Goal: Task Accomplishment & Management: Manage account settings

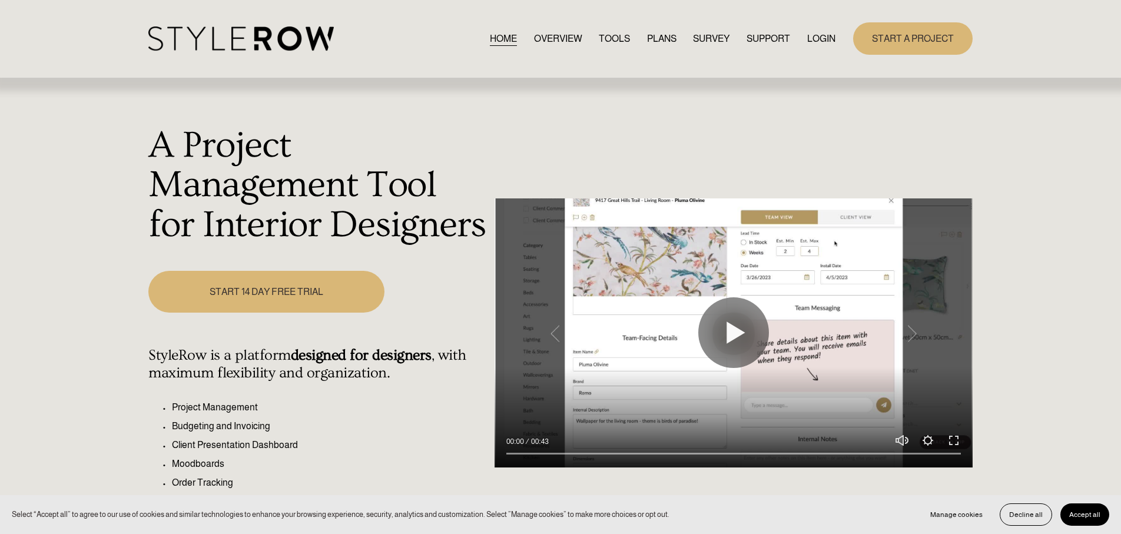
click at [815, 37] on link "LOGIN" at bounding box center [821, 39] width 28 height 16
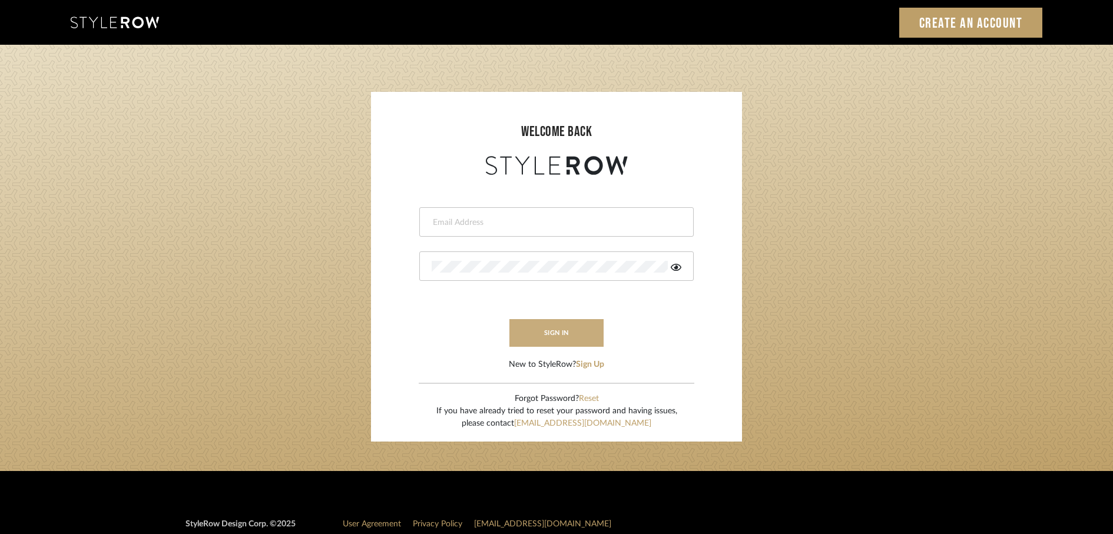
type input "rayeinteriordesign@gmail.com"
click at [528, 337] on button "sign in" at bounding box center [556, 333] width 94 height 28
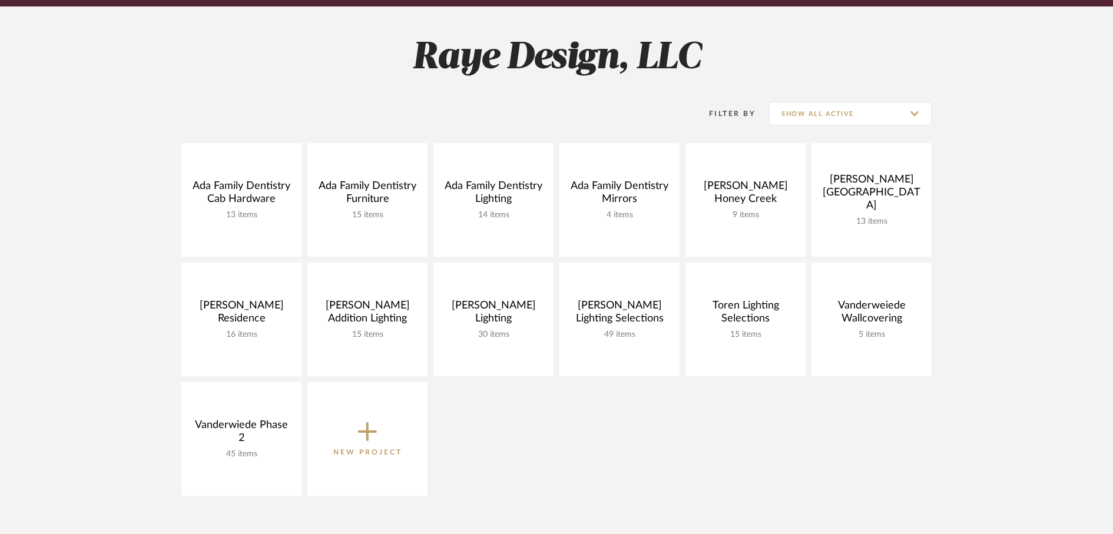
scroll to position [148, 0]
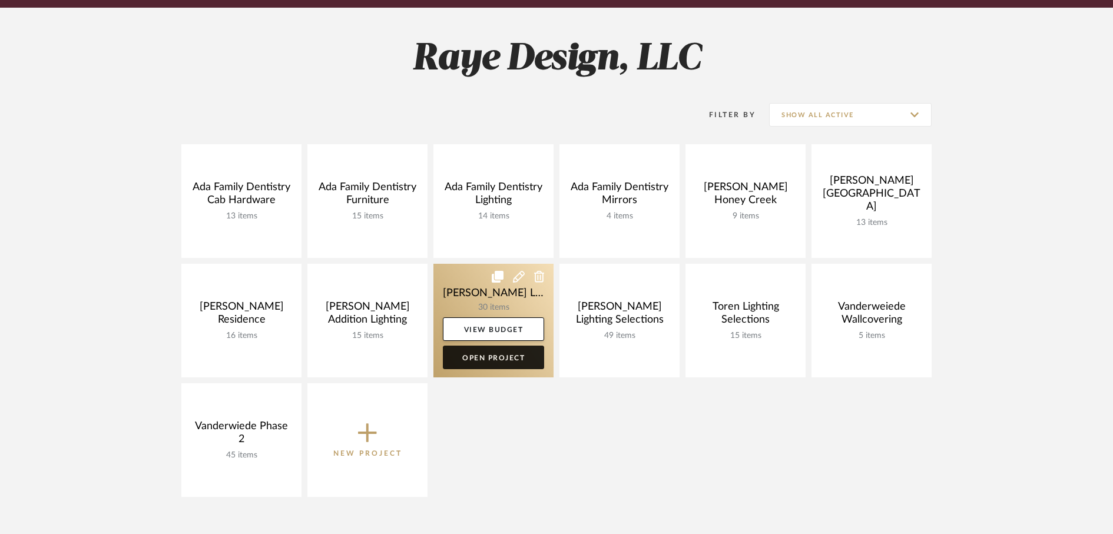
click at [516, 361] on link "Open Project" at bounding box center [493, 358] width 101 height 24
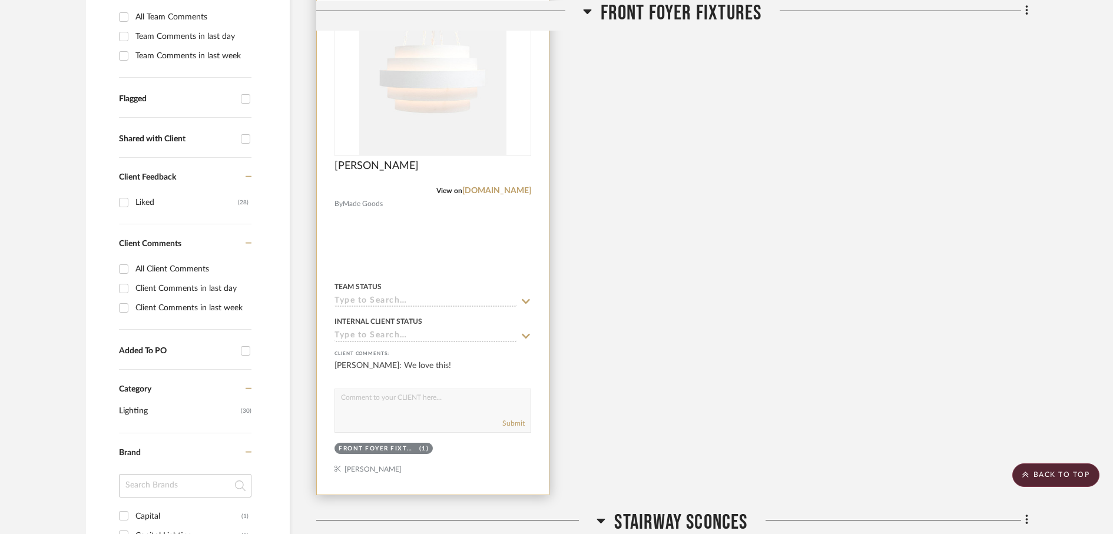
scroll to position [341, 0]
click at [345, 170] on span "[PERSON_NAME]" at bounding box center [376, 167] width 84 height 13
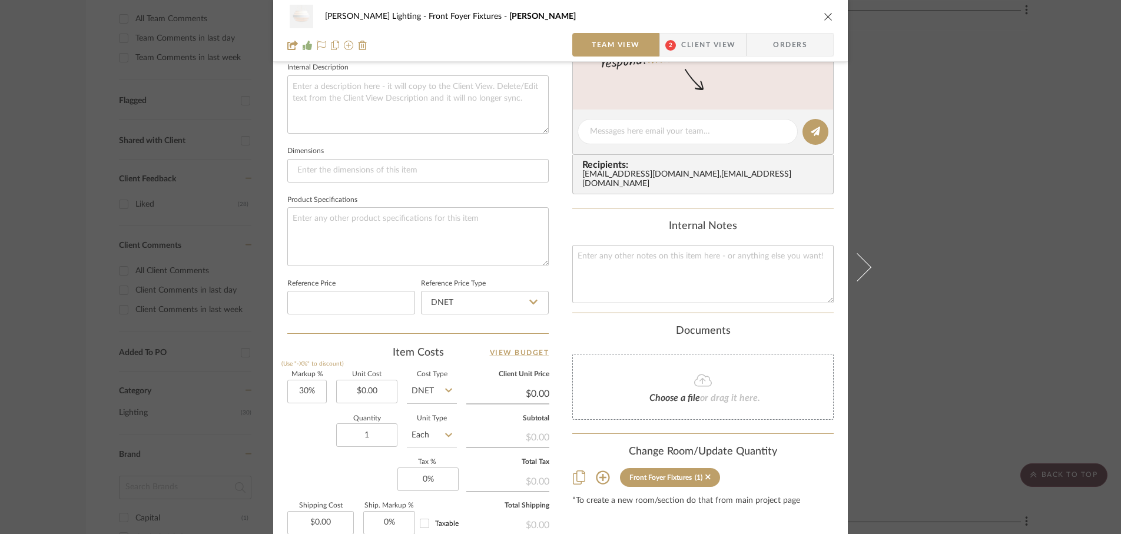
scroll to position [436, 0]
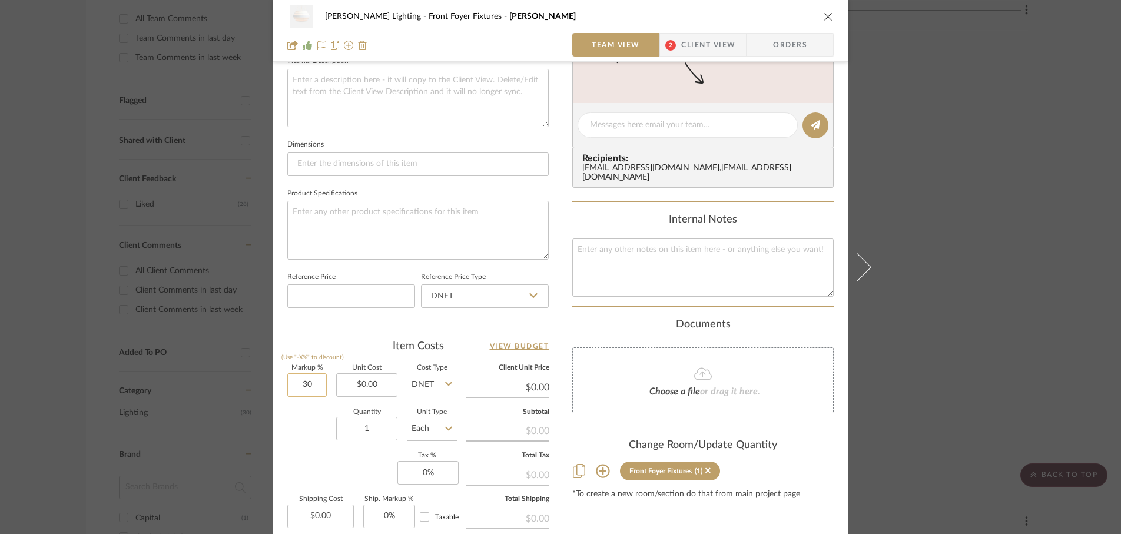
click at [318, 385] on input "30" at bounding box center [306, 385] width 39 height 24
type input "0%"
type input "0"
click at [441, 475] on input "0" at bounding box center [427, 473] width 61 height 24
type input "6%"
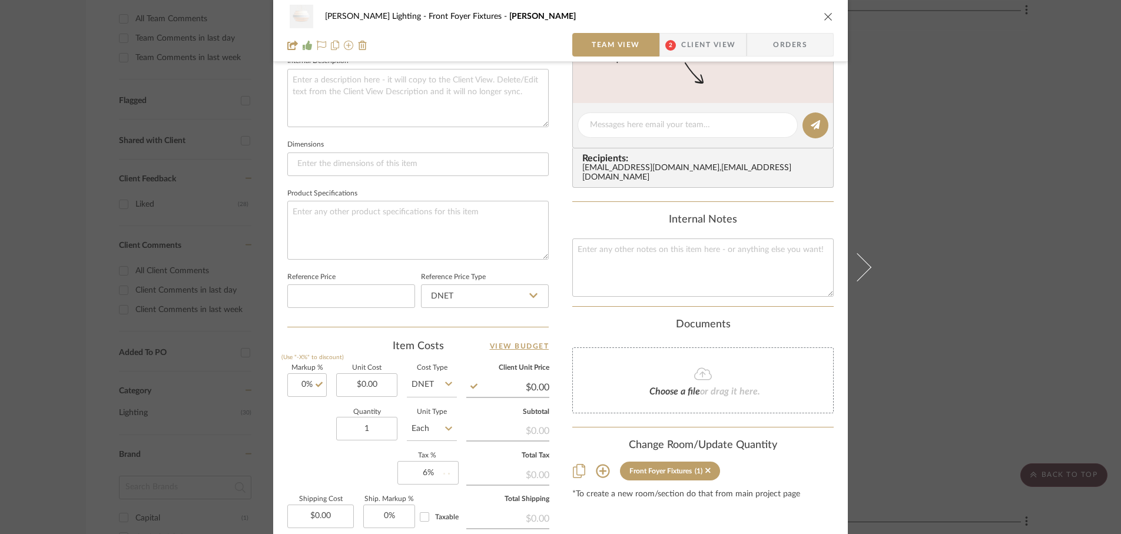
click at [361, 477] on div "Markup % (Use "-X%" to discount) 0% Unit Cost $0.00 Cost Type DNET Client Unit …" at bounding box center [417, 451] width 261 height 172
click at [367, 382] on input "0.00" at bounding box center [366, 385] width 61 height 24
type input "$1,725.00"
click at [309, 435] on div "Quantity 1 Unit Type Each" at bounding box center [372, 430] width 170 height 42
type input "$1,725.00"
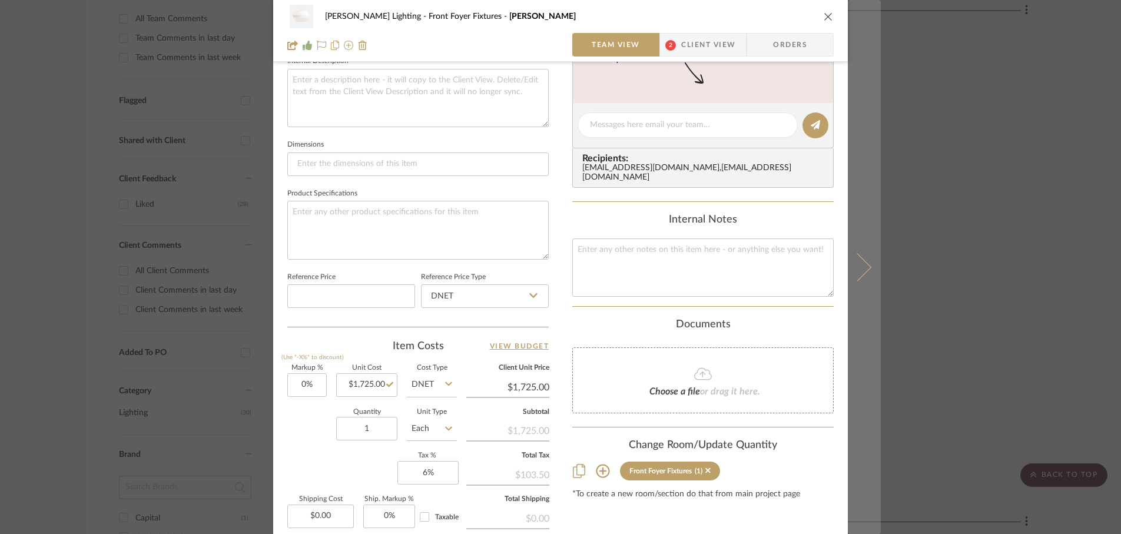
click at [863, 273] on button at bounding box center [864, 267] width 33 height 534
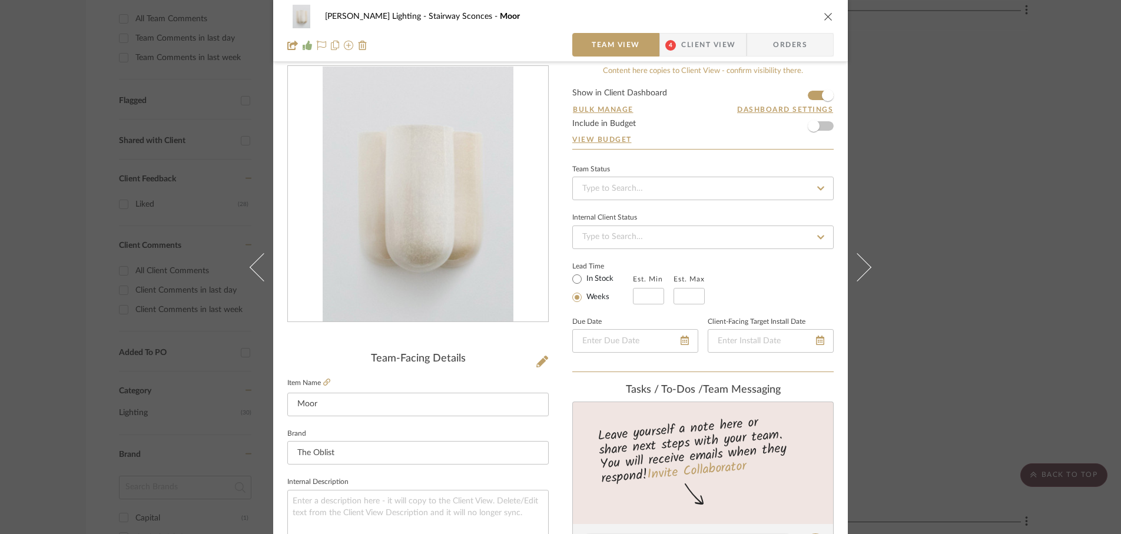
scroll to position [0, 0]
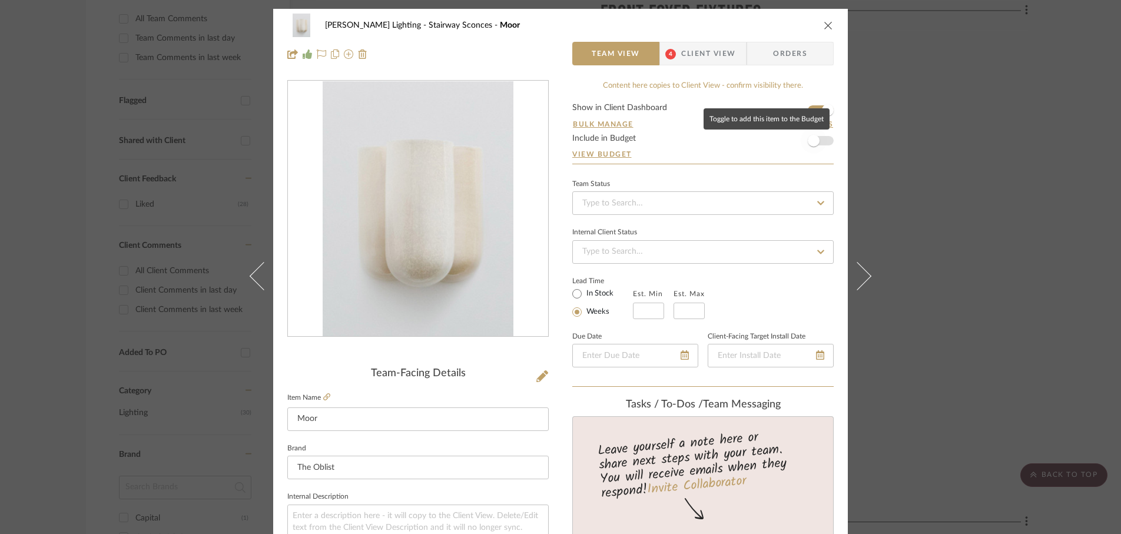
click at [814, 141] on span "button" at bounding box center [814, 141] width 12 height 12
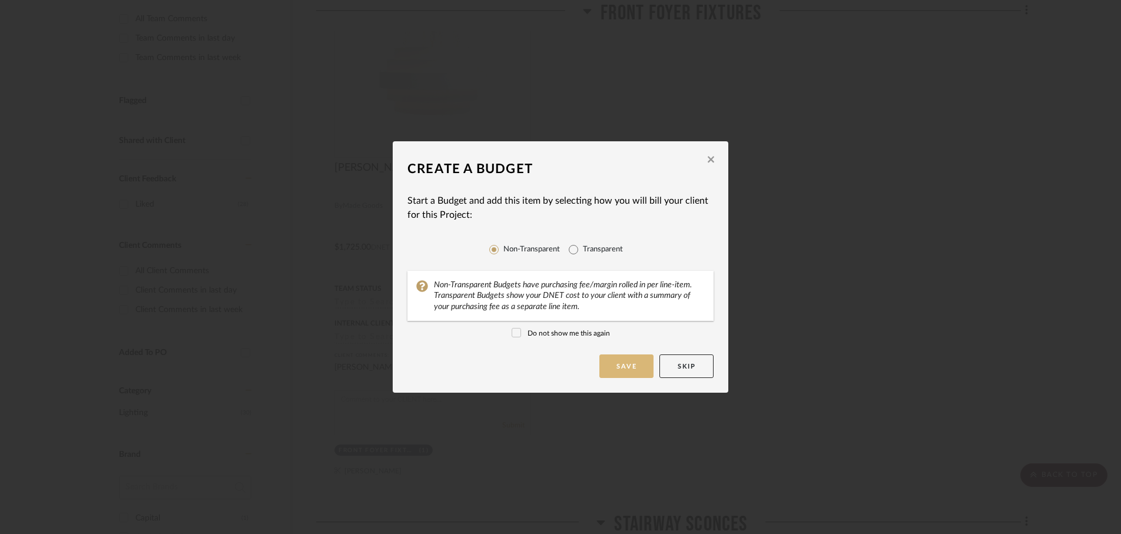
click at [625, 371] on button "Save" at bounding box center [626, 366] width 54 height 24
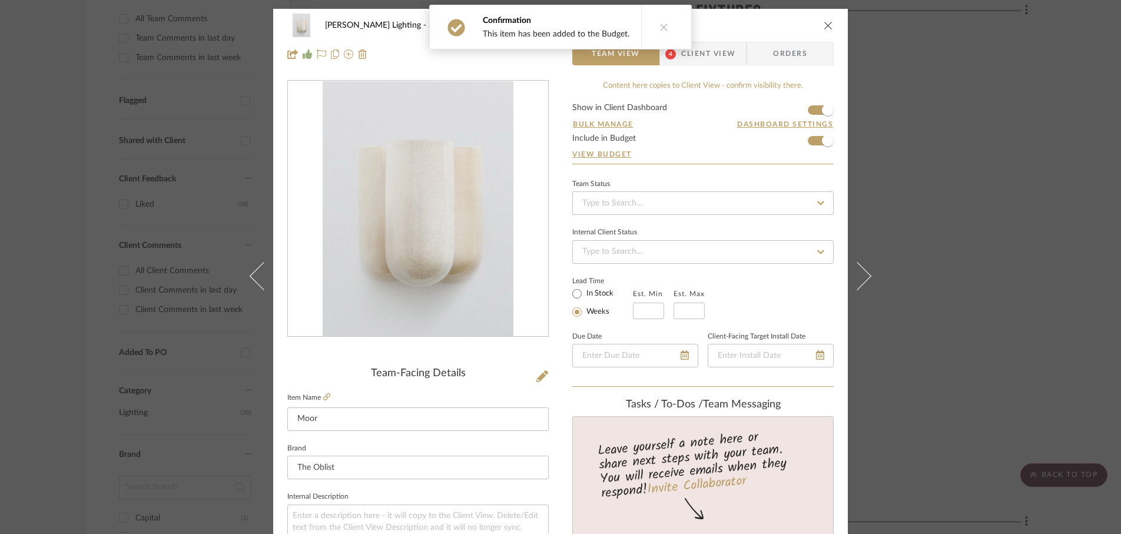
click at [824, 24] on icon "close" at bounding box center [828, 25] width 9 height 9
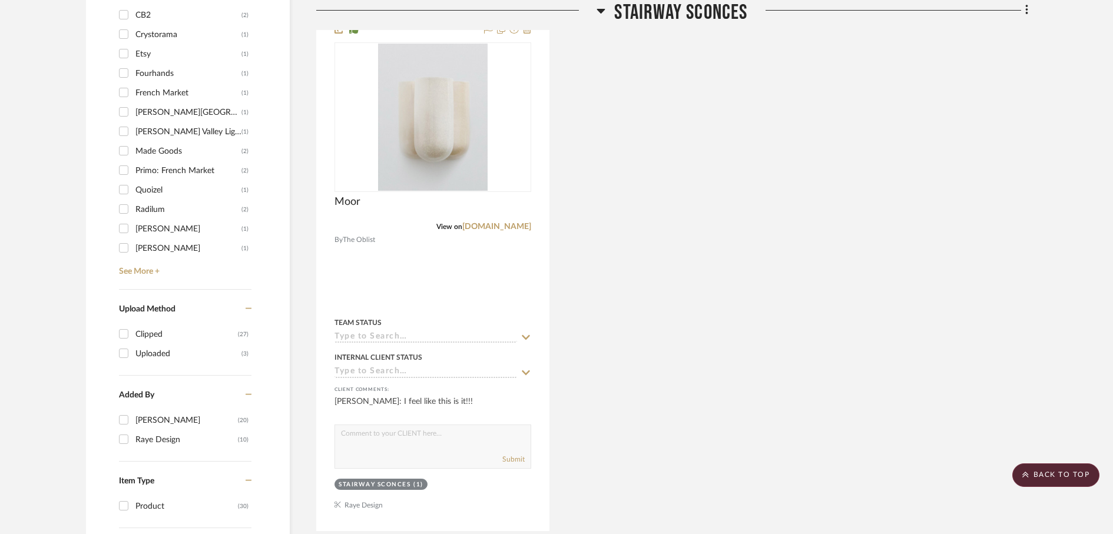
scroll to position [878, 0]
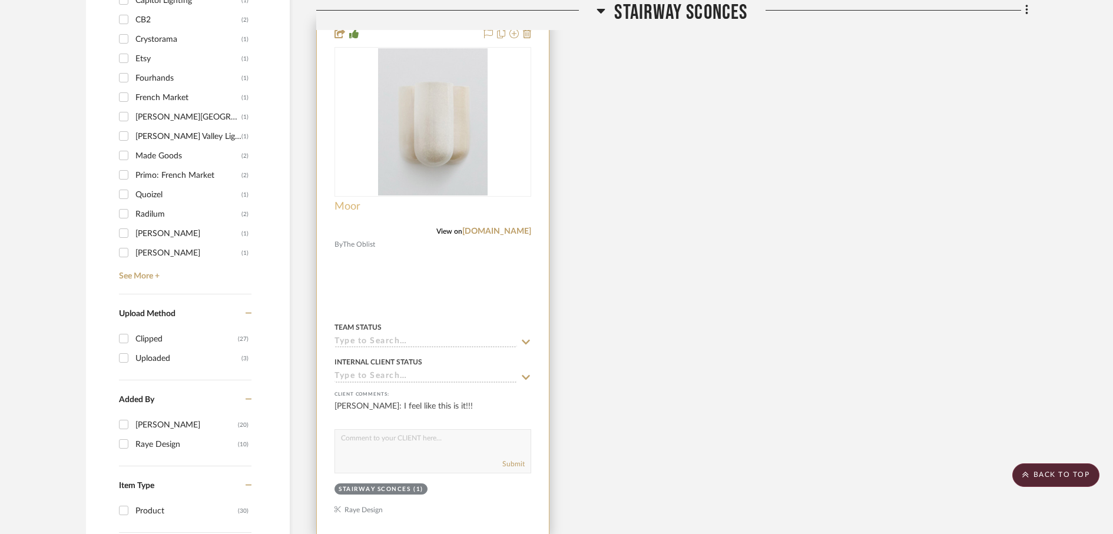
click at [344, 207] on span "Moor" at bounding box center [347, 206] width 26 height 13
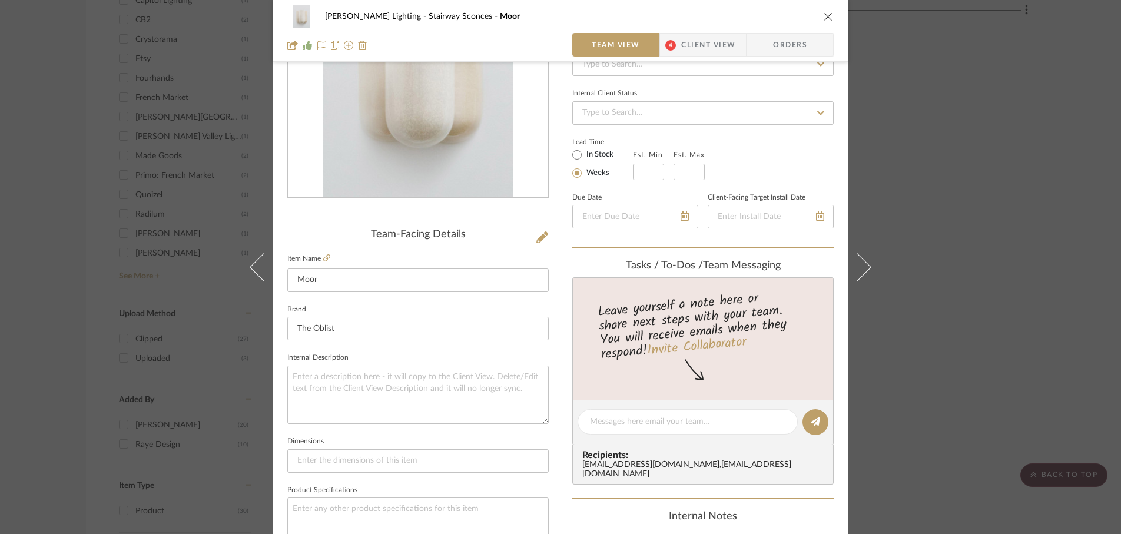
scroll to position [141, 0]
click at [323, 257] on icon at bounding box center [326, 256] width 7 height 7
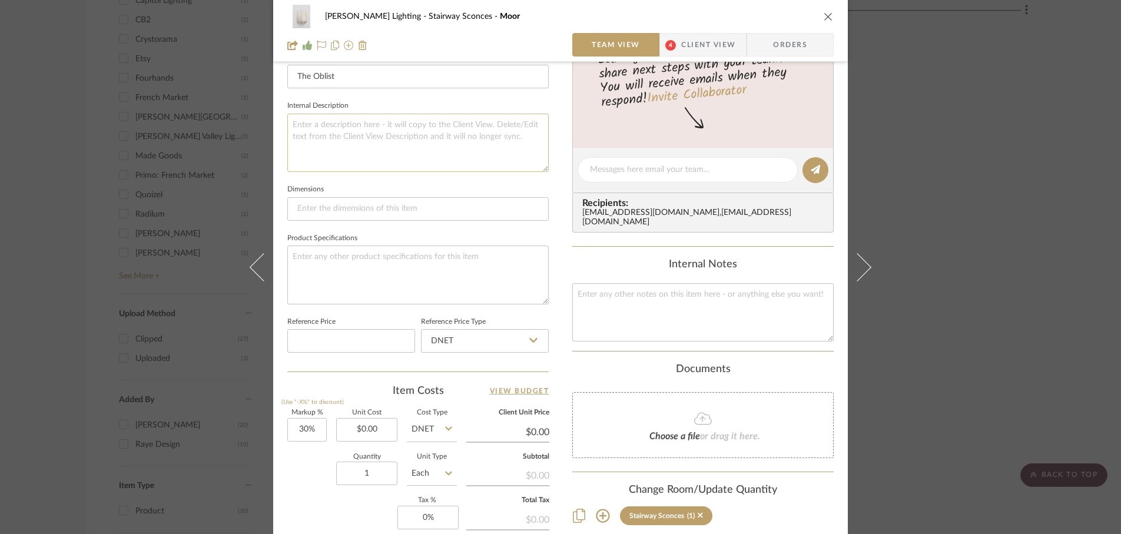
scroll to position [390, 0]
click at [314, 431] on input "30" at bounding box center [306, 431] width 39 height 24
type input "0%"
click at [373, 473] on input "1" at bounding box center [366, 474] width 61 height 24
type input "2"
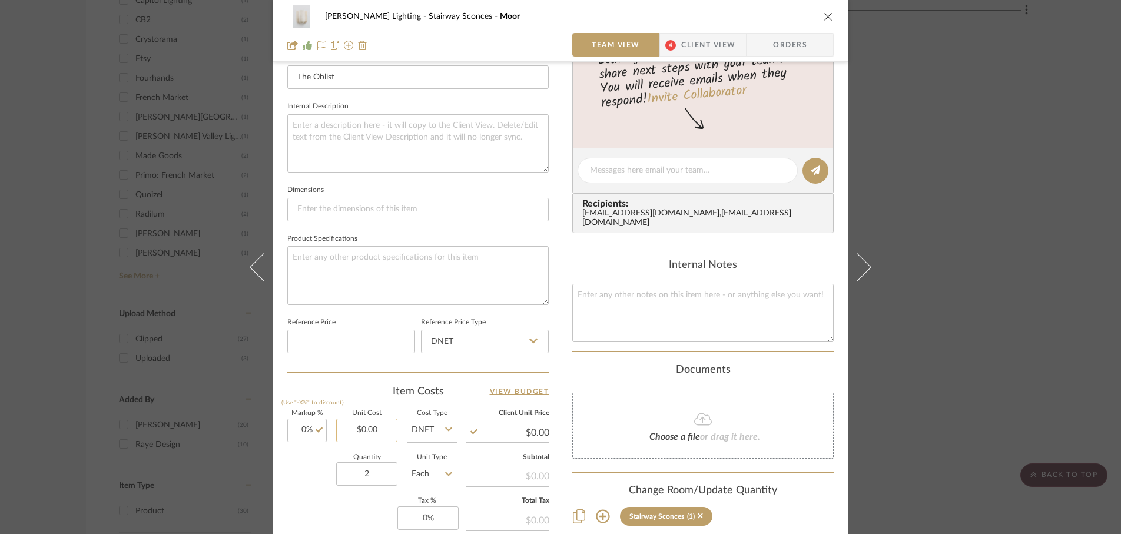
type input "0.00"
click at [375, 432] on input "0.00" at bounding box center [366, 431] width 61 height 24
type input "$1,170.00"
click at [297, 470] on div "Quantity 2 Unit Type Each" at bounding box center [372, 476] width 170 height 42
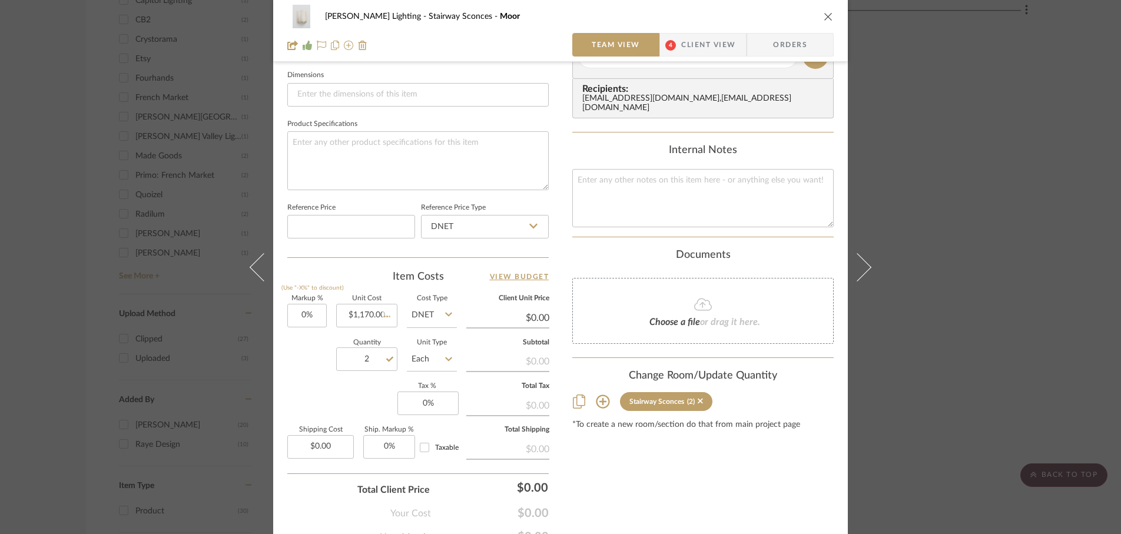
scroll to position [505, 0]
type input "$1,170.00"
click at [439, 409] on input "0" at bounding box center [427, 404] width 61 height 24
type input "6%"
click at [329, 410] on div "Markup % (Use "-X%" to discount) 0% Unit Cost $1,170.00 Cost Type DNET Client U…" at bounding box center [417, 382] width 261 height 172
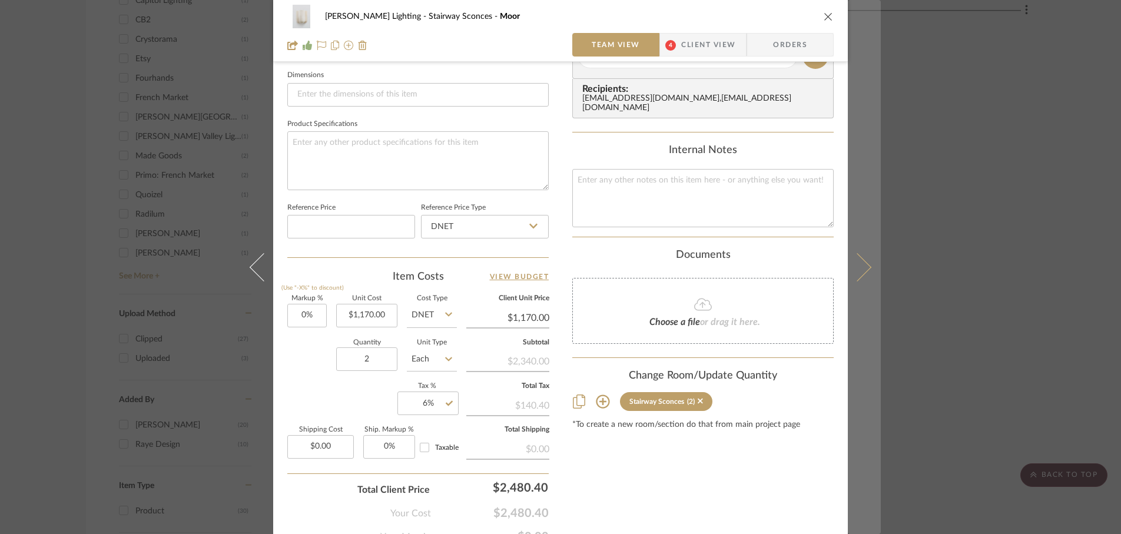
click at [857, 273] on icon at bounding box center [857, 267] width 28 height 28
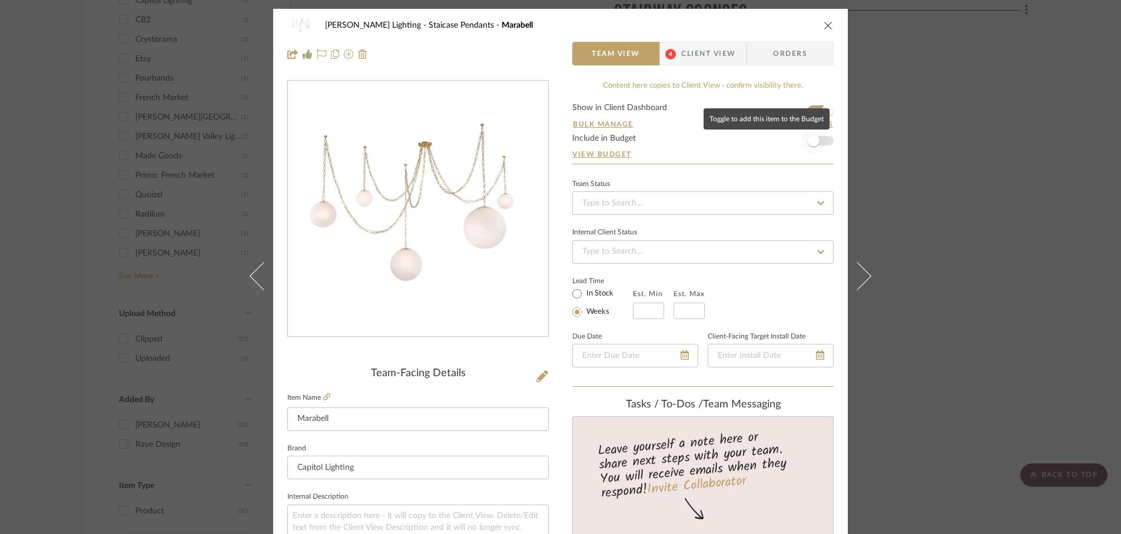
click at [810, 144] on span "button" at bounding box center [814, 141] width 12 height 12
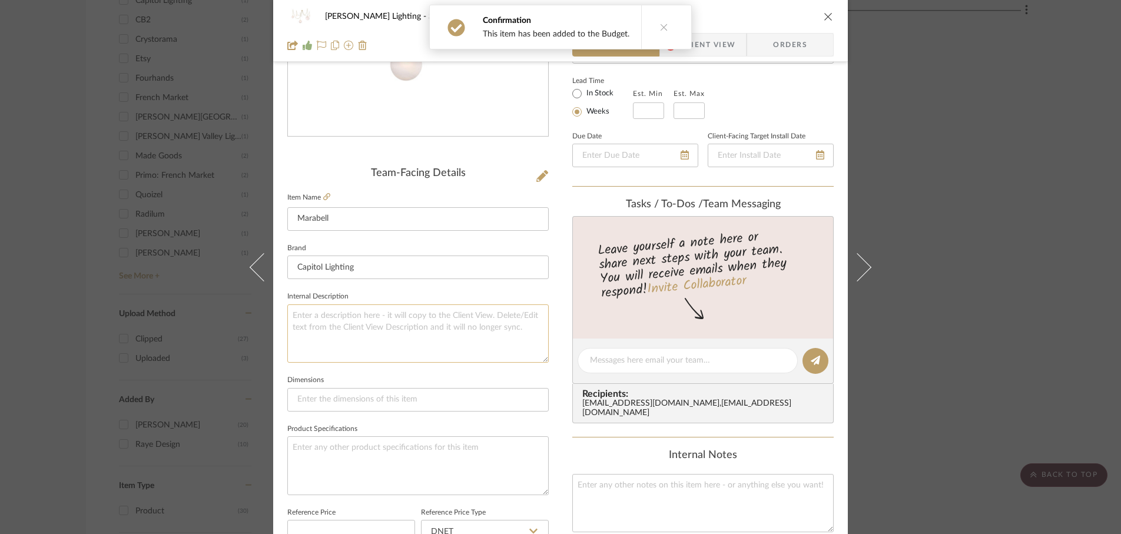
scroll to position [200, 0]
click at [323, 197] on icon at bounding box center [326, 197] width 7 height 7
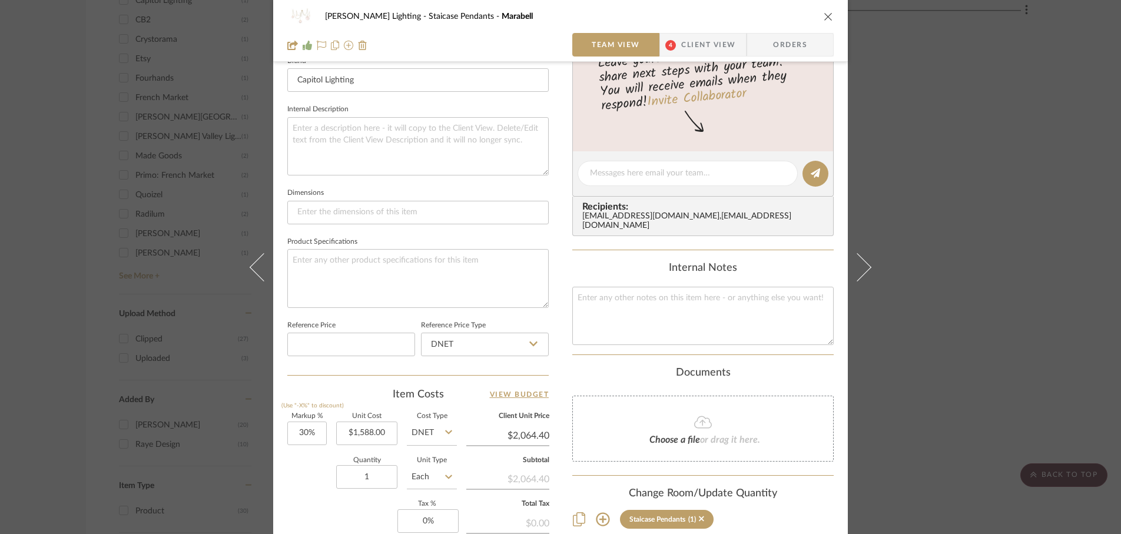
scroll to position [404, 0]
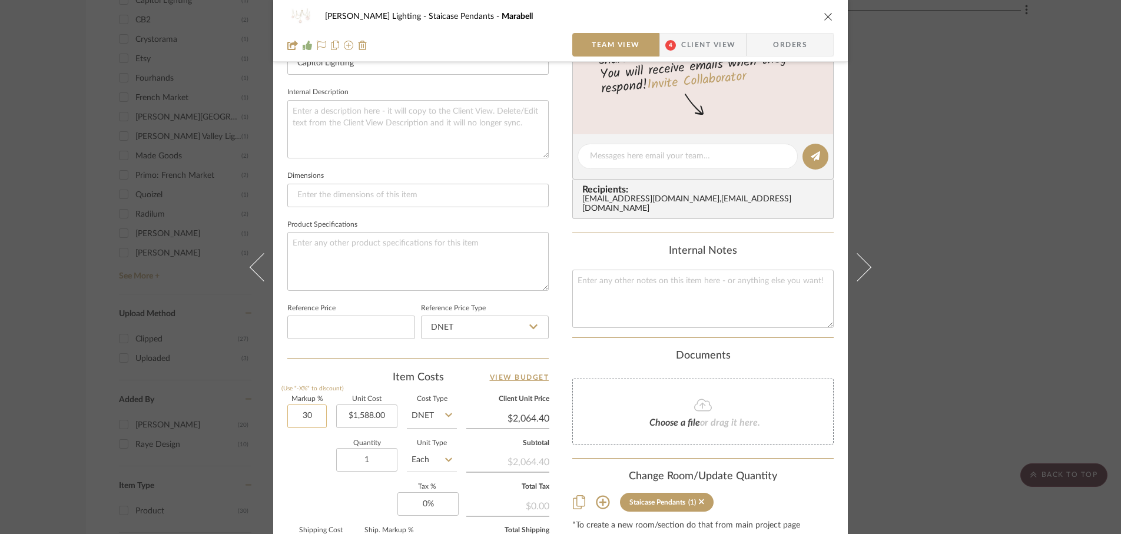
click at [313, 417] on input "30" at bounding box center [306, 416] width 39 height 24
type input "0%"
click at [313, 482] on div "Markup % (Use "-X%" to discount) 0% Unit Cost $1,588.00 Cost Type DNET Client U…" at bounding box center [417, 482] width 261 height 172
type input "$1,588.00"
click at [437, 511] on input "0" at bounding box center [427, 504] width 61 height 24
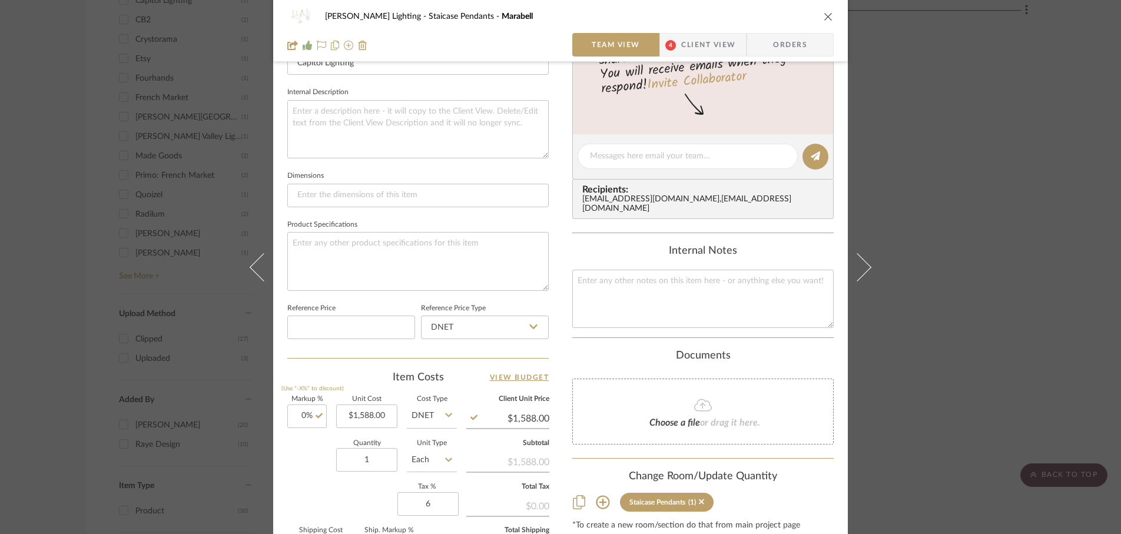
type input "6%"
click at [354, 488] on div "Markup % (Use "-X%" to discount) 0% Unit Cost $1,588.00 Cost Type DNET Client U…" at bounding box center [417, 482] width 261 height 172
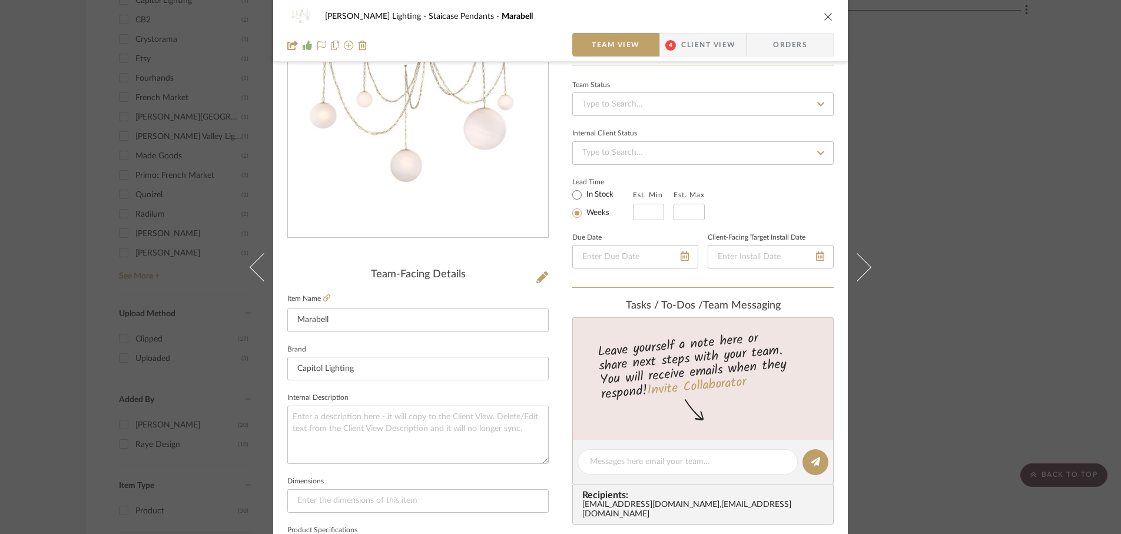
scroll to position [0, 0]
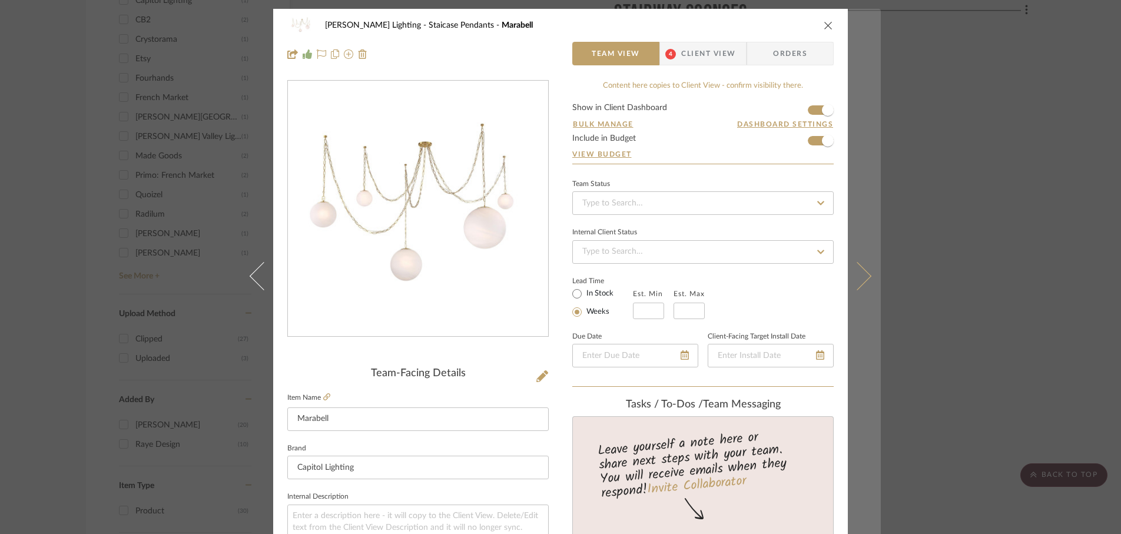
click at [856, 284] on icon at bounding box center [857, 275] width 28 height 28
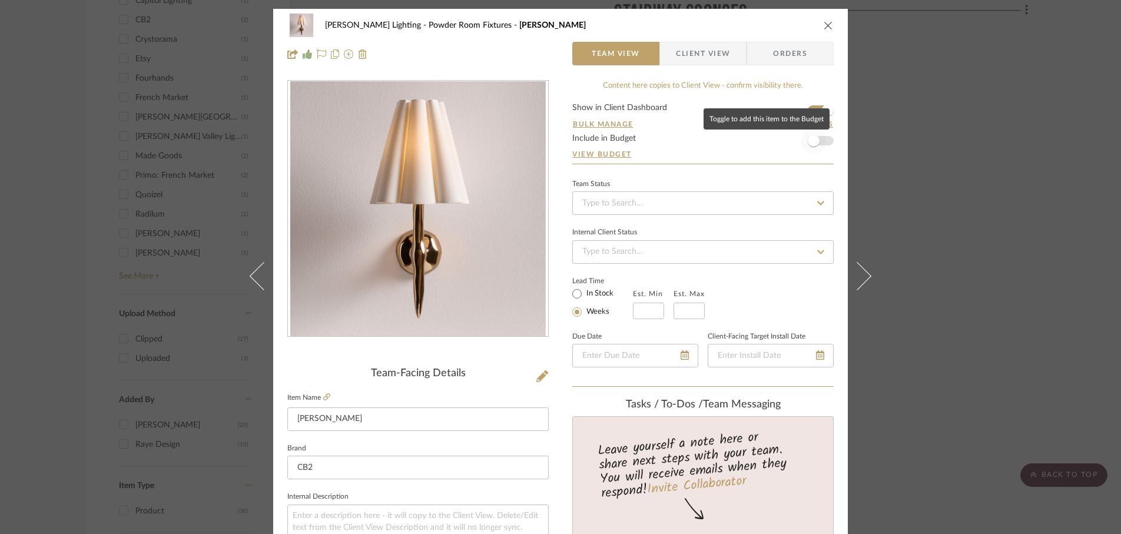
click at [808, 145] on span "button" at bounding box center [814, 141] width 12 height 12
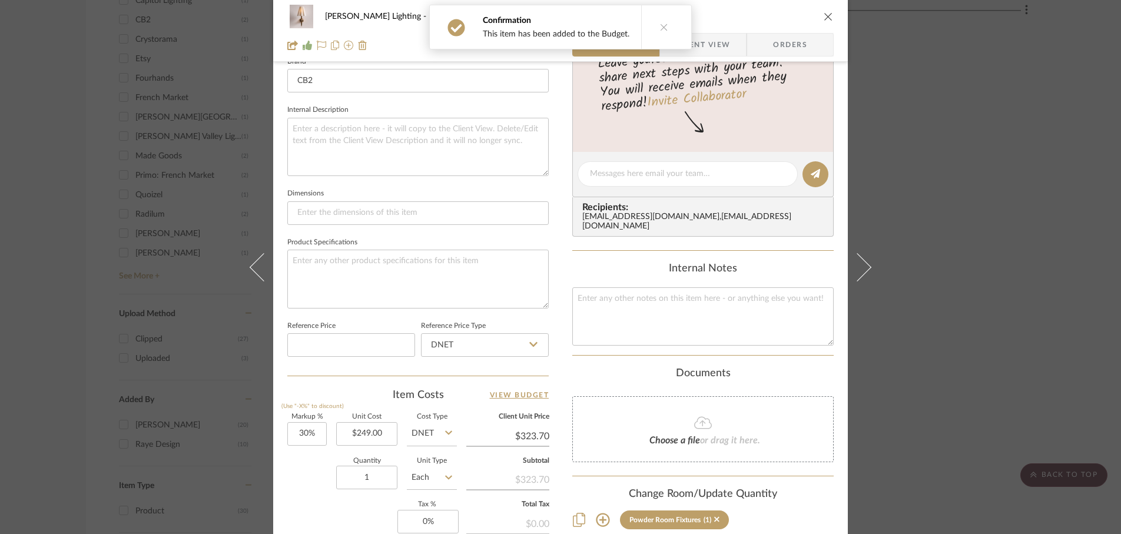
scroll to position [402, 0]
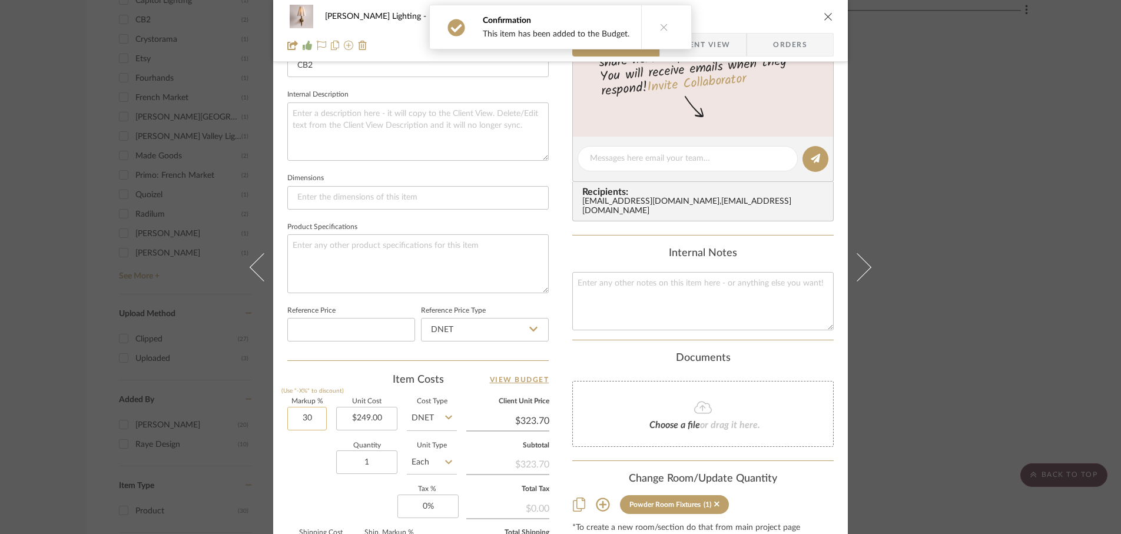
click at [313, 419] on input "30" at bounding box center [306, 419] width 39 height 24
type input "0%"
click at [295, 496] on div "Markup % (Use "-X%" to discount) 0% Unit Cost $249.00 Cost Type DNET Client Uni…" at bounding box center [417, 485] width 261 height 172
type input "$249.00"
click at [432, 506] on input "0" at bounding box center [427, 507] width 61 height 24
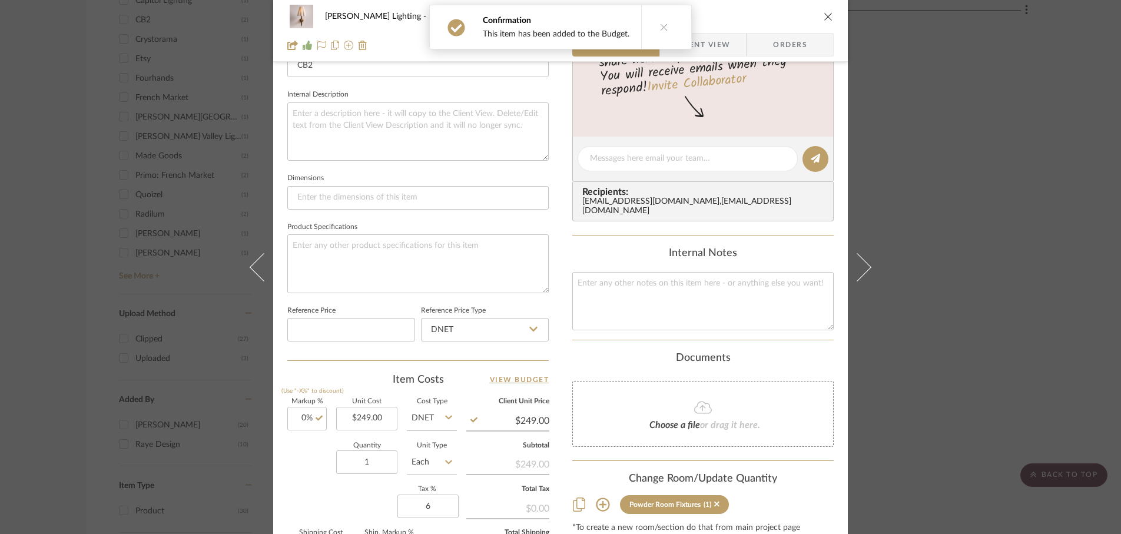
type input "6%"
click at [362, 520] on div "Markup % (Use "-X%" to discount) 0% Unit Cost $249.00 Cost Type DNET Client Uni…" at bounding box center [417, 485] width 261 height 172
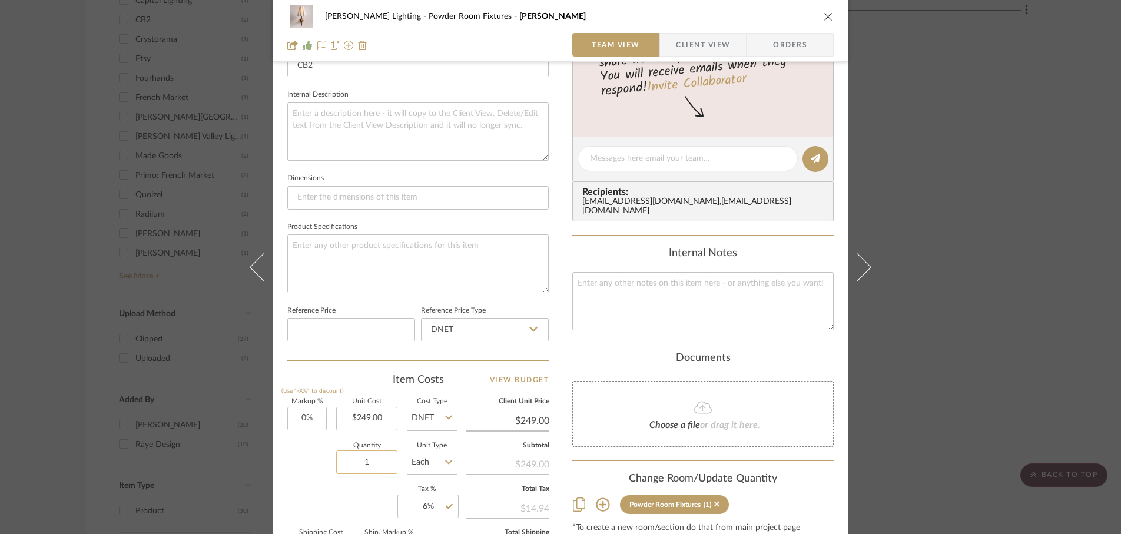
click at [374, 461] on input "1" at bounding box center [366, 462] width 61 height 24
type input "2"
click at [350, 498] on div "Markup % (Use "-X%" to discount) 0% Unit Cost $249.00 Cost Type DNET Client Uni…" at bounding box center [417, 485] width 261 height 172
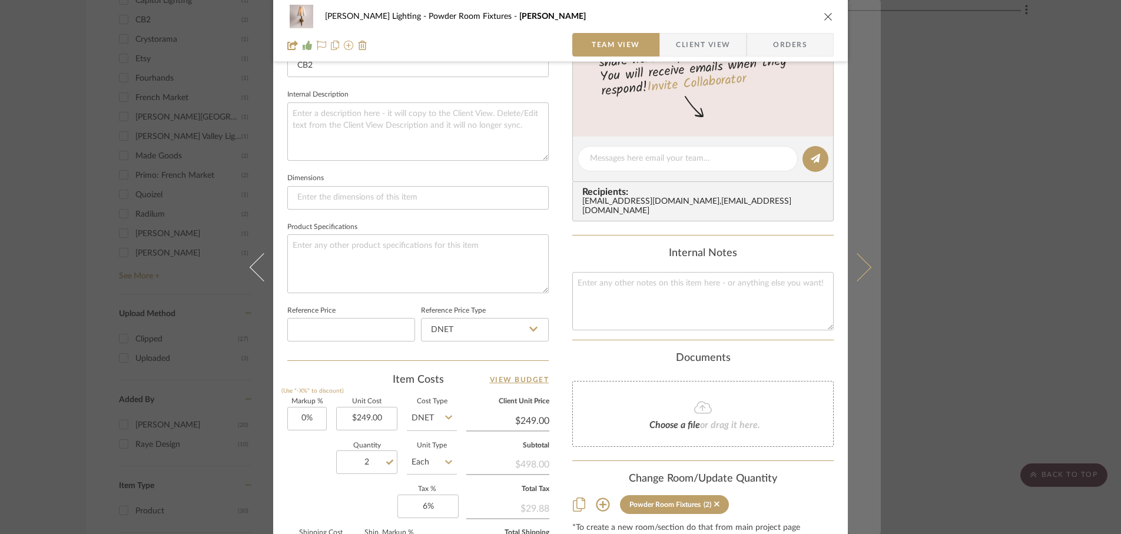
click at [857, 277] on icon at bounding box center [857, 267] width 28 height 28
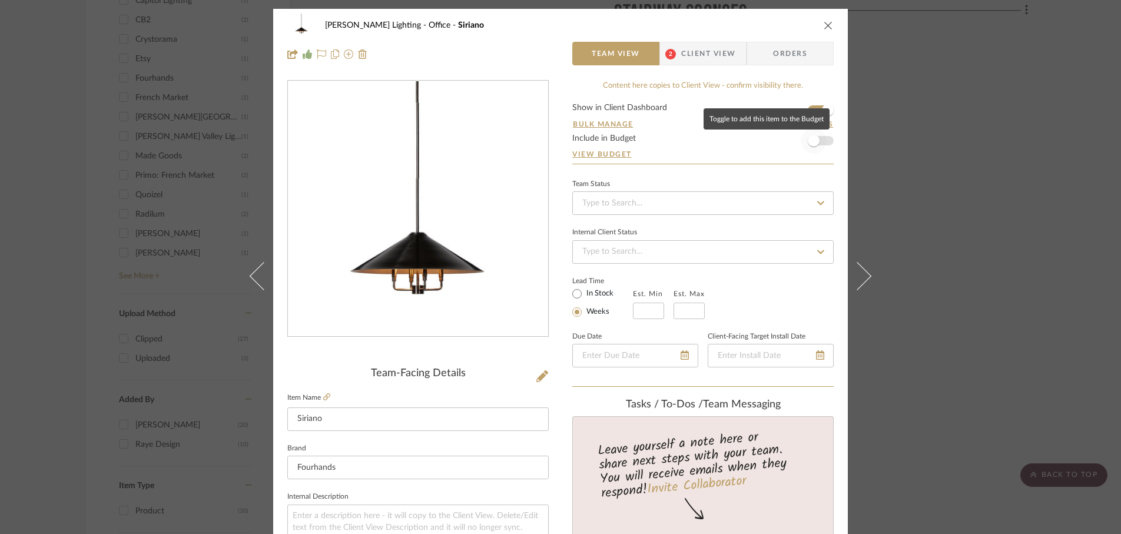
click at [808, 141] on span "button" at bounding box center [814, 141] width 12 height 12
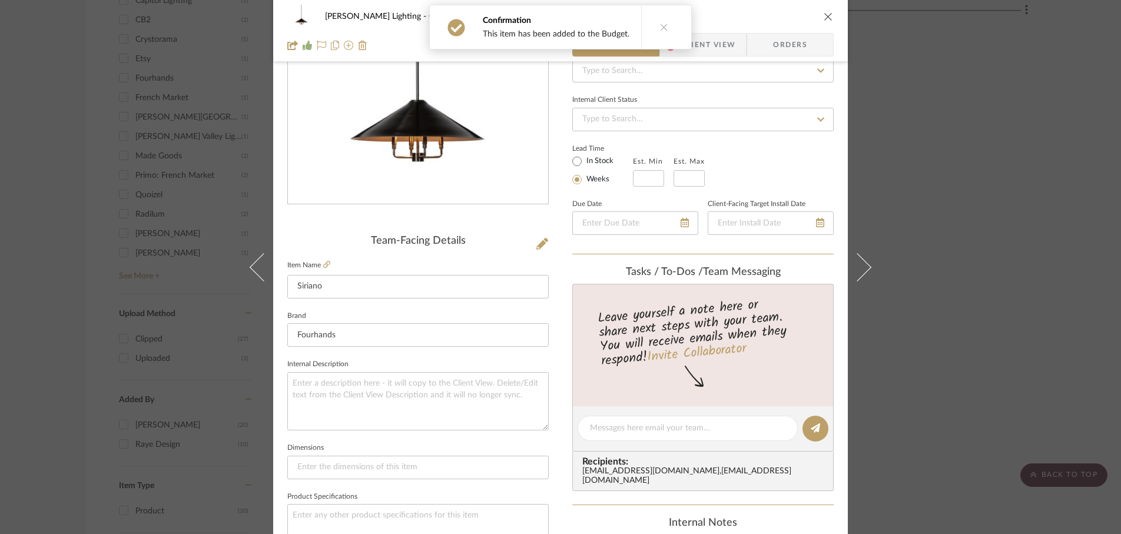
scroll to position [131, 0]
click at [324, 264] on icon at bounding box center [326, 265] width 7 height 7
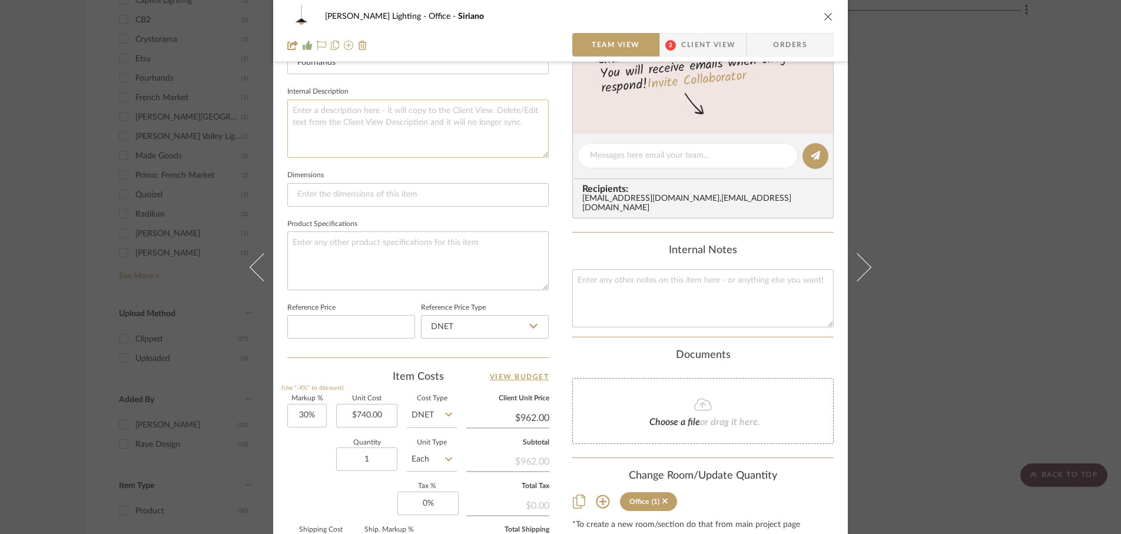
scroll to position [404, 0]
click at [313, 414] on input "30" at bounding box center [306, 416] width 39 height 24
type input "0%"
type input "740.00"
click at [380, 417] on input "740.00" at bounding box center [366, 416] width 61 height 24
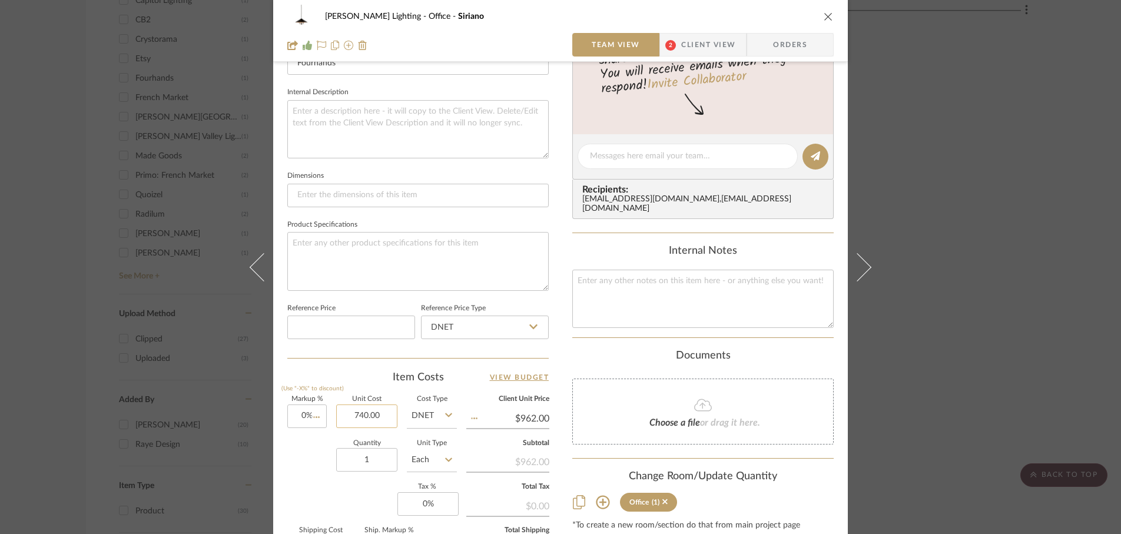
type input "$740.00"
type input "$685.00"
click at [294, 481] on div "Quantity 1 Unit Type Each" at bounding box center [372, 461] width 170 height 42
type input "0"
type input "$685.00"
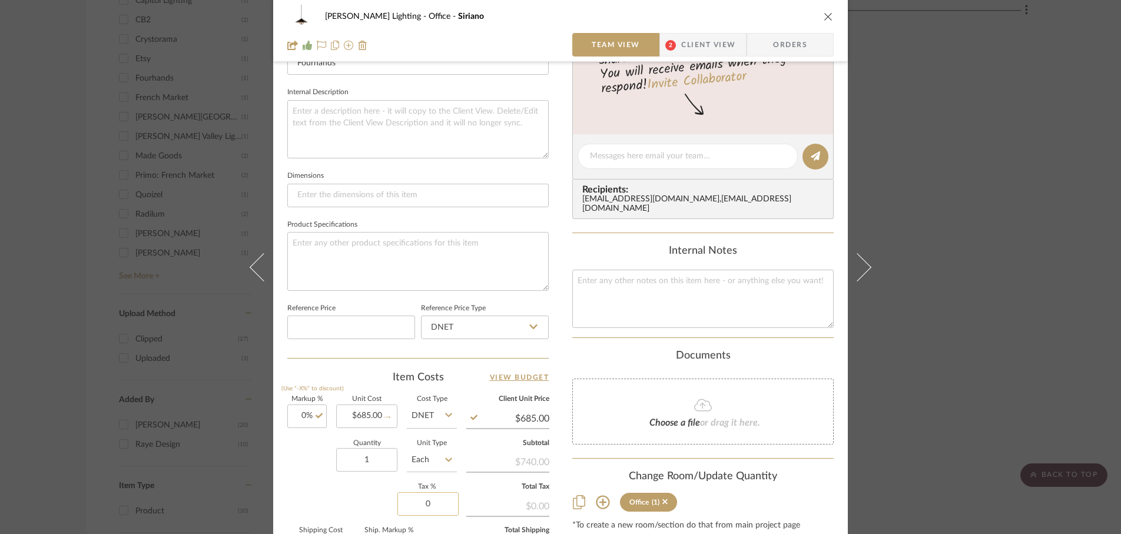
click at [437, 509] on input "0" at bounding box center [427, 504] width 61 height 24
type input "6%"
click at [367, 486] on div "Markup % (Use "-X%" to discount) 0% Unit Cost $685.00 Cost Type DNET Client Uni…" at bounding box center [417, 482] width 261 height 172
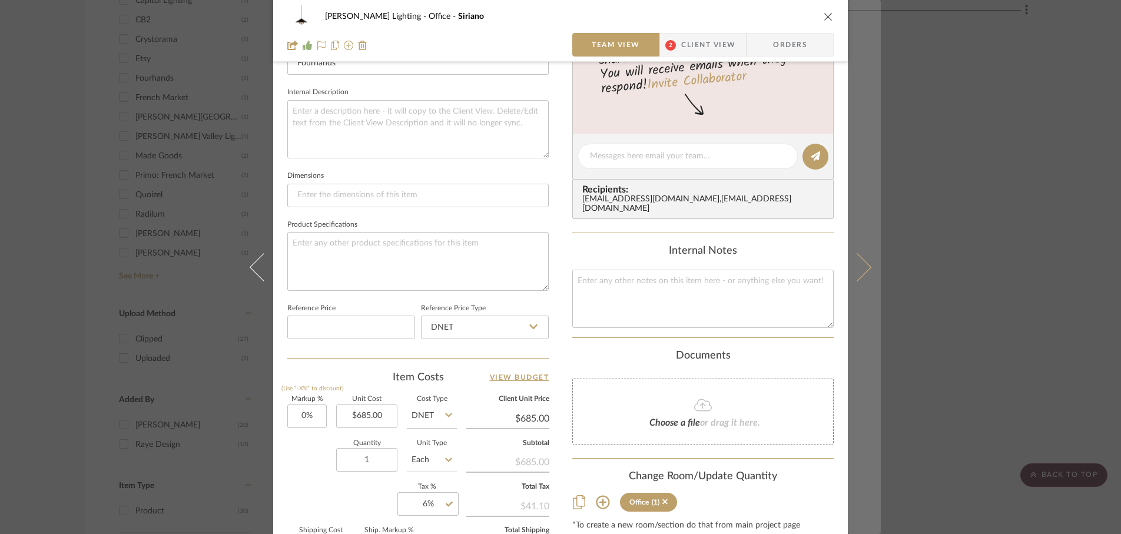
click at [857, 276] on icon at bounding box center [857, 267] width 28 height 28
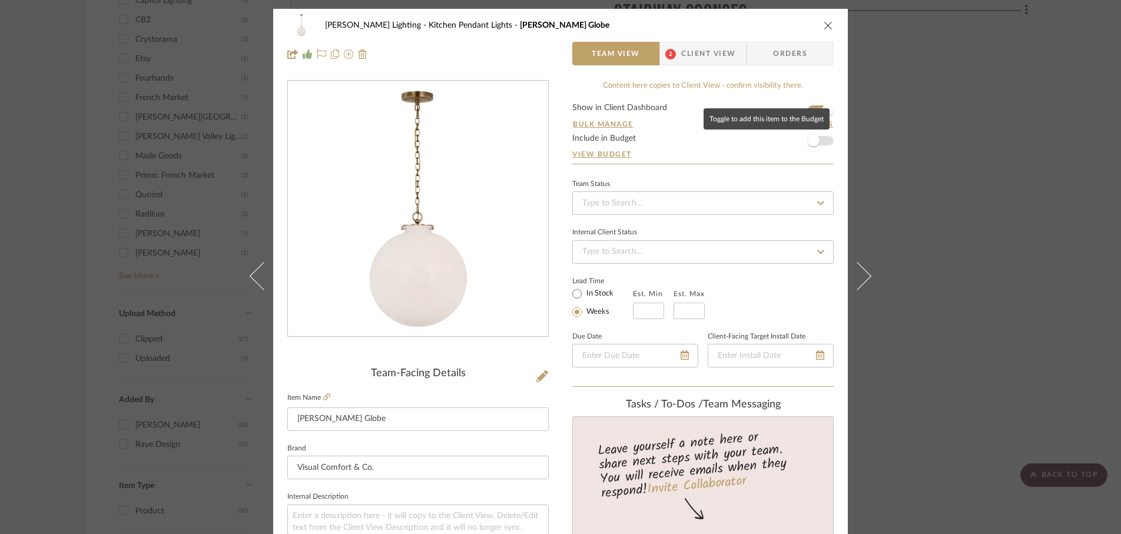
click at [810, 141] on span "button" at bounding box center [814, 141] width 12 height 12
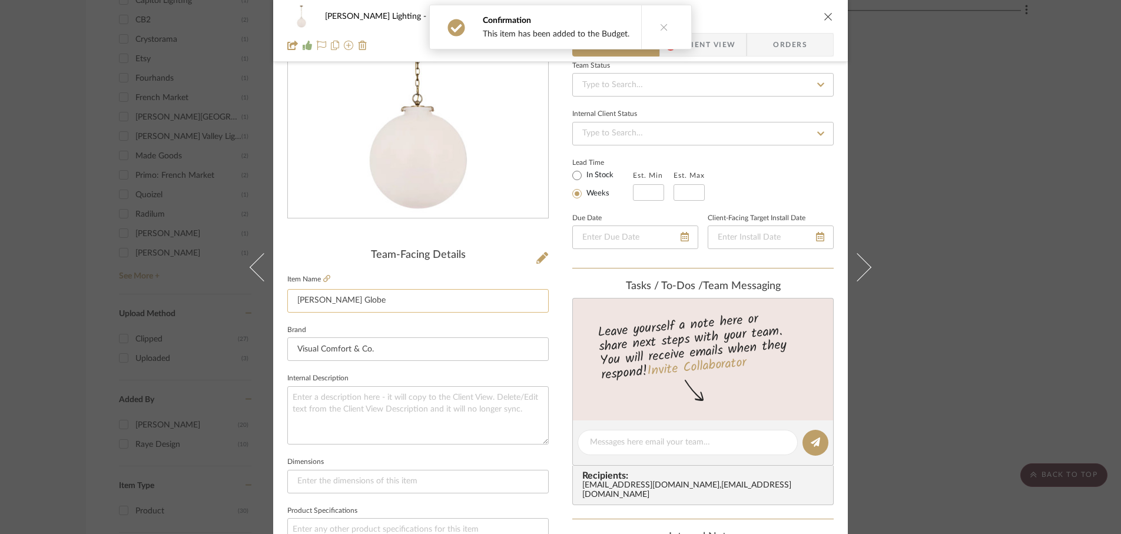
scroll to position [121, 0]
click at [324, 277] on icon at bounding box center [326, 276] width 7 height 7
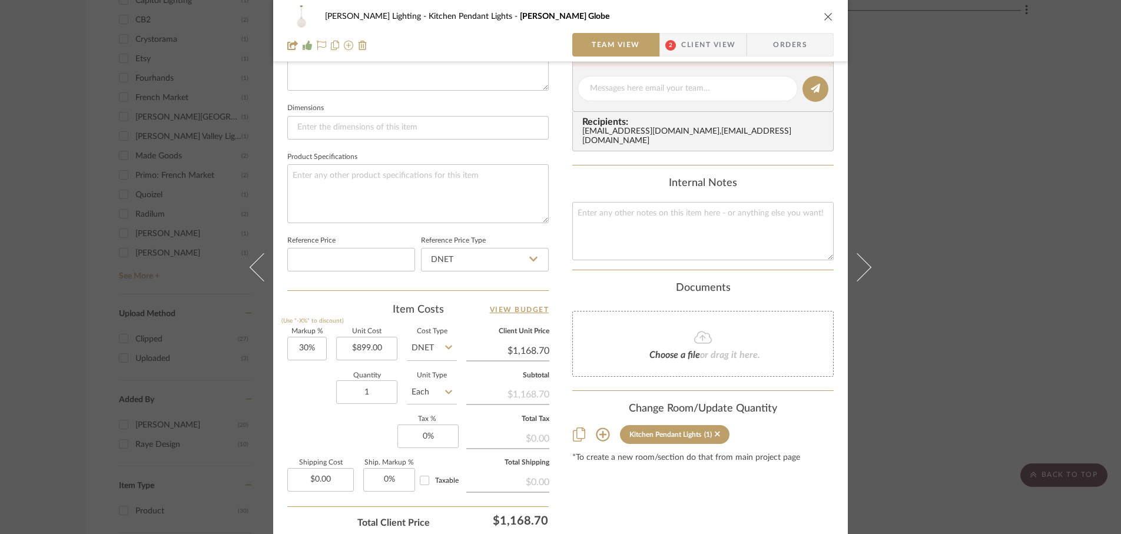
scroll to position [484, 0]
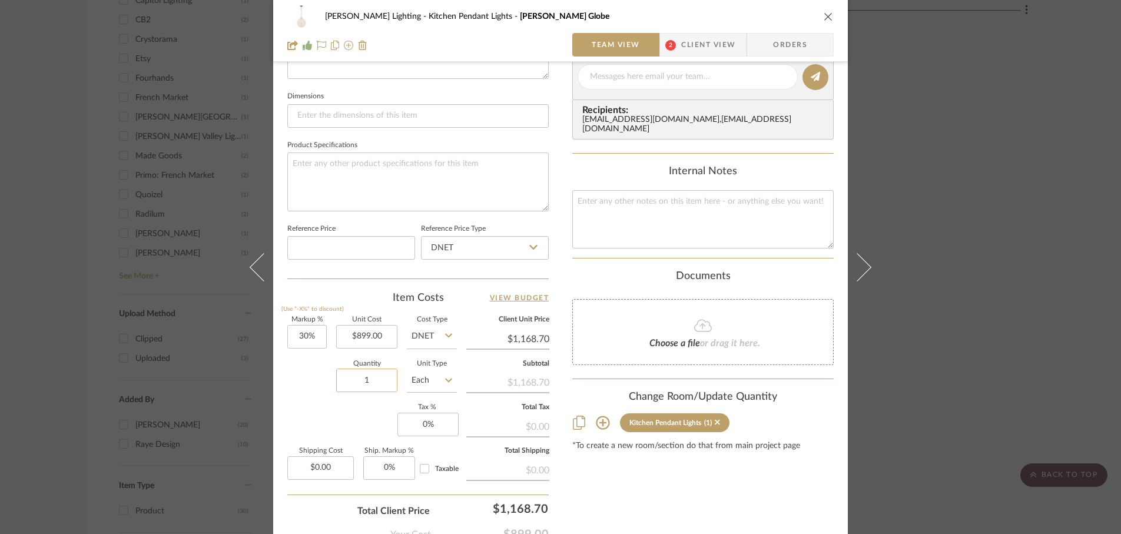
click at [367, 380] on input "1" at bounding box center [366, 381] width 61 height 24
type input "2"
click at [311, 414] on div "Markup % (Use "-X%" to discount) 30% Unit Cost $899.00 Cost Type DNET Client Un…" at bounding box center [417, 403] width 261 height 172
click at [314, 343] on input "30" at bounding box center [306, 337] width 39 height 24
type input "0%"
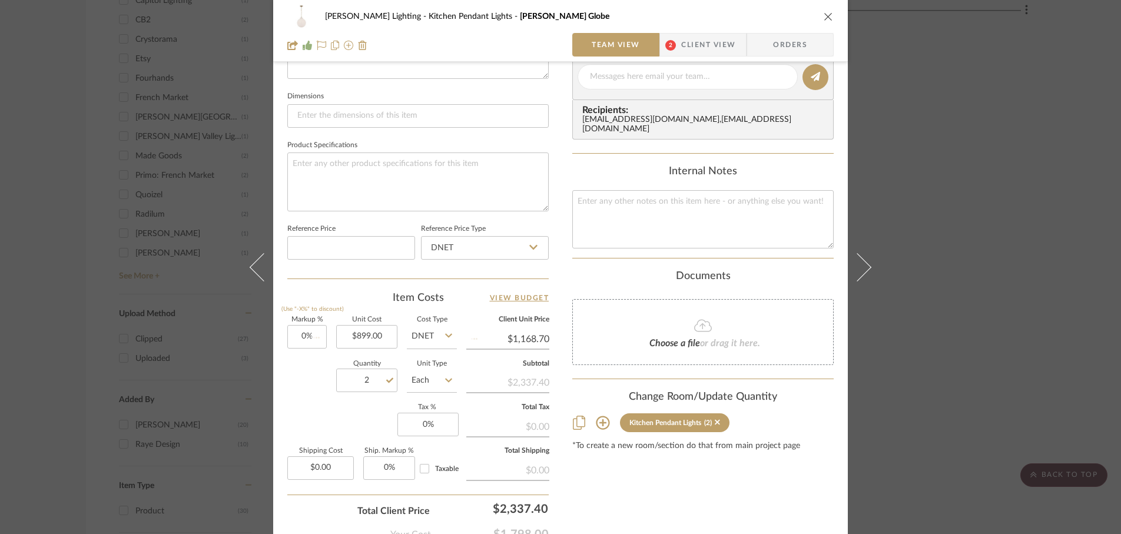
click at [294, 375] on div "Quantity 2 Unit Type Each" at bounding box center [372, 382] width 170 height 42
type input "$899.00"
click at [433, 428] on input "0" at bounding box center [427, 425] width 61 height 24
type input "6%"
click at [341, 420] on div "Markup % (Use "-X%" to discount) 0% Unit Cost $899.00 Cost Type DNET Client Uni…" at bounding box center [417, 403] width 261 height 172
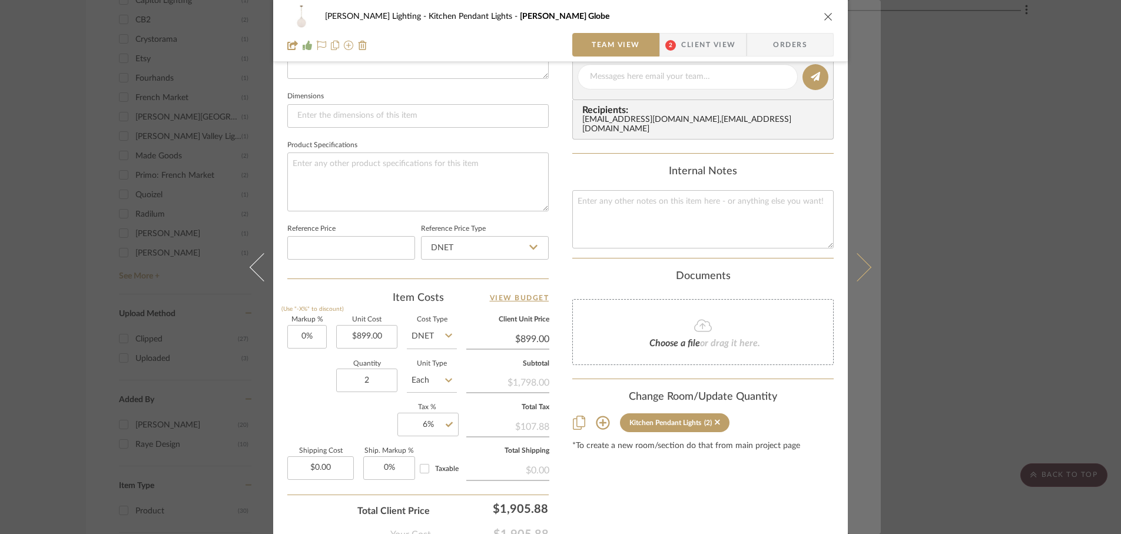
click at [858, 274] on icon at bounding box center [857, 267] width 28 height 28
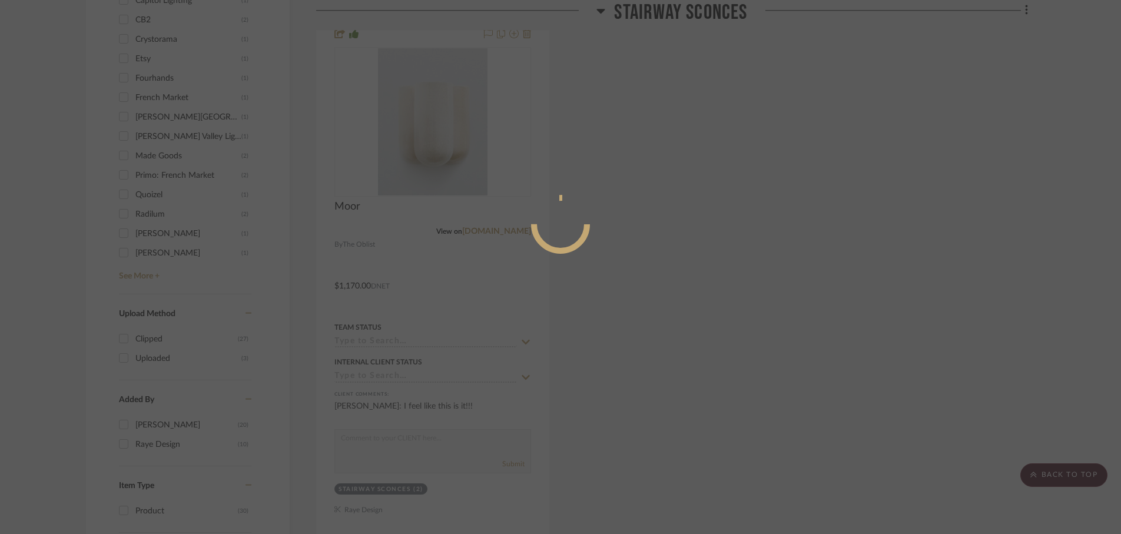
scroll to position [0, 0]
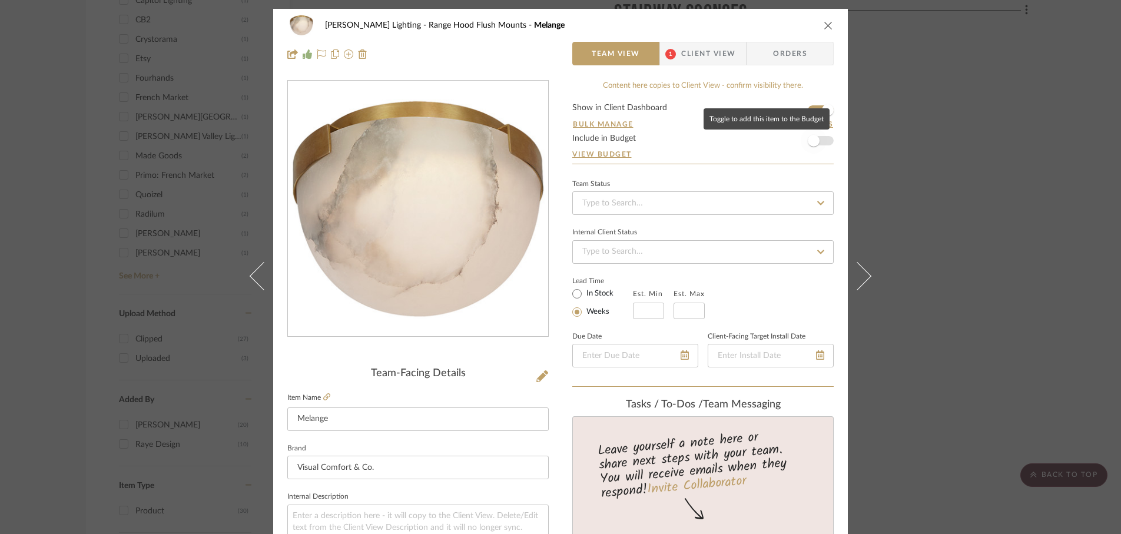
click at [814, 145] on span "button" at bounding box center [814, 141] width 26 height 26
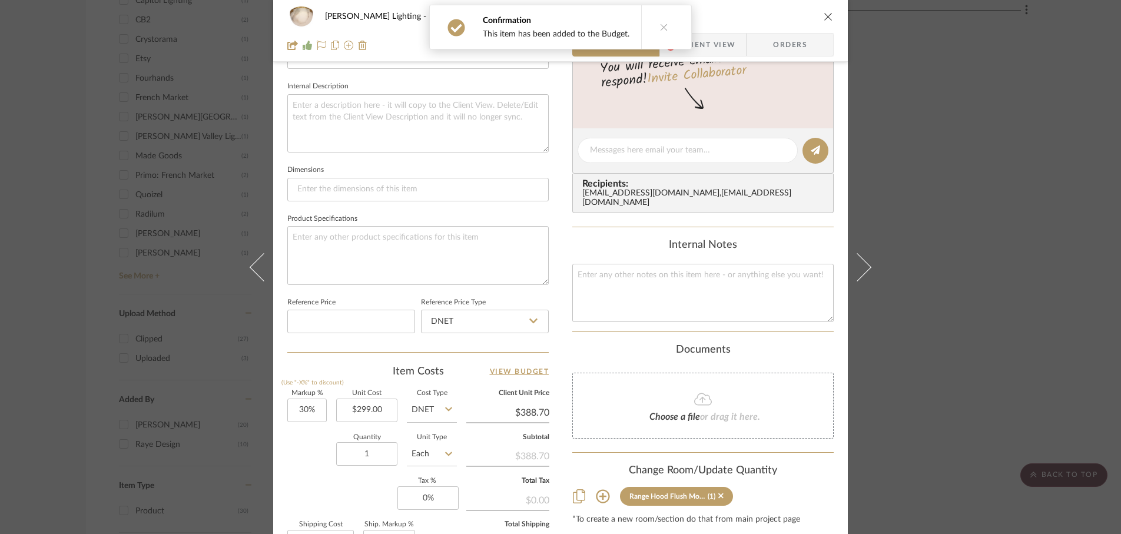
scroll to position [410, 0]
click at [311, 413] on input "30" at bounding box center [306, 411] width 39 height 24
click at [297, 470] on div "Quantity 1 Unit Type Each" at bounding box center [372, 456] width 170 height 42
click at [423, 501] on input "0" at bounding box center [427, 499] width 61 height 24
click at [371, 457] on input "1" at bounding box center [366, 455] width 61 height 24
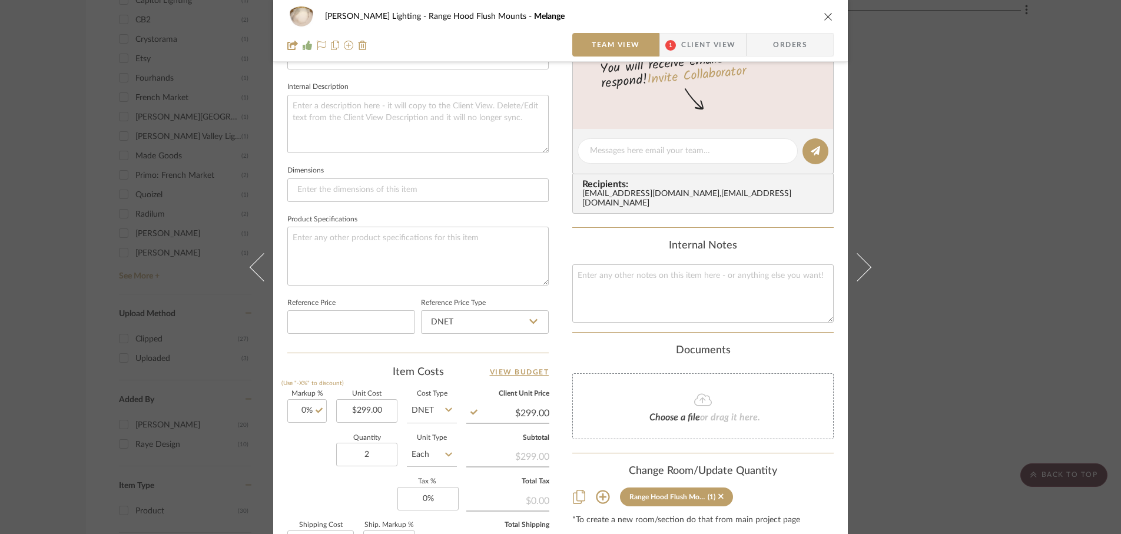
click at [346, 496] on div "Markup % (Use "-X%" to discount) 0% Unit Cost $299.00 Cost Type DNET Client Uni…" at bounding box center [417, 477] width 261 height 172
click at [434, 498] on input "0" at bounding box center [427, 499] width 61 height 24
click at [367, 486] on div "Markup % (Use "-X%" to discount) 0% Unit Cost $299.00 Cost Type DNET Client Uni…" at bounding box center [417, 477] width 261 height 172
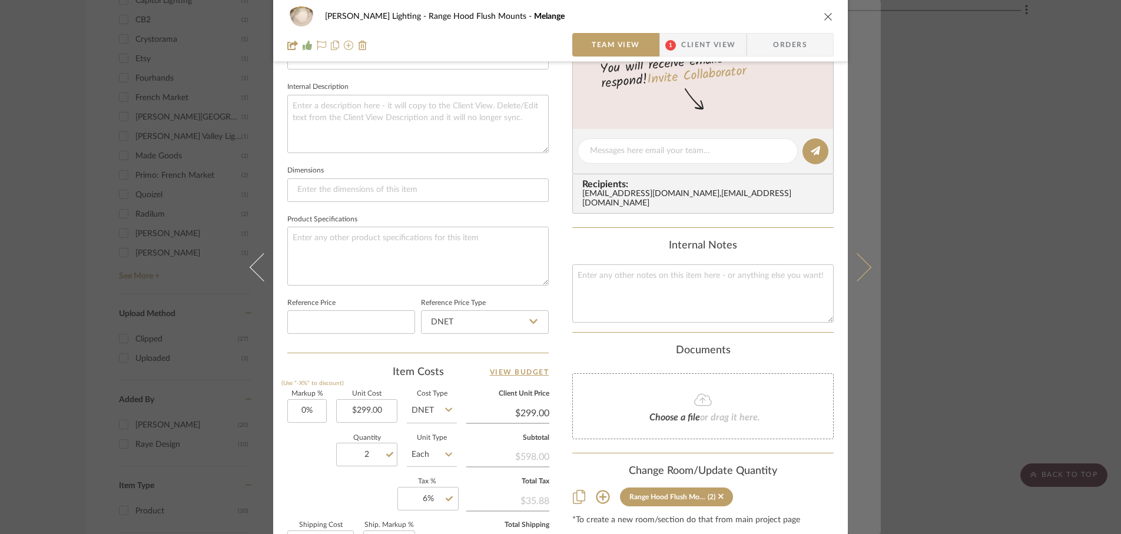
click at [858, 273] on icon at bounding box center [857, 267] width 28 height 28
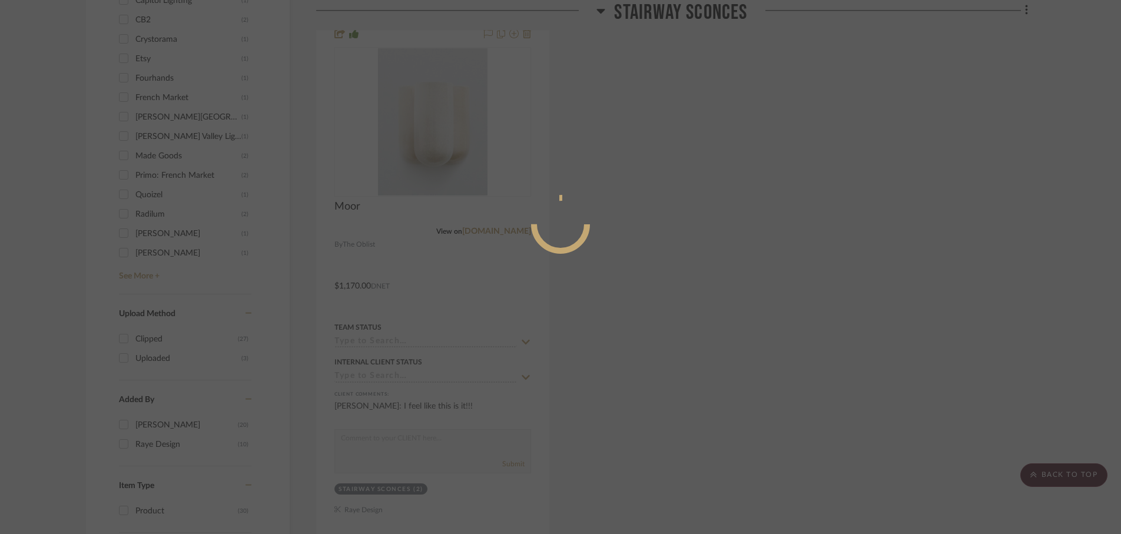
scroll to position [0, 0]
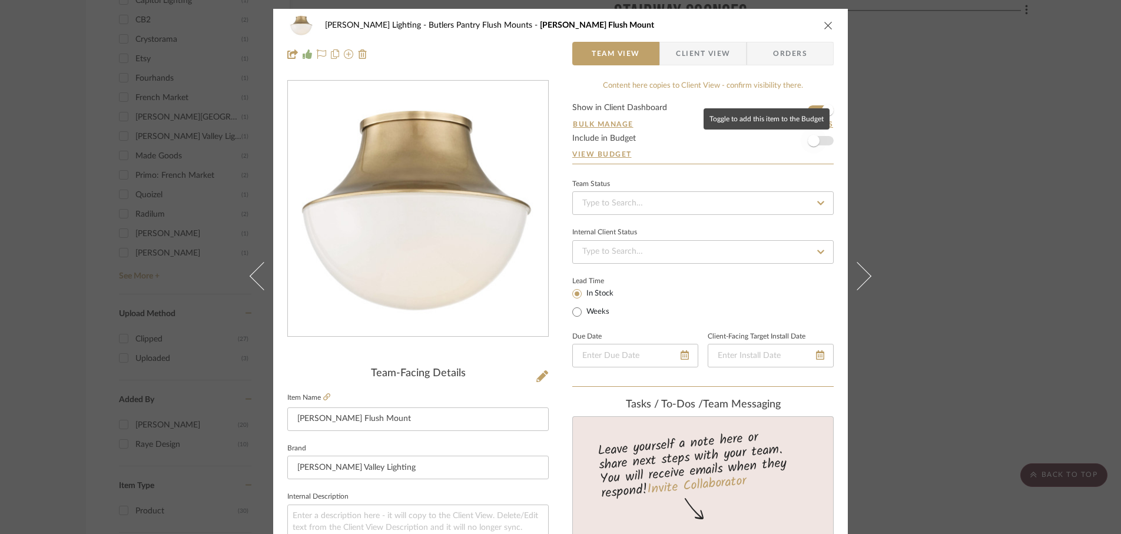
click at [812, 142] on span "button" at bounding box center [814, 141] width 12 height 12
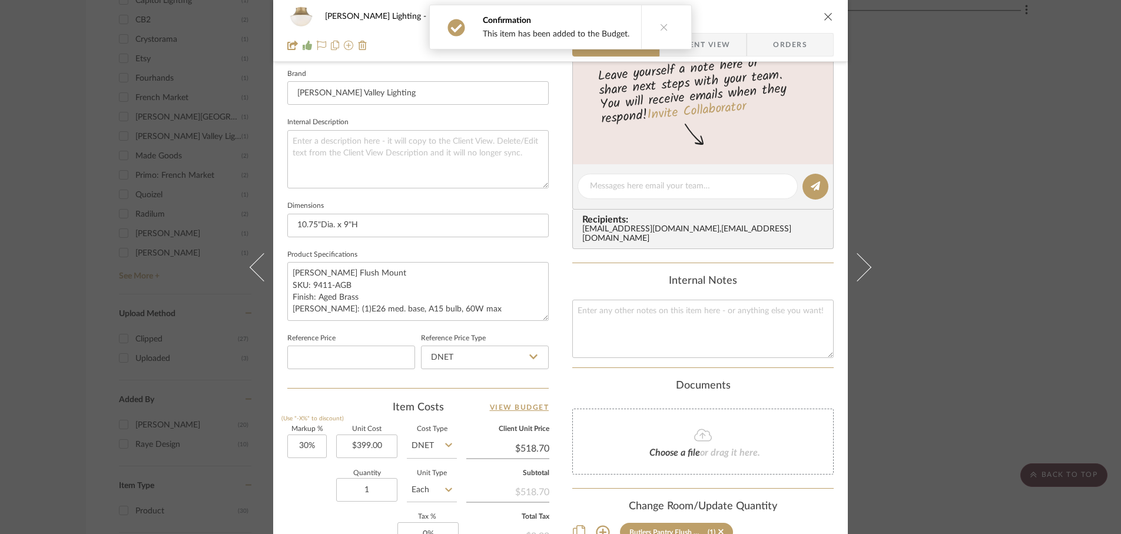
scroll to position [417, 0]
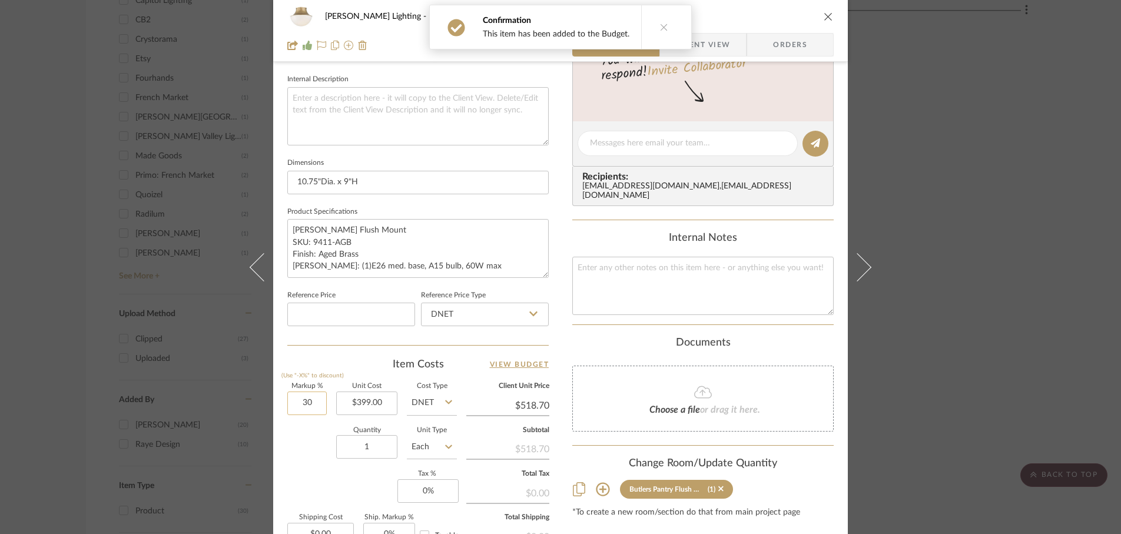
click at [316, 406] on input "30" at bounding box center [306, 404] width 39 height 24
click at [296, 432] on div "Quantity 1 Unit Type Each" at bounding box center [372, 448] width 170 height 42
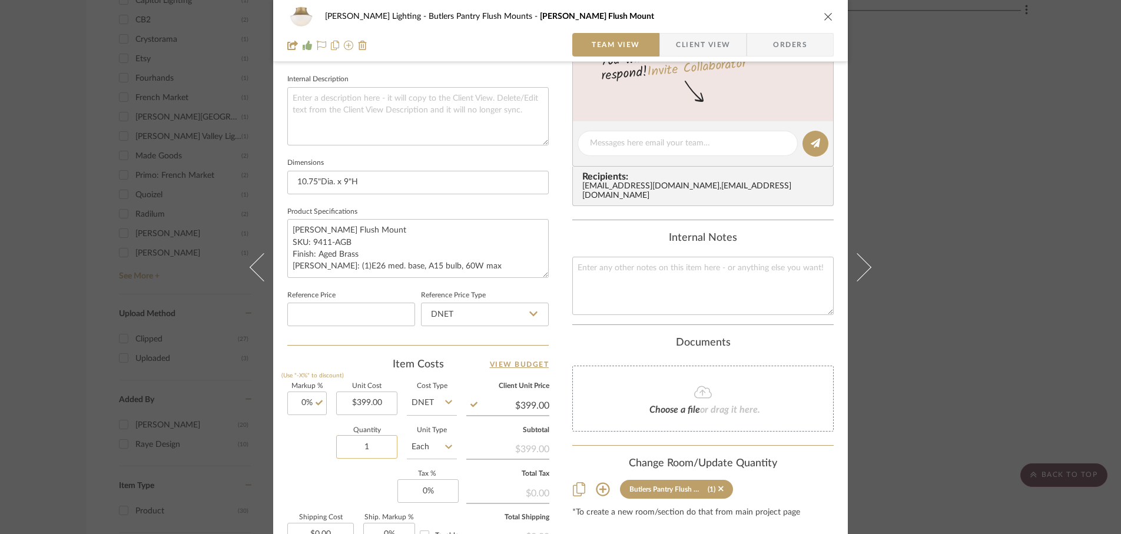
click at [370, 452] on input "1" at bounding box center [366, 447] width 61 height 24
click at [341, 494] on div "Markup % (Use "-X%" to discount) 0% Unit Cost $399.00 Cost Type DNET Client Uni…" at bounding box center [417, 469] width 261 height 172
click at [367, 449] on input "2" at bounding box center [366, 447] width 61 height 24
click at [379, 400] on input "399.00" at bounding box center [366, 404] width 61 height 24
click at [294, 455] on div "Quantity 3 Unit Type Each" at bounding box center [372, 448] width 170 height 42
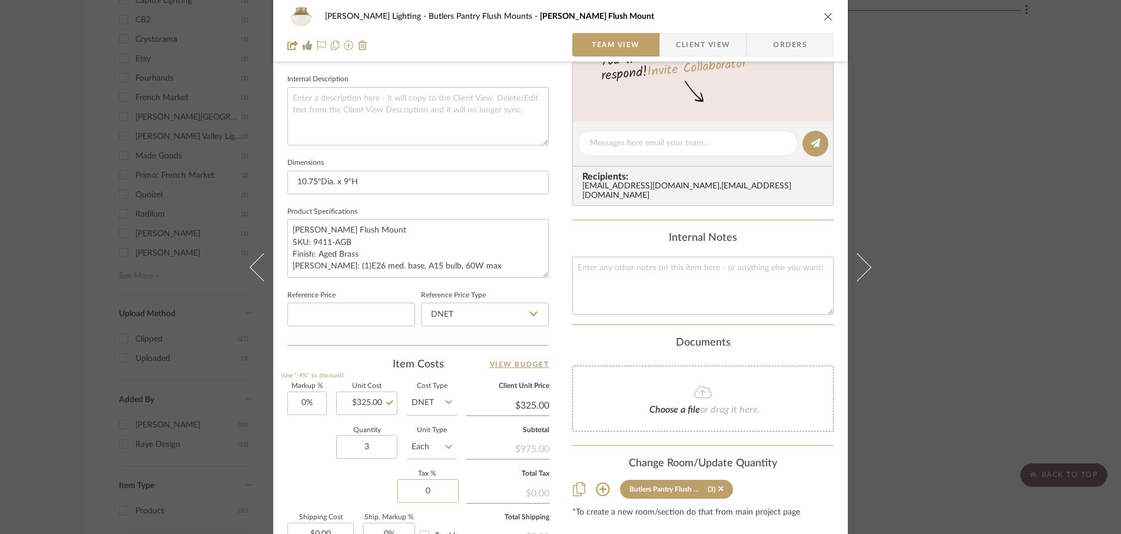
click at [436, 492] on input "0" at bounding box center [427, 491] width 61 height 24
click at [347, 487] on div "Markup % (Use "-X%" to discount) 0% Unit Cost $325.00 Cost Type DNET Client Uni…" at bounding box center [417, 469] width 261 height 172
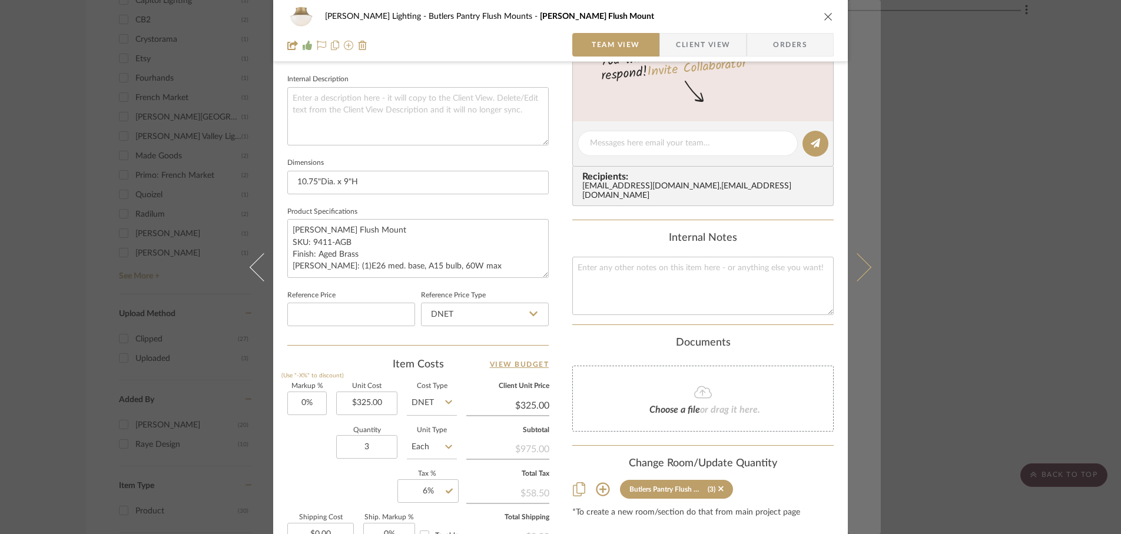
click at [869, 273] on button at bounding box center [864, 267] width 33 height 534
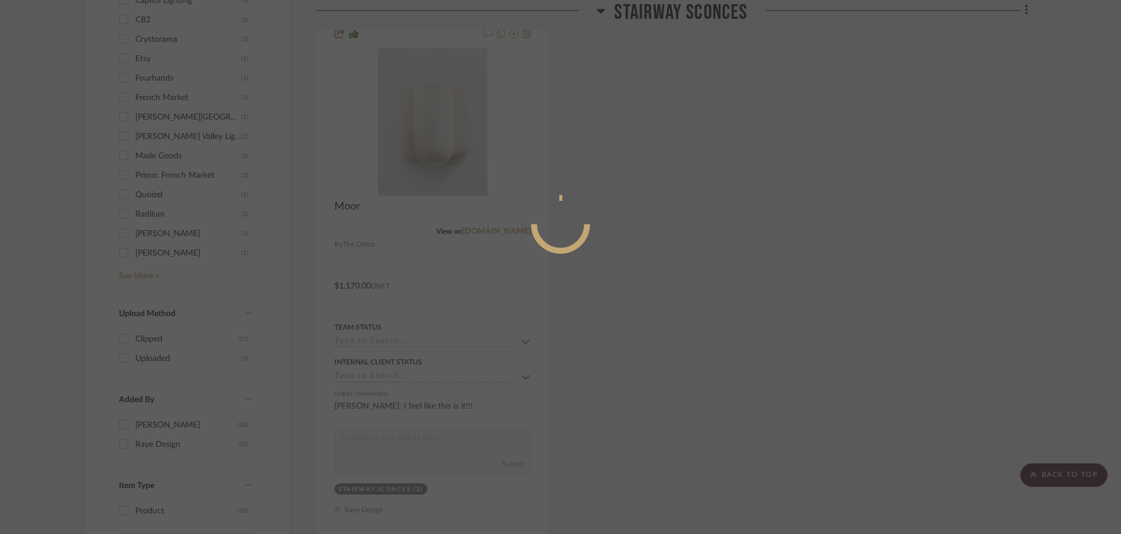
scroll to position [0, 0]
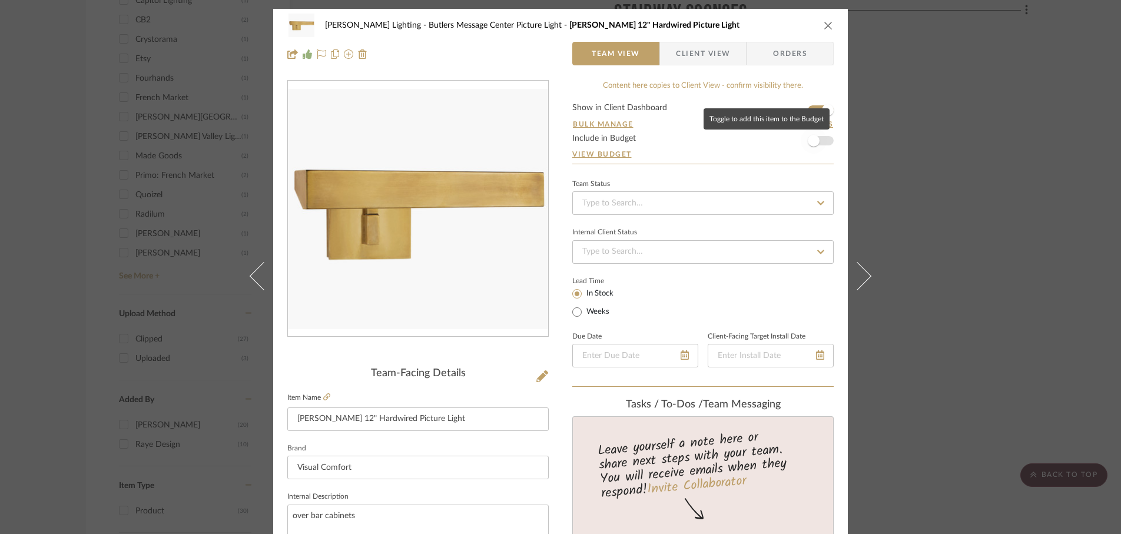
click at [807, 149] on span "button" at bounding box center [814, 141] width 26 height 26
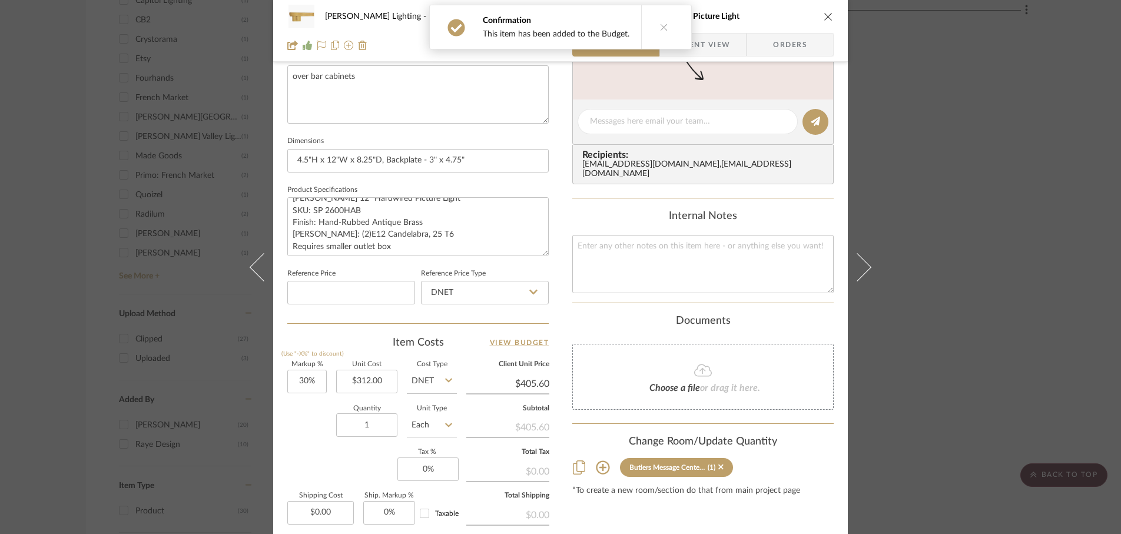
scroll to position [447, 0]
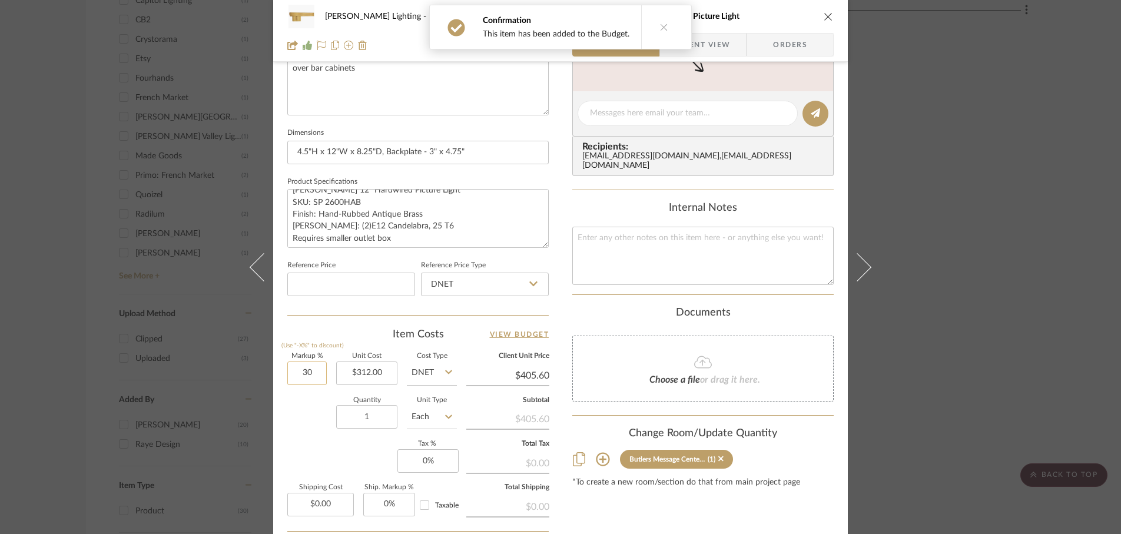
click at [318, 377] on input "30" at bounding box center [306, 374] width 39 height 24
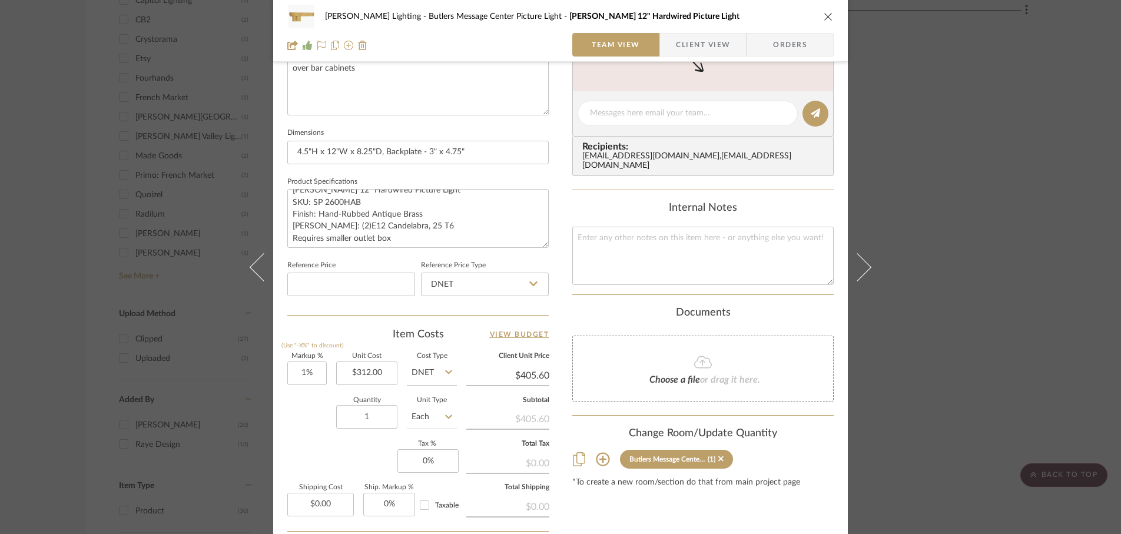
click at [302, 422] on div "Quantity 1 Unit Type Each" at bounding box center [372, 418] width 170 height 42
click at [460, 471] on div "Markup % (Use "-X%" to discount) 1% Unit Cost $312.00 Cost Type DNET Client Uni…" at bounding box center [417, 439] width 261 height 172
click at [437, 460] on input "0" at bounding box center [427, 461] width 61 height 24
click at [362, 456] on div "Markup % (Use "-X%" to discount) 1% Unit Cost $312.00 Cost Type DNET Client Uni…" at bounding box center [417, 439] width 261 height 172
click at [314, 372] on input "1" at bounding box center [306, 374] width 39 height 24
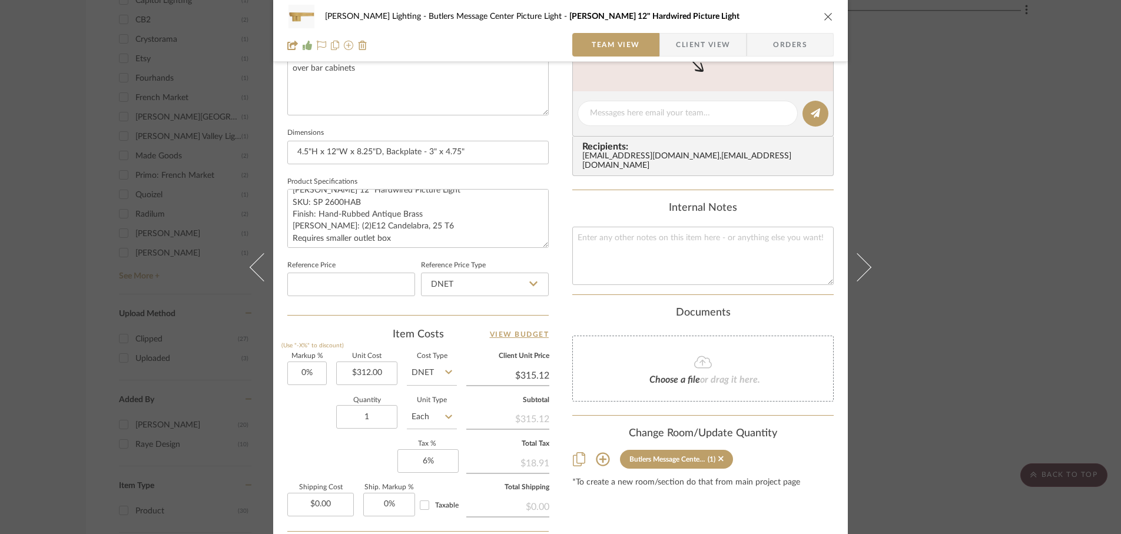
click at [302, 450] on div "Markup % (Use "-X%" to discount) 0% Unit Cost $312.00 Cost Type DNET Client Uni…" at bounding box center [417, 439] width 261 height 172
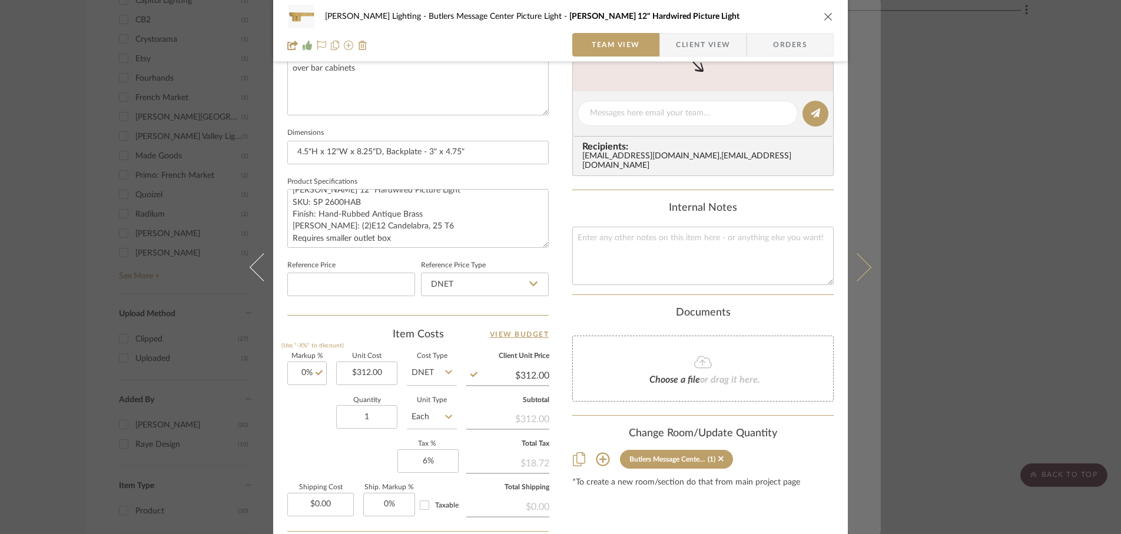
click at [857, 277] on icon at bounding box center [857, 267] width 28 height 28
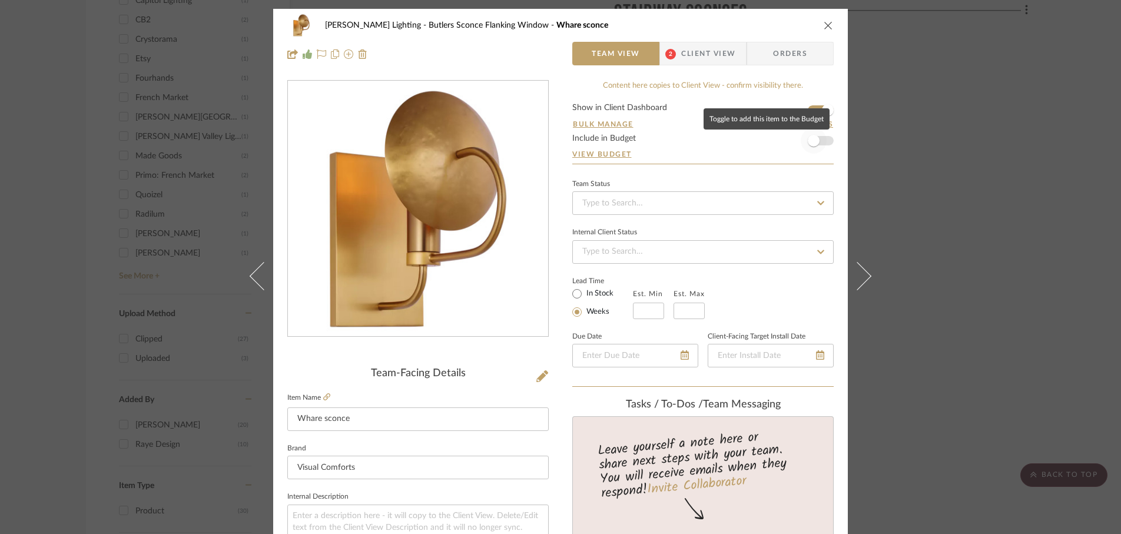
click at [811, 142] on span "button" at bounding box center [814, 141] width 12 height 12
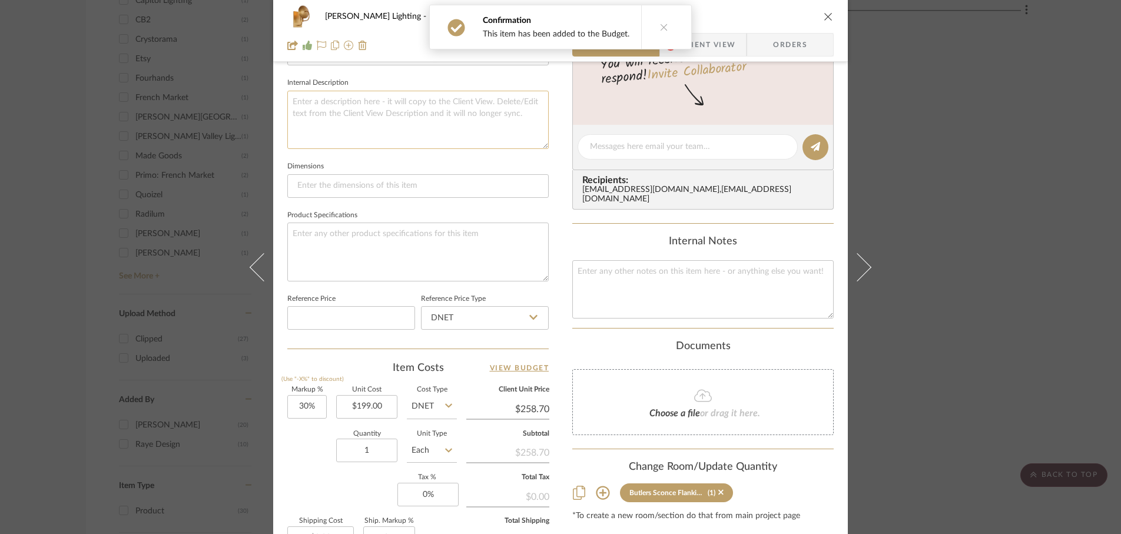
scroll to position [414, 0]
click at [313, 407] on input "30" at bounding box center [306, 406] width 39 height 24
click at [300, 443] on div "Quantity 1 Unit Type Each" at bounding box center [372, 451] width 170 height 42
click at [436, 498] on input "0" at bounding box center [427, 494] width 61 height 24
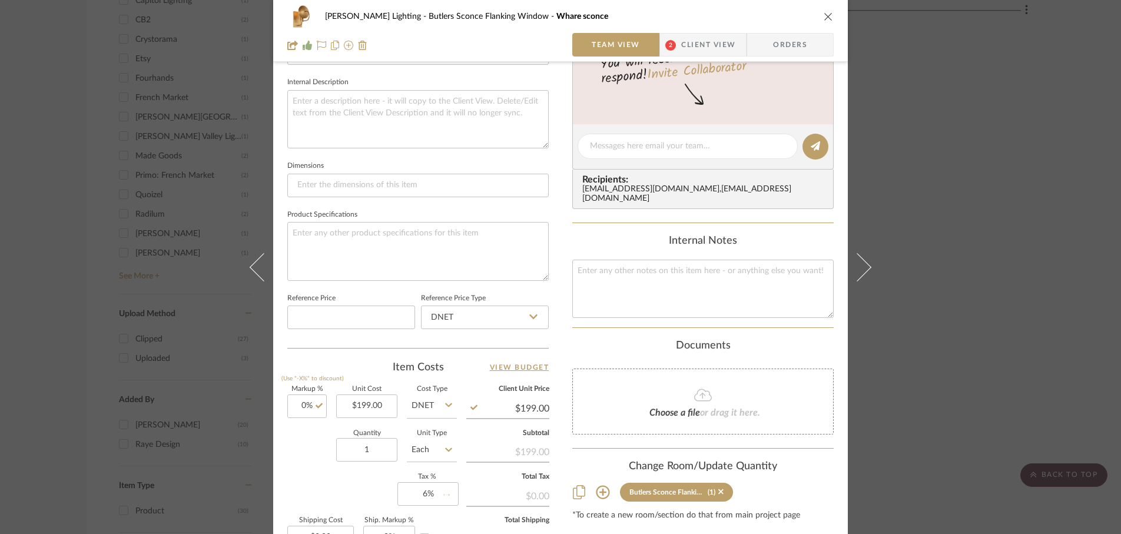
click at [349, 489] on div "Markup % (Use "-X%" to discount) 0% Unit Cost $199.00 Cost Type DNET Client Uni…" at bounding box center [417, 472] width 261 height 172
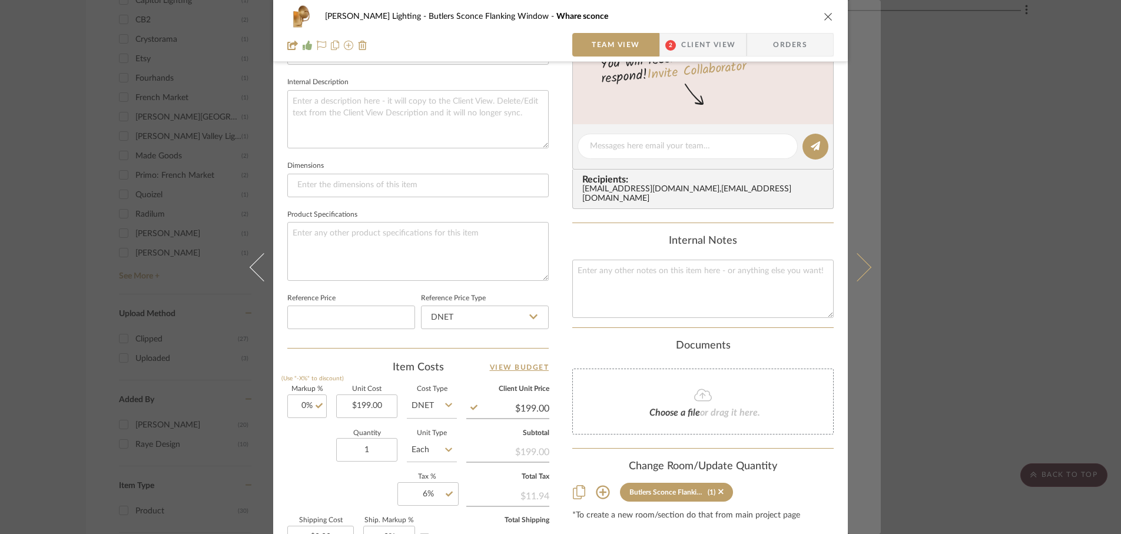
click at [858, 272] on icon at bounding box center [857, 267] width 28 height 28
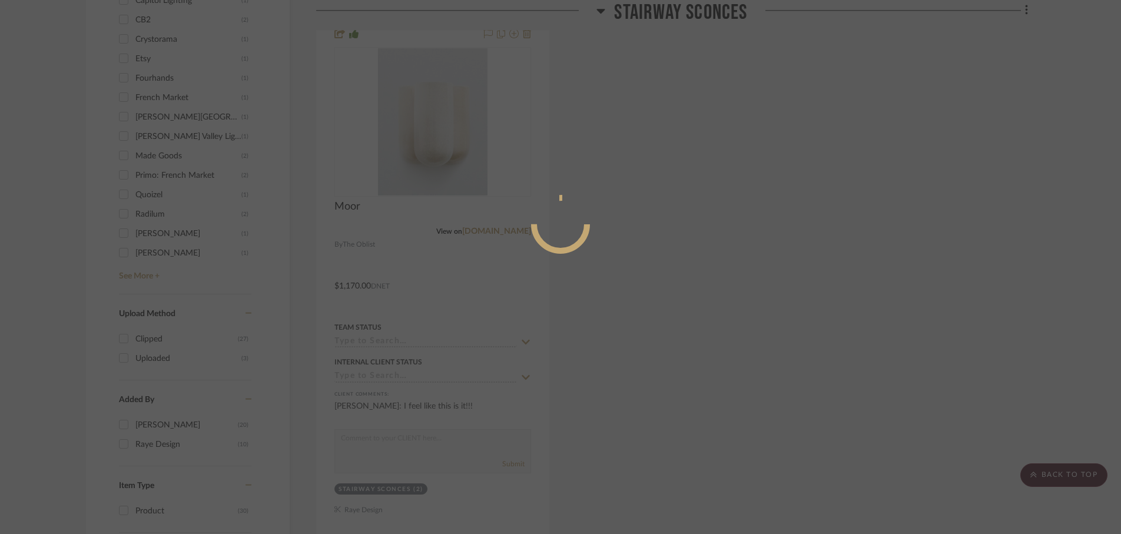
scroll to position [0, 0]
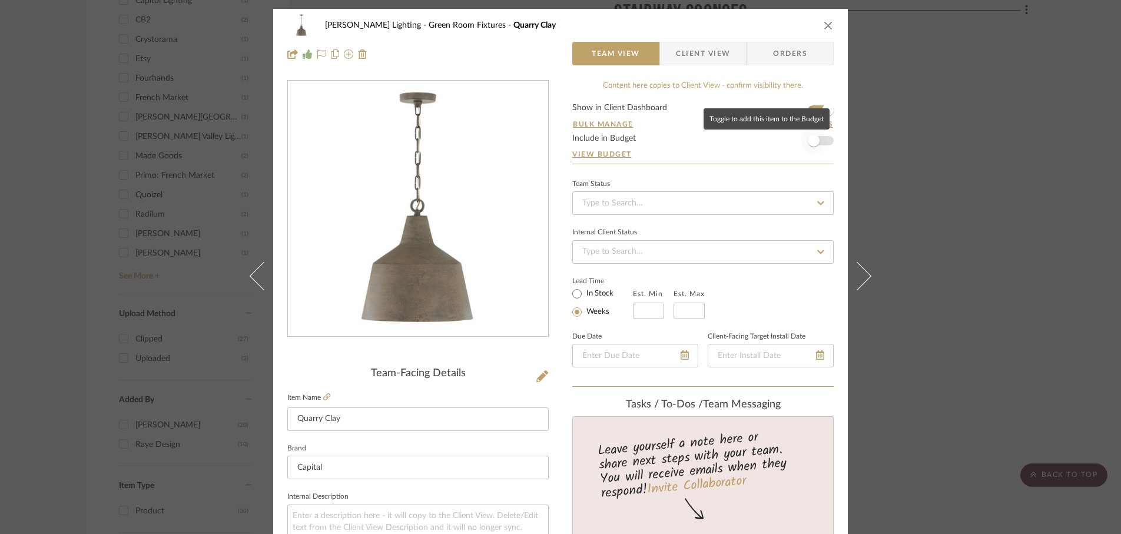
click at [811, 146] on span "button" at bounding box center [814, 141] width 12 height 12
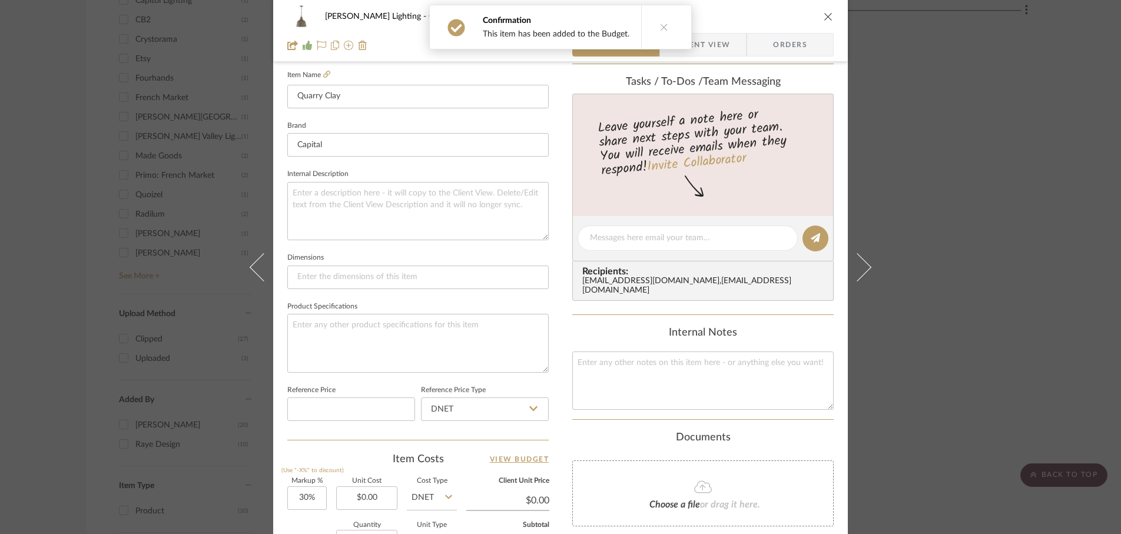
scroll to position [1, 0]
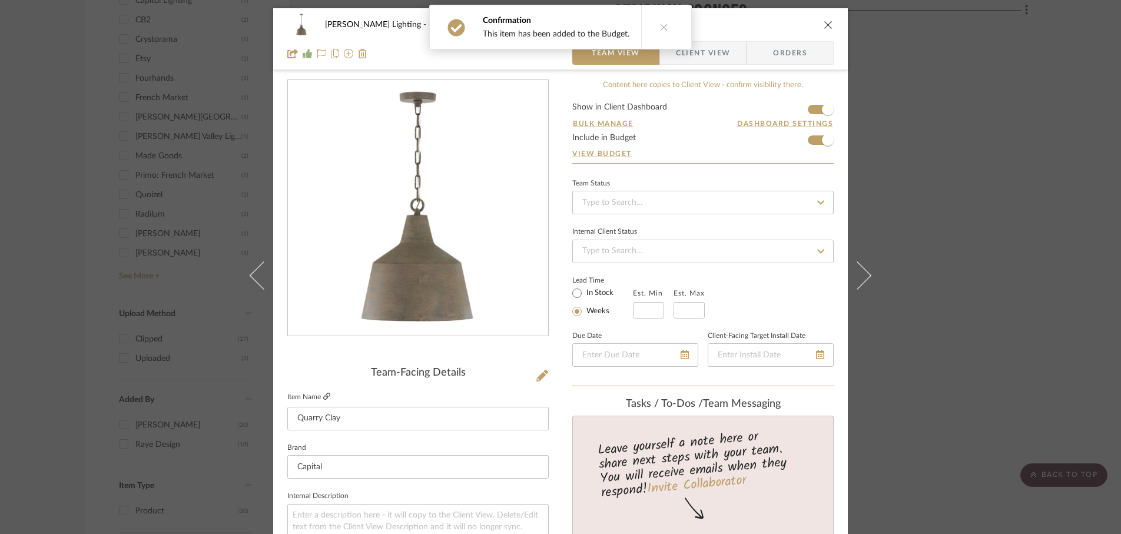
click at [326, 396] on icon at bounding box center [326, 396] width 7 height 7
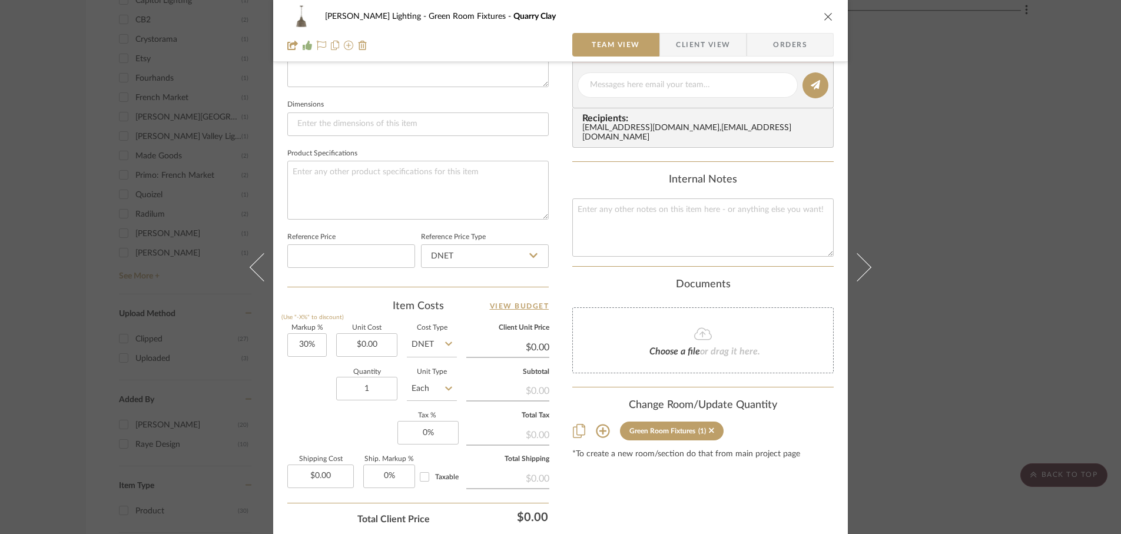
scroll to position [515, 0]
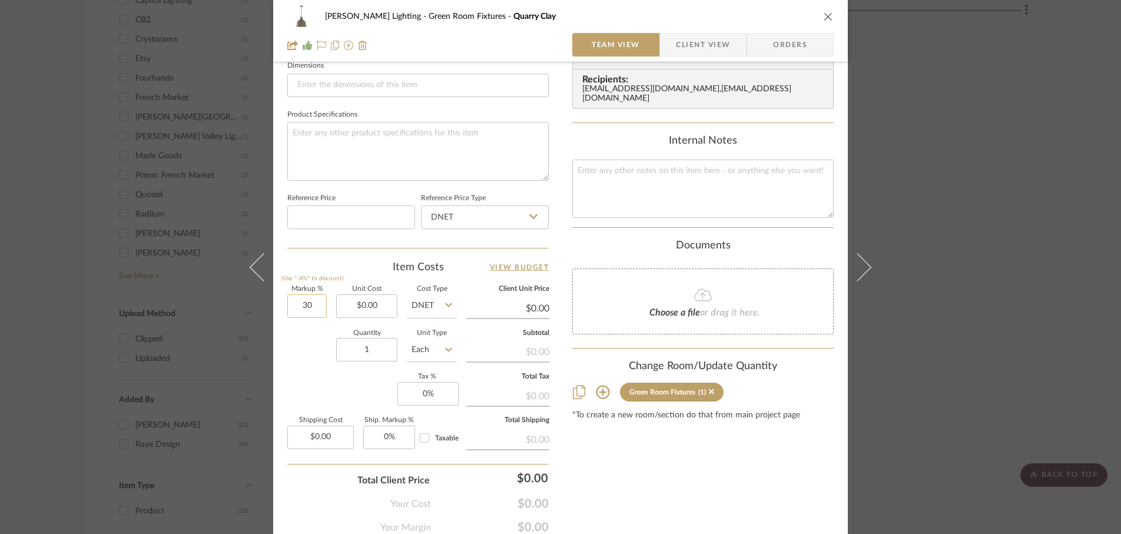
click at [316, 309] on input "30" at bounding box center [306, 306] width 39 height 24
click at [431, 389] on input "0" at bounding box center [427, 394] width 61 height 24
click at [380, 310] on input "0.00" at bounding box center [366, 306] width 61 height 24
click at [319, 366] on div "Quantity 1 Unit Type Each" at bounding box center [372, 351] width 170 height 42
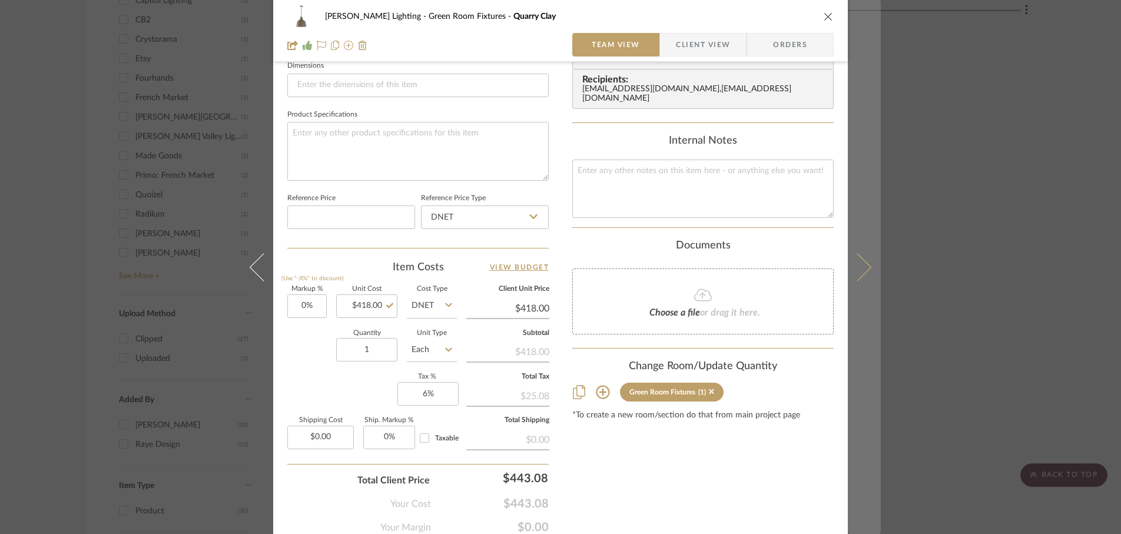
click at [859, 273] on icon at bounding box center [857, 267] width 28 height 28
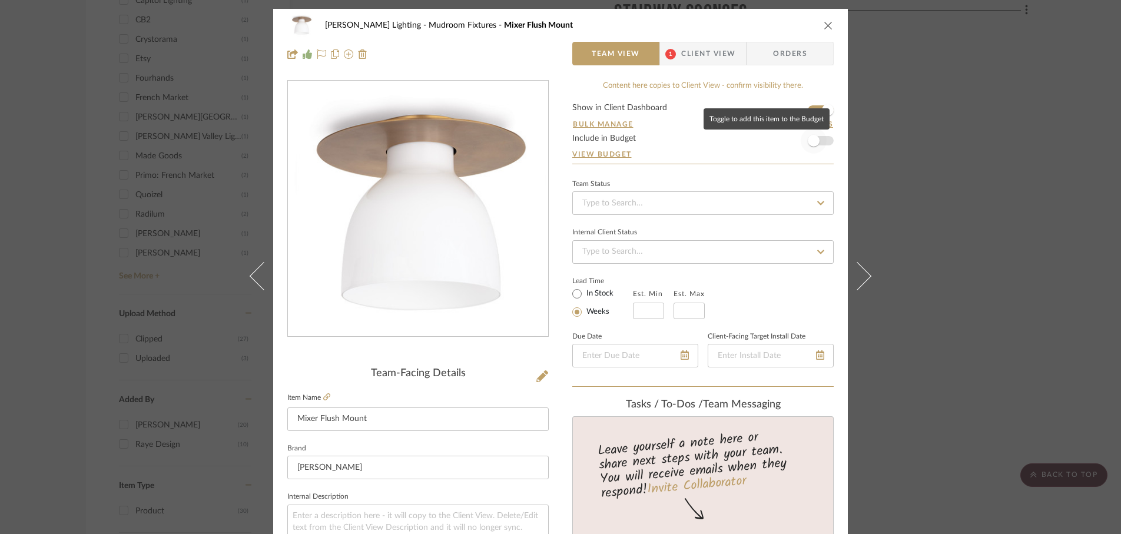
click at [811, 145] on span "button" at bounding box center [814, 141] width 12 height 12
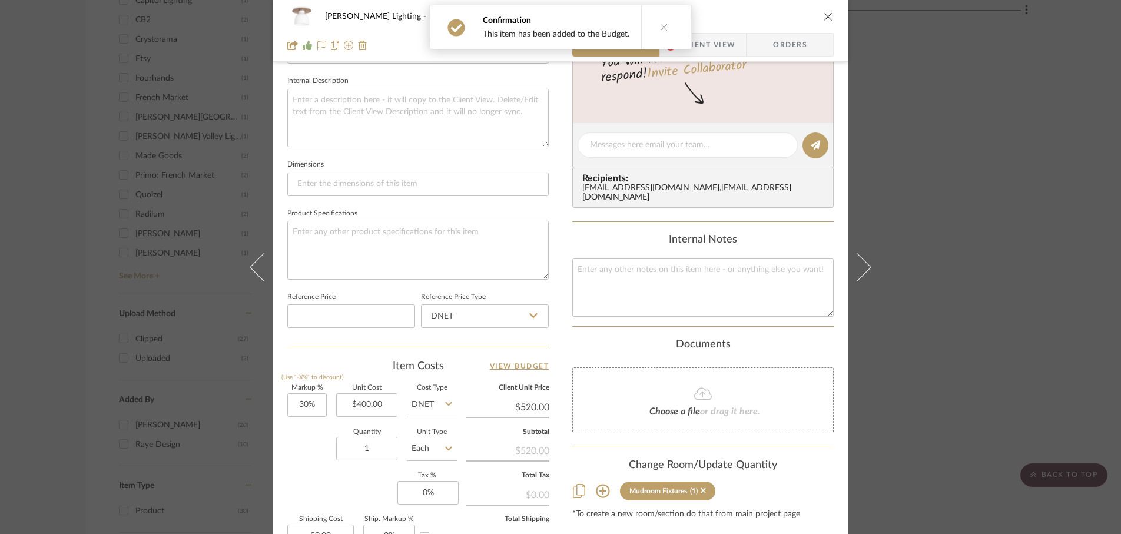
scroll to position [416, 0]
click at [374, 405] on input "400.00" at bounding box center [366, 405] width 61 height 24
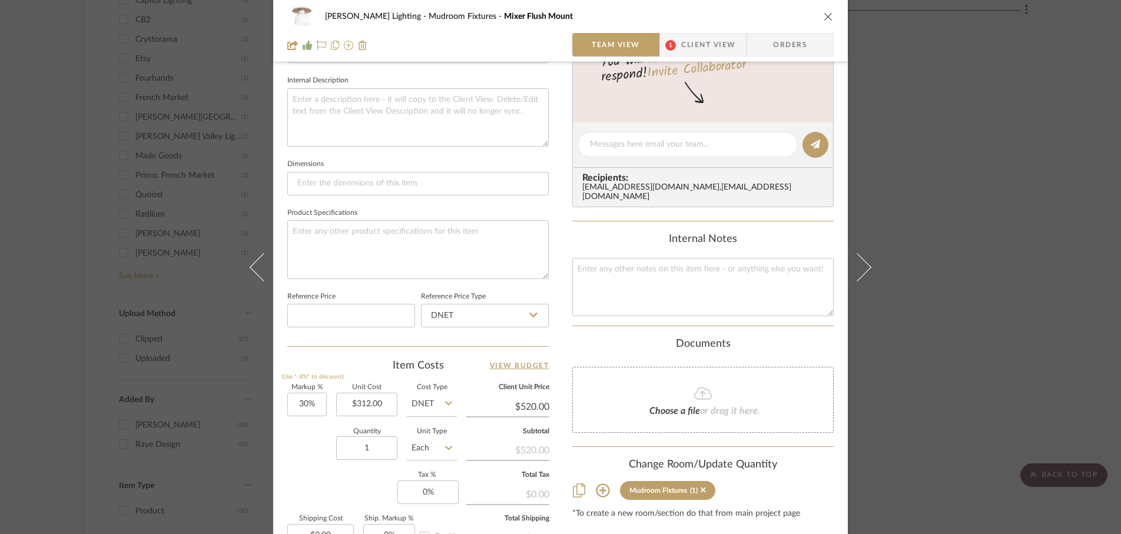
click at [293, 454] on div "Quantity 1 Unit Type Each" at bounding box center [372, 450] width 170 height 42
click at [310, 403] on input "30" at bounding box center [306, 405] width 39 height 24
click at [294, 455] on div "Quantity 1 Unit Type Each" at bounding box center [372, 450] width 170 height 42
click at [427, 495] on input "0" at bounding box center [427, 492] width 61 height 24
click at [371, 489] on div "Markup % (Use "-X%" to discount) 0% Unit Cost $312.00 Cost Type DNET Client Uni…" at bounding box center [417, 470] width 261 height 172
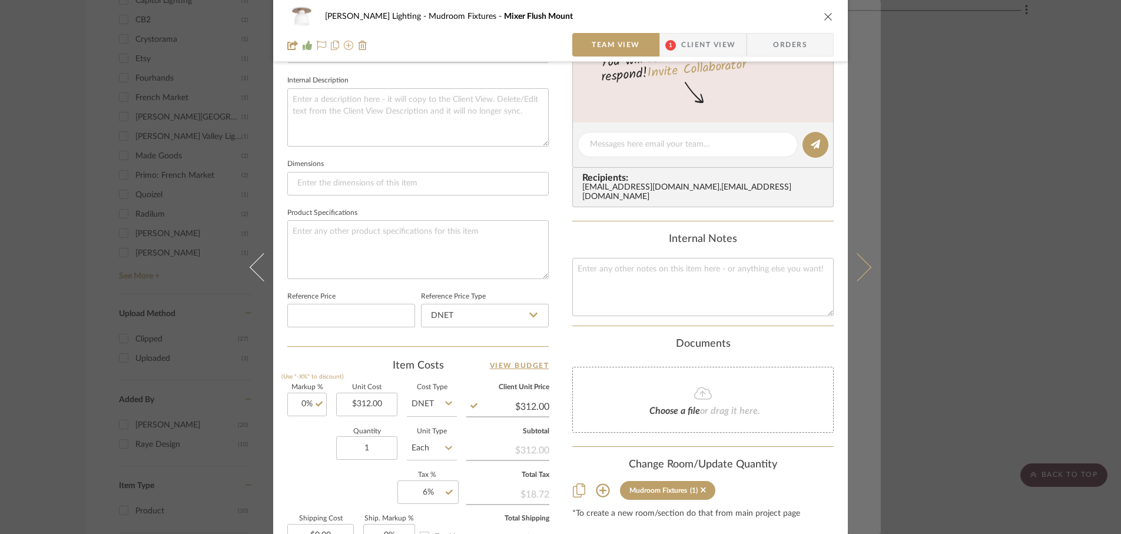
click at [857, 275] on icon at bounding box center [857, 267] width 28 height 28
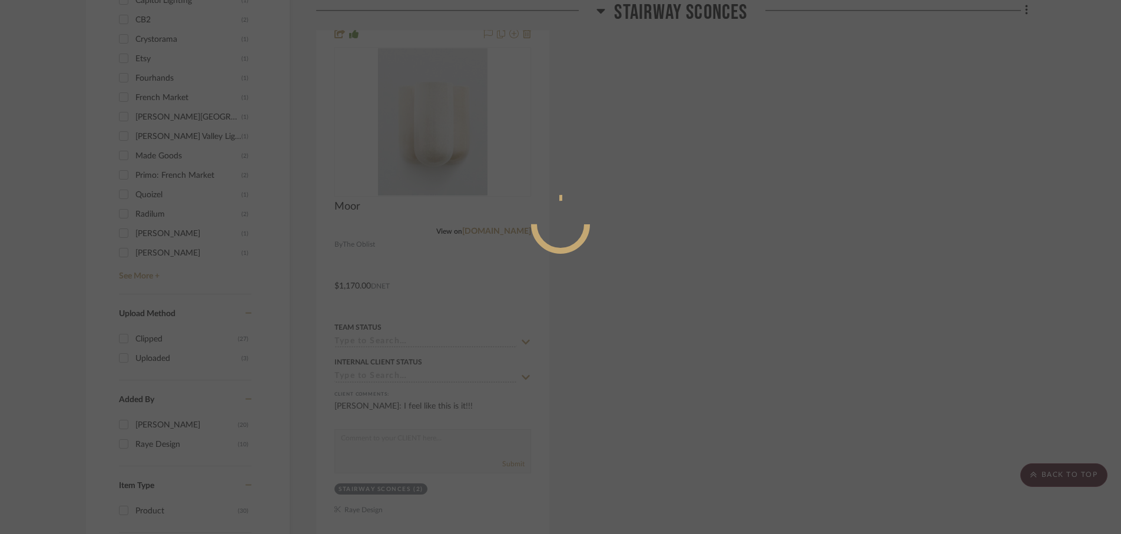
scroll to position [0, 0]
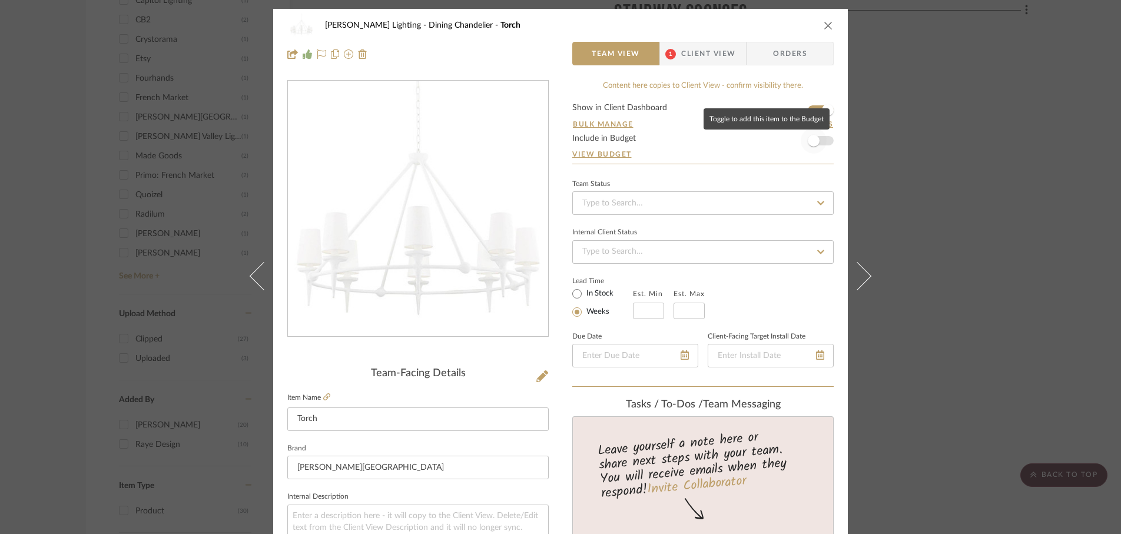
click at [814, 143] on span "button" at bounding box center [814, 141] width 12 height 12
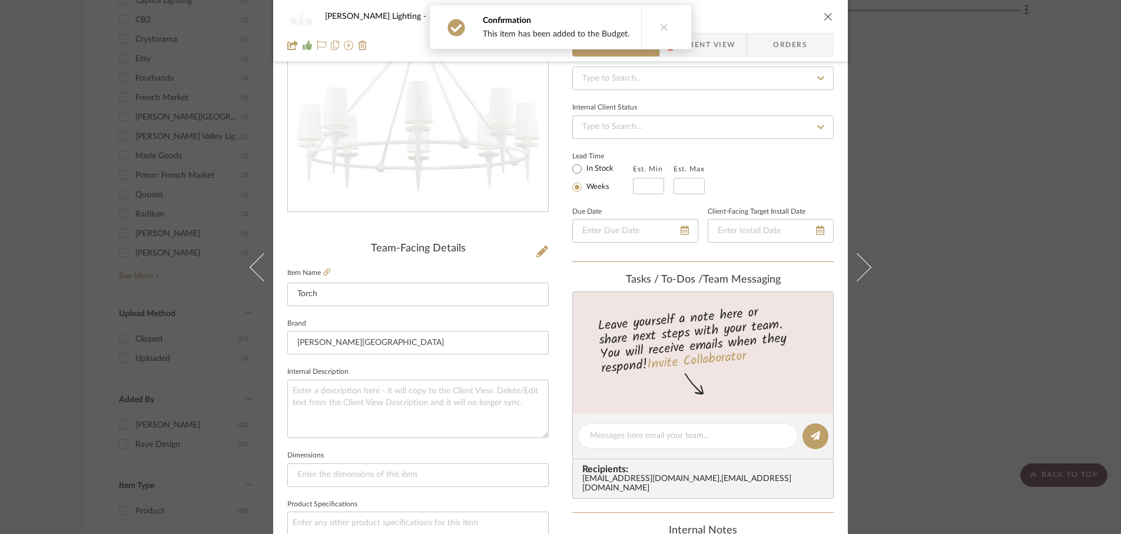
scroll to position [118, 0]
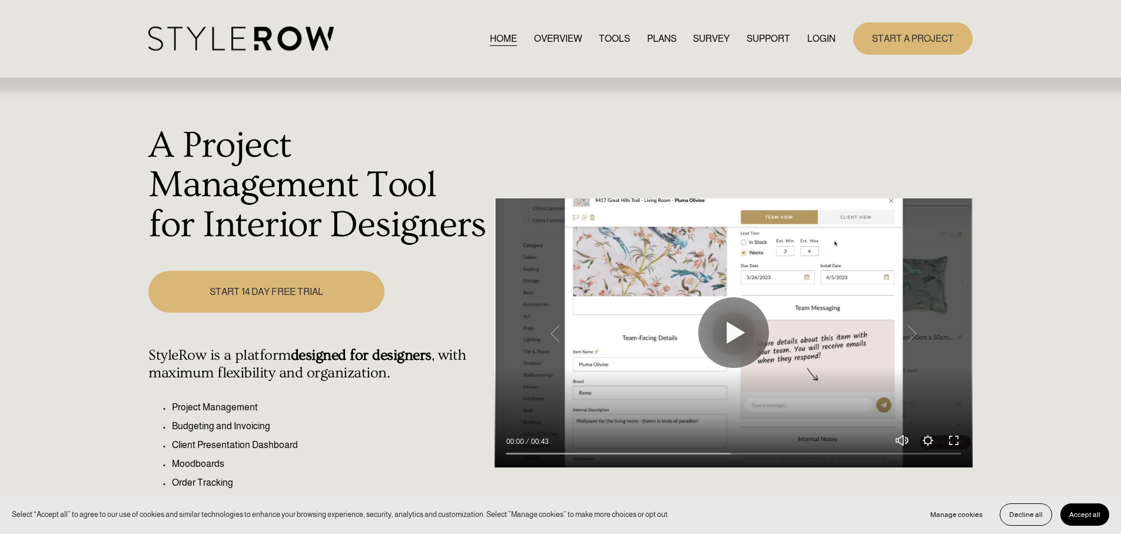
click at [815, 35] on link "LOGIN" at bounding box center [821, 39] width 28 height 16
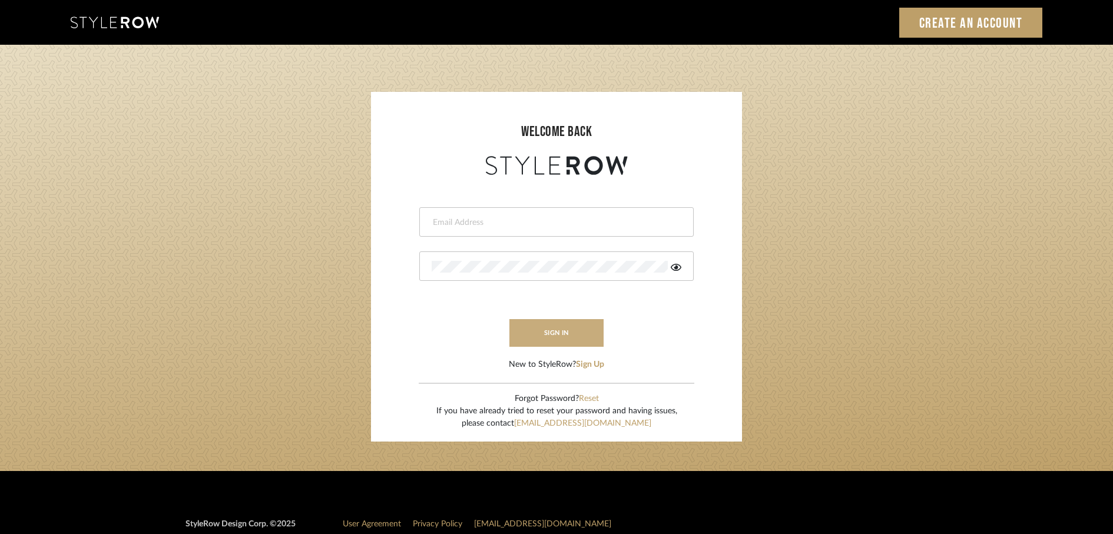
type input "rayeinteriordesign@gmail.com"
click at [568, 329] on button "sign in" at bounding box center [556, 333] width 94 height 28
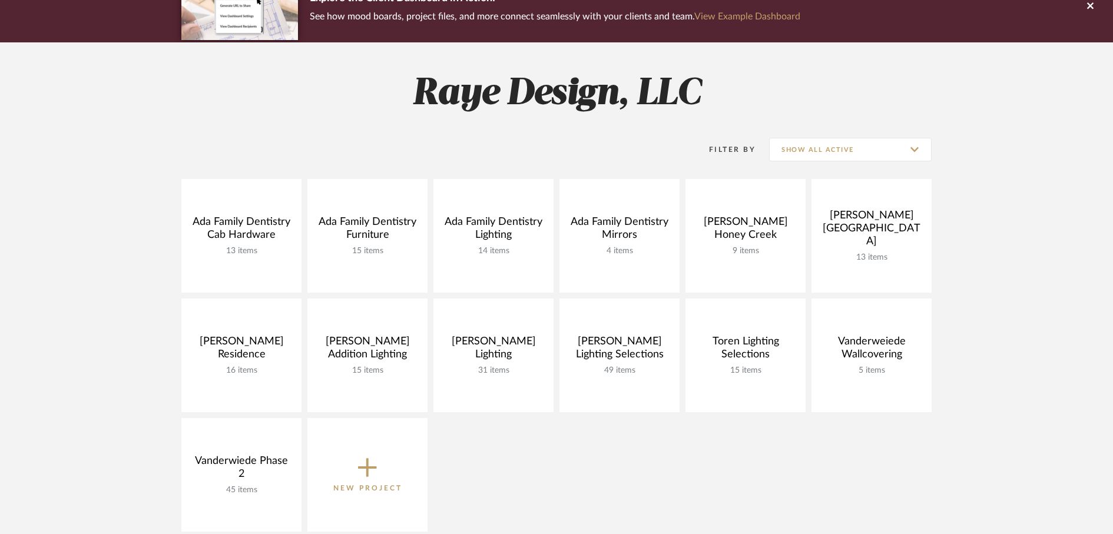
scroll to position [118, 0]
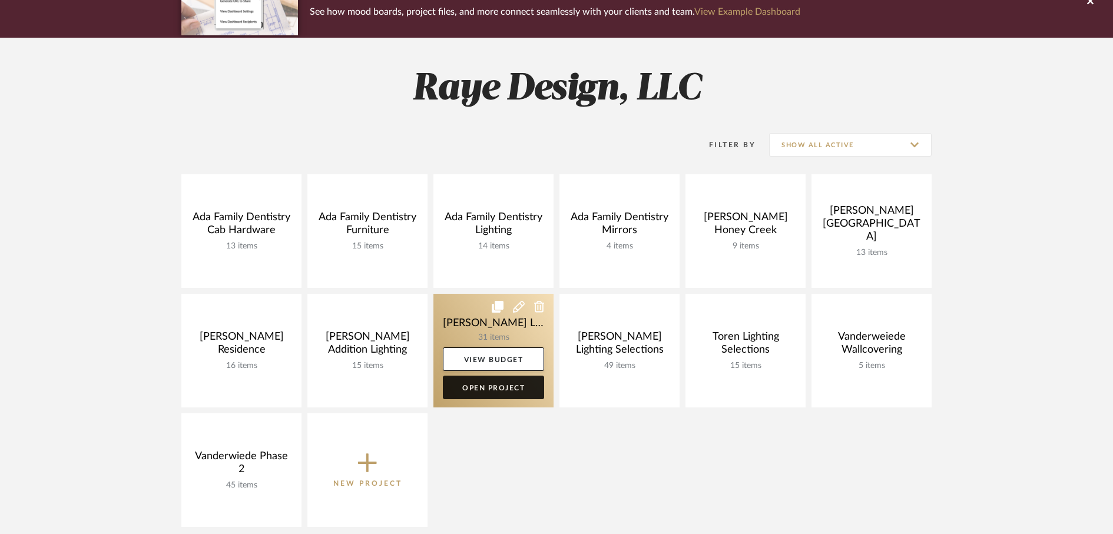
click at [475, 394] on link "Open Project" at bounding box center [493, 388] width 101 height 24
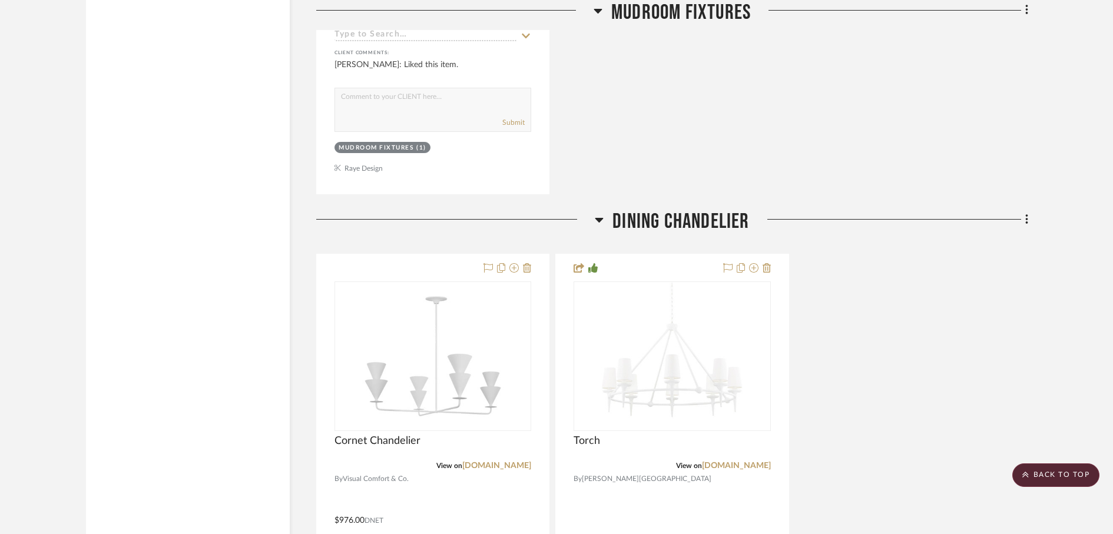
scroll to position [6996, 0]
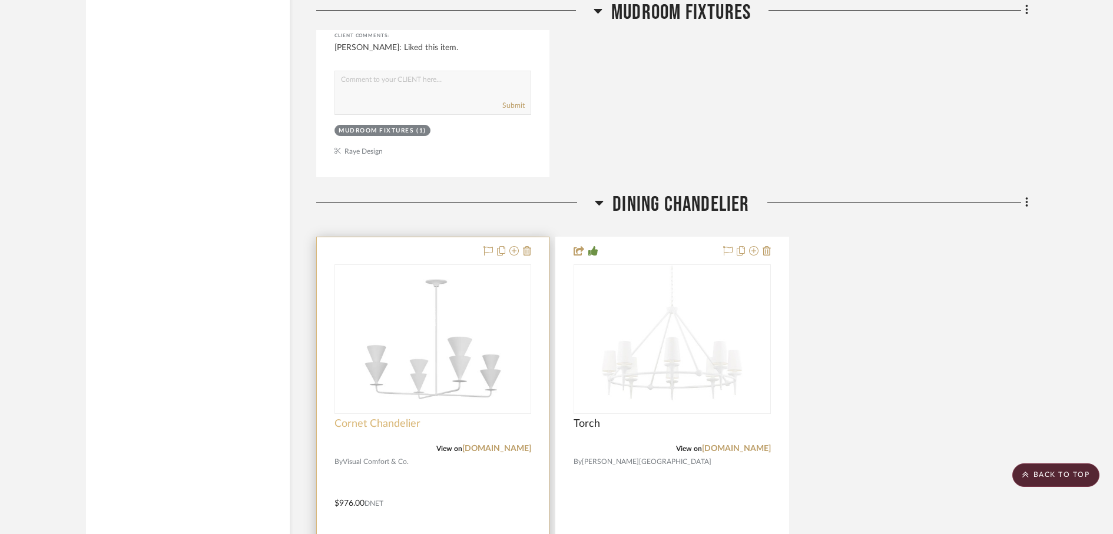
click at [397, 426] on span "Cornet Chandelier" at bounding box center [377, 423] width 86 height 13
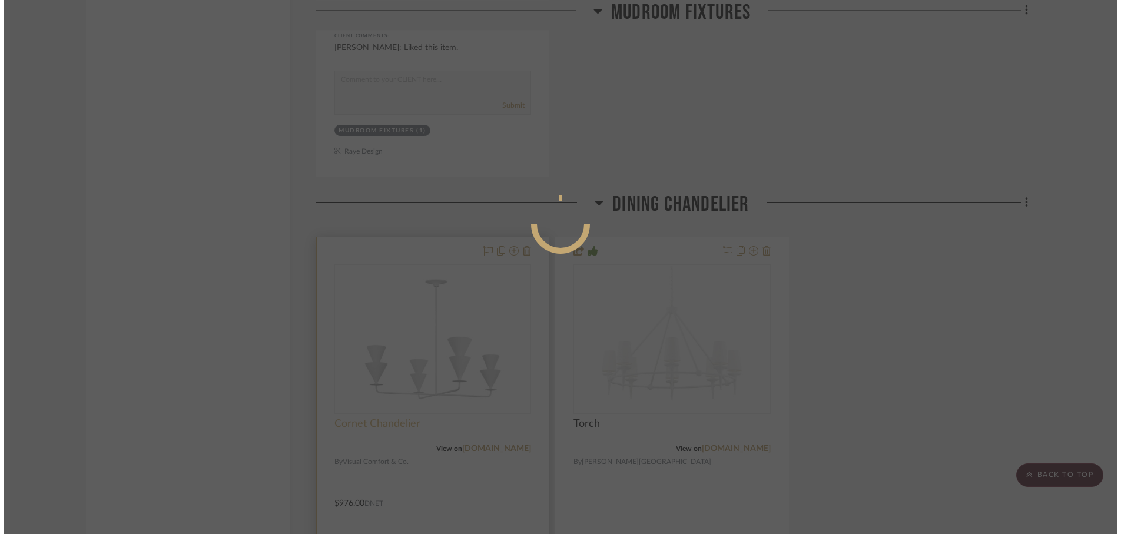
scroll to position [0, 0]
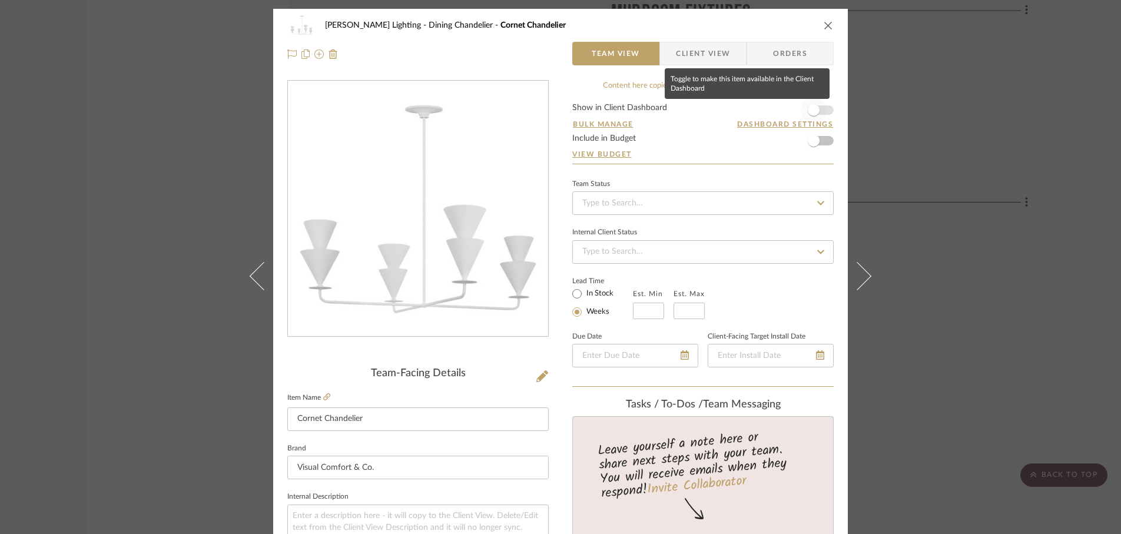
click at [810, 111] on span "button" at bounding box center [814, 110] width 12 height 12
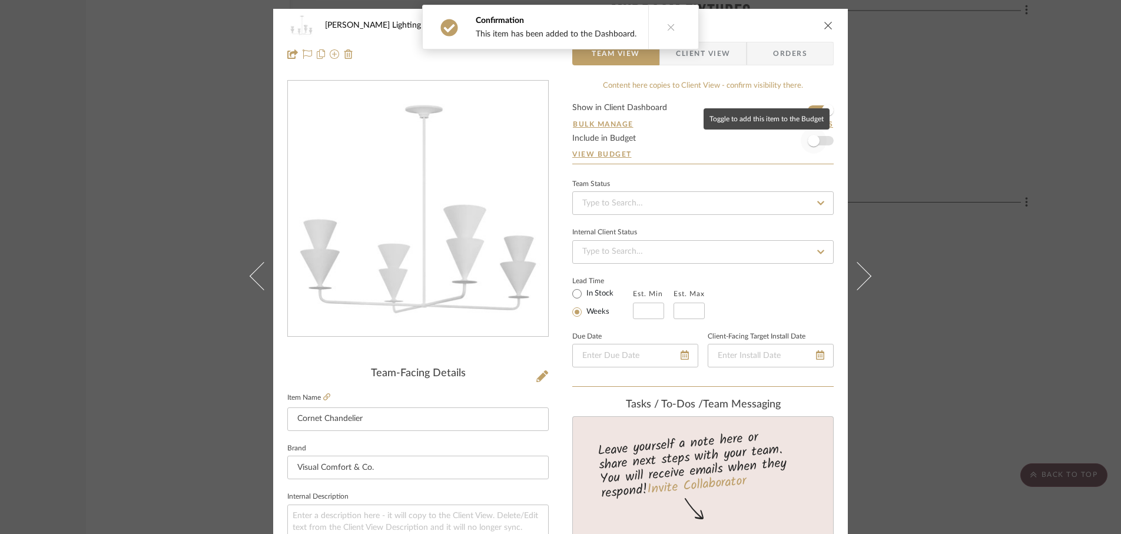
click at [810, 141] on span "button" at bounding box center [814, 141] width 12 height 12
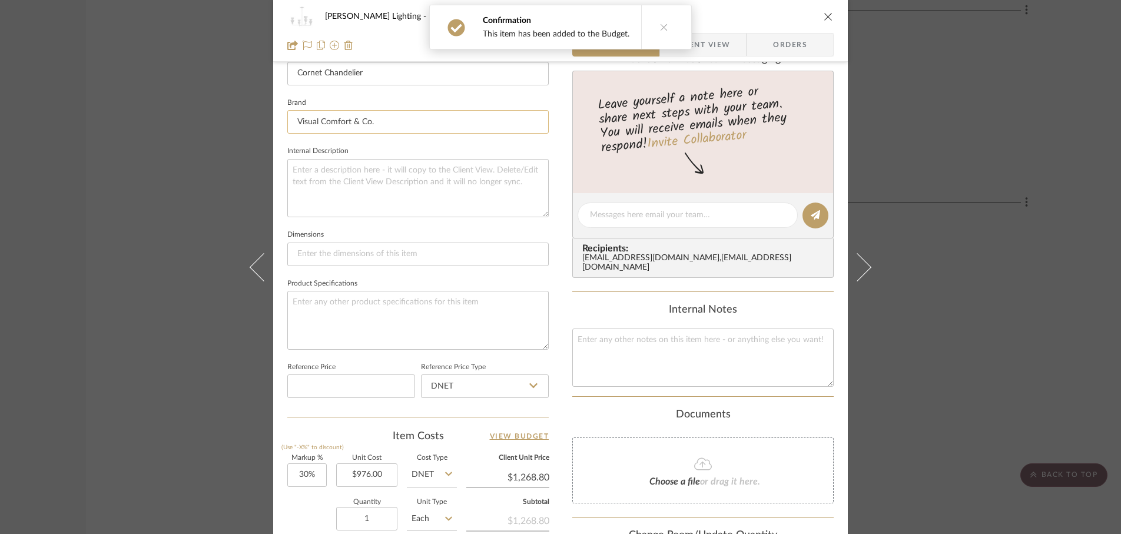
scroll to position [379, 0]
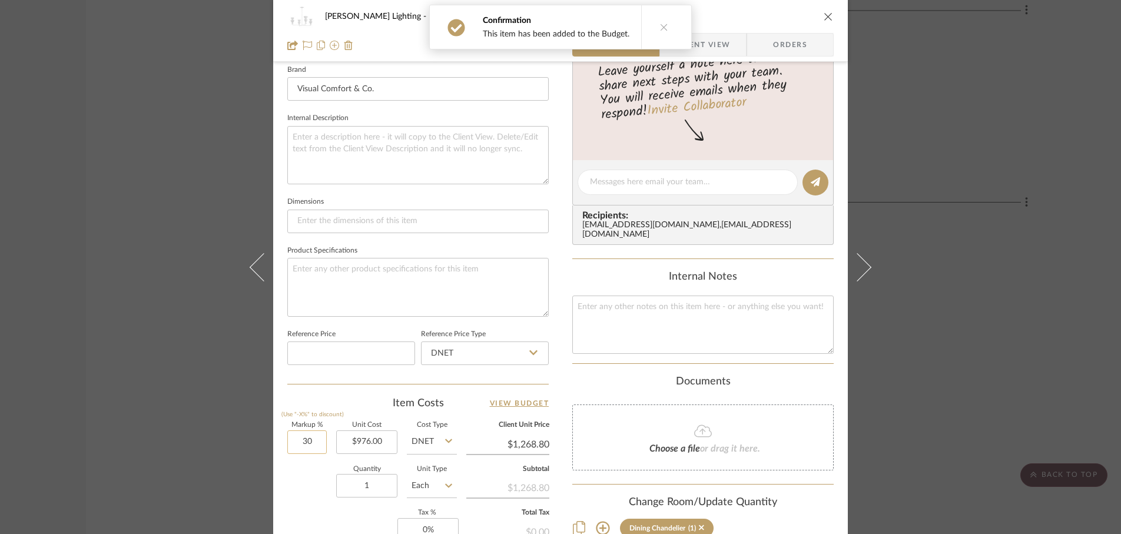
click at [317, 442] on input "30" at bounding box center [306, 442] width 39 height 24
type input "0%"
click at [310, 488] on div "Quantity 1 Unit Type Each" at bounding box center [372, 487] width 170 height 42
type input "$976.00"
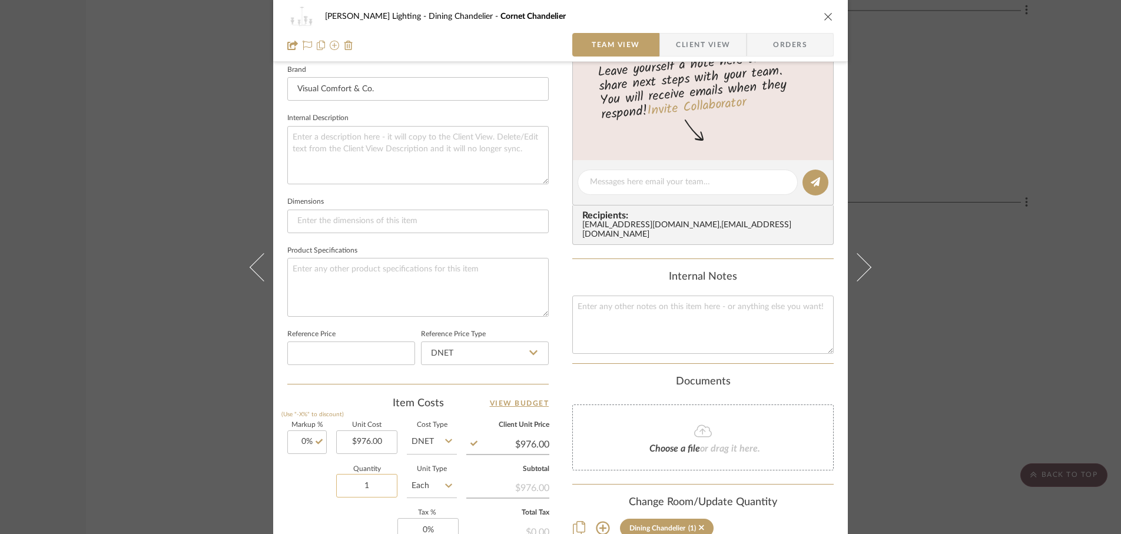
scroll to position [483, 0]
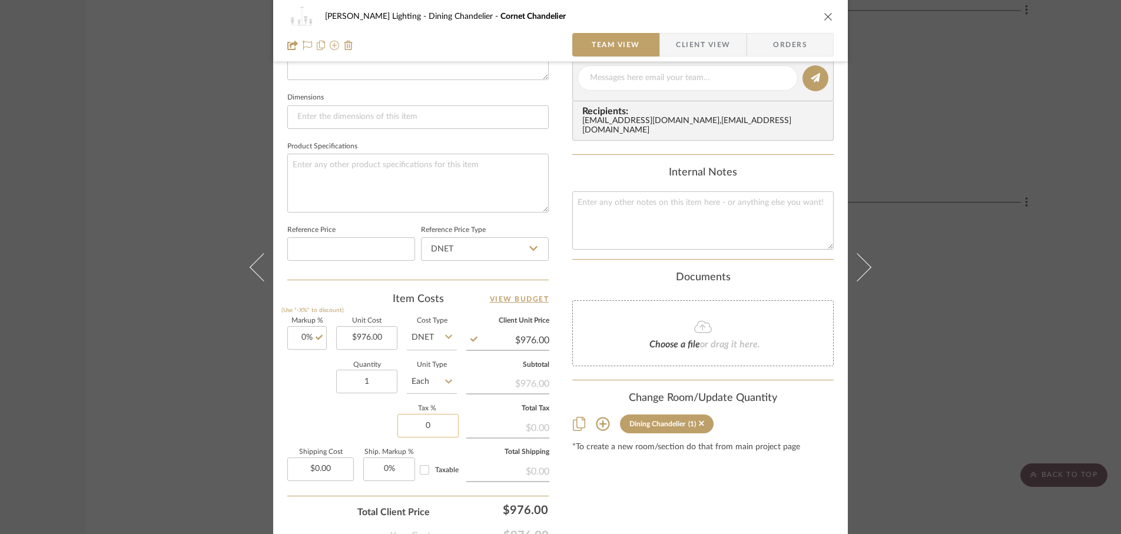
click at [444, 427] on input "0" at bounding box center [427, 426] width 61 height 24
type input "6%"
click at [339, 418] on div "Markup % (Use "-X%" to discount) 0% Unit Cost $976.00 Cost Type DNET Client Uni…" at bounding box center [417, 404] width 261 height 172
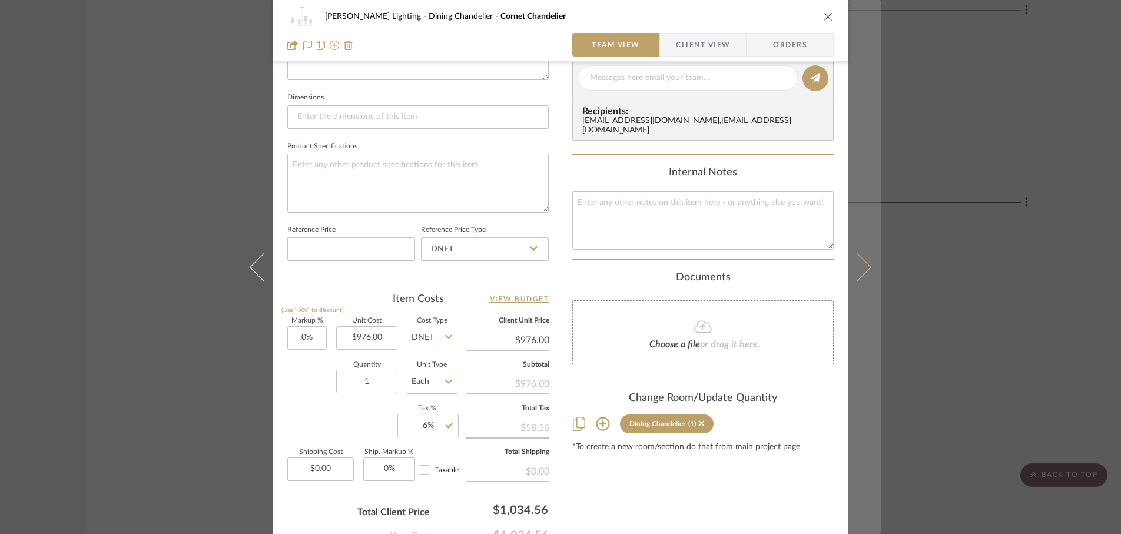
click at [861, 269] on icon at bounding box center [857, 267] width 28 height 28
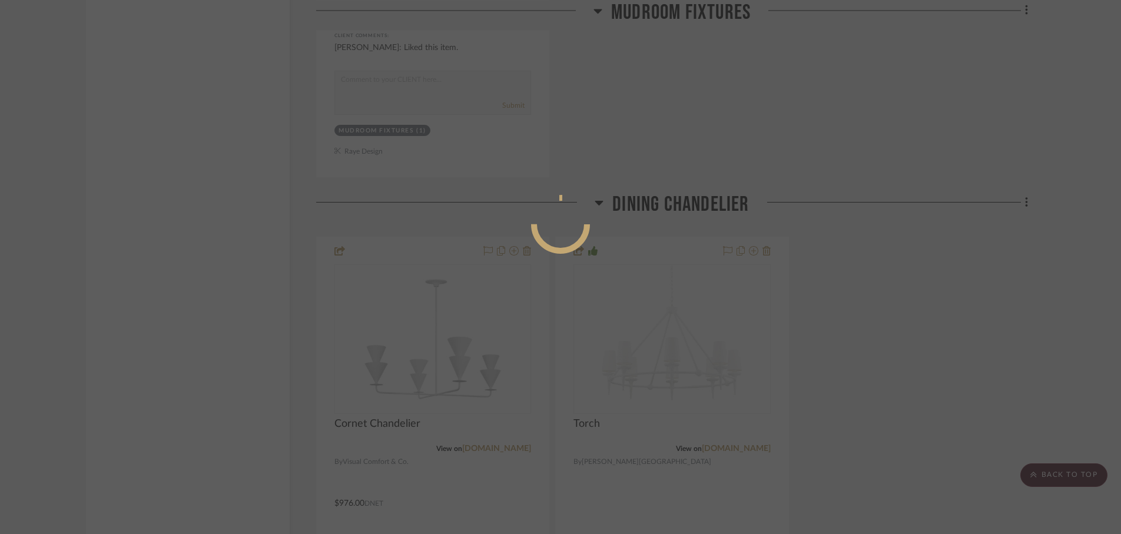
scroll to position [0, 0]
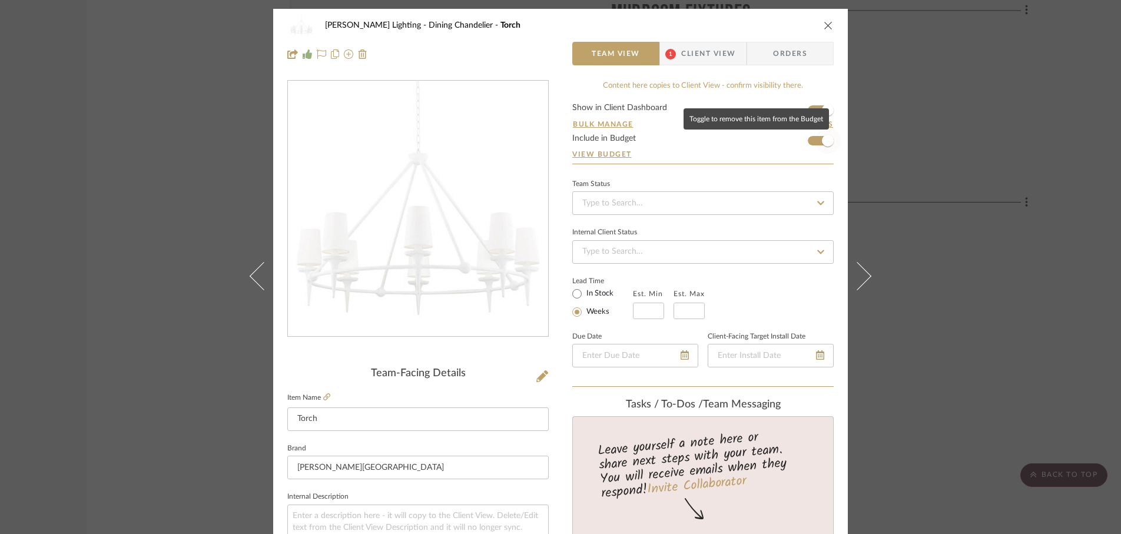
click at [822, 142] on span "button" at bounding box center [828, 141] width 12 height 12
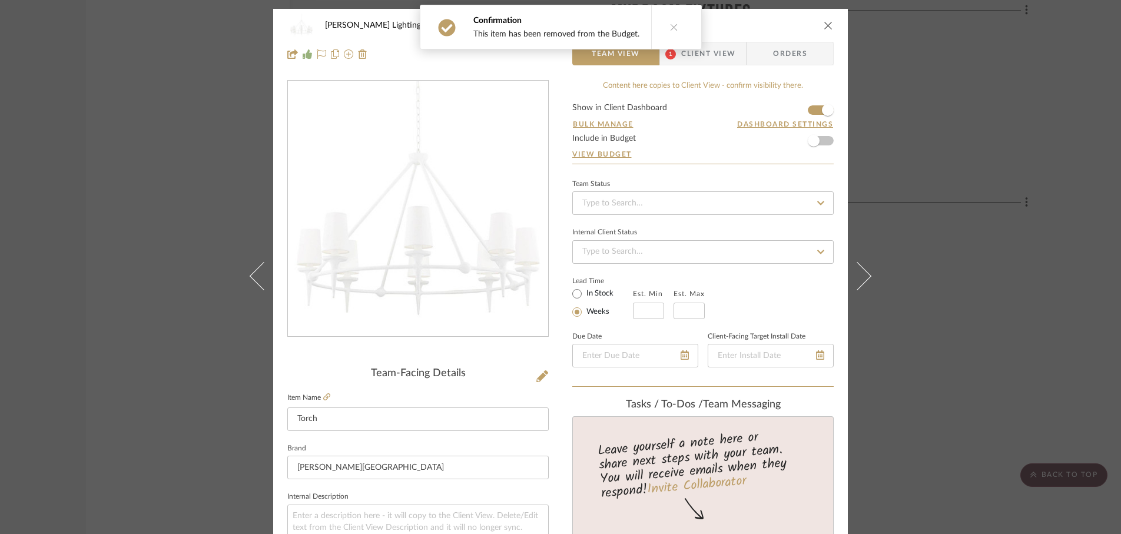
click at [889, 140] on div "Spoelhof Lighting Dining Chandelier Torch Team View 1 Client View Orders Team-F…" at bounding box center [560, 267] width 1121 height 534
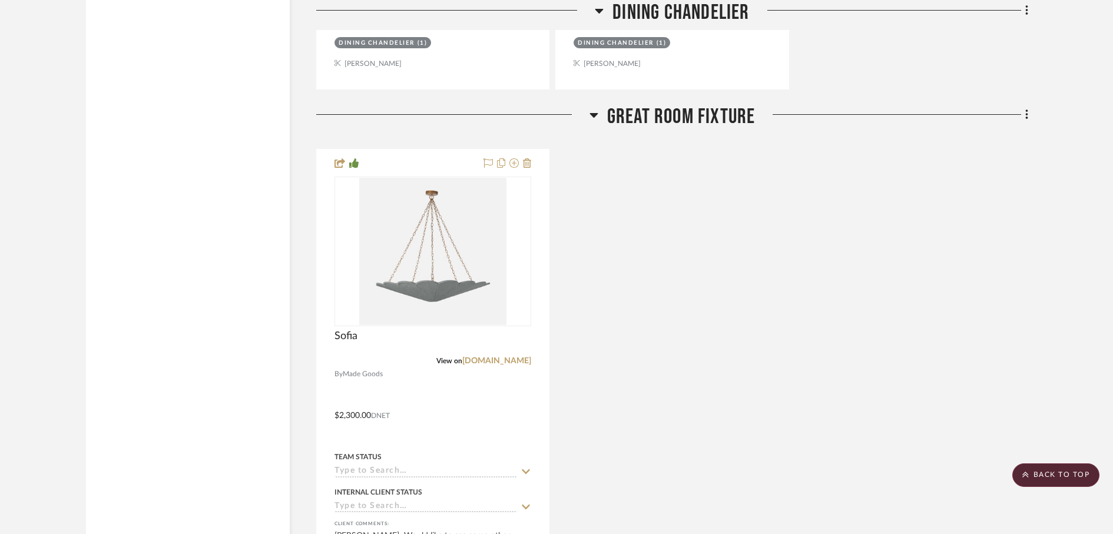
scroll to position [7697, 0]
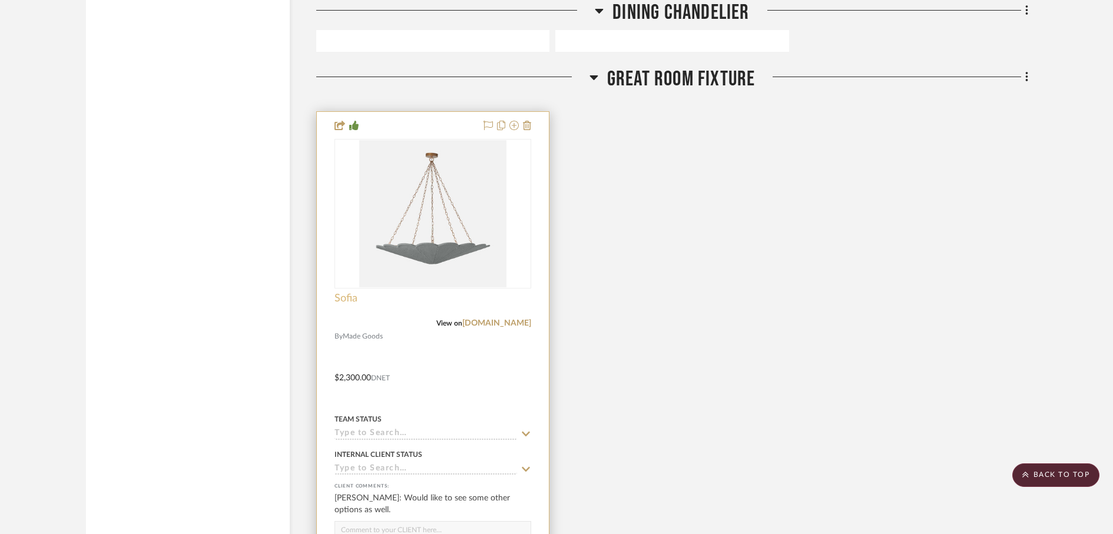
click at [345, 299] on span "Sofia" at bounding box center [345, 298] width 23 height 13
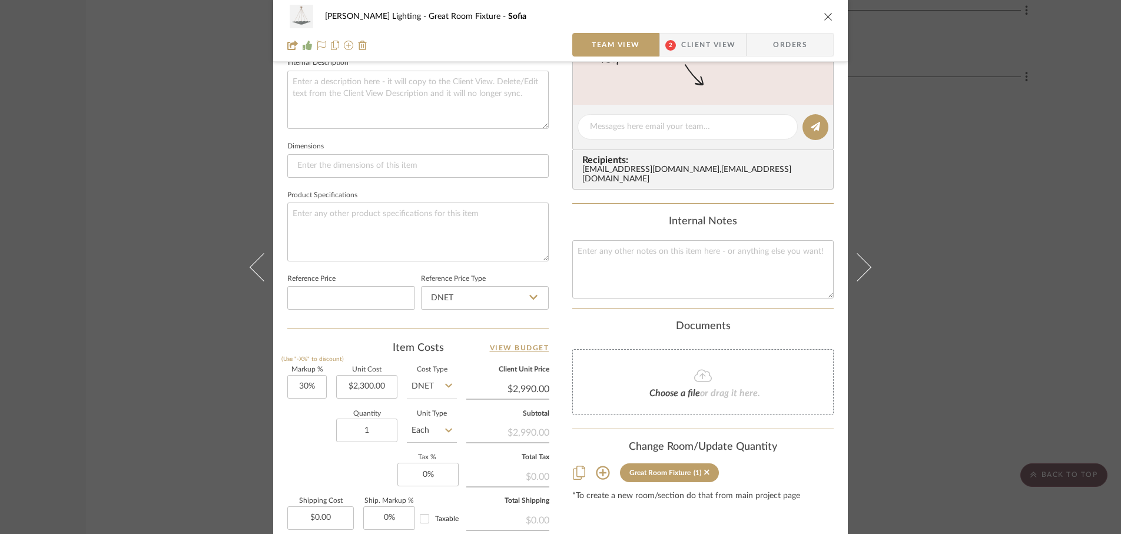
scroll to position [440, 0]
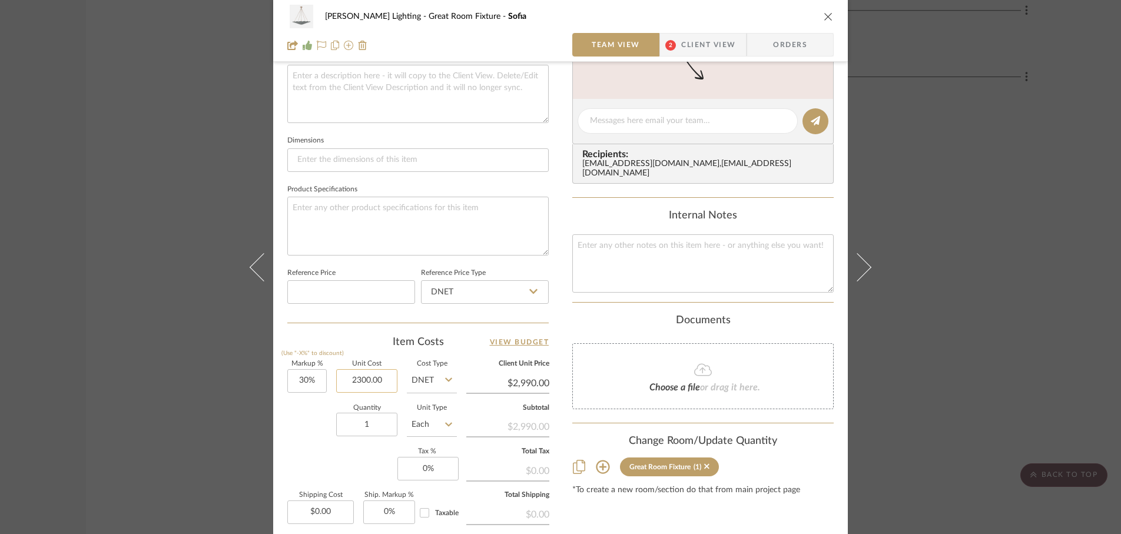
click at [384, 384] on input "2300.00" at bounding box center [366, 381] width 61 height 24
type input "$1,776.00"
click at [299, 450] on div "Markup % (Use "-X%" to discount) 30% Unit Cost $1,776.00 Cost Type DNET Client …" at bounding box center [417, 447] width 261 height 172
type input "$2,308.80"
click at [316, 384] on input "30" at bounding box center [306, 381] width 39 height 24
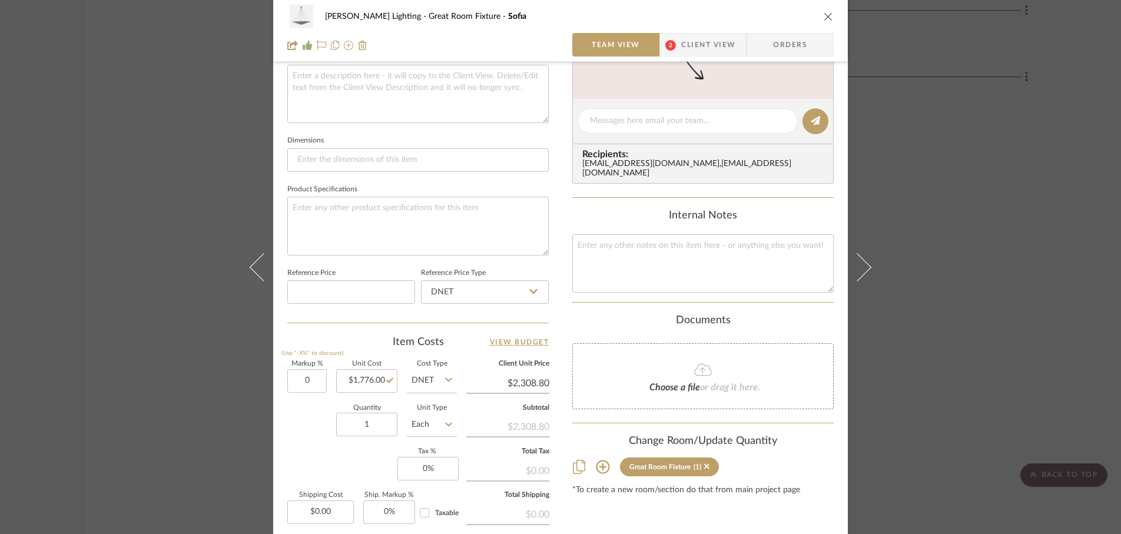
type input "0%"
click at [292, 412] on div "Quantity 1 Unit Type Each" at bounding box center [372, 426] width 170 height 42
type input "$1,776.00"
click at [435, 472] on input "0" at bounding box center [427, 469] width 61 height 24
type input "6%"
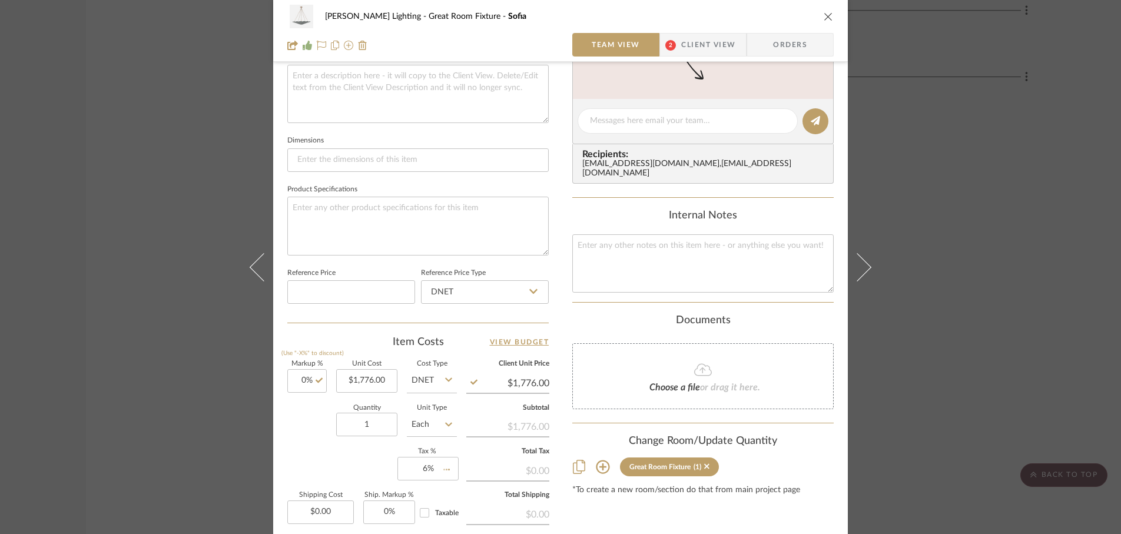
click at [360, 462] on div "Markup % (Use "-X%" to discount) 0% Unit Cost $1,776.00 Cost Type DNET Client U…" at bounding box center [417, 447] width 261 height 172
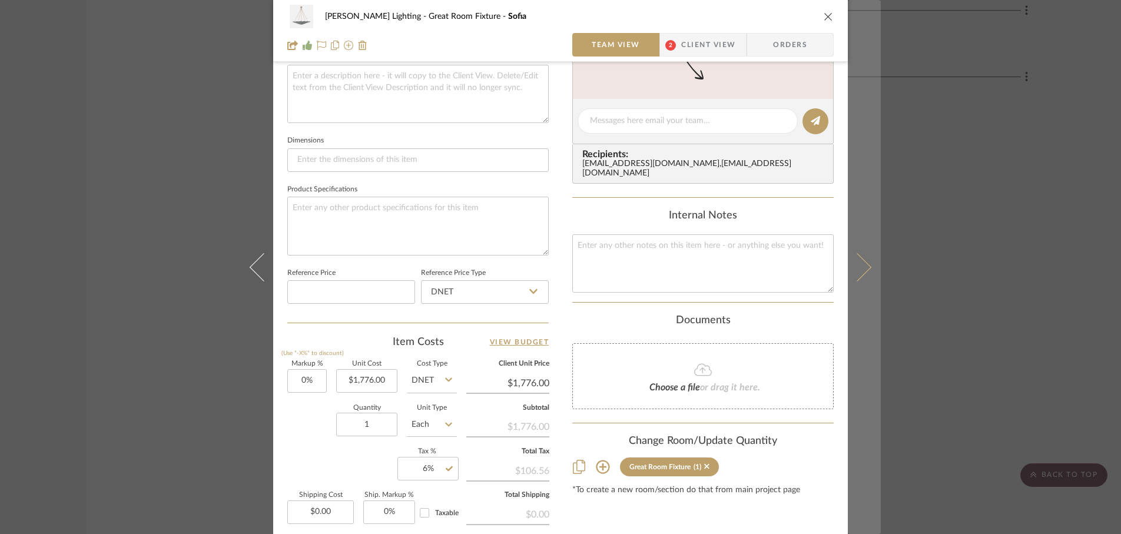
click at [867, 269] on button at bounding box center [864, 267] width 33 height 534
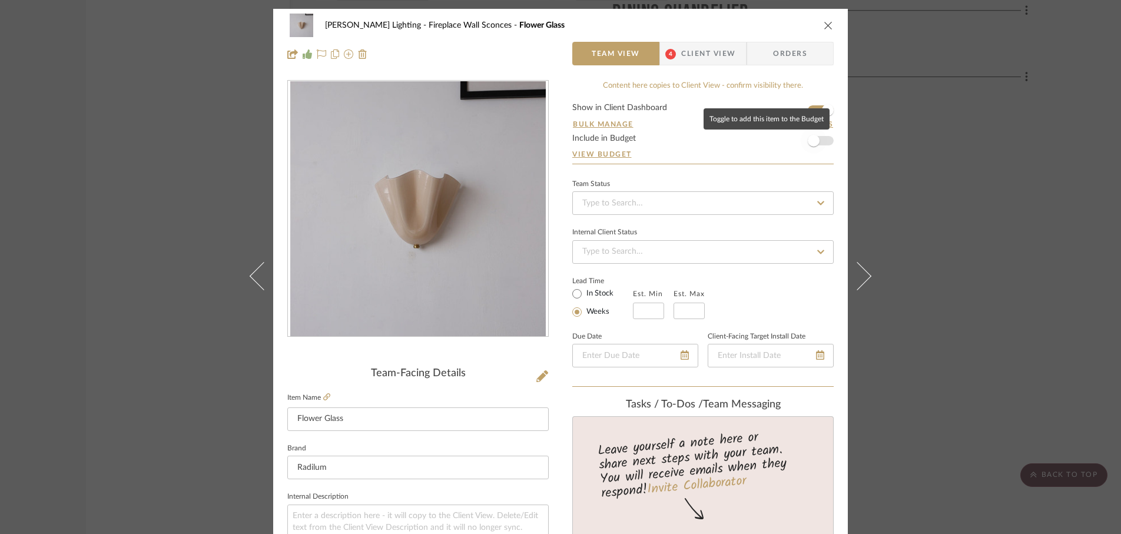
click at [811, 138] on span "button" at bounding box center [814, 141] width 12 height 12
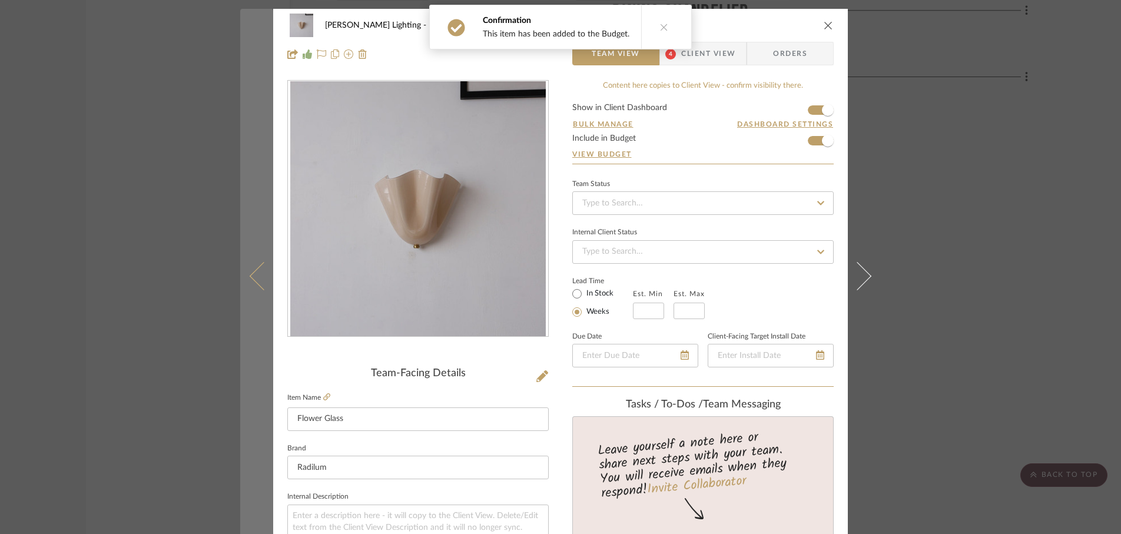
click at [255, 283] on icon at bounding box center [264, 275] width 28 height 28
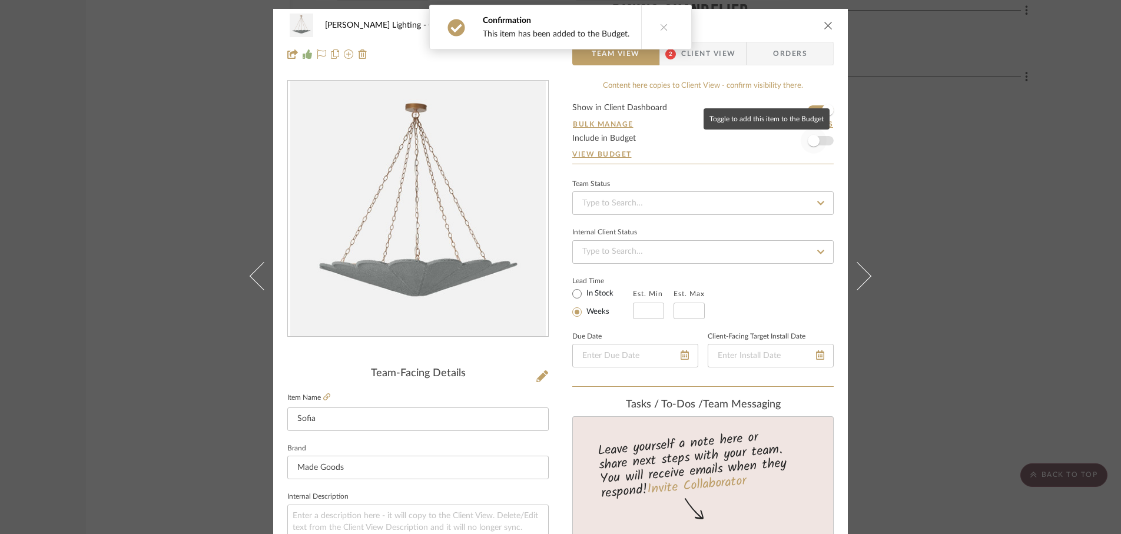
click at [813, 141] on span "button" at bounding box center [814, 141] width 12 height 12
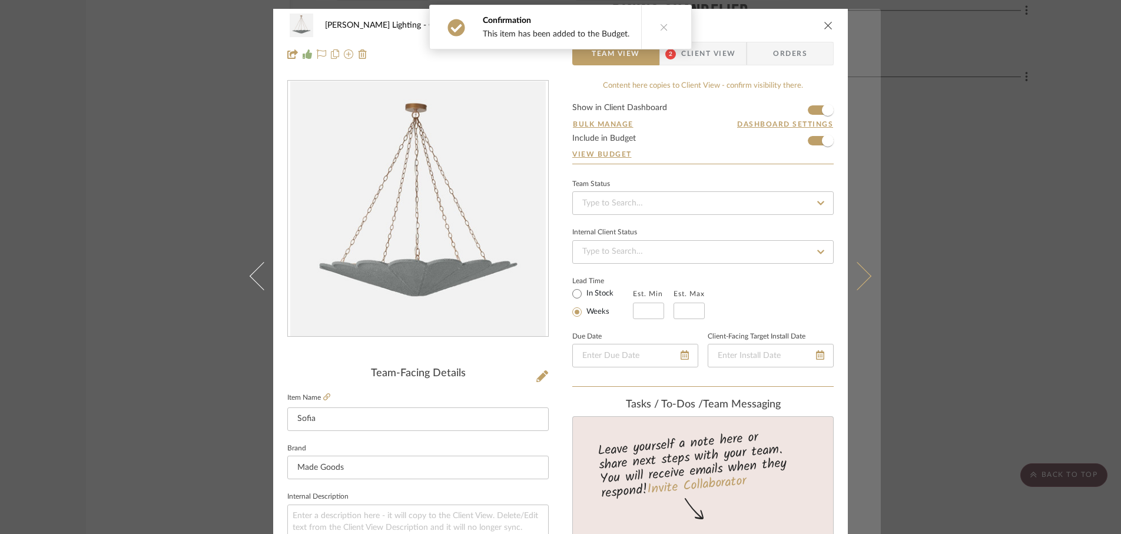
click at [859, 285] on button at bounding box center [864, 276] width 33 height 534
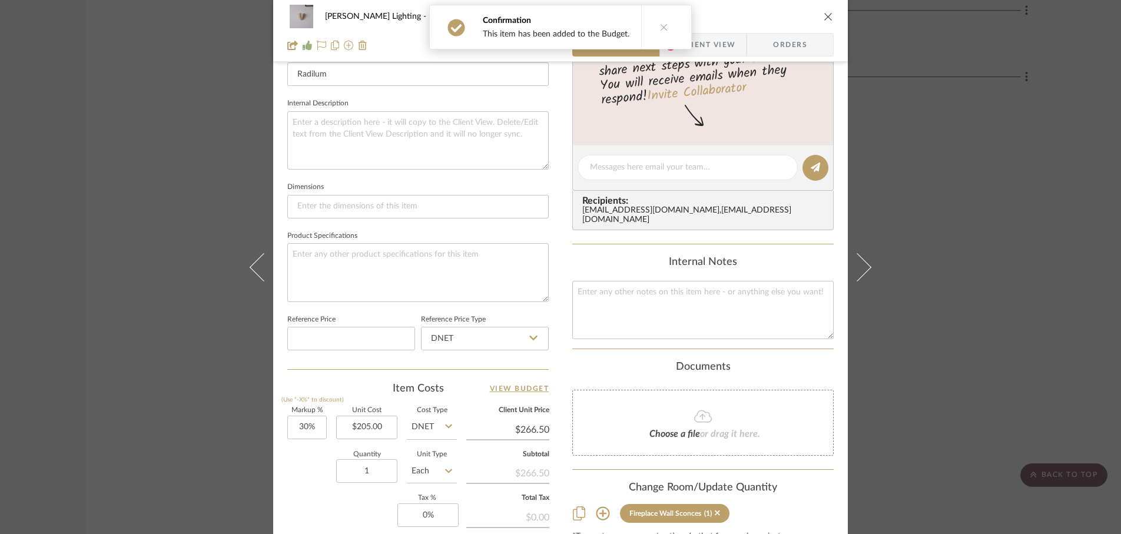
scroll to position [395, 0]
click at [315, 428] on input "30" at bounding box center [306, 426] width 39 height 24
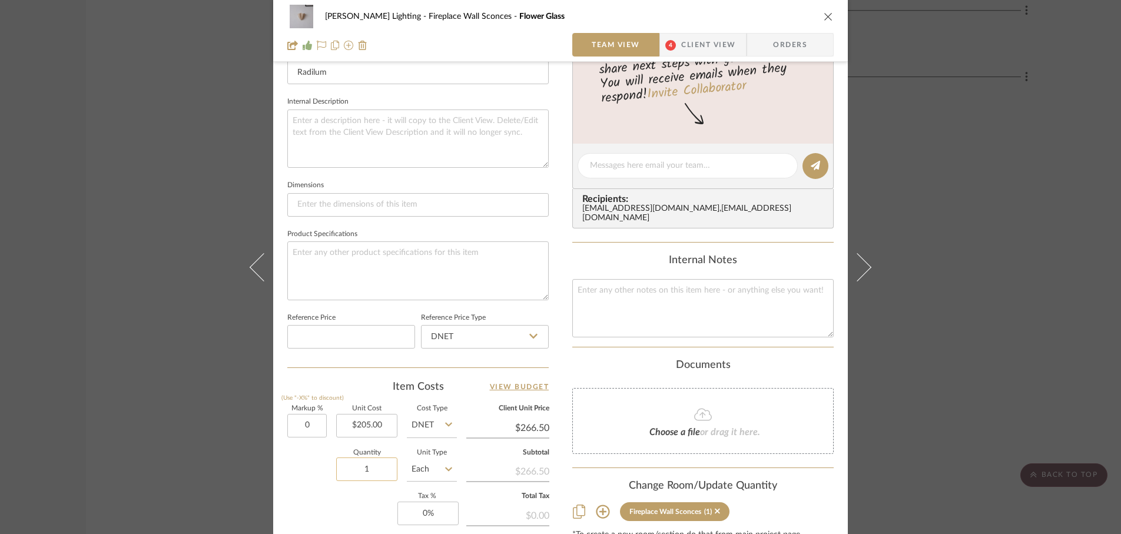
type input "0%"
click at [369, 479] on input "1" at bounding box center [366, 469] width 61 height 24
type input "$205.00"
type input "2"
type input "0"
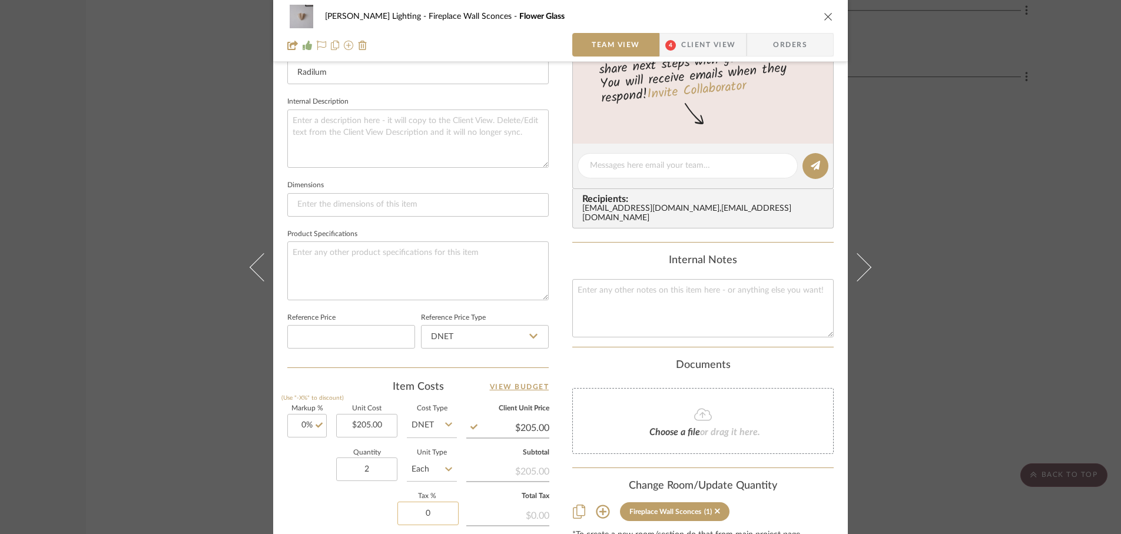
click at [430, 515] on input "0" at bounding box center [427, 514] width 61 height 24
type input "6%"
click at [350, 495] on div "Markup % (Use "-X%" to discount) 0% Unit Cost $205.00 Cost Type DNET Client Uni…" at bounding box center [417, 492] width 261 height 172
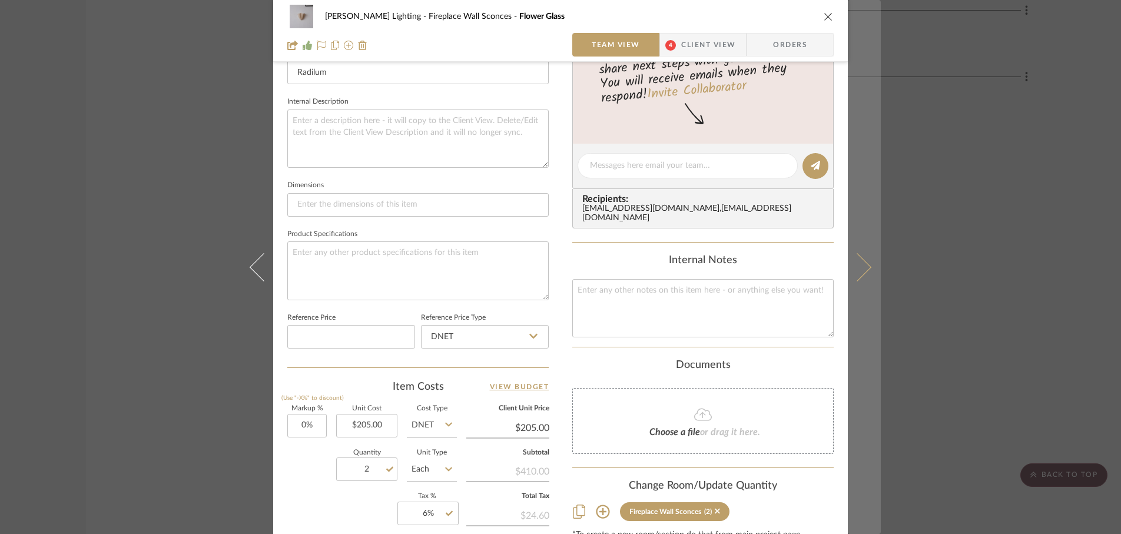
click at [853, 274] on icon at bounding box center [857, 267] width 28 height 28
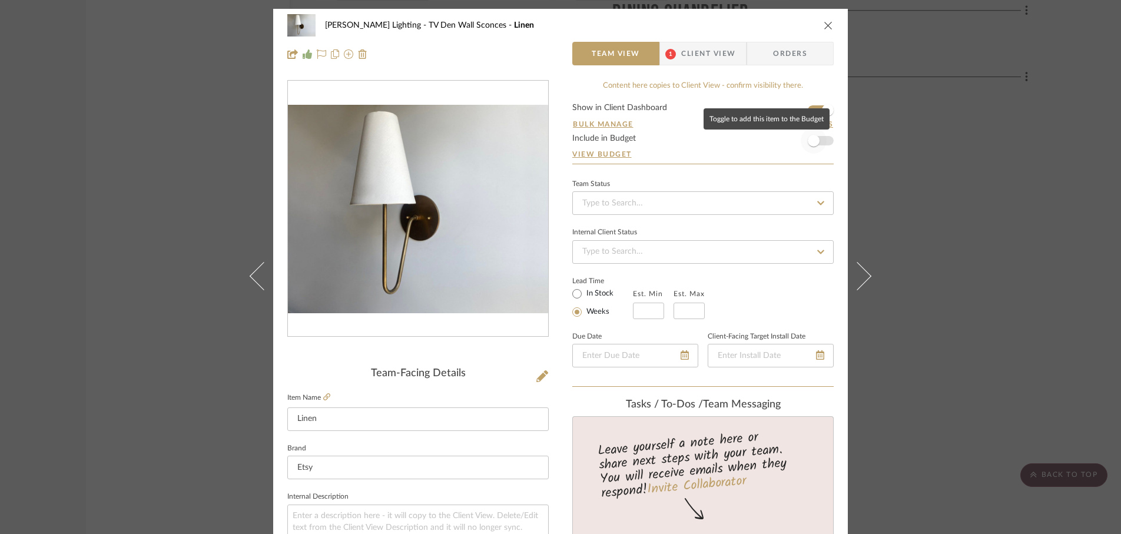
click at [813, 142] on span "button" at bounding box center [814, 141] width 12 height 12
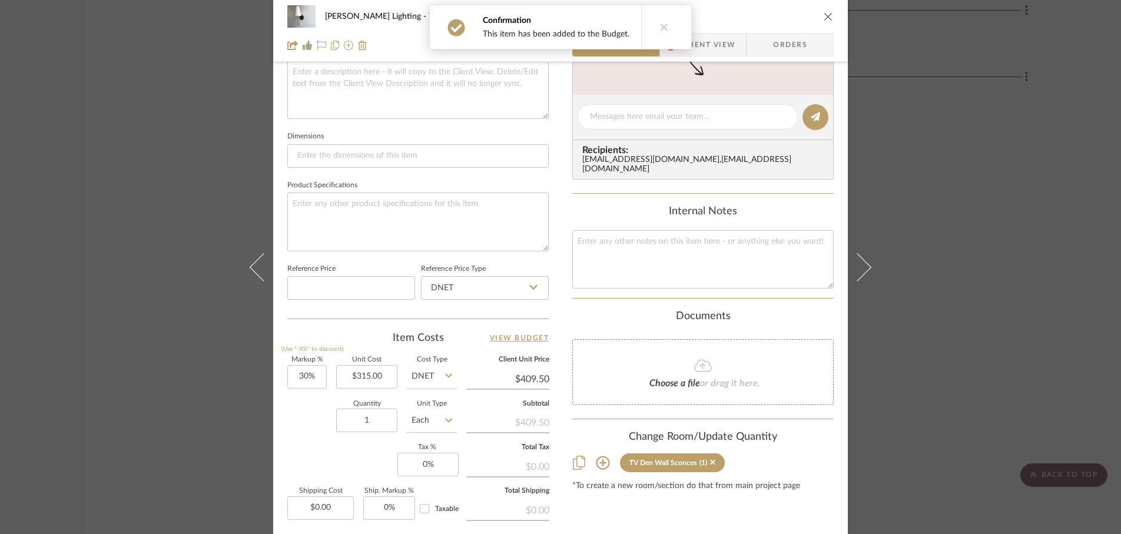
scroll to position [445, 0]
click at [314, 375] on input "30" at bounding box center [306, 376] width 39 height 24
type input "0%"
click at [318, 438] on div "Quantity 1 Unit Type Each" at bounding box center [372, 421] width 170 height 42
type input "$315.00"
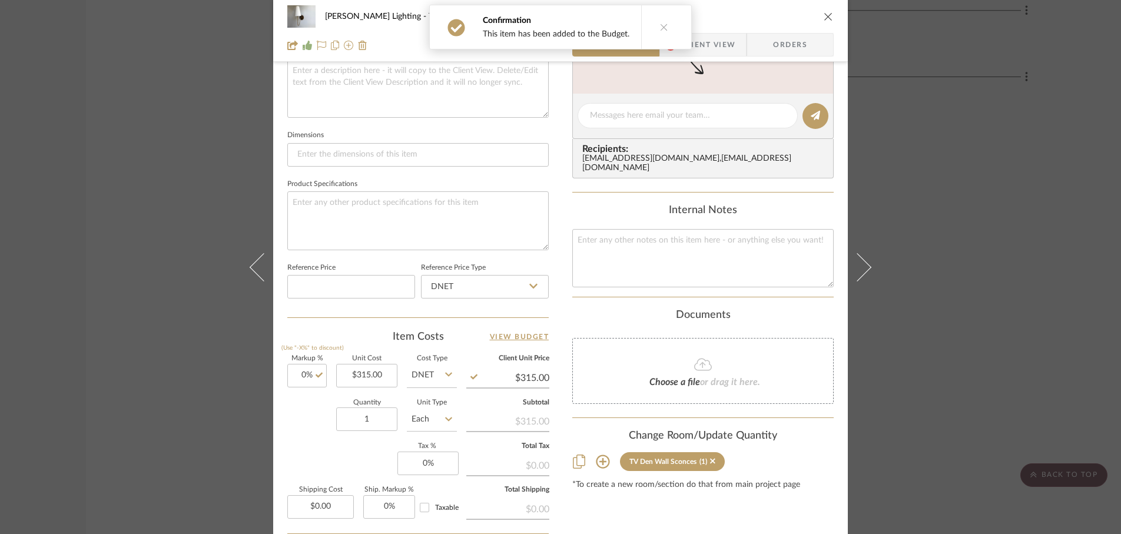
click at [376, 400] on label "Quantity" at bounding box center [366, 403] width 61 height 6
click at [370, 420] on input "1" at bounding box center [366, 419] width 61 height 24
type input "2"
click at [317, 449] on div "Markup % (Use "-X%" to discount) 0% Unit Cost $315.00 Cost Type DNET Client Uni…" at bounding box center [417, 442] width 261 height 172
click at [440, 466] on input "0" at bounding box center [427, 464] width 61 height 24
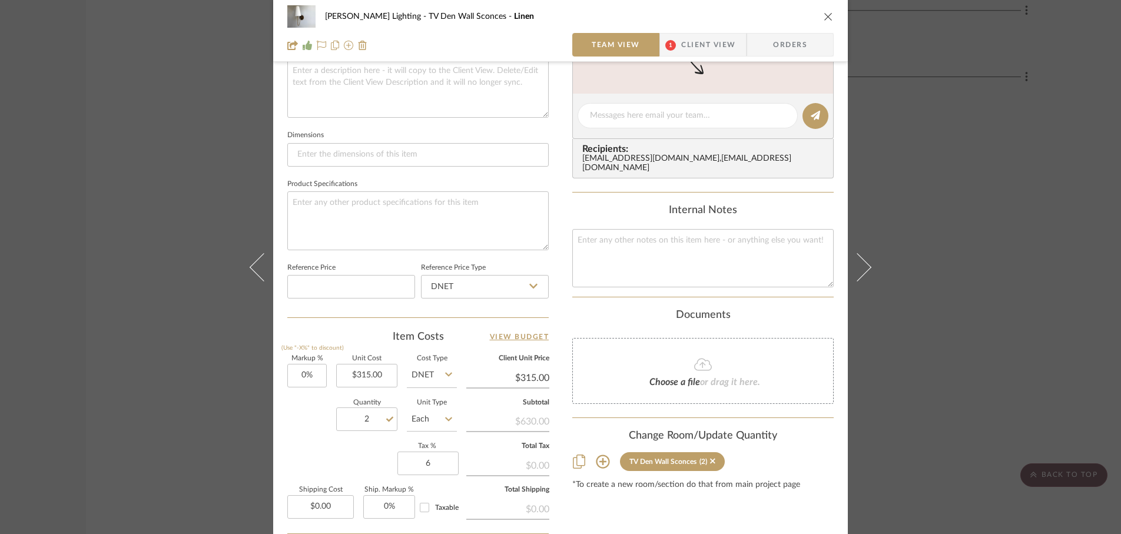
type input "6%"
click at [362, 468] on div "Markup % (Use "-X%" to discount) 0% Unit Cost $315.00 Cost Type DNET Client Uni…" at bounding box center [417, 442] width 261 height 172
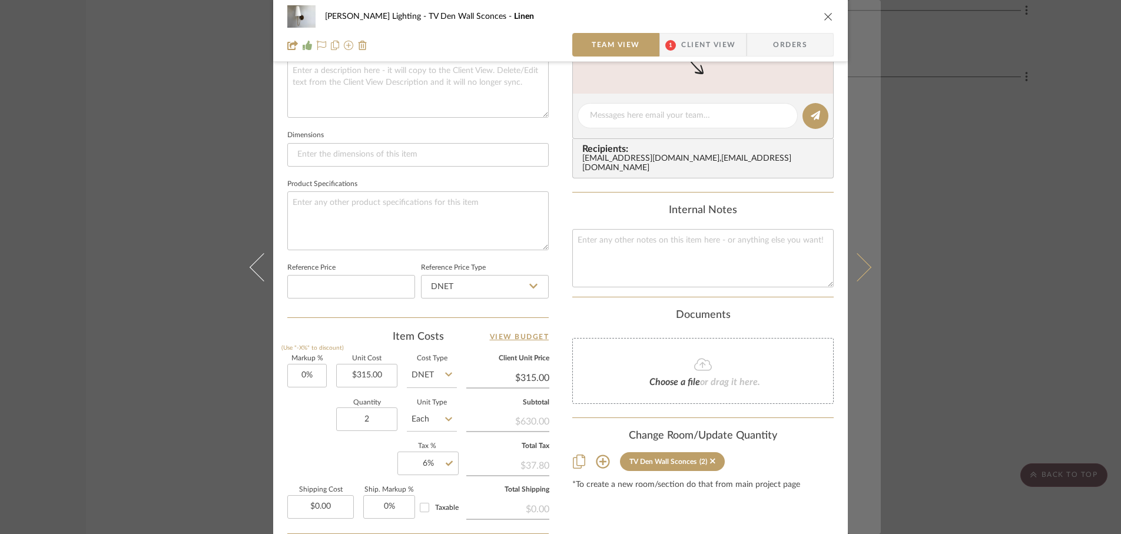
click at [862, 270] on icon at bounding box center [857, 267] width 28 height 28
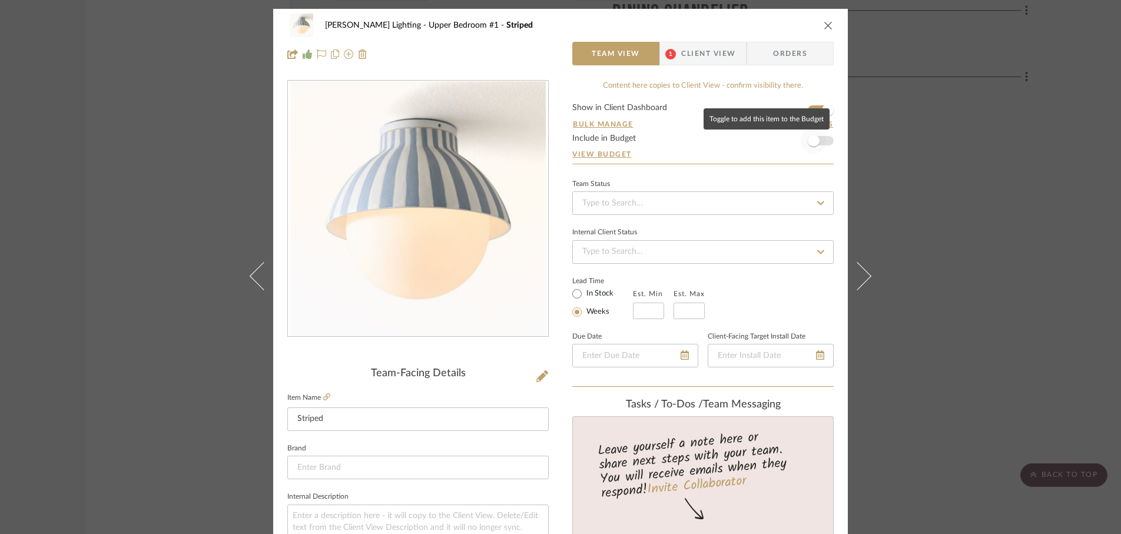
click at [813, 141] on span "button" at bounding box center [814, 141] width 12 height 12
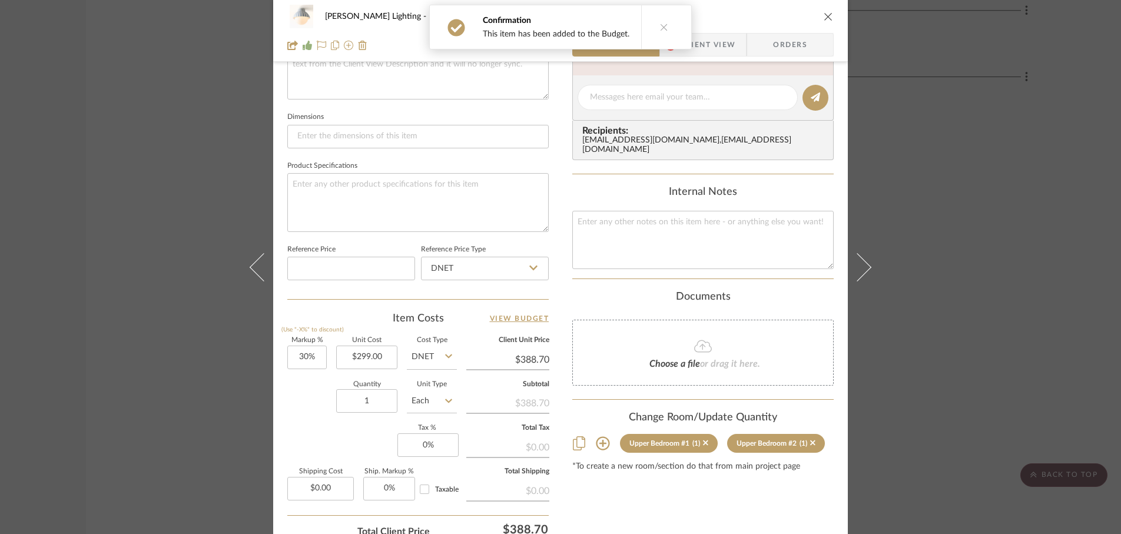
scroll to position [466, 0]
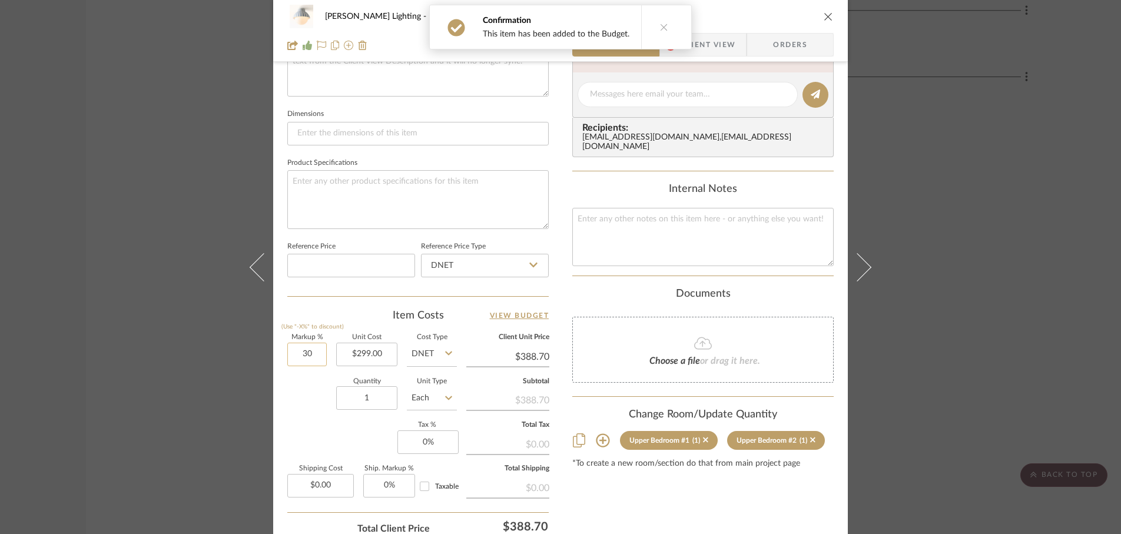
click at [318, 356] on input "30" at bounding box center [306, 355] width 39 height 24
type input "0%"
type input "0"
click at [430, 443] on input "0" at bounding box center [427, 442] width 61 height 24
type input "$299.00"
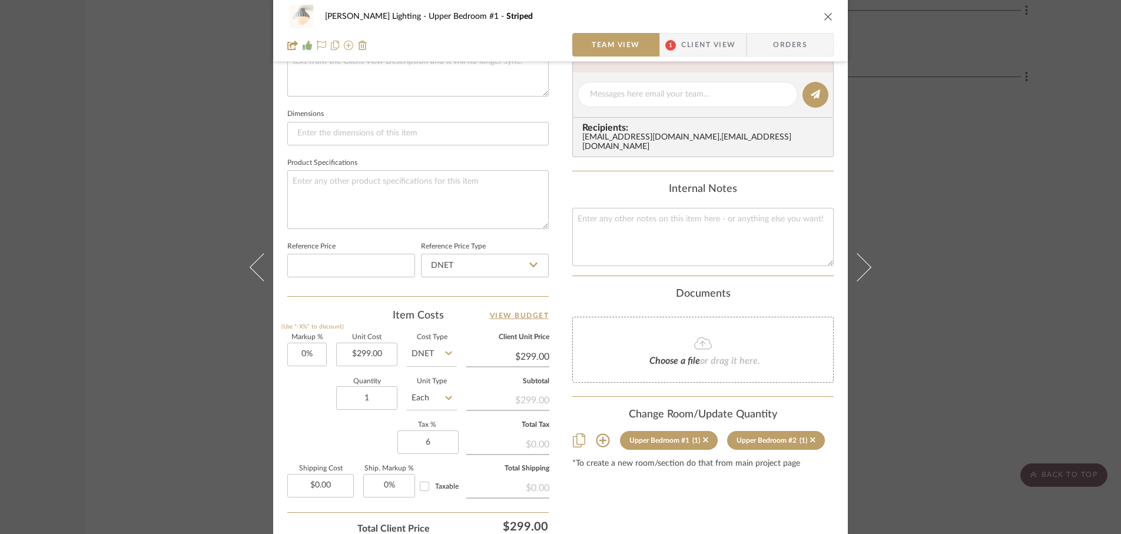
type input "6%"
click at [347, 427] on div "Markup % (Use "-X%" to discount) 0% Unit Cost $299.00 Cost Type DNET Client Uni…" at bounding box center [417, 420] width 261 height 172
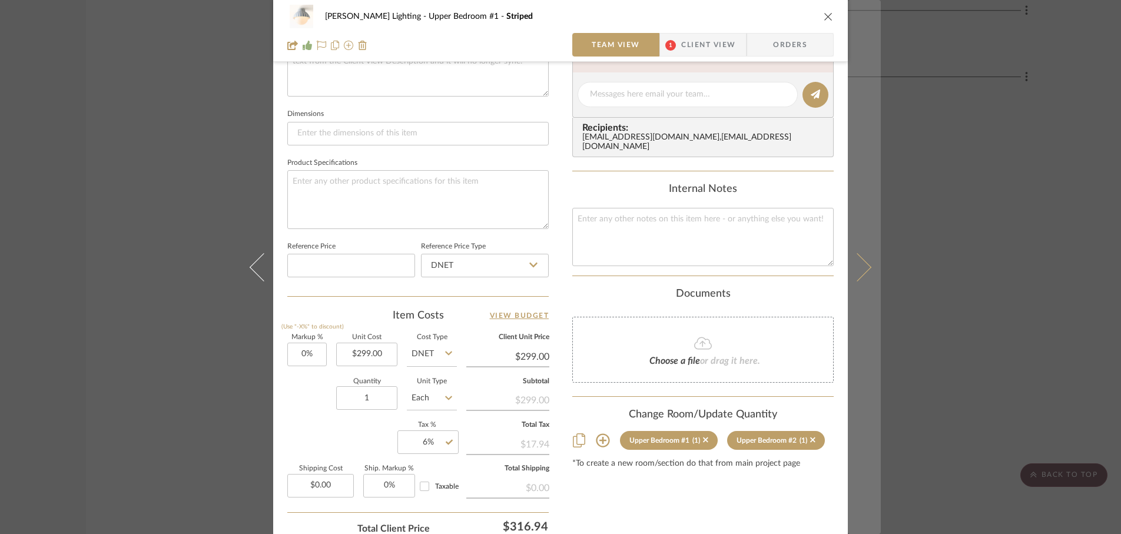
click at [860, 273] on icon at bounding box center [857, 267] width 28 height 28
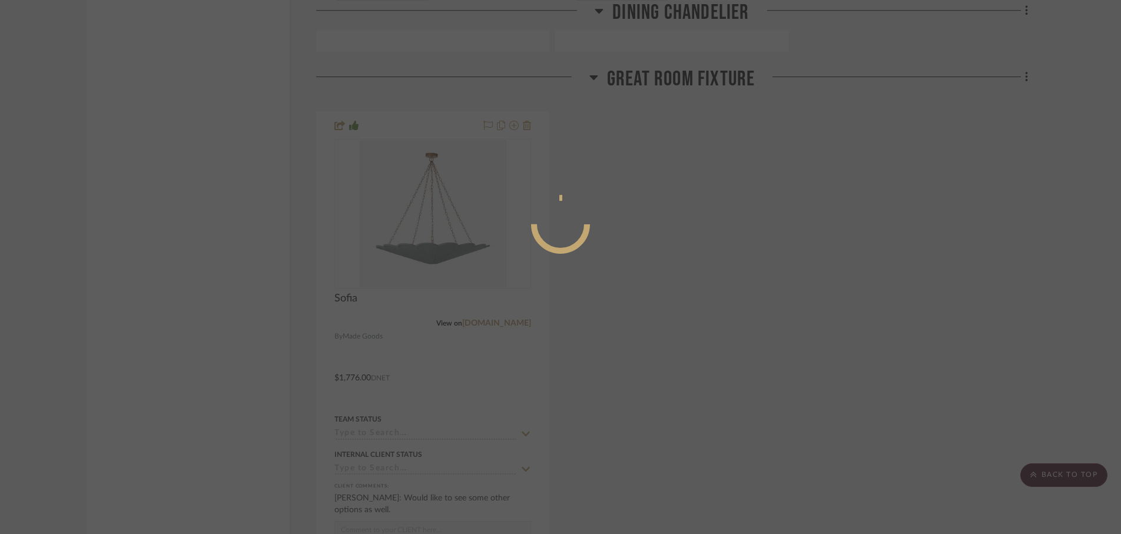
scroll to position [0, 0]
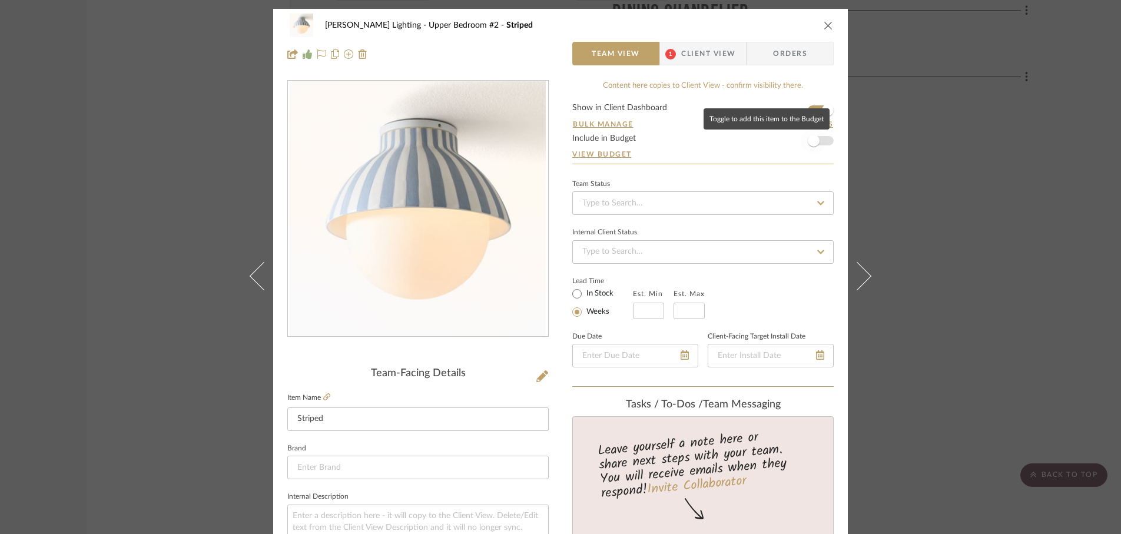
click at [810, 145] on span "button" at bounding box center [814, 141] width 12 height 12
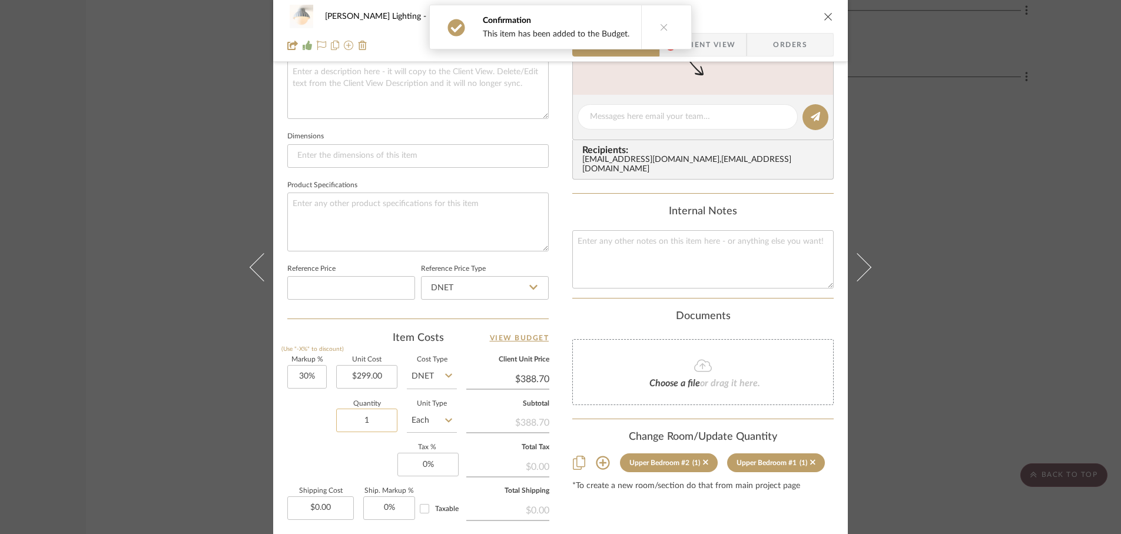
scroll to position [454, 0]
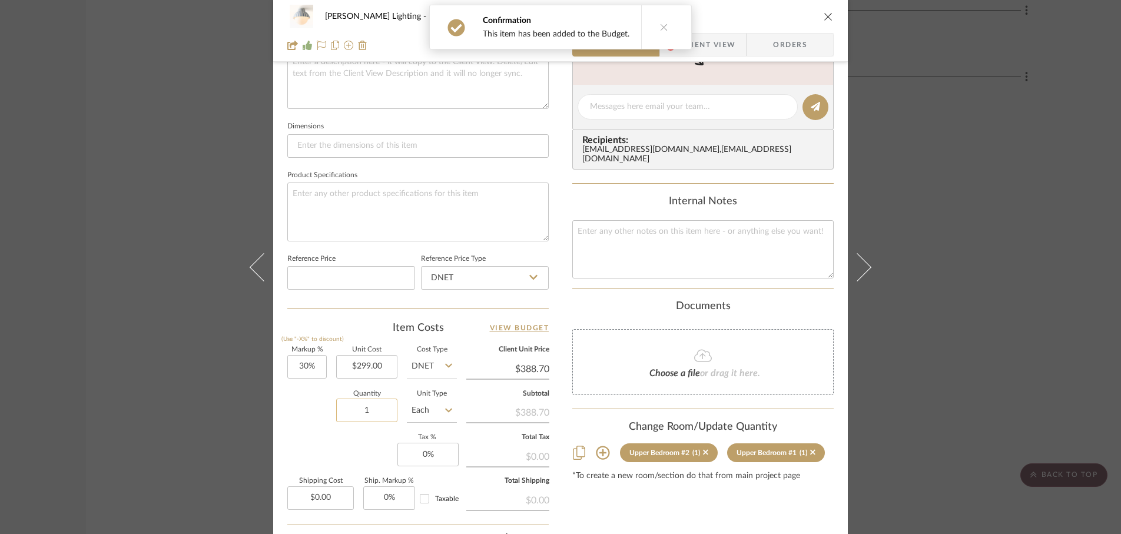
click at [375, 413] on input "1" at bounding box center [366, 411] width 61 height 24
click at [314, 366] on input "30" at bounding box center [306, 367] width 39 height 24
type input "0%"
click at [299, 406] on div "Quantity 1 Unit Type Each" at bounding box center [372, 412] width 170 height 42
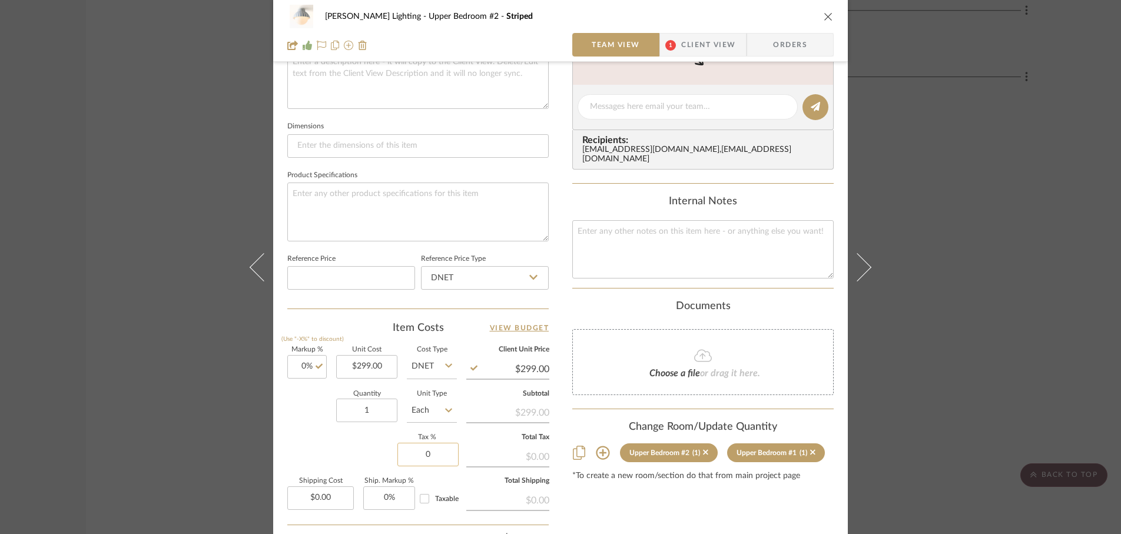
click at [436, 456] on input "0" at bounding box center [427, 455] width 61 height 24
click at [370, 446] on div "Markup % (Use "-X%" to discount) 0% Unit Cost $299.00 Cost Type DNET Client Uni…" at bounding box center [417, 433] width 261 height 172
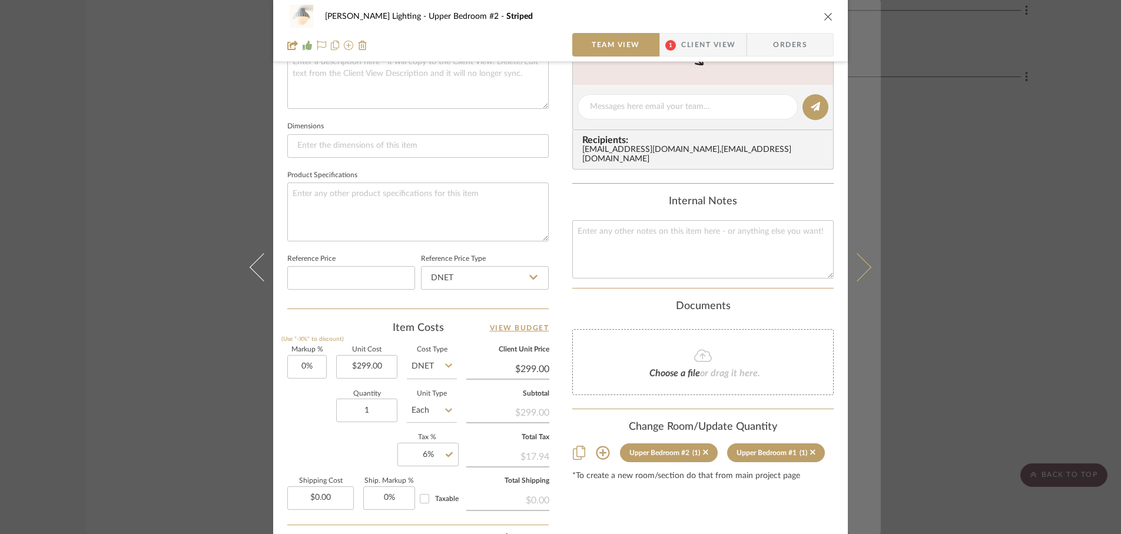
click at [857, 271] on icon at bounding box center [857, 267] width 28 height 28
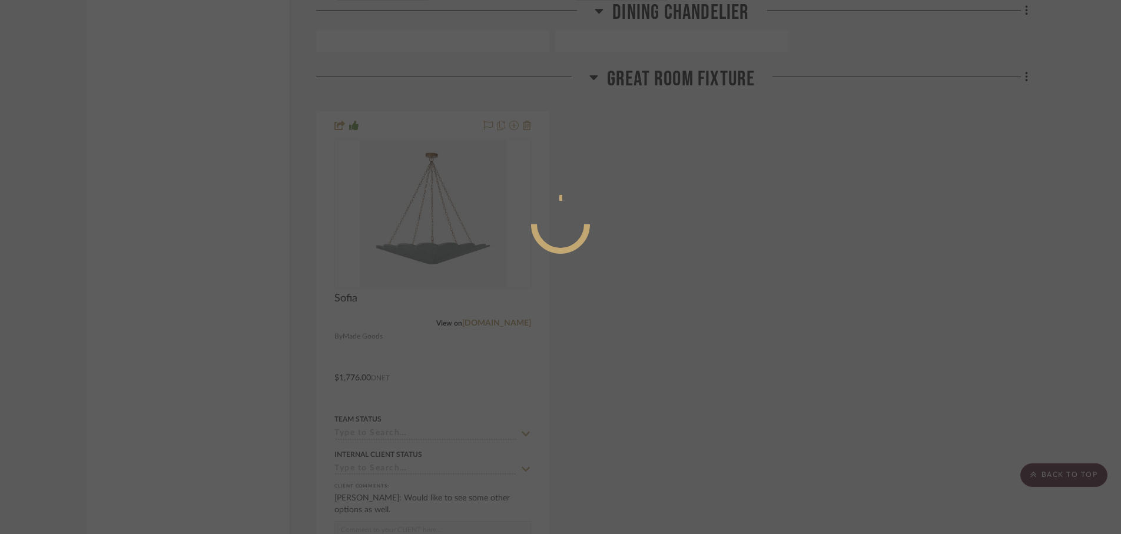
scroll to position [0, 0]
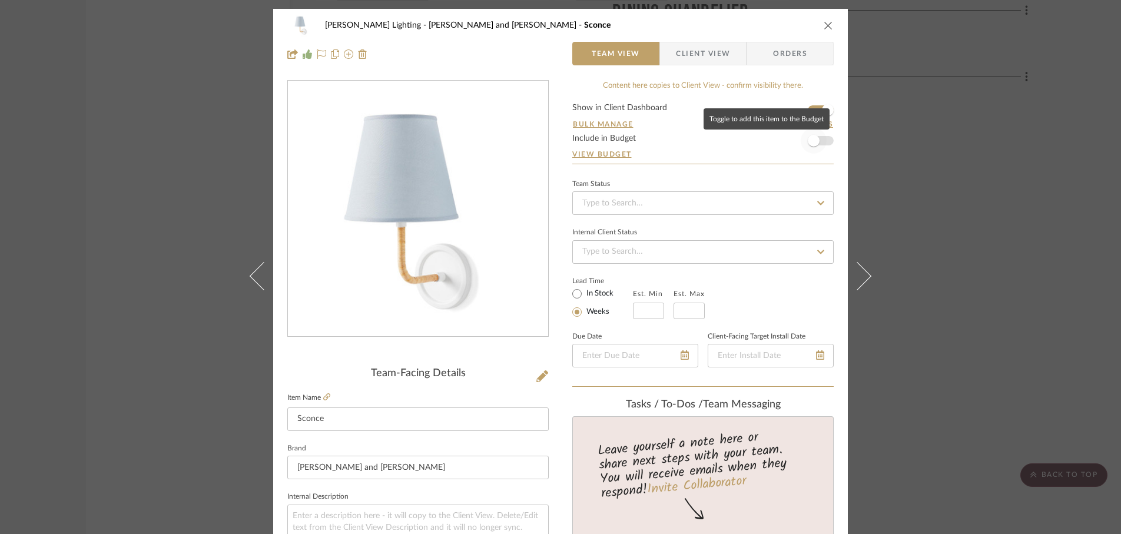
click at [811, 144] on span "button" at bounding box center [814, 141] width 12 height 12
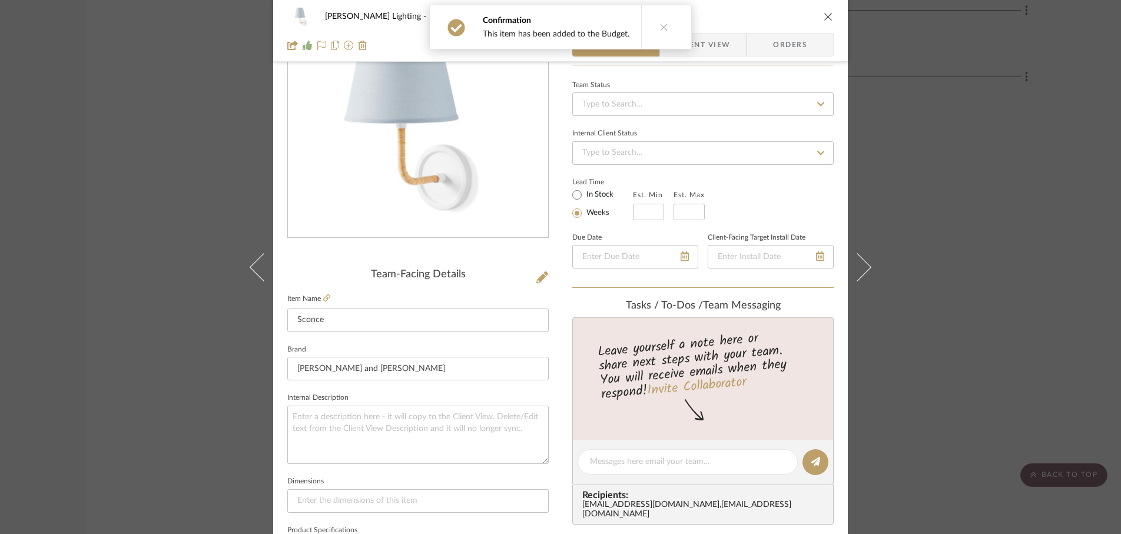
scroll to position [56, 0]
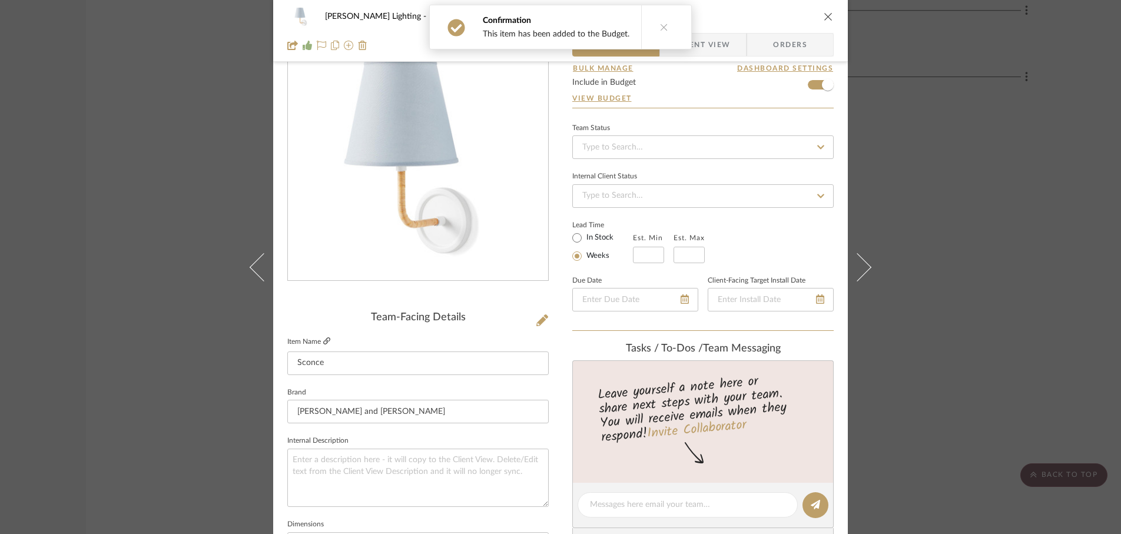
click at [323, 339] on icon at bounding box center [326, 340] width 7 height 7
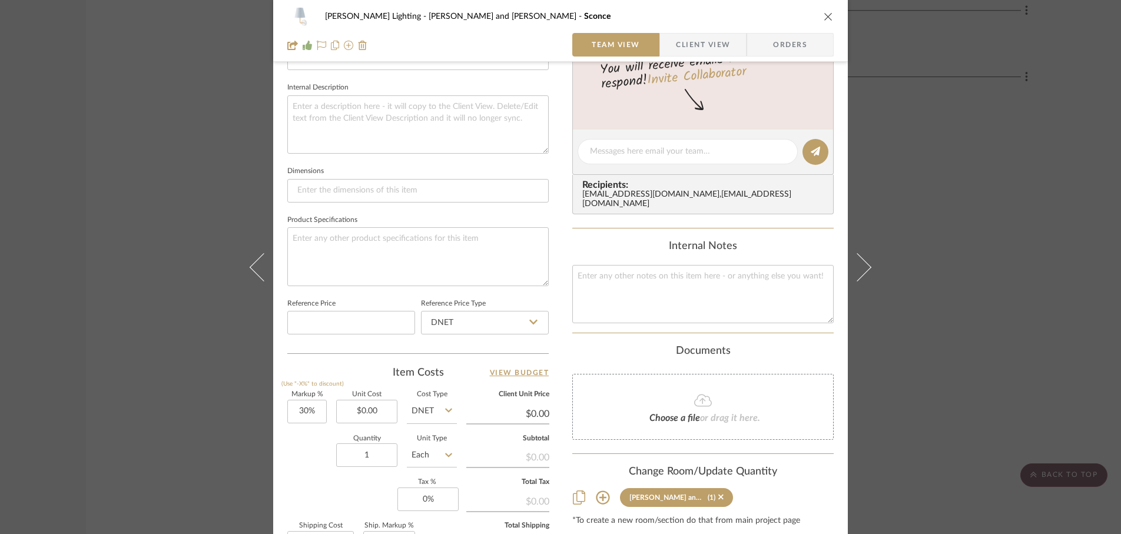
scroll to position [410, 0]
click at [382, 411] on input "0.00" at bounding box center [366, 411] width 61 height 24
click at [320, 442] on div "Quantity 1 Unit Type Each" at bounding box center [372, 456] width 170 height 42
click at [372, 456] on input "1" at bounding box center [366, 454] width 61 height 24
click at [314, 462] on div "Quantity 3 Unit Type Each" at bounding box center [372, 456] width 170 height 42
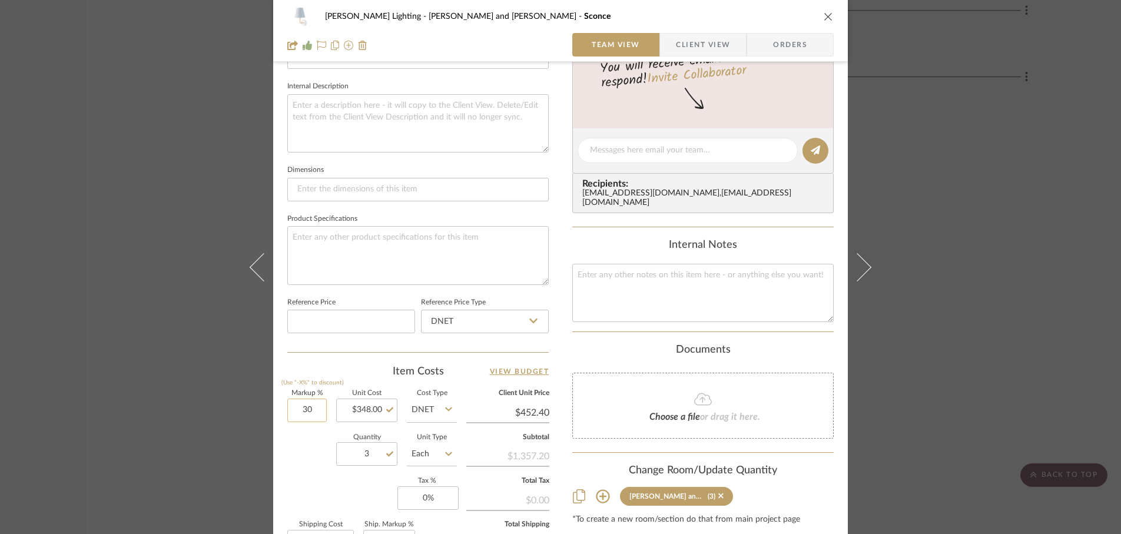
click at [313, 408] on input "30" at bounding box center [306, 411] width 39 height 24
click at [300, 446] on div "Quantity 3 Unit Type Each" at bounding box center [372, 456] width 170 height 42
click at [433, 502] on input "0" at bounding box center [427, 498] width 61 height 24
click at [372, 488] on div "Markup % (Use "-X%" to discount) 0% Unit Cost $348.00 Cost Type DNET Client Uni…" at bounding box center [417, 476] width 261 height 172
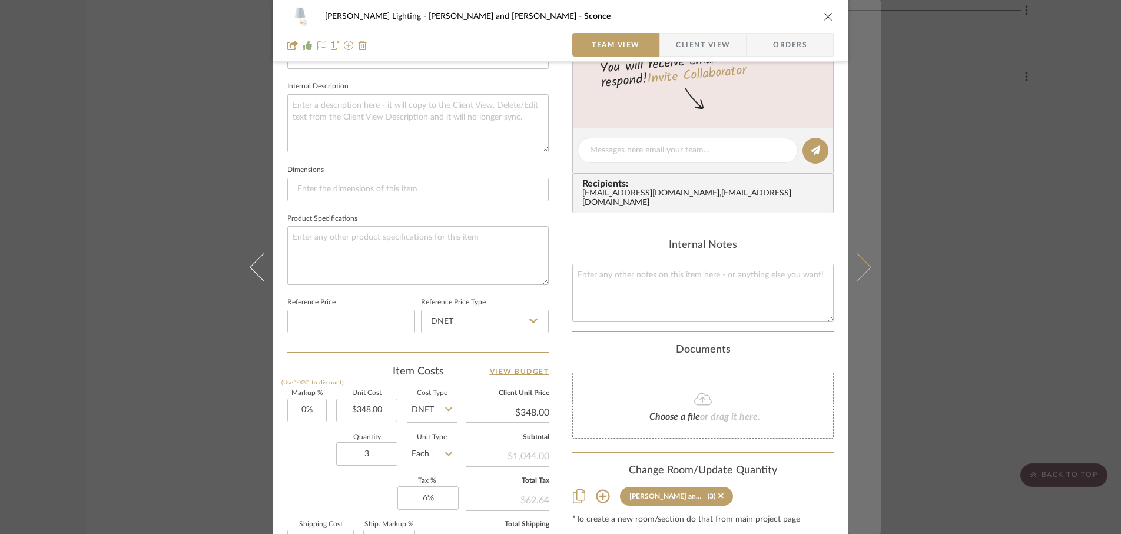
click at [866, 264] on button at bounding box center [864, 267] width 33 height 534
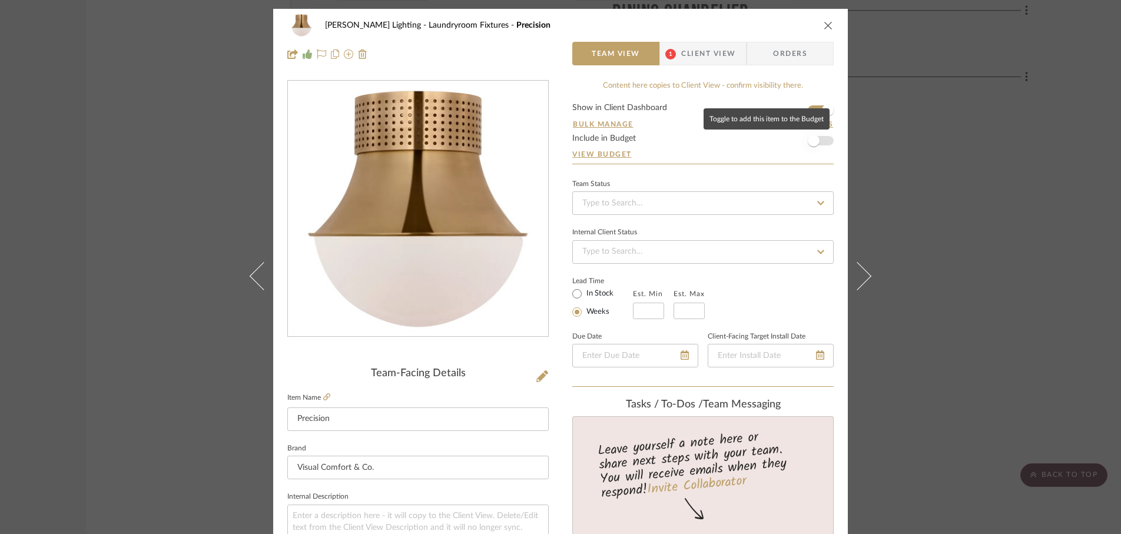
click at [810, 144] on span "button" at bounding box center [814, 141] width 12 height 12
click at [325, 395] on icon at bounding box center [326, 396] width 7 height 7
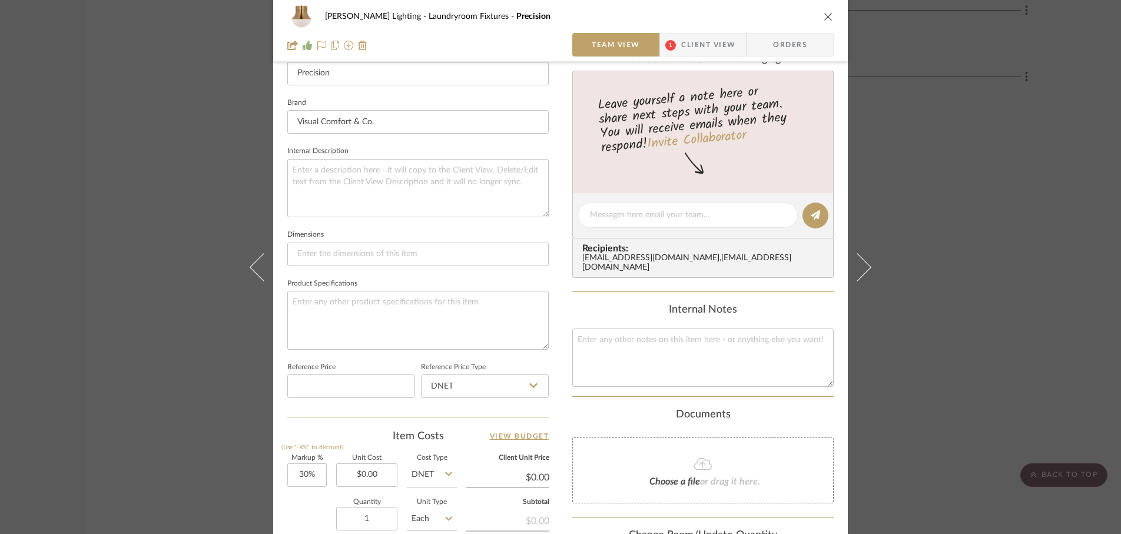
scroll to position [363, 0]
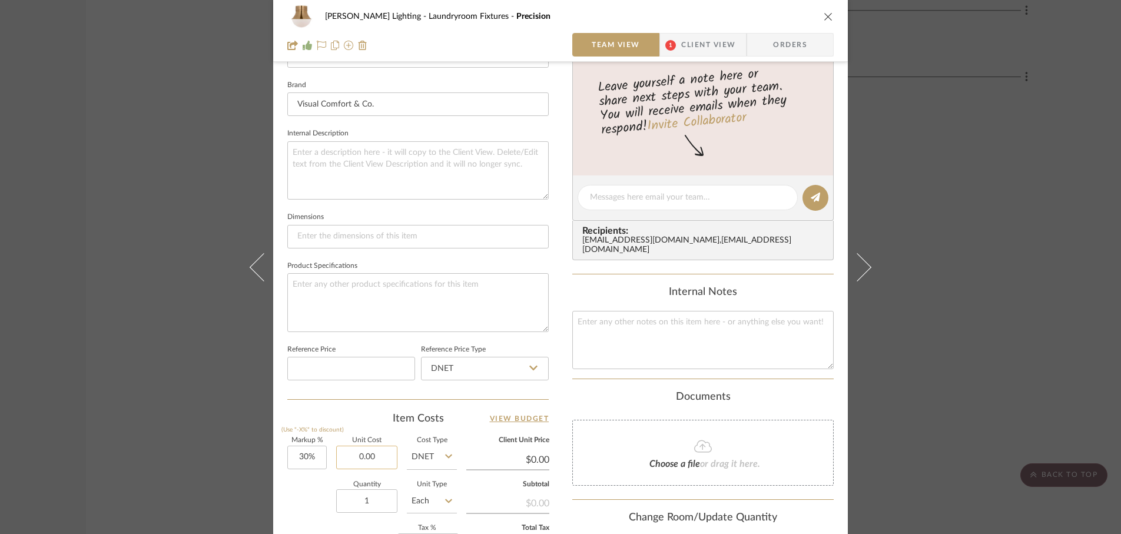
click at [379, 458] on input "0.00" at bounding box center [366, 458] width 61 height 24
click at [293, 495] on div "Quantity 1 Unit Type Each" at bounding box center [372, 503] width 170 height 42
click at [312, 462] on input "30" at bounding box center [306, 458] width 39 height 24
click at [305, 489] on div "Quantity 1 Unit Type Each" at bounding box center [372, 503] width 170 height 42
click at [382, 508] on input "1" at bounding box center [366, 501] width 61 height 24
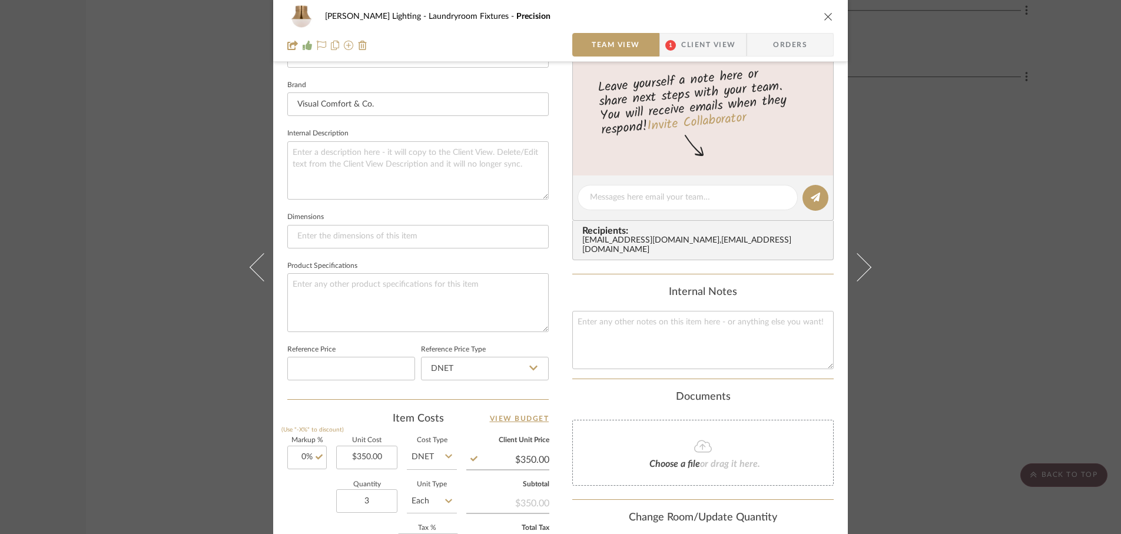
click at [313, 496] on div "Quantity 3 Unit Type Each" at bounding box center [372, 503] width 170 height 42
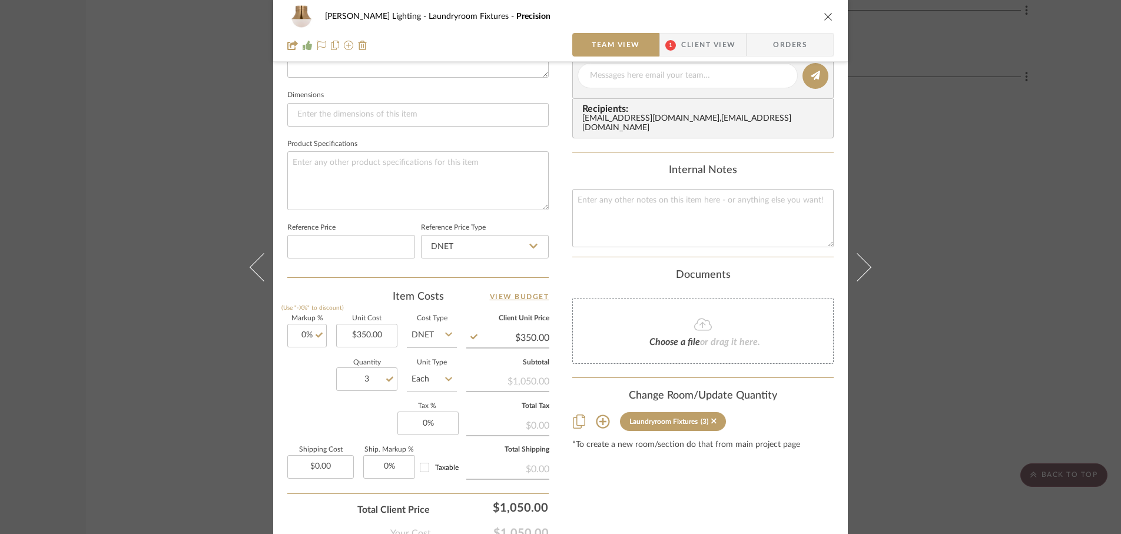
scroll to position [488, 0]
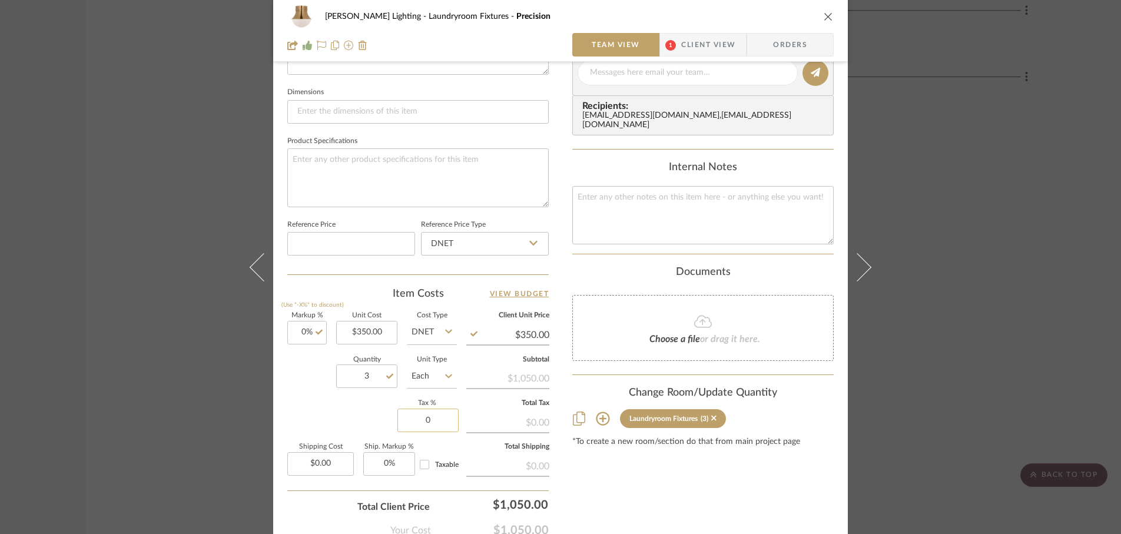
click at [439, 422] on input "0" at bounding box center [427, 421] width 61 height 24
click at [357, 420] on div "Markup % (Use "-X%" to discount) 0% Unit Cost $350.00 Cost Type DNET Client Uni…" at bounding box center [417, 399] width 261 height 172
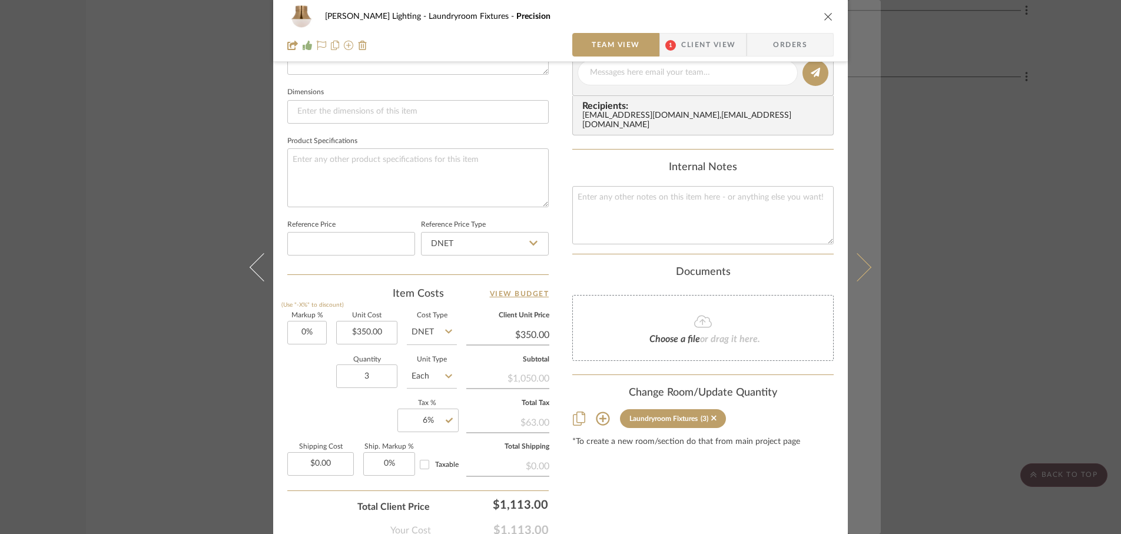
click at [861, 273] on button at bounding box center [864, 267] width 33 height 534
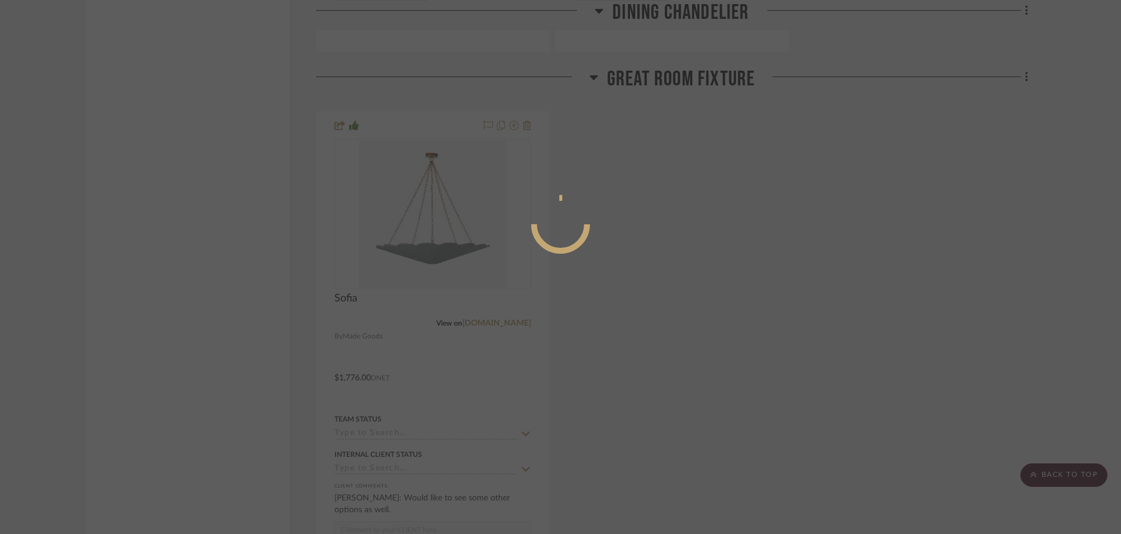
scroll to position [0, 0]
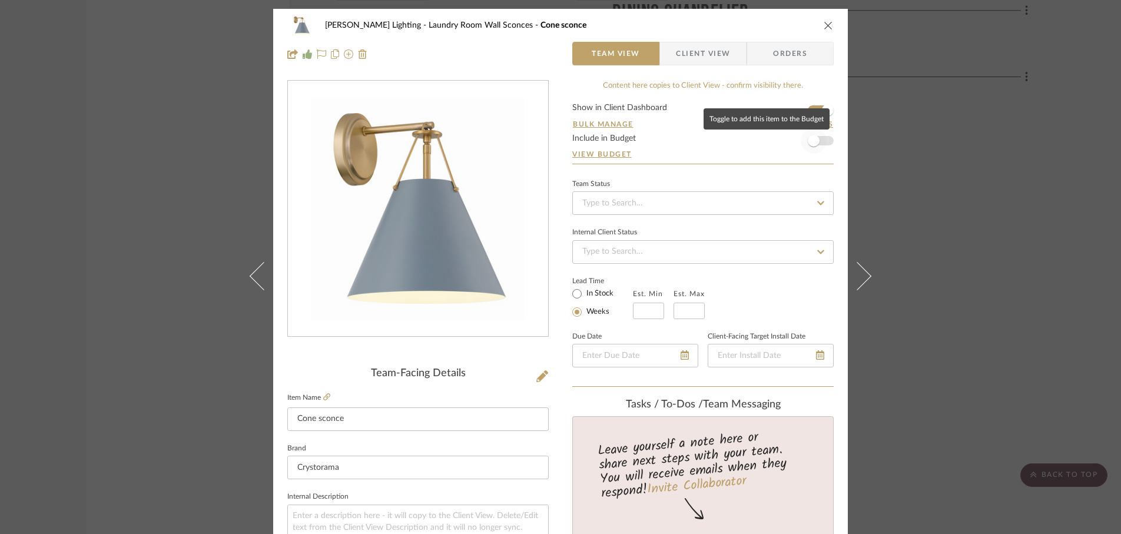
click at [811, 145] on span "button" at bounding box center [814, 141] width 12 height 12
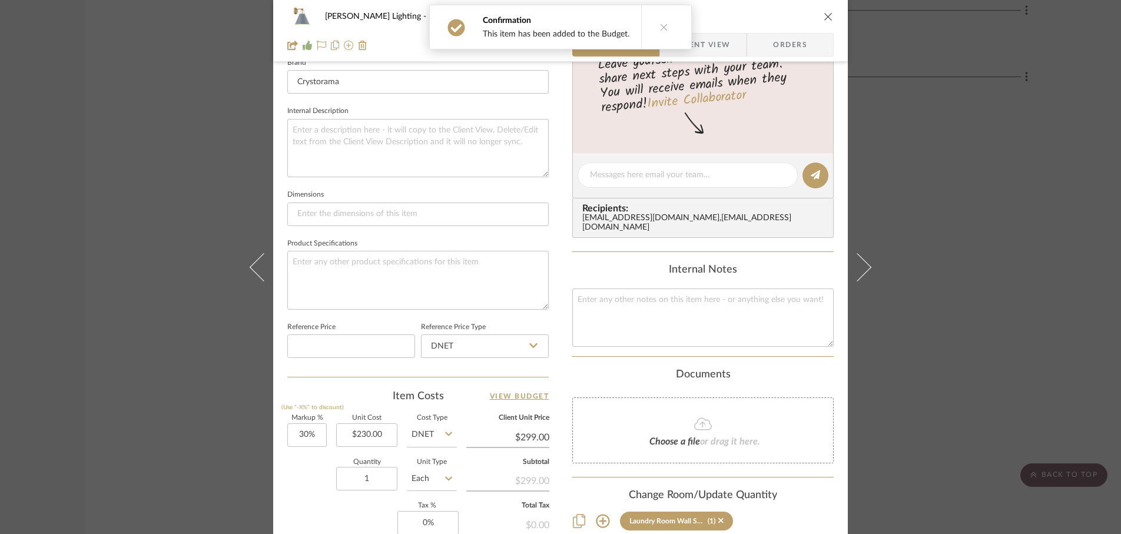
scroll to position [385, 0]
click at [311, 437] on input "30" at bounding box center [306, 436] width 39 height 24
click at [297, 478] on div "Quantity 1 Unit Type Each" at bounding box center [372, 481] width 170 height 42
click at [373, 482] on input "1" at bounding box center [366, 479] width 61 height 24
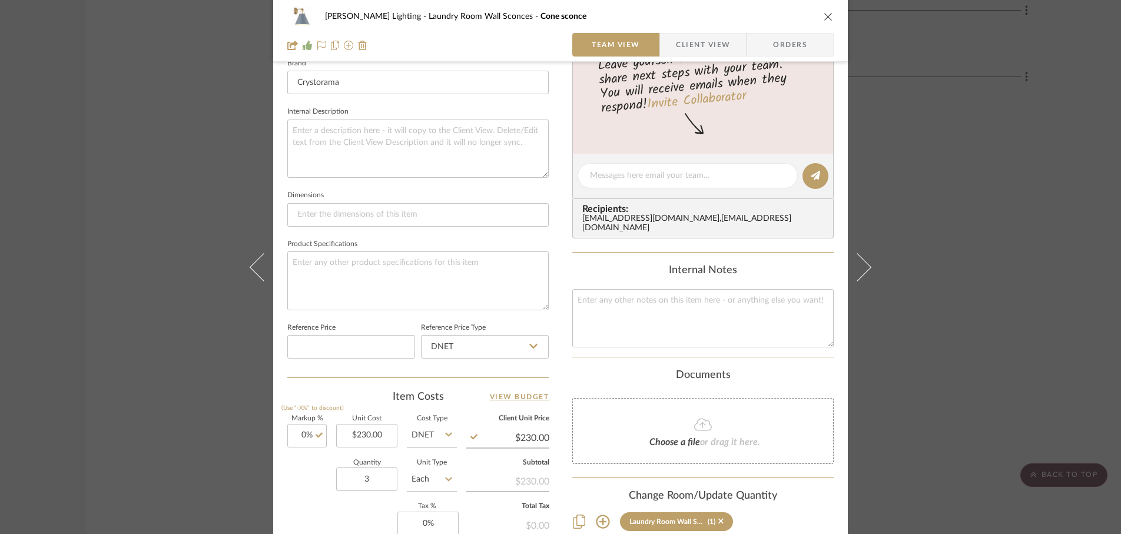
click at [287, 493] on div "Quantity 3 Unit Type Each" at bounding box center [372, 481] width 170 height 42
click at [369, 435] on input "230.00" at bounding box center [366, 436] width 61 height 24
click at [321, 468] on div "Quantity 3 Unit Type Each" at bounding box center [372, 481] width 170 height 42
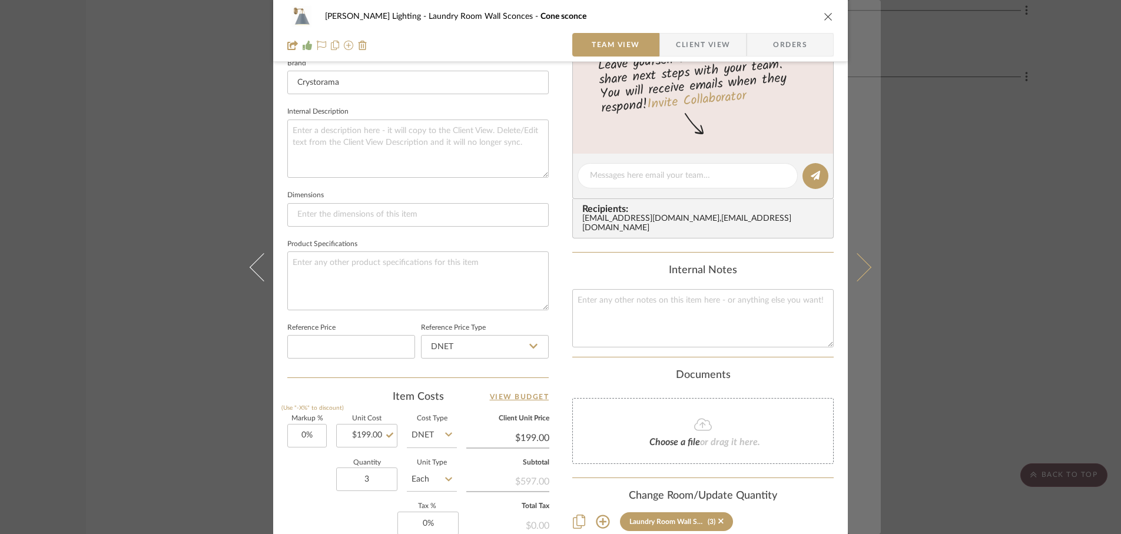
click at [859, 272] on icon at bounding box center [857, 267] width 28 height 28
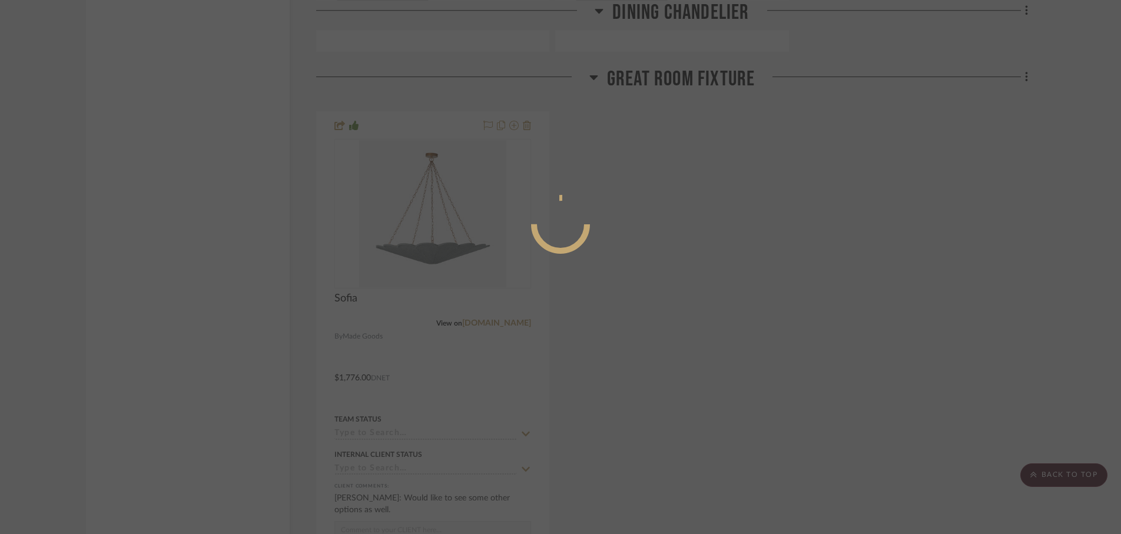
scroll to position [0, 0]
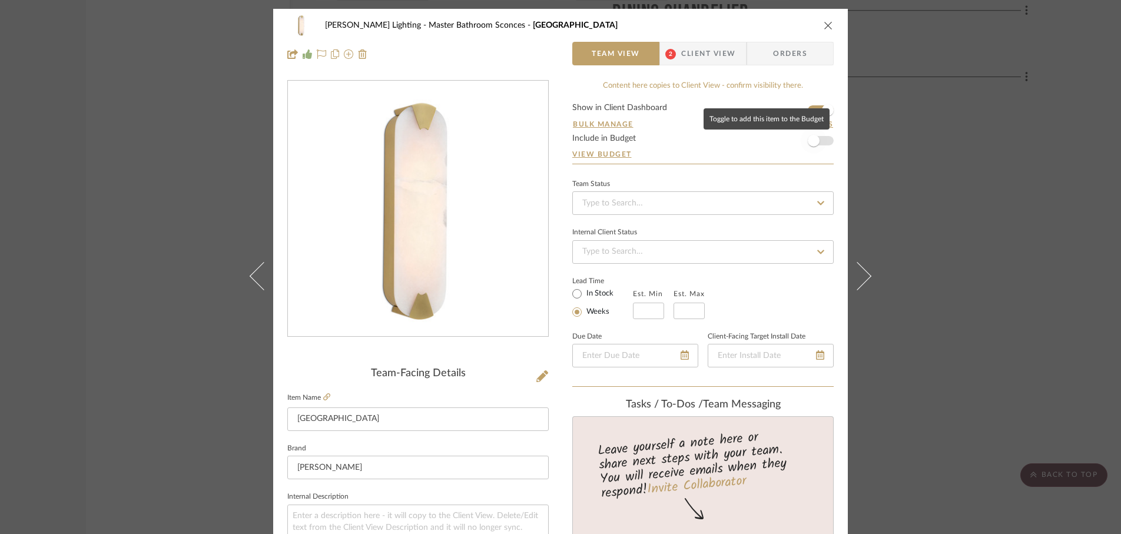
click at [811, 141] on span "button" at bounding box center [814, 141] width 12 height 12
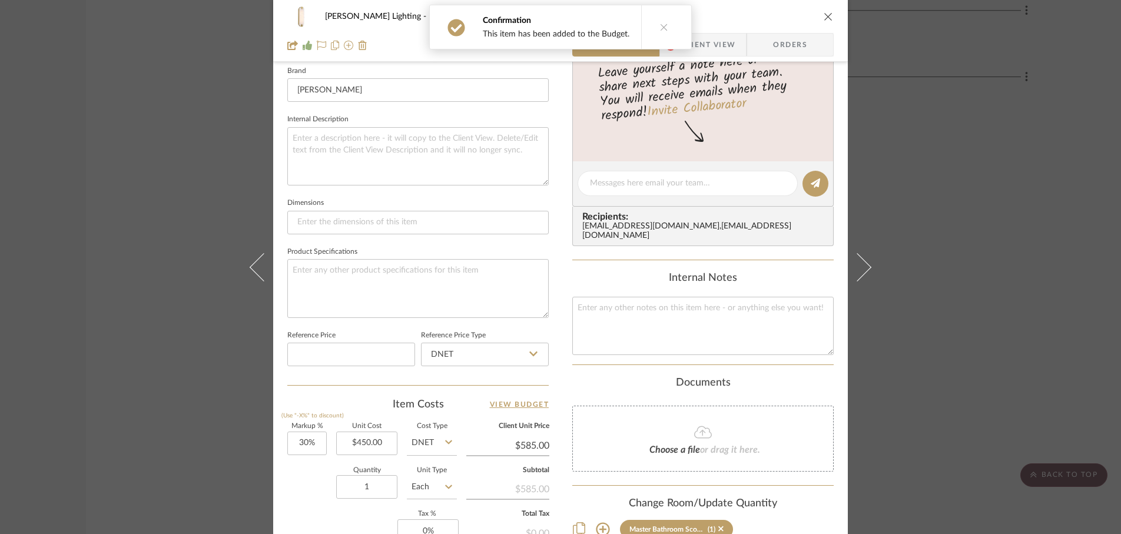
scroll to position [377, 0]
click at [317, 442] on input "30" at bounding box center [306, 444] width 39 height 24
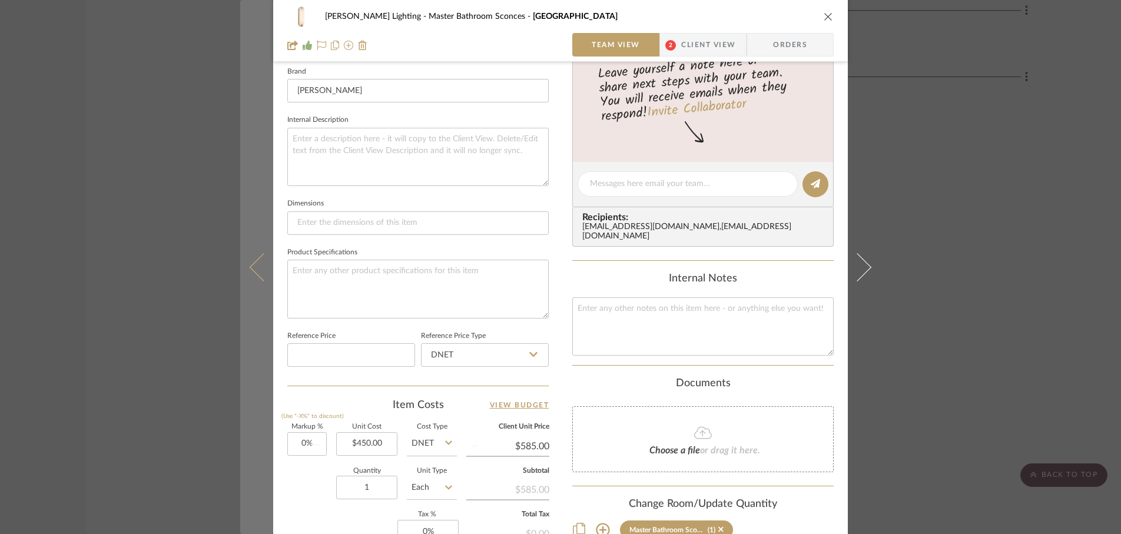
click at [266, 486] on button at bounding box center [256, 267] width 33 height 534
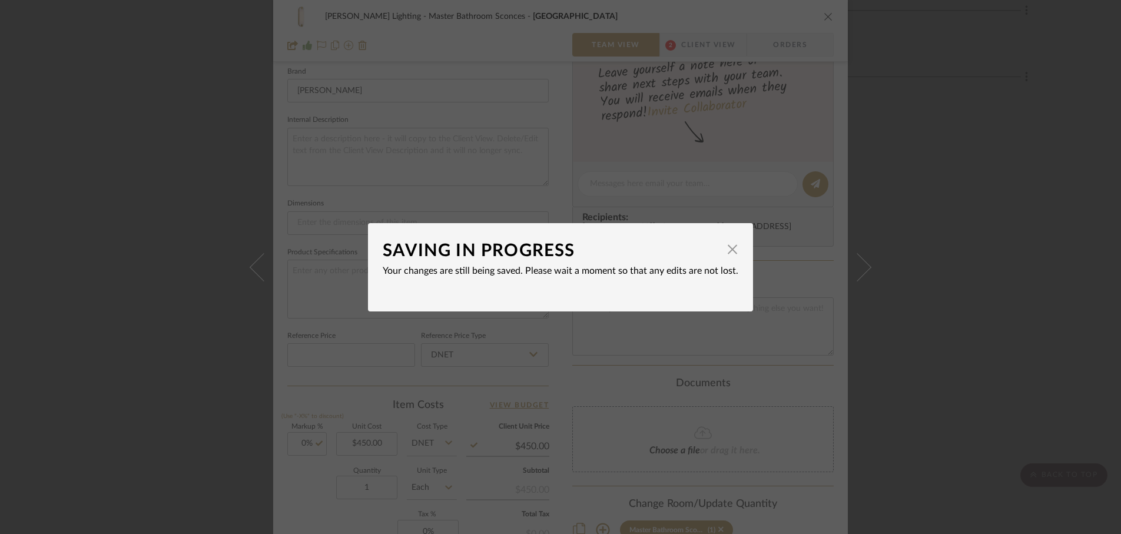
click at [294, 516] on div "SAVING IN PROGRESS × Your changes are still being saved. Please wait a moment s…" at bounding box center [560, 267] width 1121 height 534
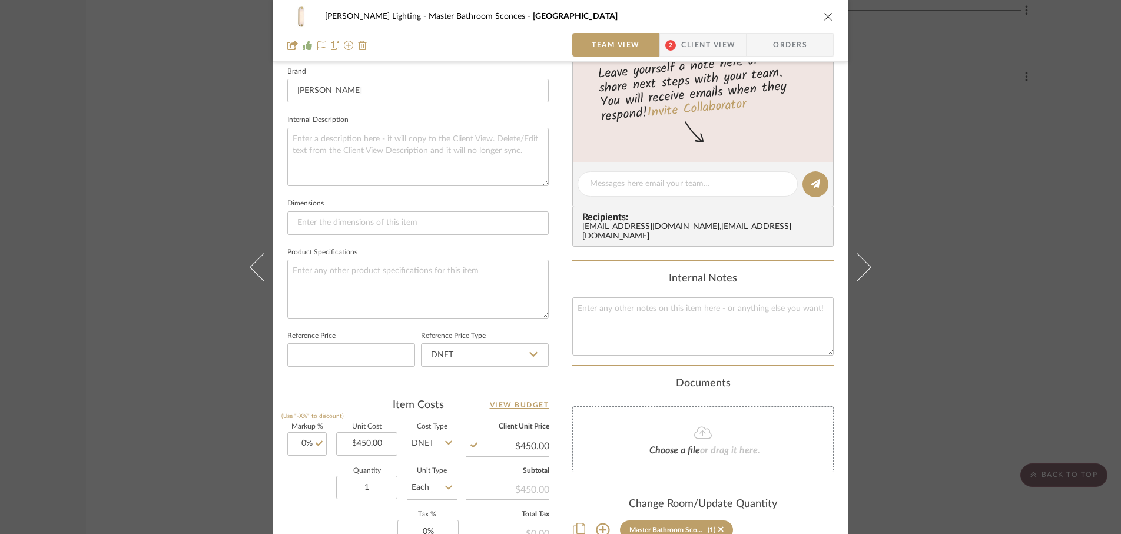
click at [292, 507] on div "Quantity 1 Unit Type Each" at bounding box center [372, 489] width 170 height 42
click at [377, 489] on input "1" at bounding box center [366, 488] width 61 height 24
click at [305, 483] on div "Quantity 4 Unit Type Each" at bounding box center [372, 489] width 170 height 42
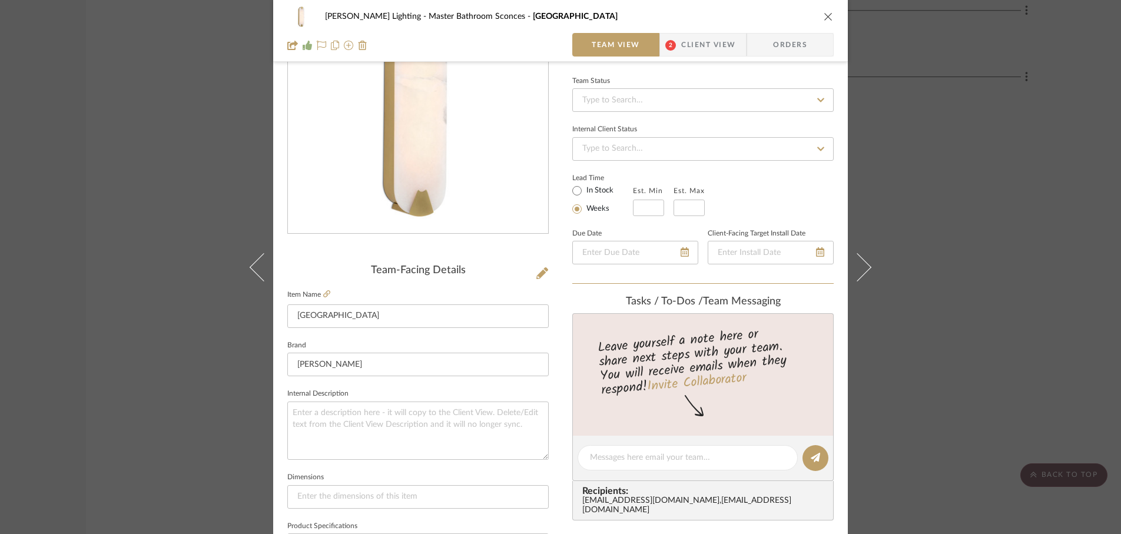
scroll to position [75, 0]
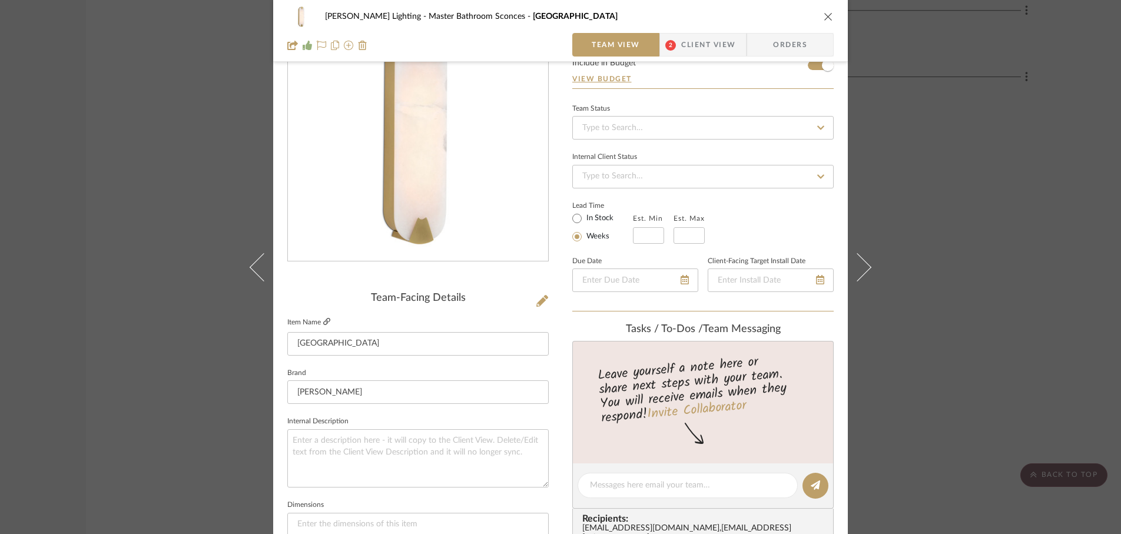
click at [326, 321] on icon at bounding box center [326, 321] width 7 height 7
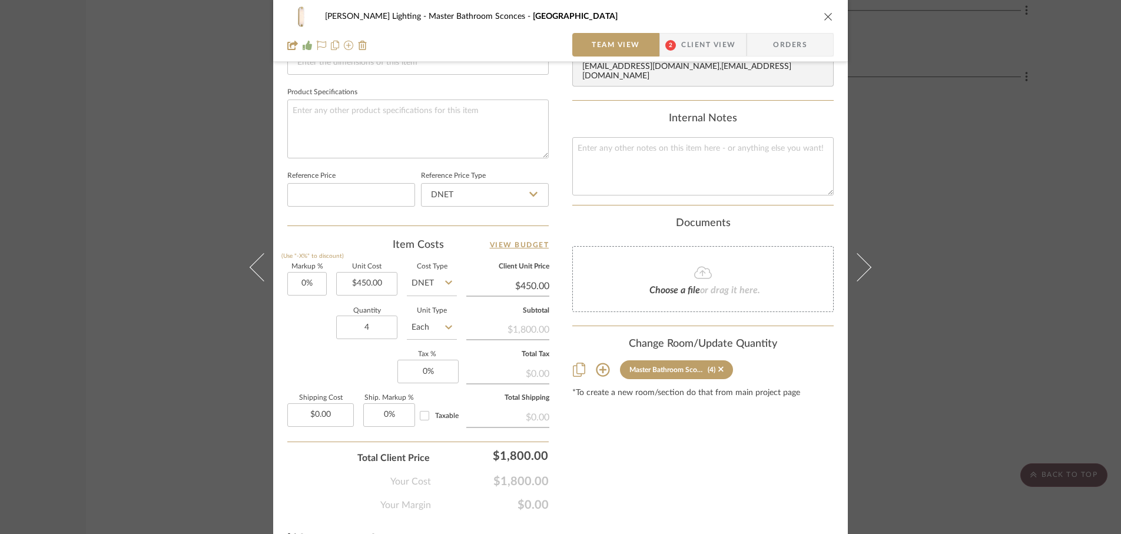
scroll to position [538, 0]
click at [438, 372] on input "0" at bounding box center [427, 371] width 61 height 24
click at [363, 373] on div "Markup % (Use "-X%" to discount) 0% Unit Cost $450.00 Cost Type DNET Client Uni…" at bounding box center [417, 349] width 261 height 172
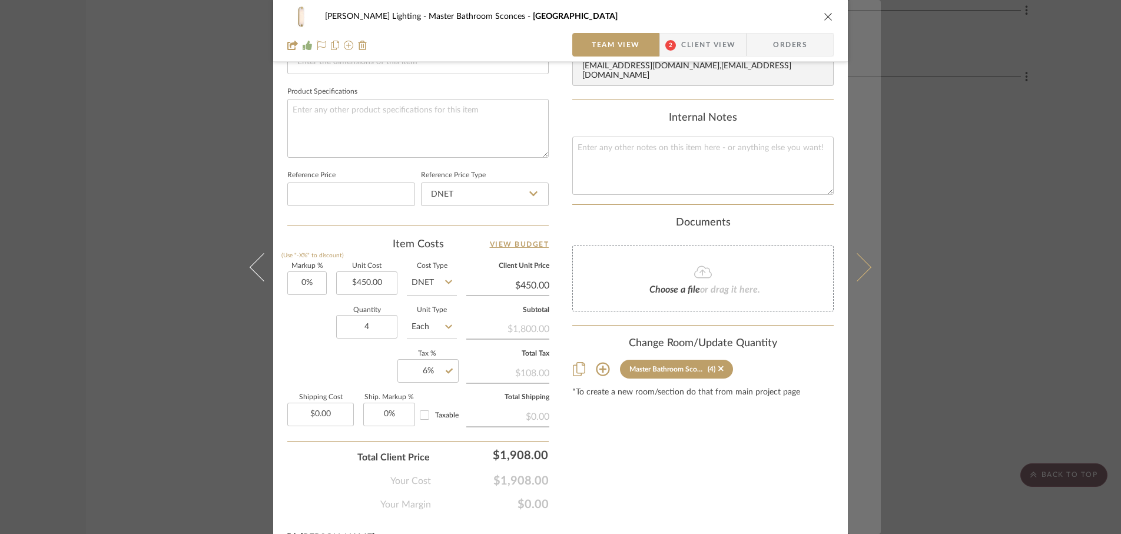
click at [853, 276] on icon at bounding box center [857, 267] width 28 height 28
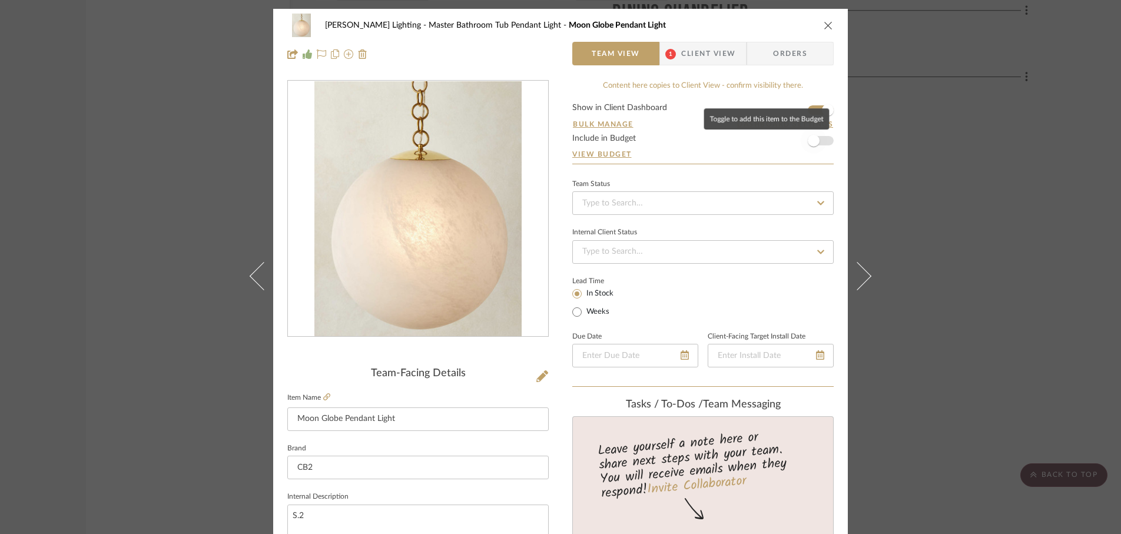
click at [811, 141] on span "button" at bounding box center [814, 141] width 12 height 12
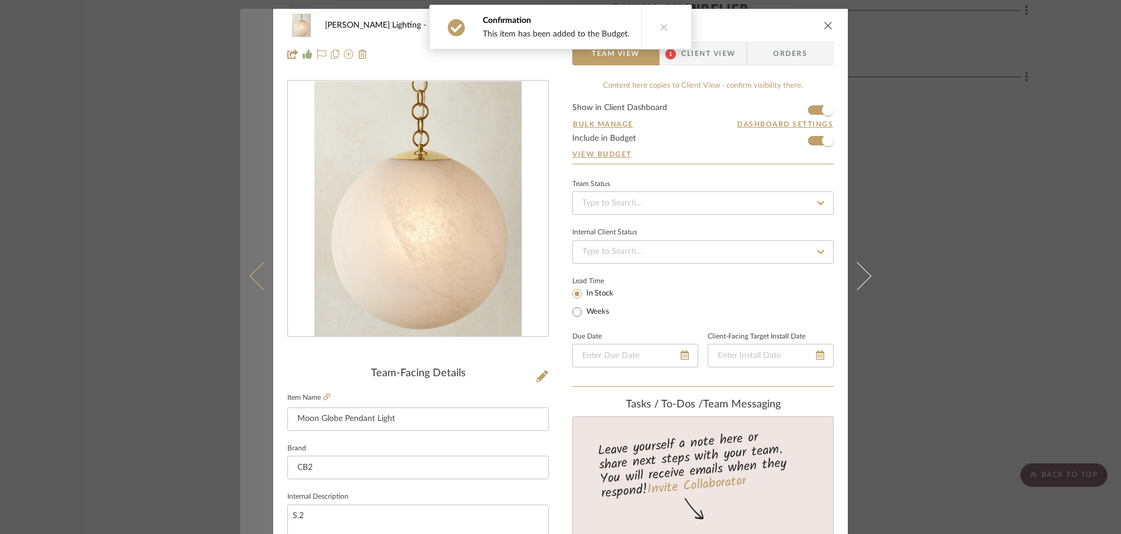
click at [257, 283] on icon at bounding box center [264, 275] width 28 height 28
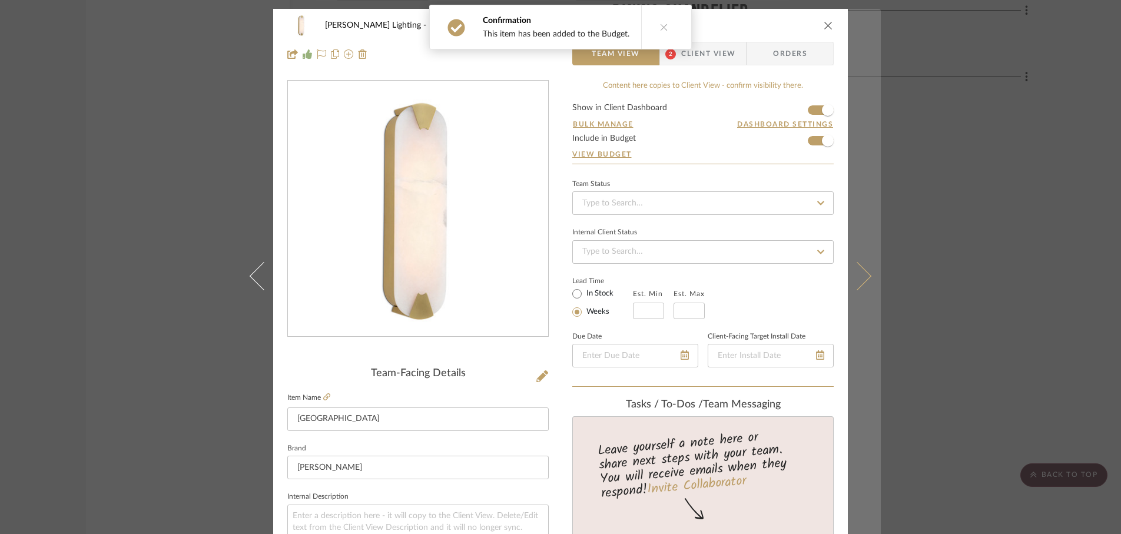
click at [859, 277] on icon at bounding box center [857, 275] width 28 height 28
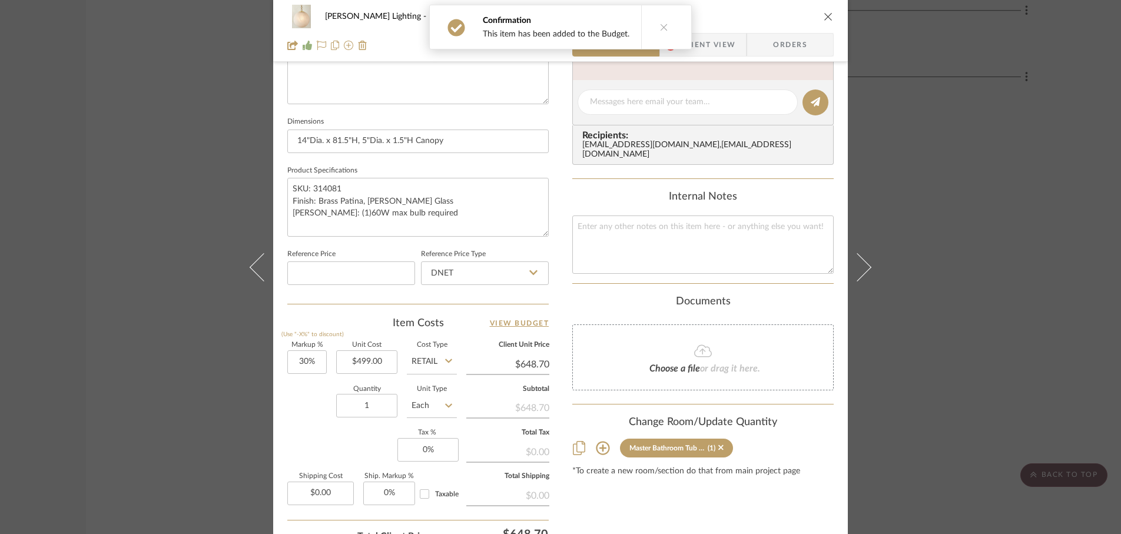
scroll to position [462, 0]
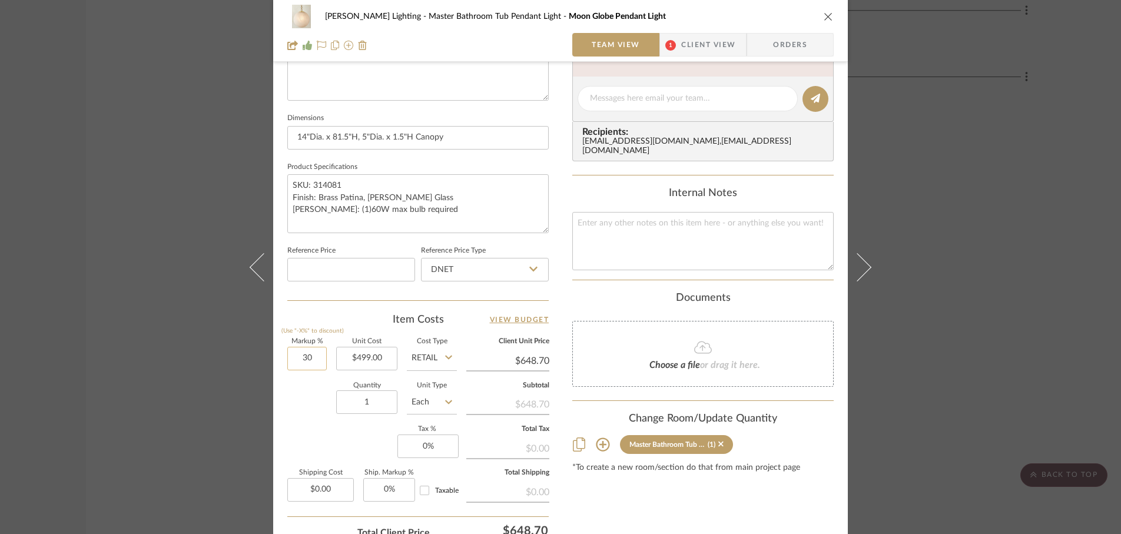
click at [306, 362] on input "30" at bounding box center [306, 359] width 39 height 24
click at [306, 397] on div "Quantity 1 Unit Type Each" at bounding box center [372, 404] width 170 height 42
click at [370, 401] on input "1" at bounding box center [366, 402] width 61 height 24
click at [435, 444] on input "0" at bounding box center [427, 447] width 61 height 24
click at [356, 443] on div "Markup % (Use "-X%" to discount) 0% Unit Cost $499.00 Cost Type Retail Client U…" at bounding box center [417, 425] width 261 height 172
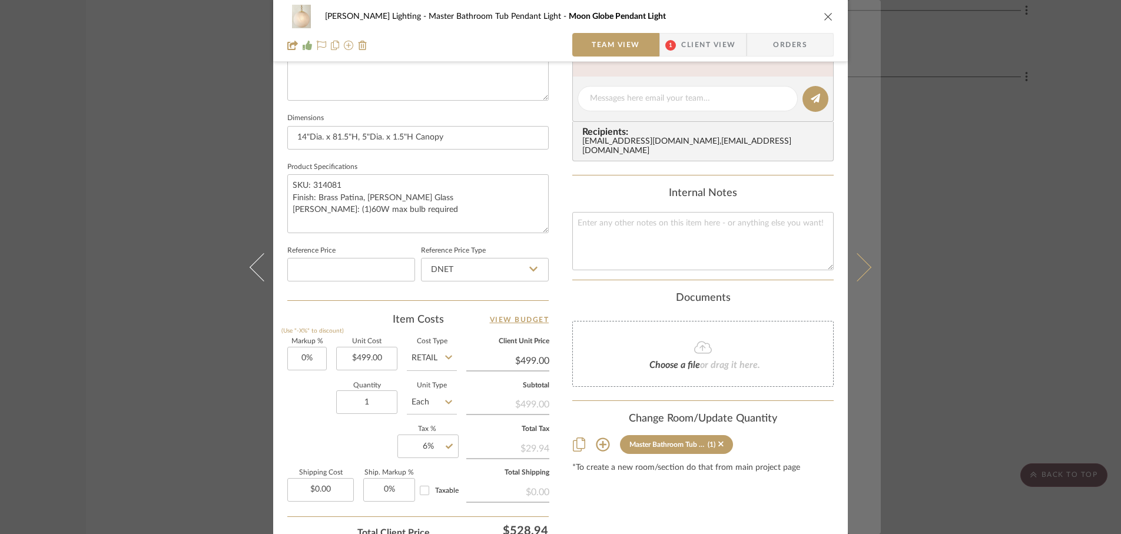
click at [862, 276] on button at bounding box center [864, 267] width 33 height 534
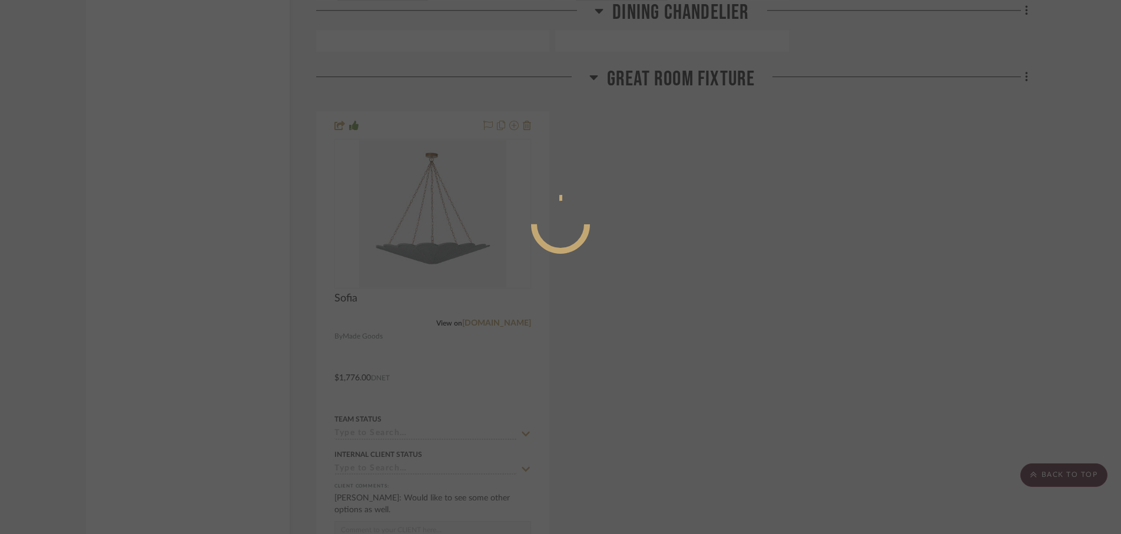
scroll to position [0, 0]
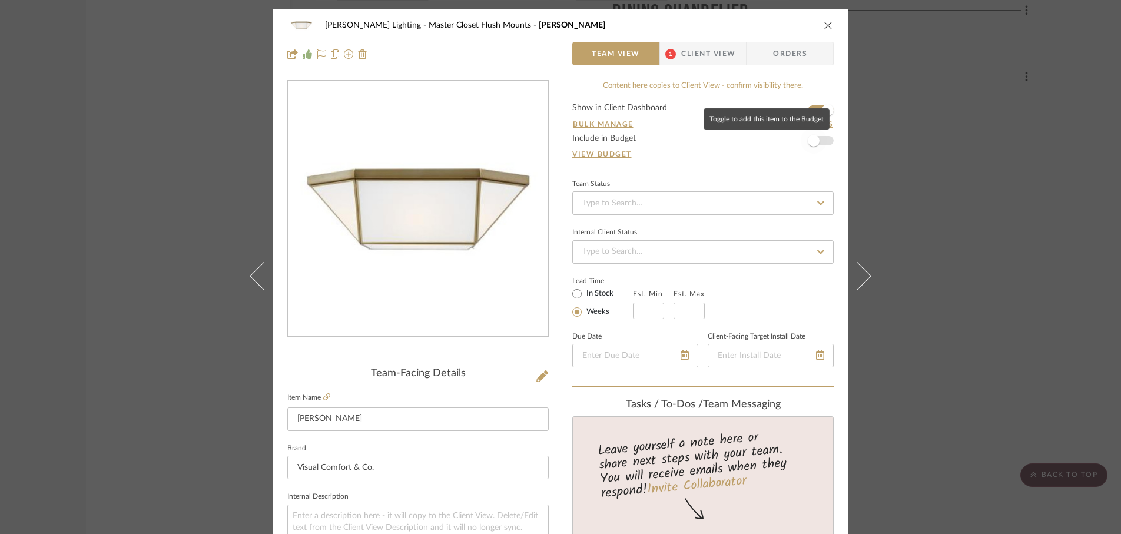
click at [812, 143] on span "button" at bounding box center [814, 141] width 12 height 12
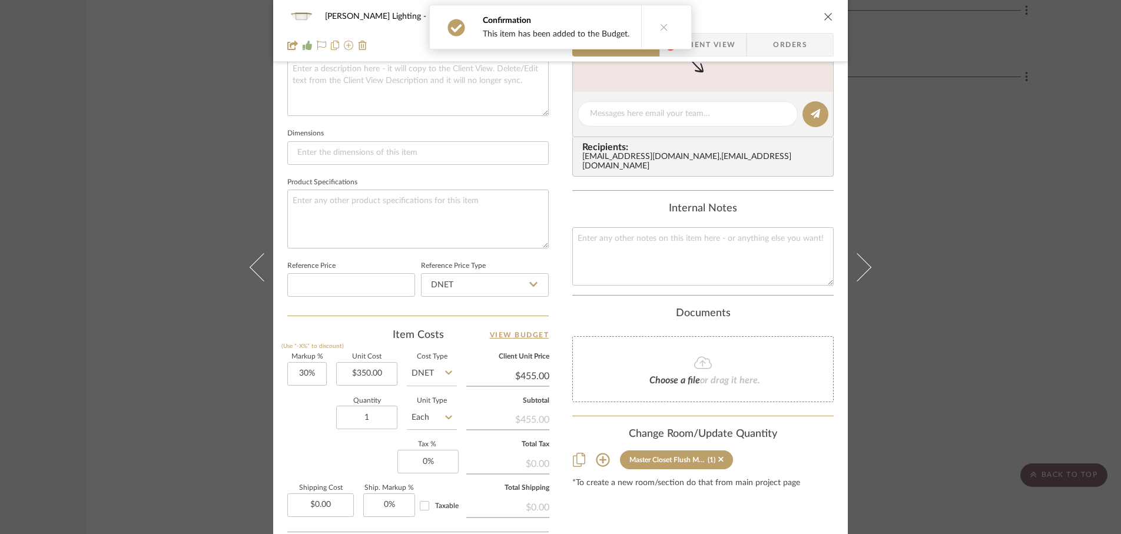
scroll to position [448, 0]
click at [372, 420] on input "1" at bounding box center [366, 416] width 61 height 24
click at [319, 425] on div "Quantity 3 Unit Type Each" at bounding box center [372, 418] width 170 height 42
click at [317, 370] on input "30" at bounding box center [306, 373] width 39 height 24
click at [303, 400] on div "Quantity 3 Unit Type Each" at bounding box center [372, 418] width 170 height 42
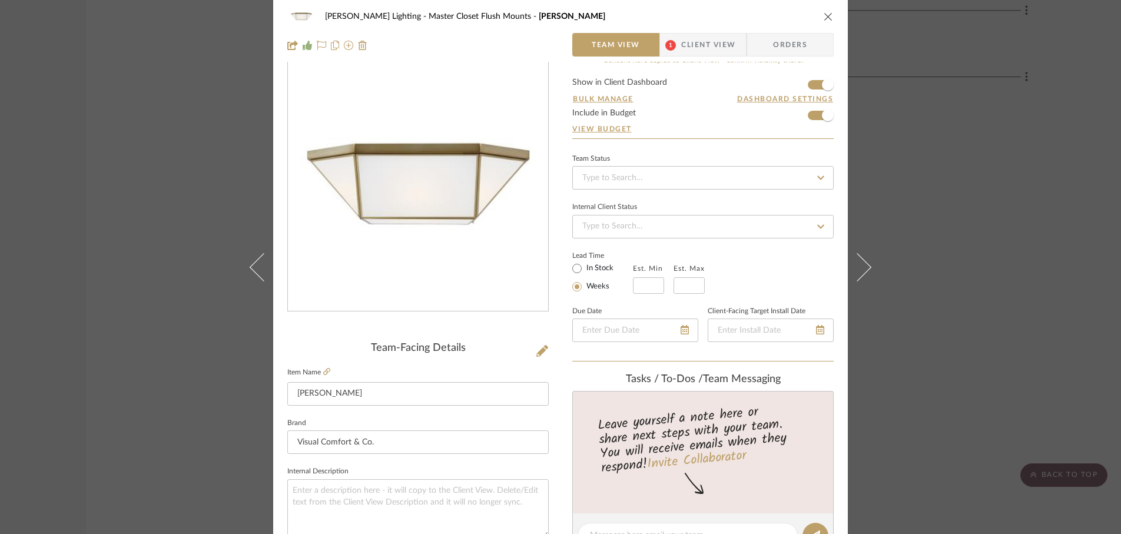
scroll to position [0, 0]
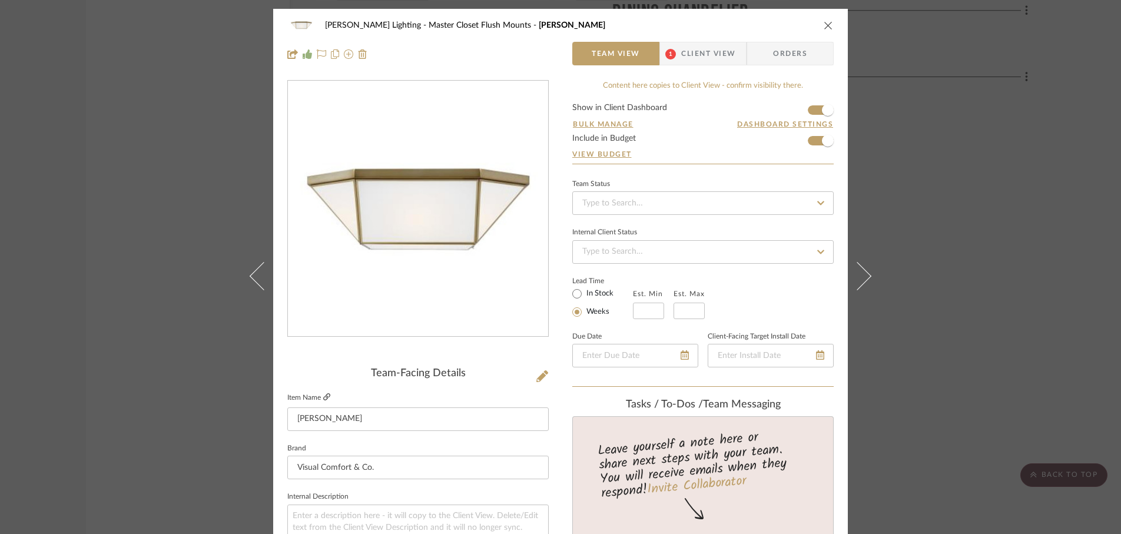
click at [323, 396] on icon at bounding box center [326, 396] width 7 height 7
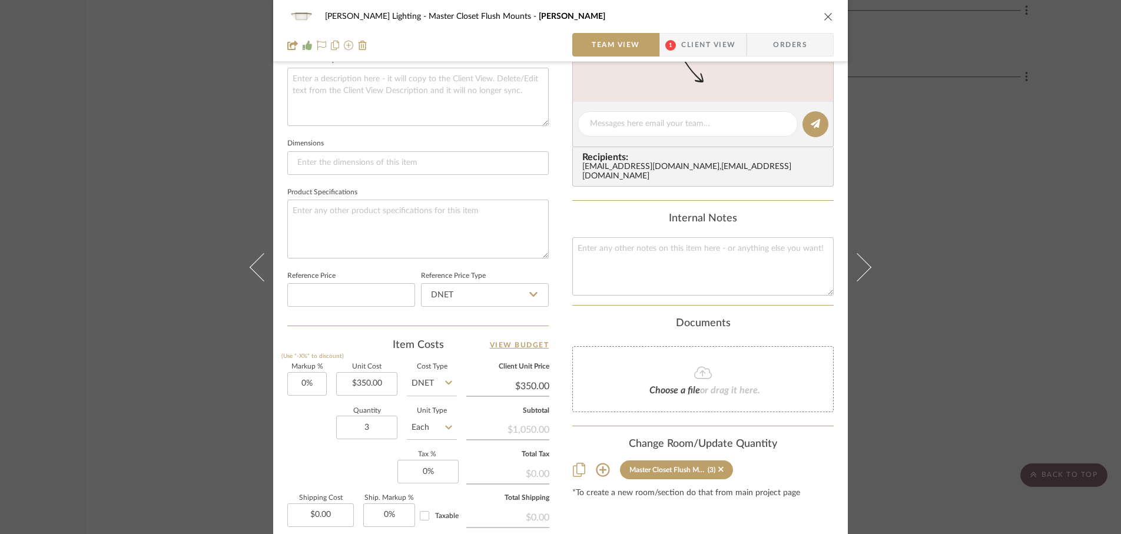
scroll to position [449, 0]
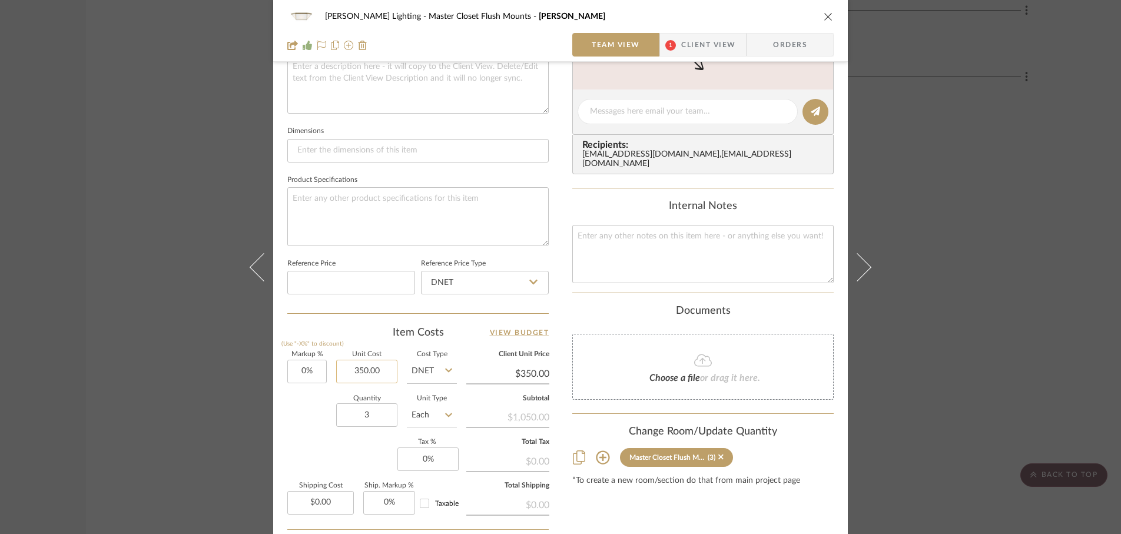
click at [382, 373] on input "350.00" at bounding box center [366, 372] width 61 height 24
click at [322, 432] on div "Quantity 3 Unit Type Each" at bounding box center [372, 417] width 170 height 42
click at [434, 454] on input "0" at bounding box center [427, 459] width 61 height 24
drag, startPoint x: 434, startPoint y: 463, endPoint x: 412, endPoint y: 463, distance: 21.8
click at [412, 463] on input "60" at bounding box center [427, 459] width 61 height 24
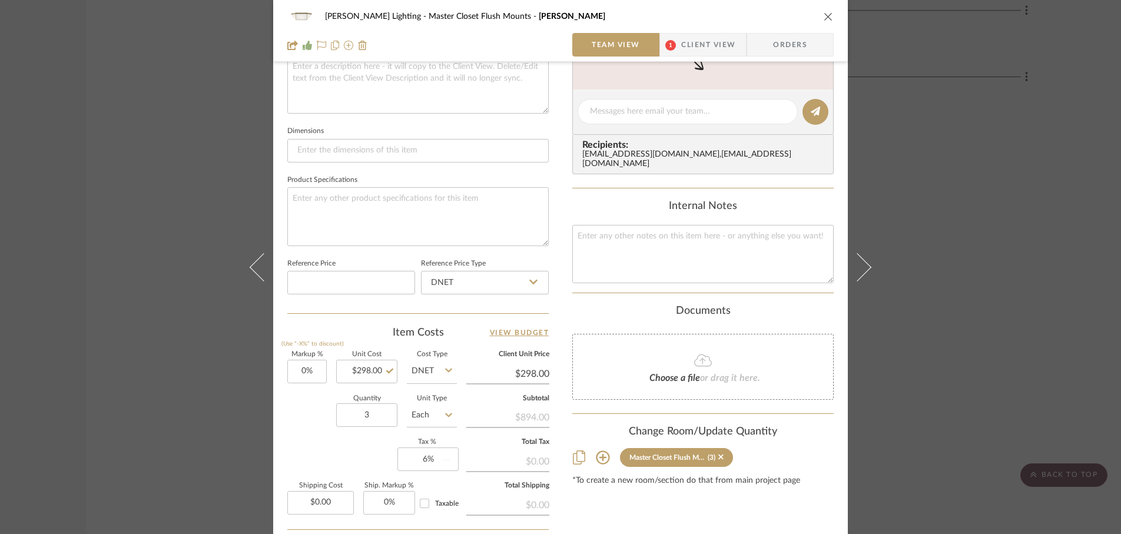
click at [367, 441] on div "Markup % (Use "-X%" to discount) 0% Unit Cost $298.00 Cost Type DNET Client Uni…" at bounding box center [417, 437] width 261 height 172
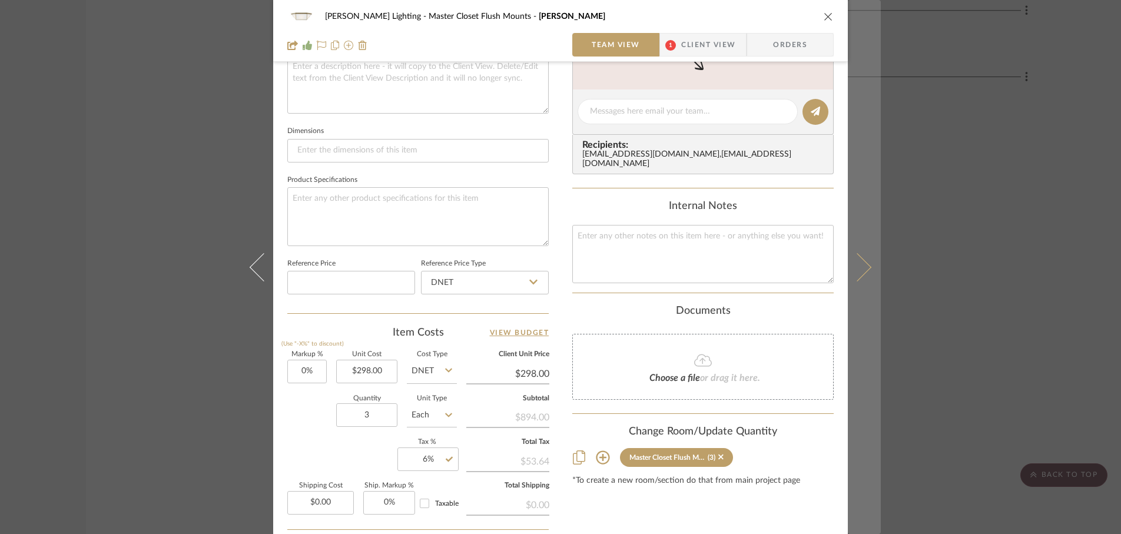
click at [861, 273] on icon at bounding box center [857, 267] width 28 height 28
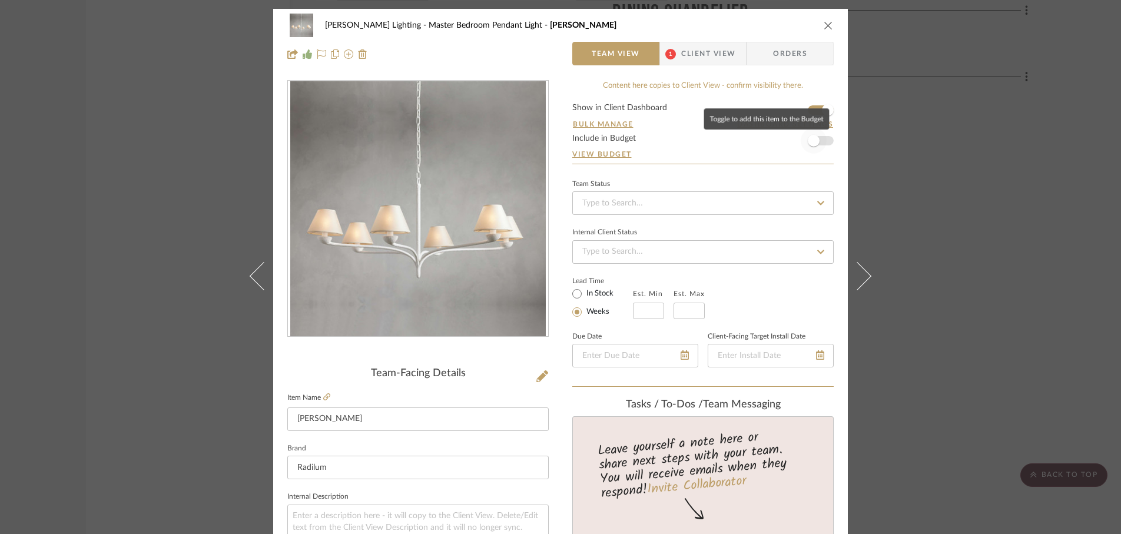
click at [811, 142] on span "button" at bounding box center [814, 141] width 12 height 12
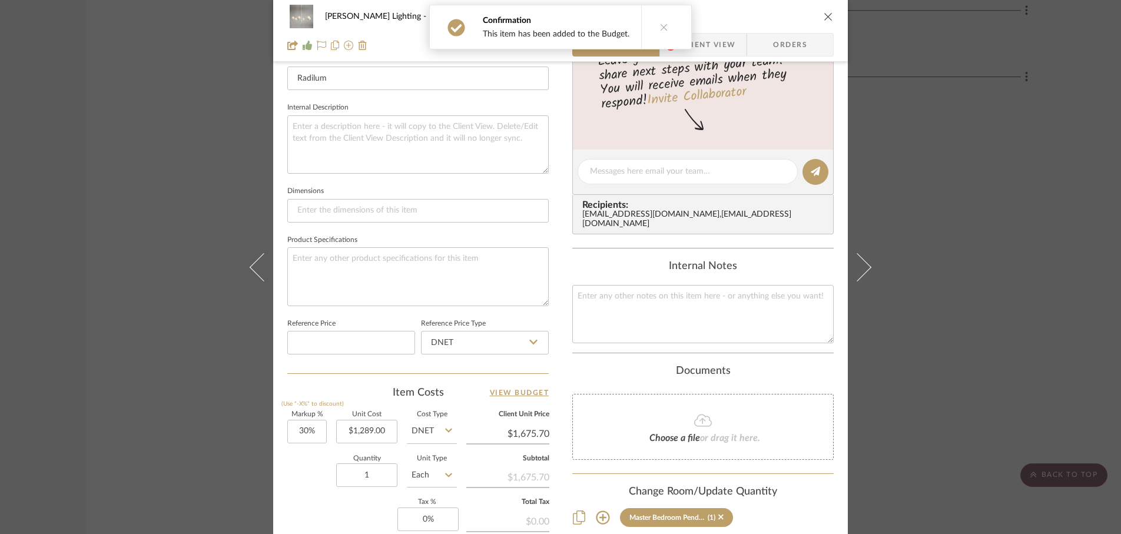
scroll to position [445, 0]
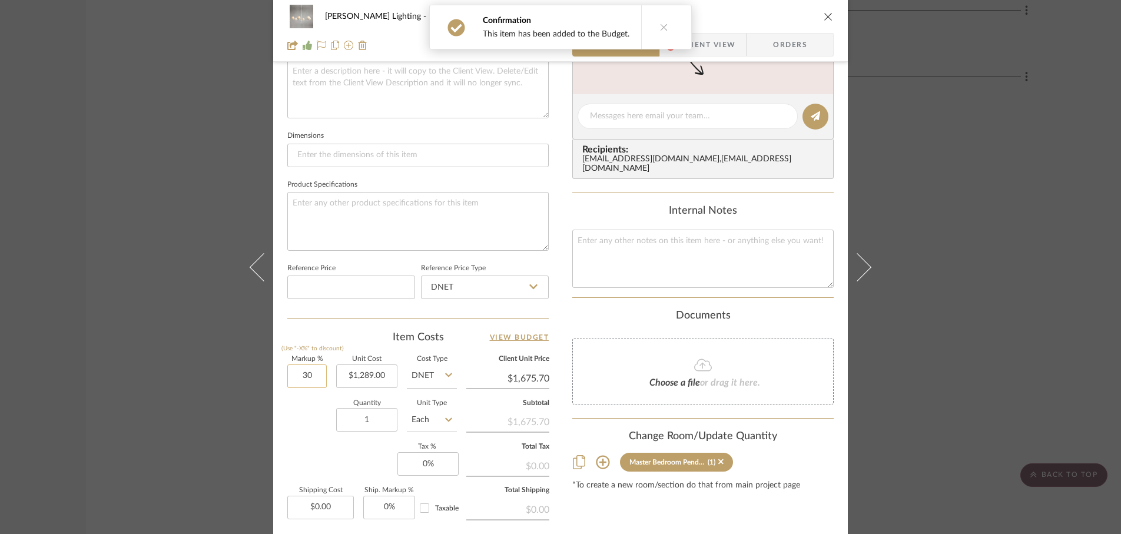
click at [320, 379] on input "30" at bounding box center [306, 376] width 39 height 24
click at [304, 430] on div "Quantity 1 Unit Type Each" at bounding box center [372, 421] width 170 height 42
click at [436, 465] on input "0" at bounding box center [427, 464] width 61 height 24
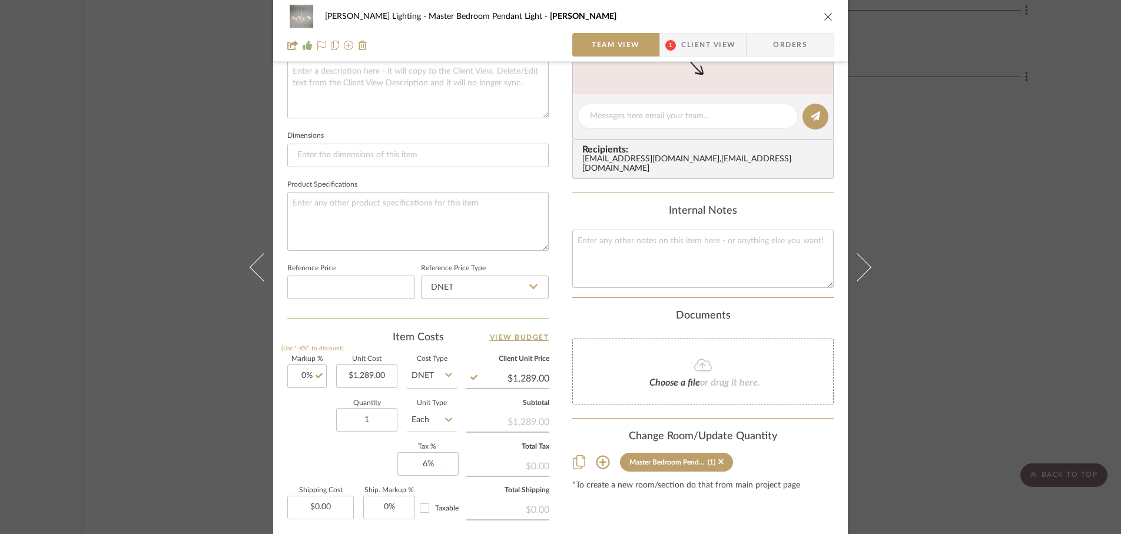
click at [357, 459] on div "Markup % (Use "-X%" to discount) 0% Unit Cost $1,289.00 Cost Type DNET Client U…" at bounding box center [417, 442] width 261 height 172
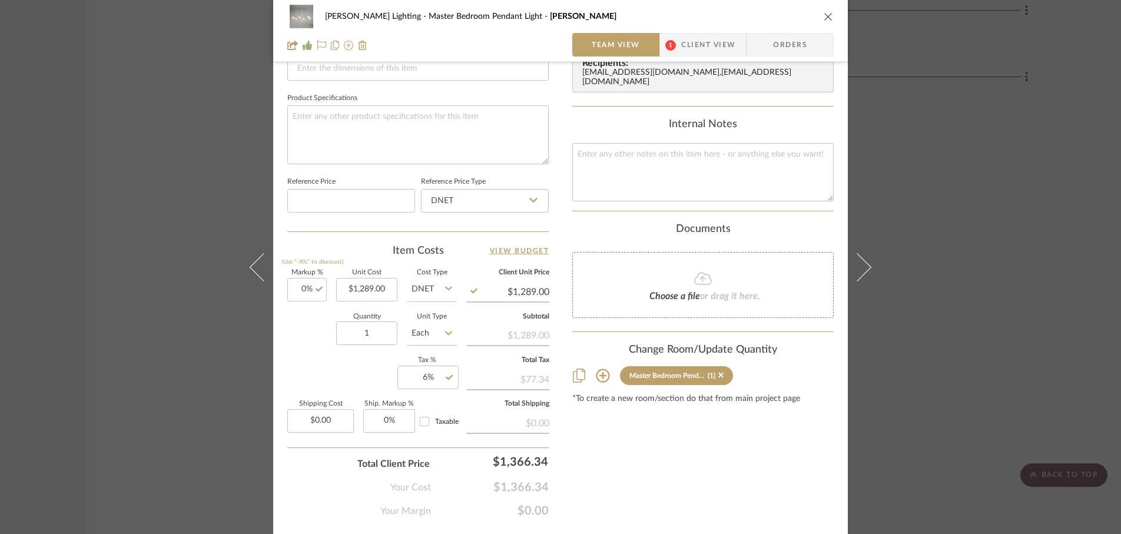
scroll to position [533, 0]
click at [399, 419] on input "0" at bounding box center [389, 419] width 52 height 24
click at [354, 366] on div "Markup % (Use "-X%" to discount) 0% Unit Cost $1,289.00 Cost Type DNET Client U…" at bounding box center [417, 353] width 261 height 172
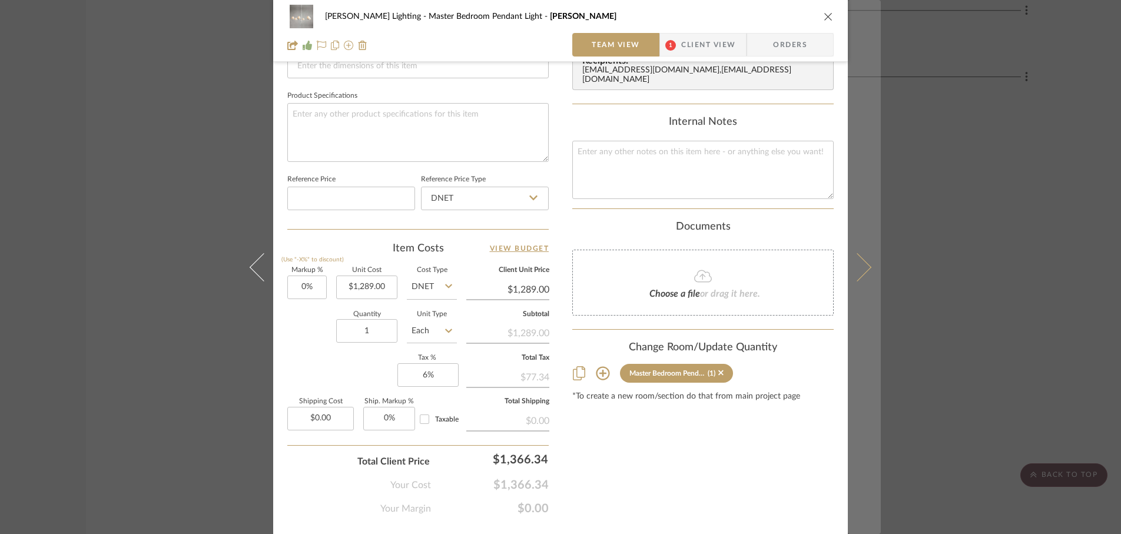
click at [868, 274] on button at bounding box center [864, 267] width 33 height 534
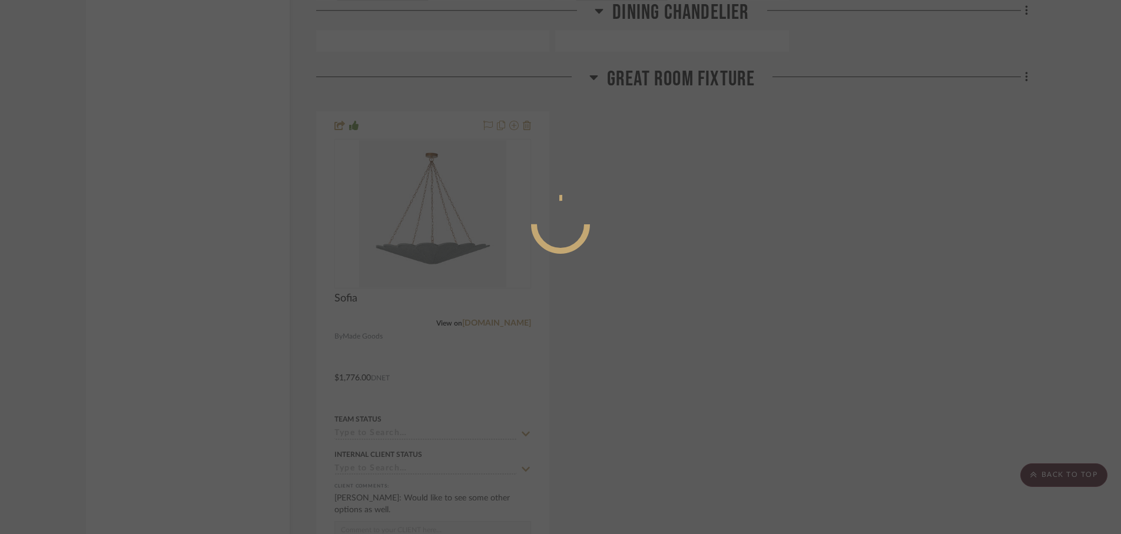
scroll to position [0, 0]
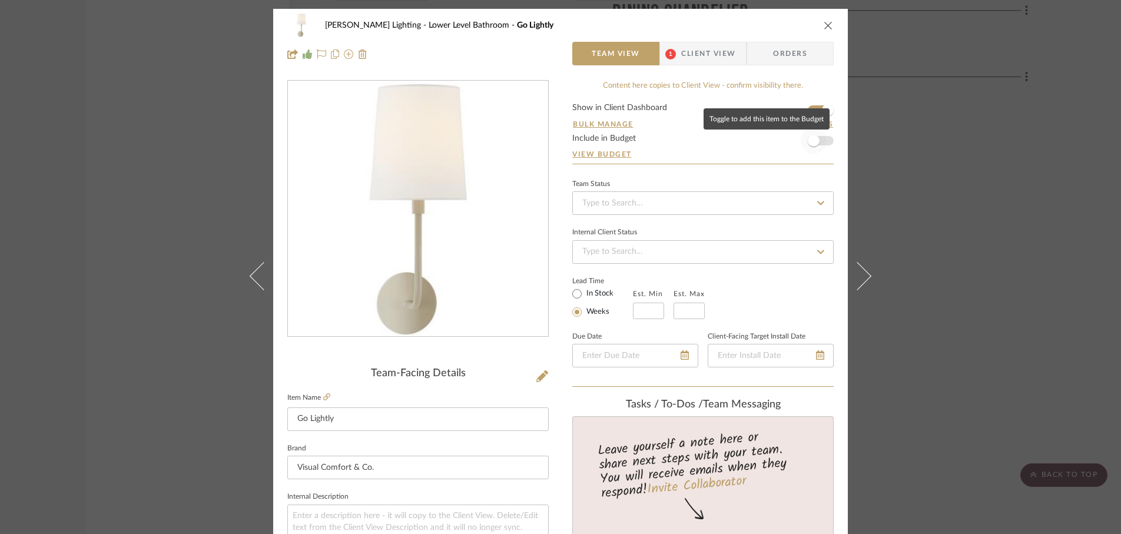
click at [819, 141] on span "button" at bounding box center [814, 141] width 26 height 26
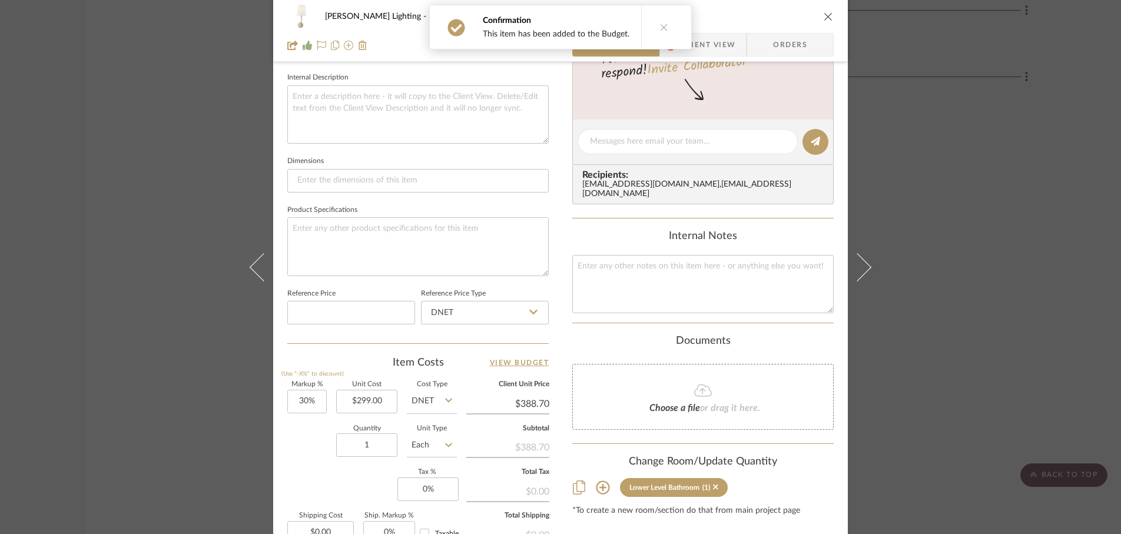
scroll to position [419, 0]
click at [311, 401] on input "30" at bounding box center [306, 402] width 39 height 24
click at [301, 456] on div "Quantity 1 Unit Type Each" at bounding box center [372, 447] width 170 height 42
click at [370, 406] on input "299.00" at bounding box center [366, 402] width 61 height 24
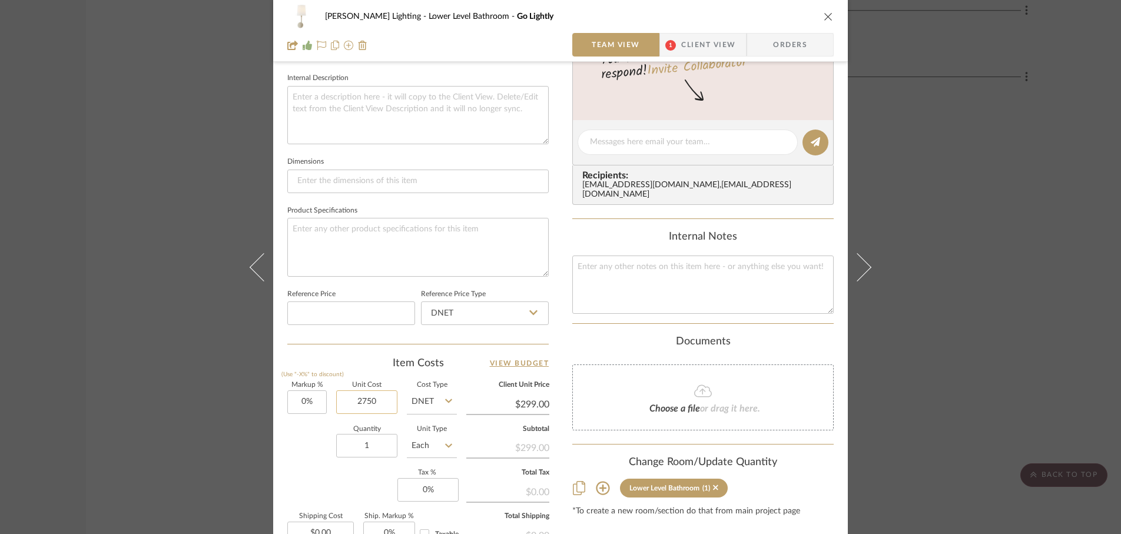
drag, startPoint x: 386, startPoint y: 397, endPoint x: 340, endPoint y: 400, distance: 46.6
click at [340, 400] on input "2750" at bounding box center [366, 402] width 61 height 24
click at [306, 447] on div "Quantity 1 Unit Type Each" at bounding box center [372, 447] width 170 height 42
click at [369, 448] on input "1" at bounding box center [366, 446] width 61 height 24
click at [317, 465] on div "Quantity 2 Unit Type Each" at bounding box center [372, 447] width 170 height 42
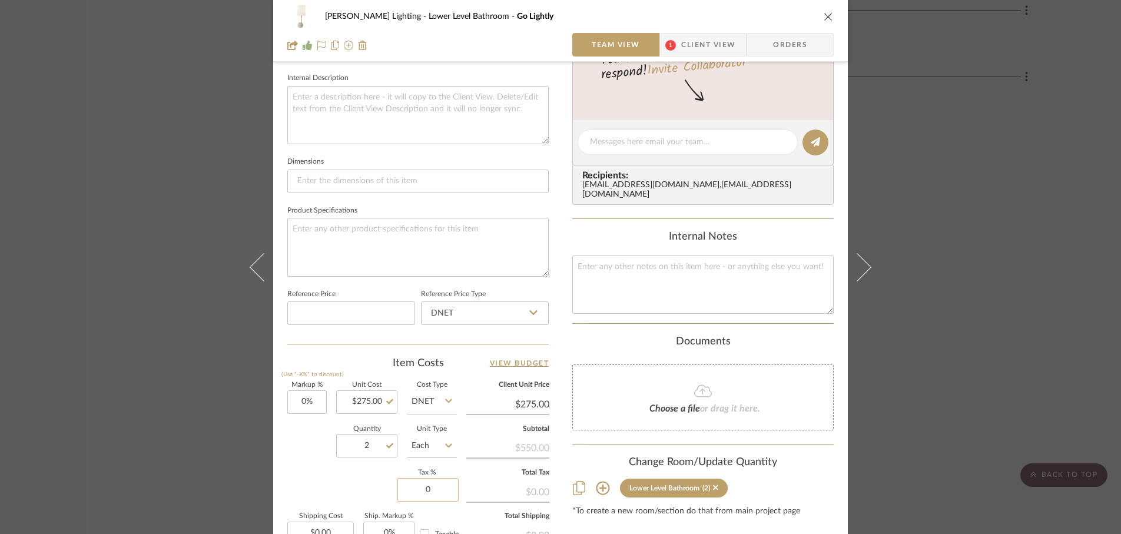
click at [432, 491] on input "0" at bounding box center [427, 490] width 61 height 24
click at [353, 490] on div "Markup % (Use "-X%" to discount) 0% Unit Cost $275.00 Cost Type DNET Client Uni…" at bounding box center [417, 468] width 261 height 172
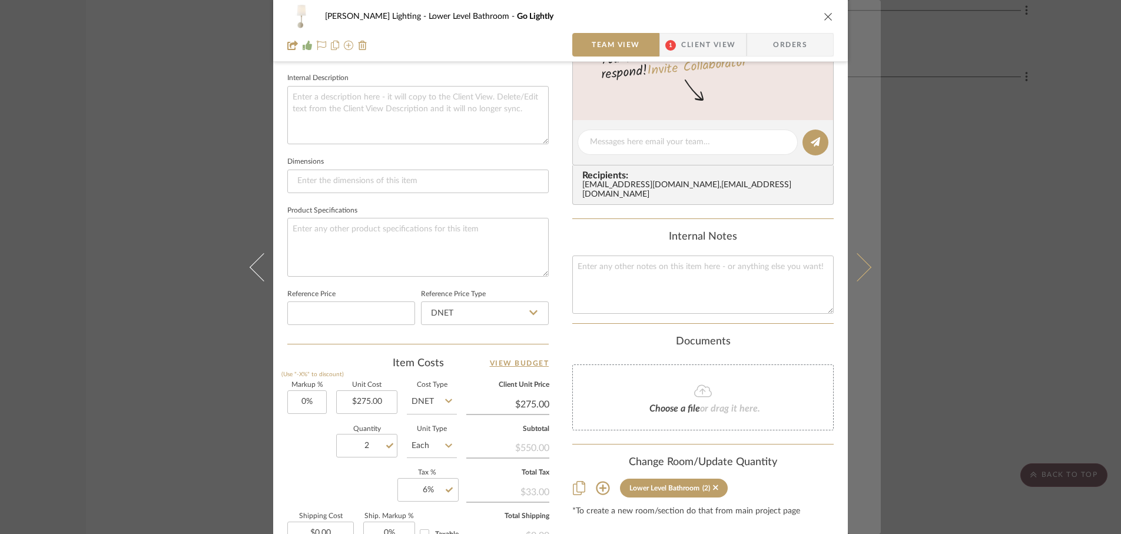
click at [860, 269] on icon at bounding box center [857, 267] width 28 height 28
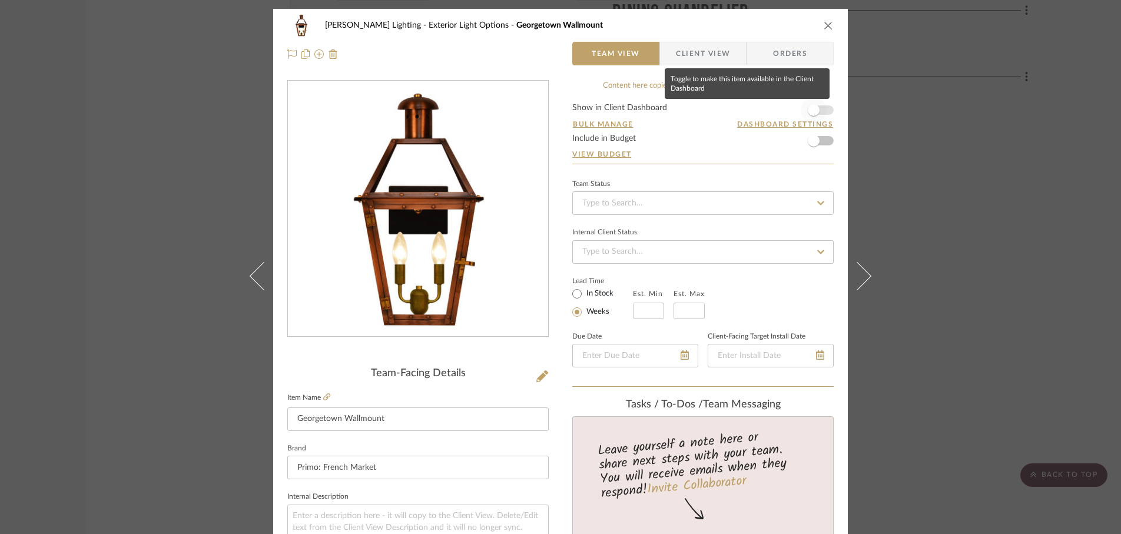
click at [813, 111] on span "button" at bounding box center [814, 110] width 12 height 12
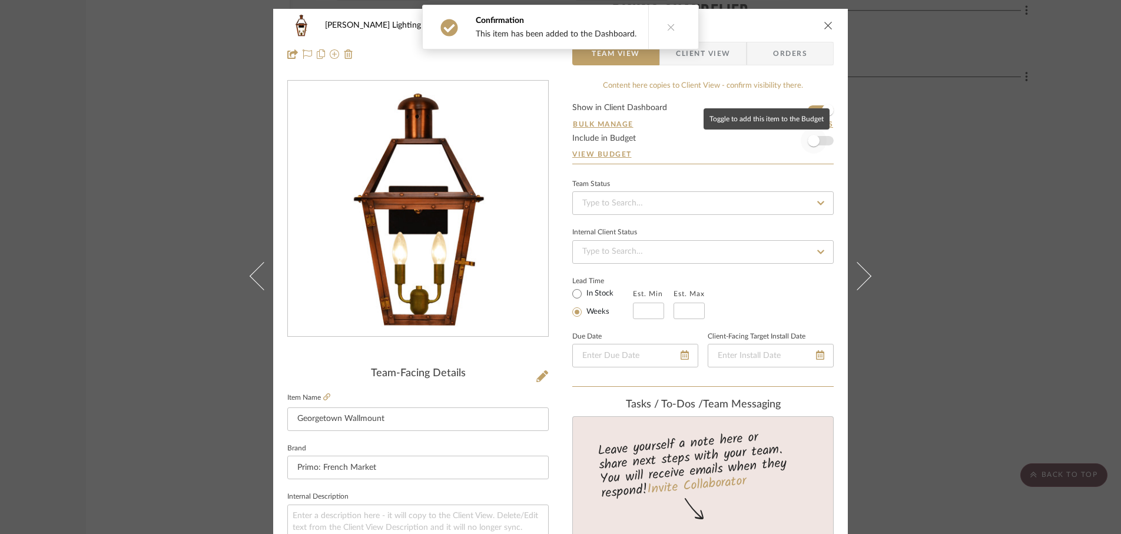
click at [813, 141] on span "button" at bounding box center [814, 141] width 12 height 12
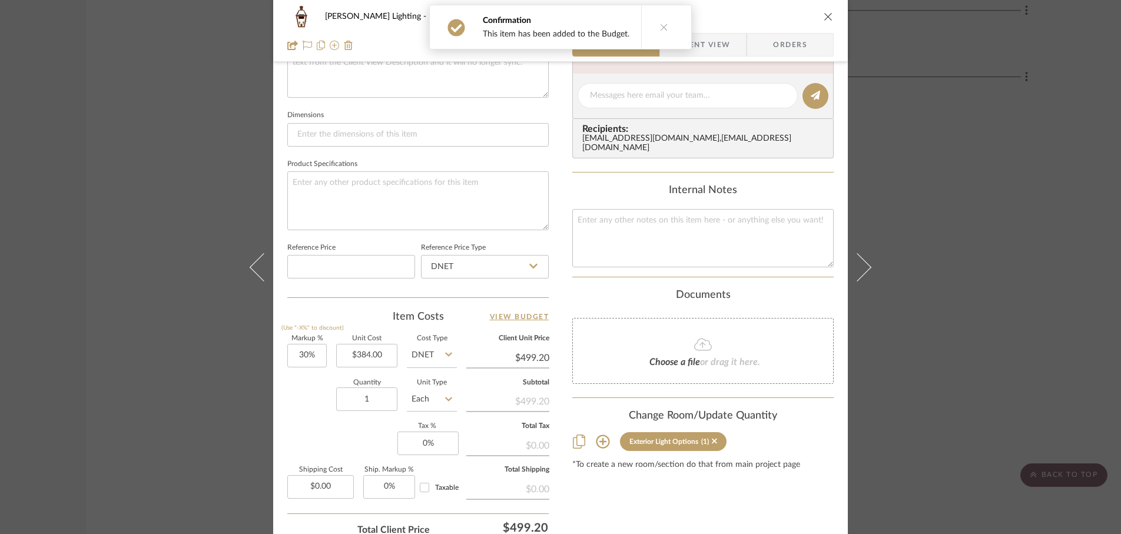
scroll to position [465, 0]
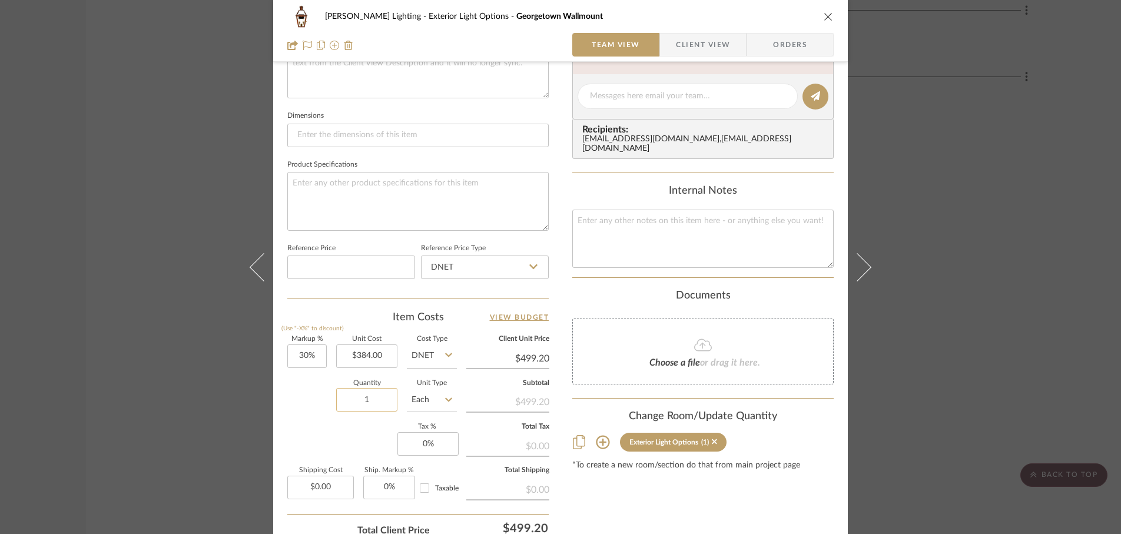
click at [367, 403] on input "1" at bounding box center [366, 400] width 61 height 24
click at [310, 416] on div "Quantity 5 Unit Type Each" at bounding box center [372, 401] width 170 height 42
click at [437, 445] on input "0" at bounding box center [427, 444] width 61 height 24
click at [350, 442] on div "Markup % (Use "-X%" to discount) 30% Unit Cost $384.00 Cost Type DNET Client Un…" at bounding box center [417, 422] width 261 height 172
click at [314, 357] on input "30" at bounding box center [306, 356] width 39 height 24
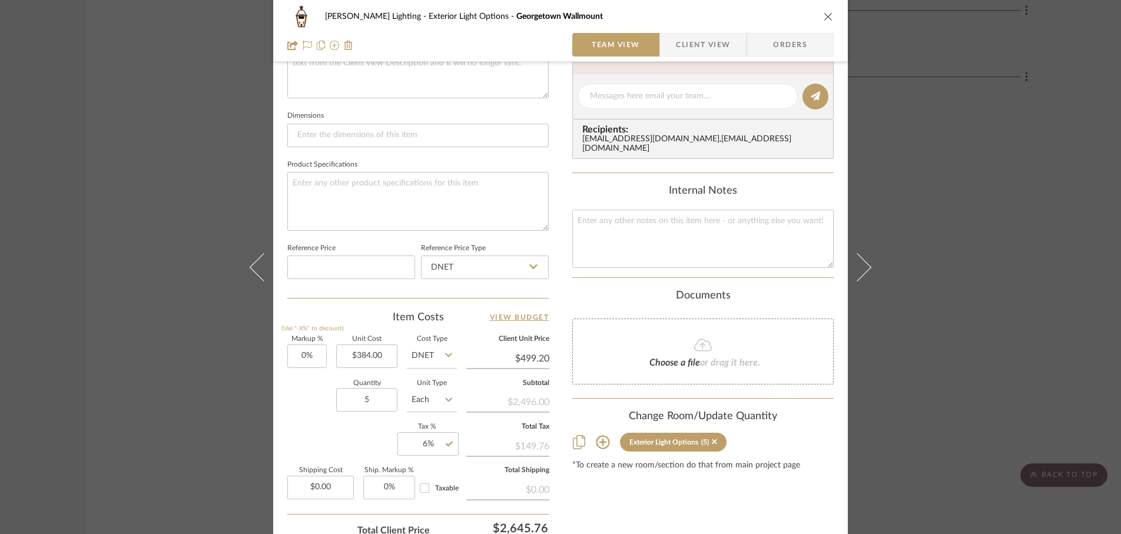
click at [293, 407] on div "Quantity 5 Unit Type Each" at bounding box center [372, 401] width 170 height 42
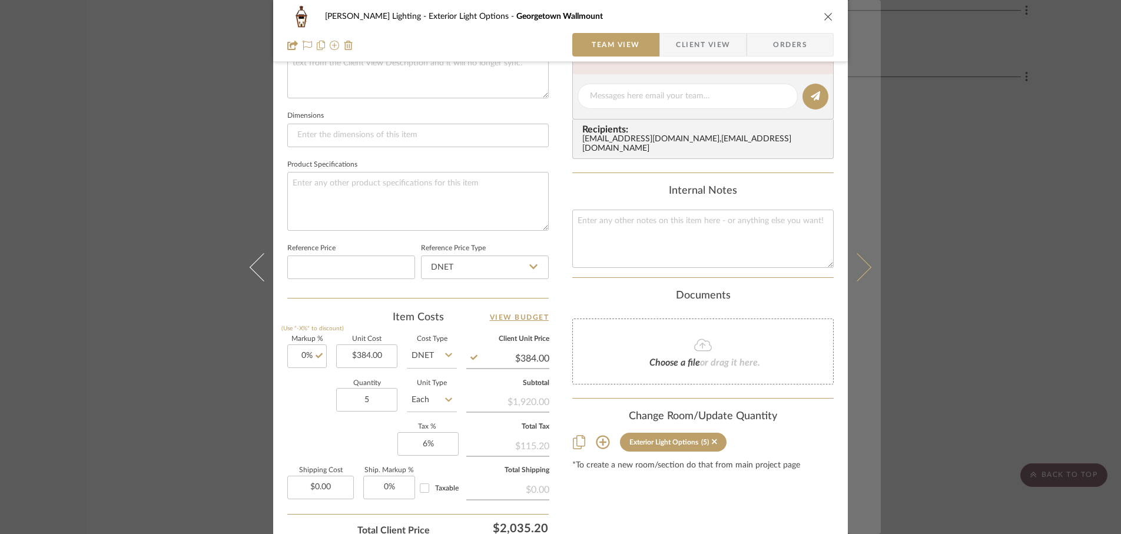
scroll to position [505, 0]
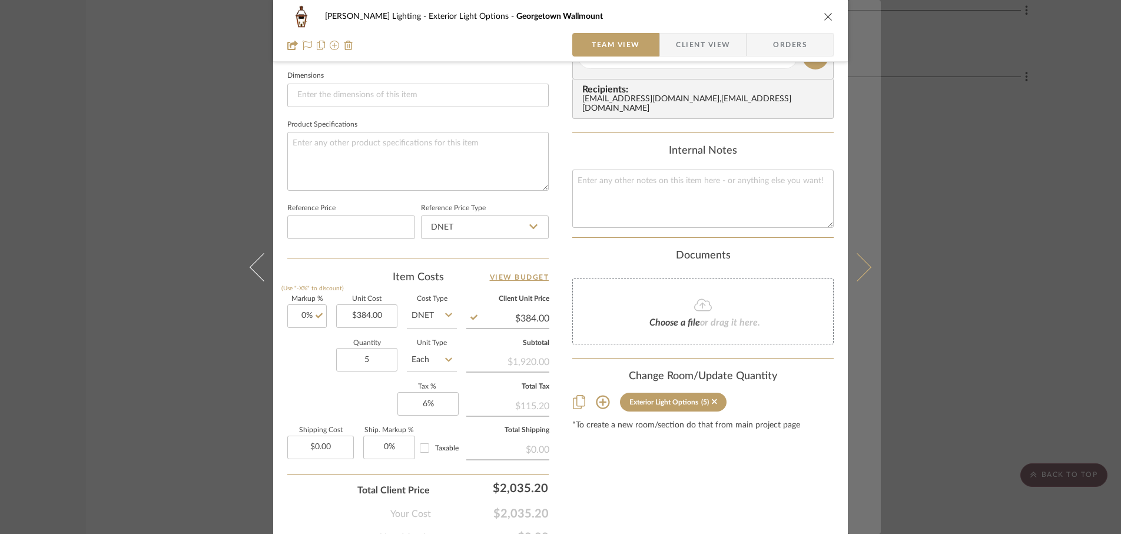
click at [865, 272] on button at bounding box center [864, 267] width 33 height 534
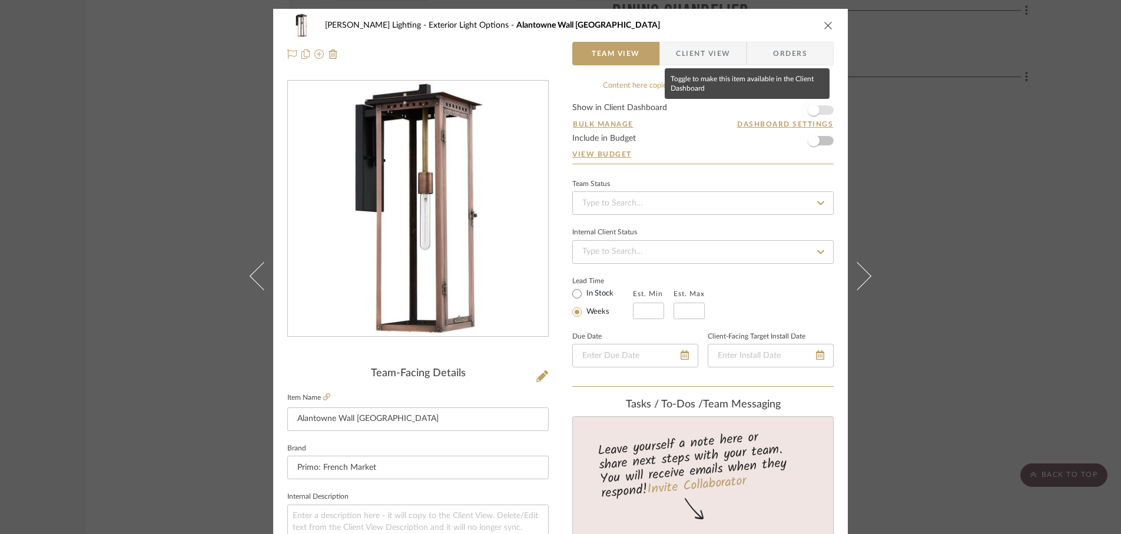
click at [813, 112] on span "button" at bounding box center [814, 110] width 12 height 12
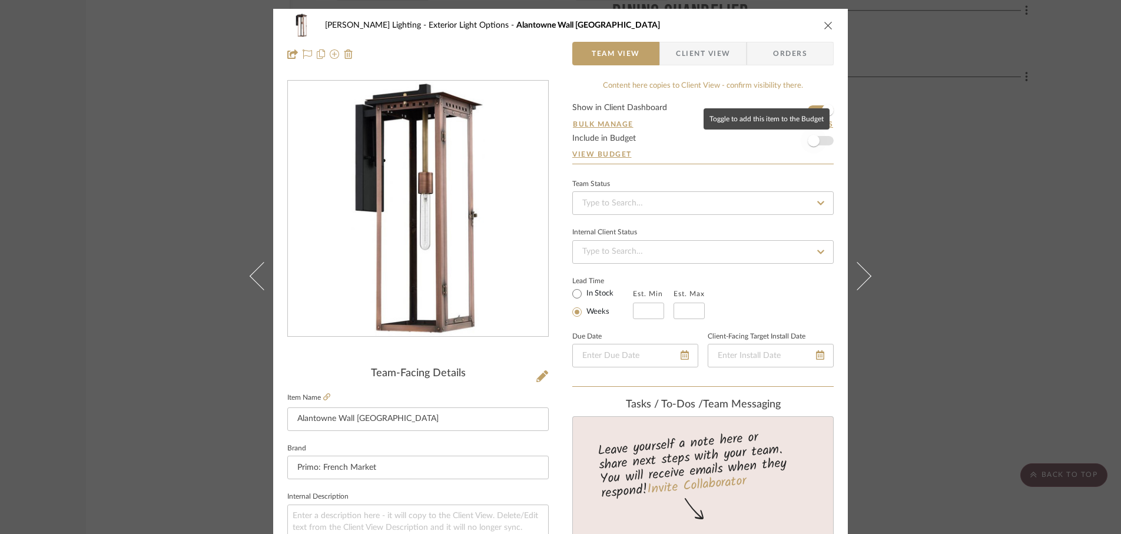
click at [813, 137] on span "button" at bounding box center [814, 141] width 12 height 12
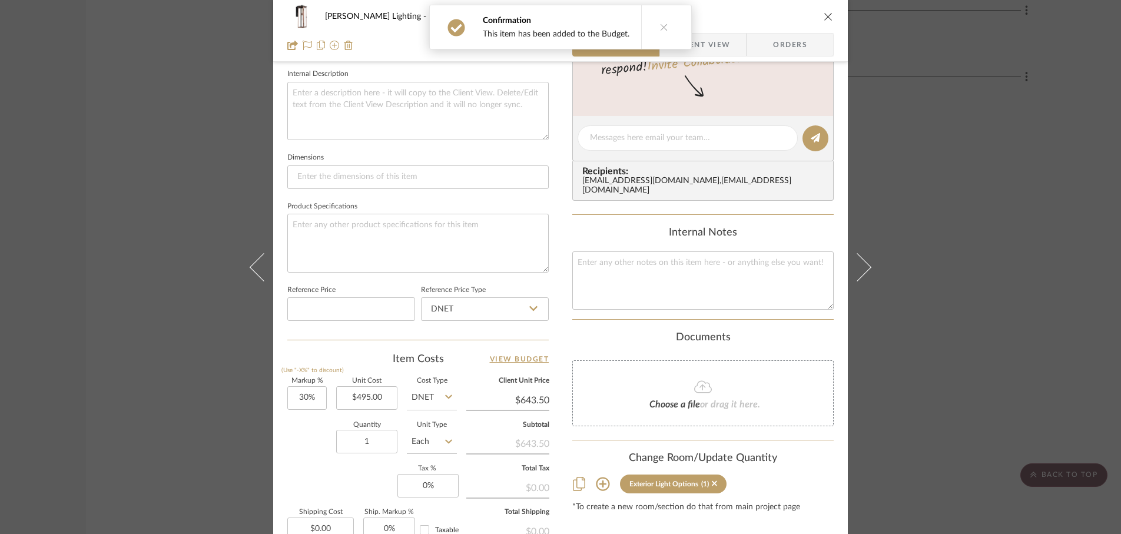
scroll to position [423, 0]
click at [313, 402] on input "30" at bounding box center [306, 398] width 39 height 24
click at [291, 443] on div "Quantity 1 Unit Type Each" at bounding box center [372, 443] width 170 height 42
click at [364, 444] on input "1" at bounding box center [366, 441] width 61 height 24
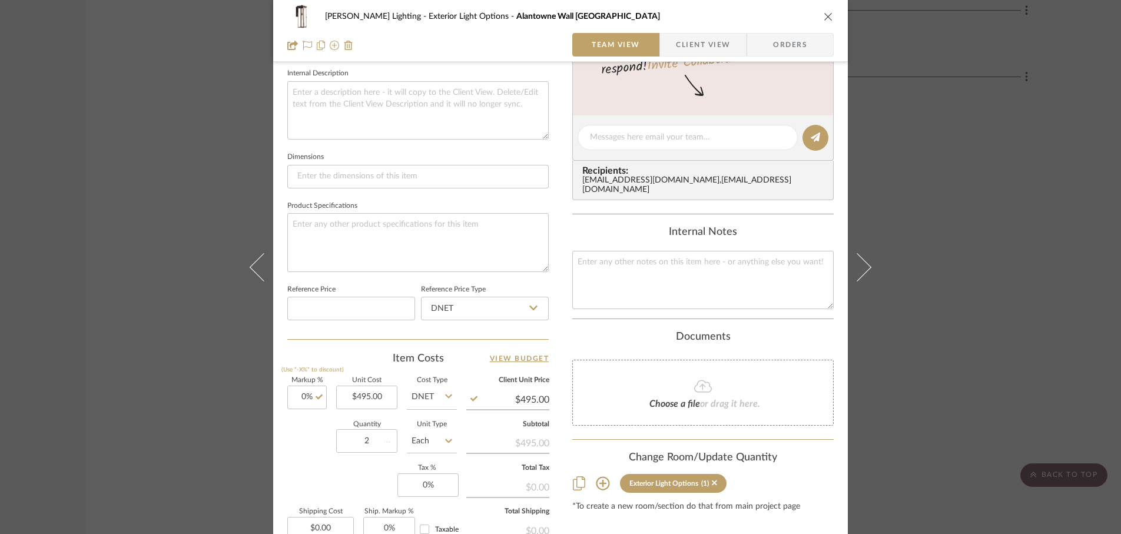
click at [335, 470] on div "Markup % (Use "-X%" to discount) 0% Unit Cost $495.00 Cost Type DNET Client Uni…" at bounding box center [417, 463] width 261 height 172
click at [436, 488] on input "0" at bounding box center [427, 485] width 61 height 24
click at [354, 480] on div "Markup % (Use "-X%" to discount) 0% Unit Cost $495.00 Cost Type DNET Client Uni…" at bounding box center [417, 463] width 261 height 172
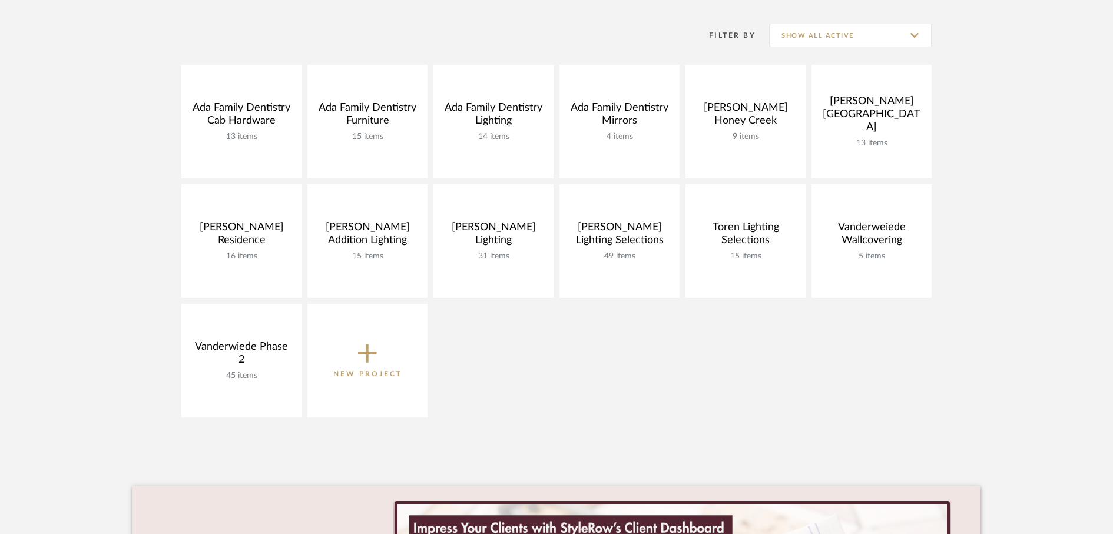
scroll to position [233, 0]
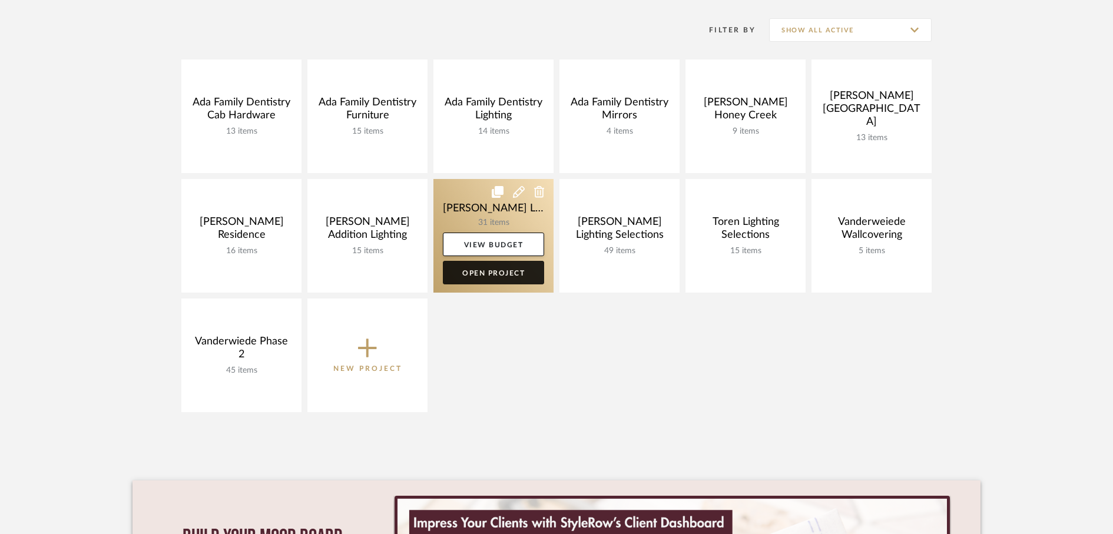
click at [496, 276] on link "Open Project" at bounding box center [493, 273] width 101 height 24
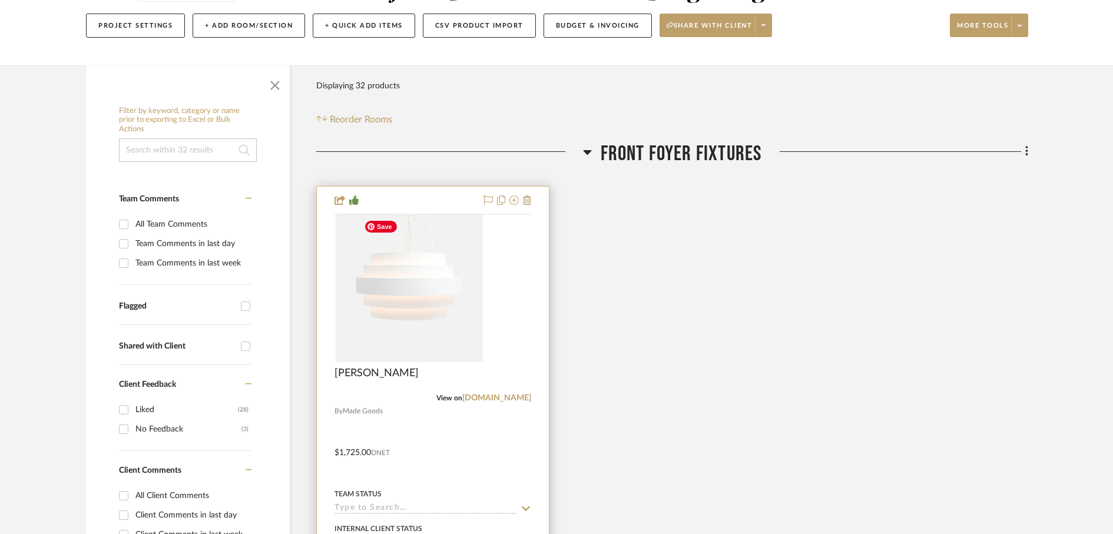
scroll to position [141, 0]
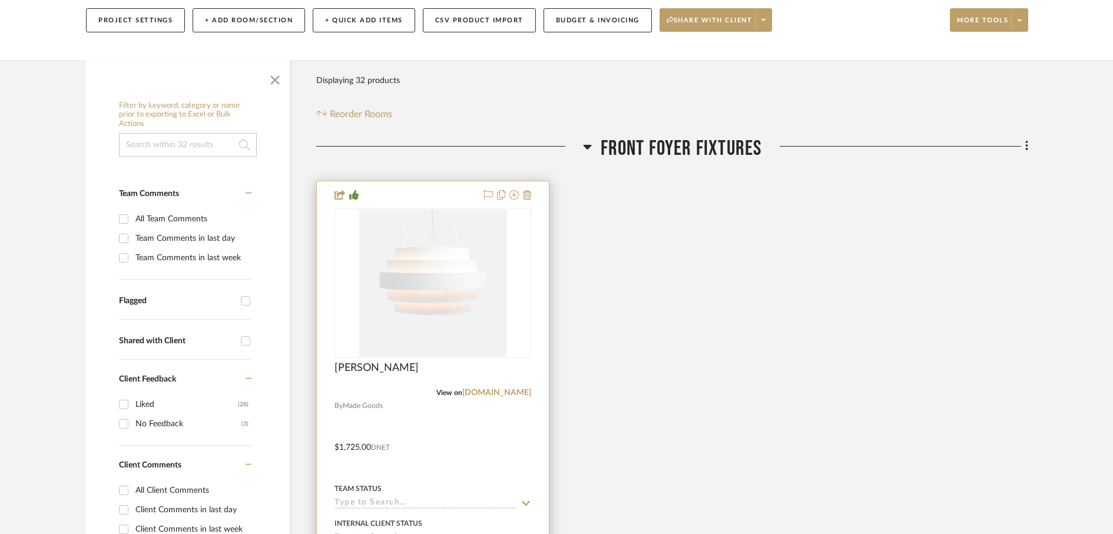
click at [337, 376] on div "[PERSON_NAME]" at bounding box center [432, 375] width 197 height 26
click at [346, 370] on span "[PERSON_NAME]" at bounding box center [376, 368] width 84 height 13
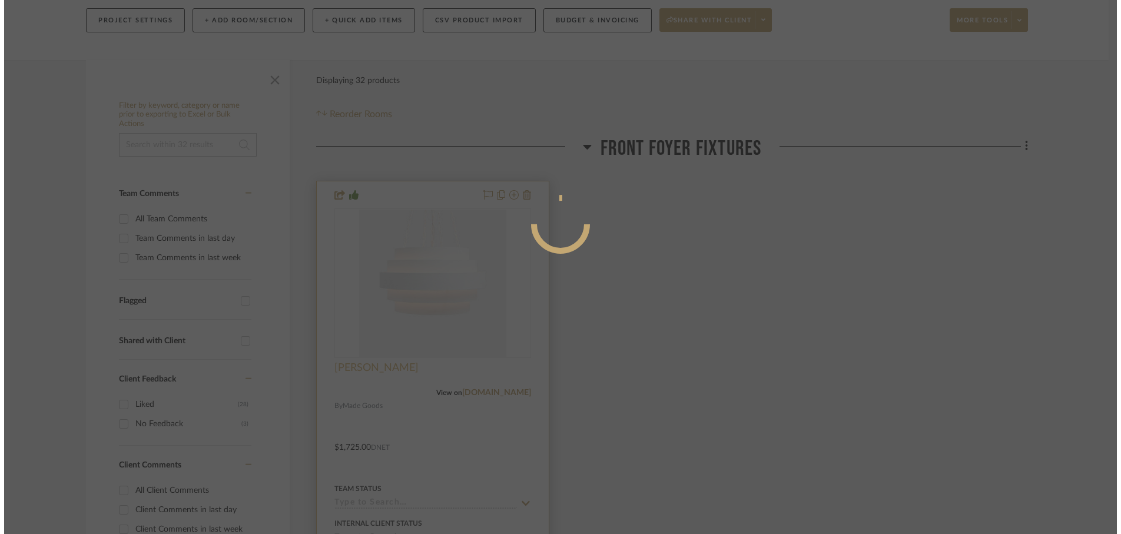
scroll to position [0, 0]
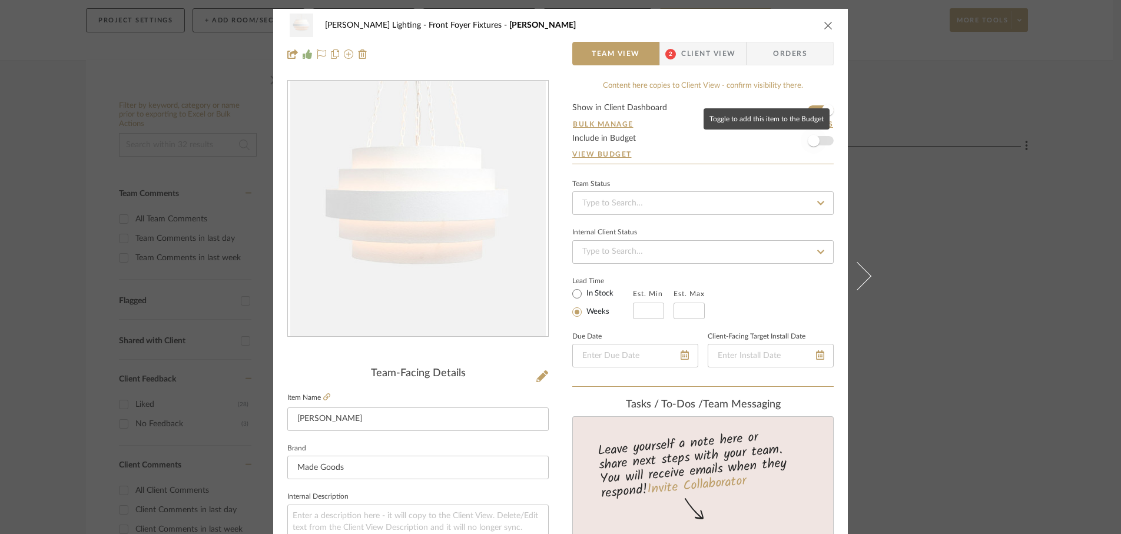
click at [813, 142] on span "button" at bounding box center [814, 141] width 12 height 12
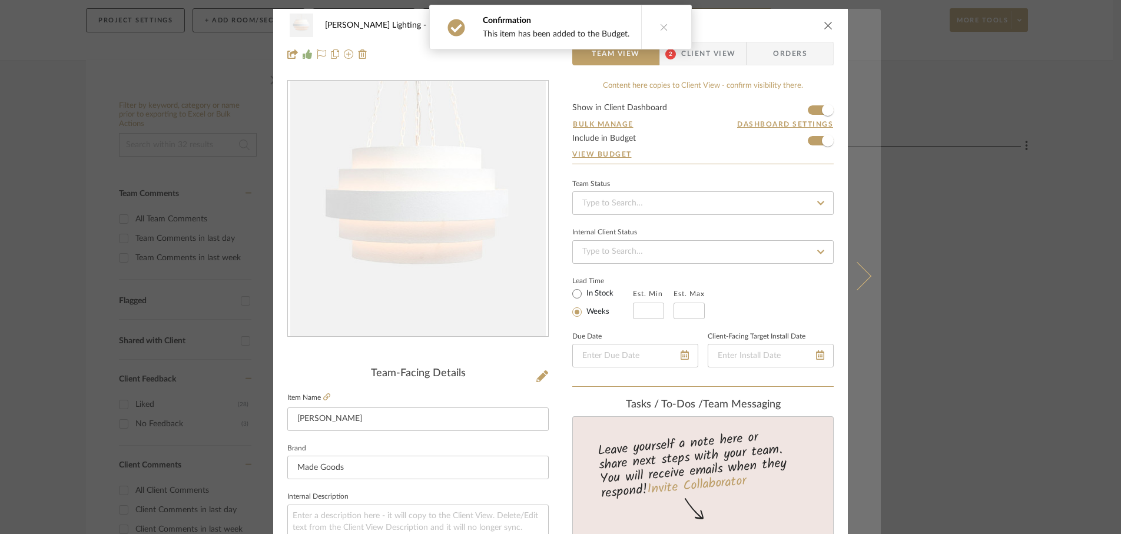
click at [863, 273] on icon at bounding box center [857, 275] width 28 height 28
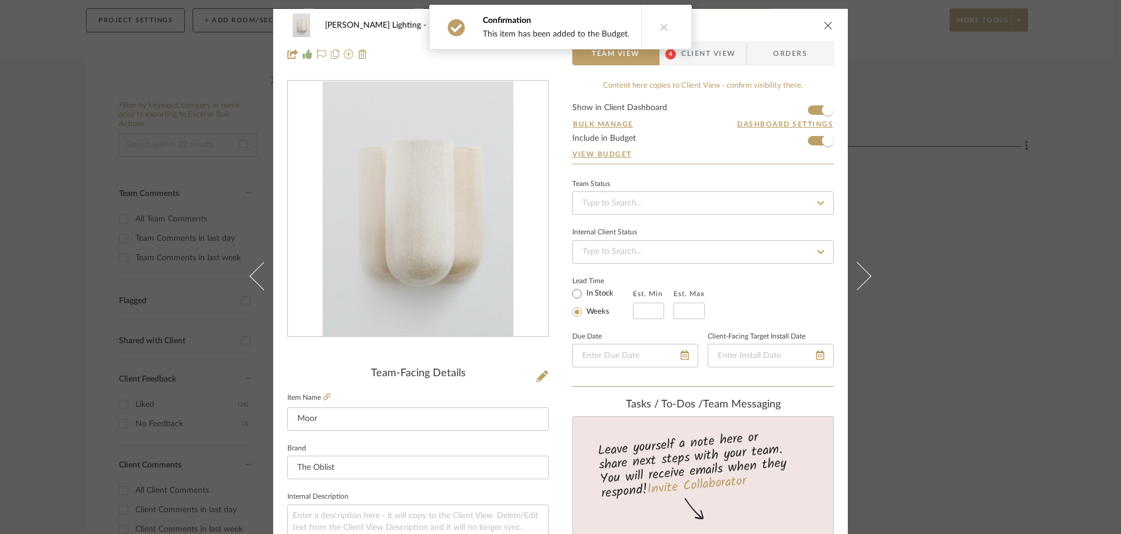
click at [863, 273] on icon at bounding box center [857, 275] width 28 height 28
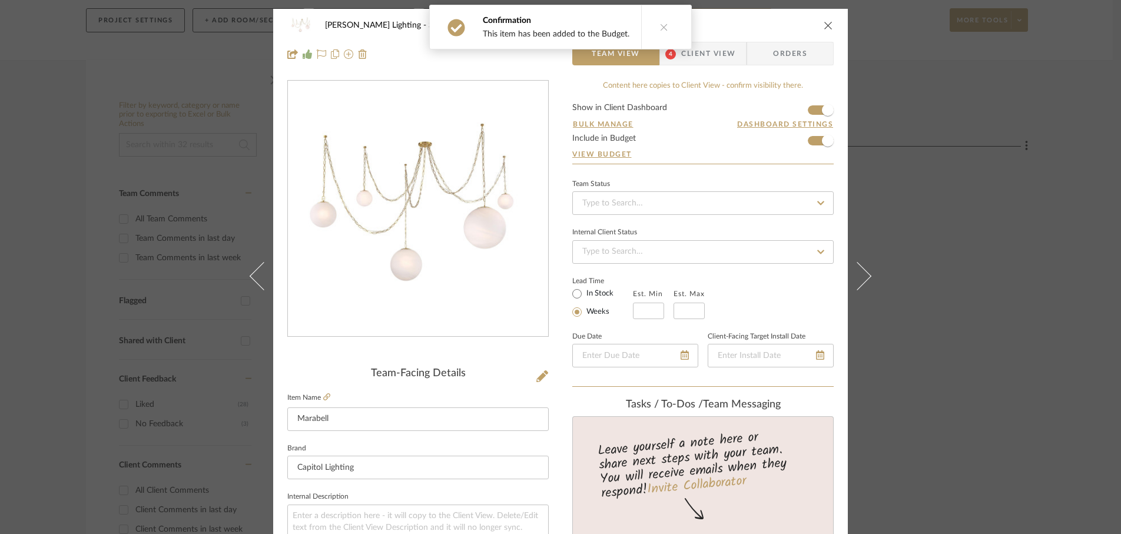
click at [863, 273] on icon at bounding box center [857, 275] width 28 height 28
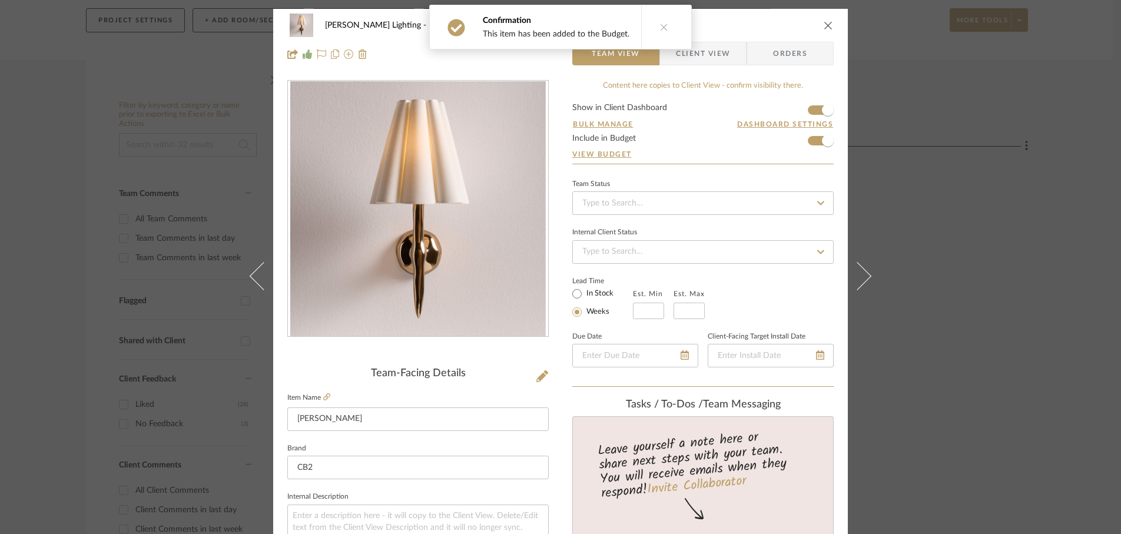
click at [863, 273] on icon at bounding box center [857, 275] width 28 height 28
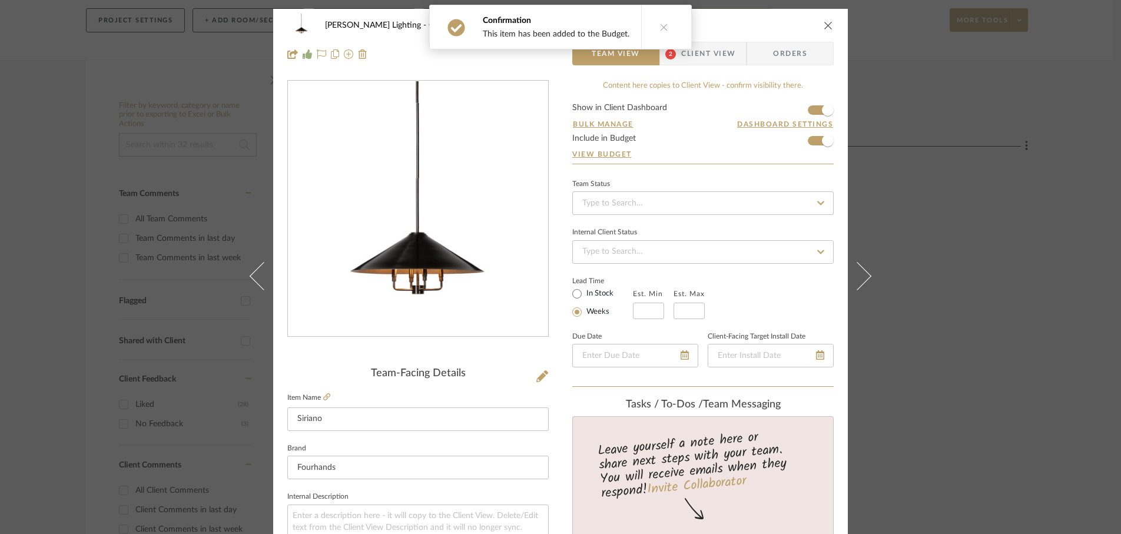
click at [863, 273] on icon at bounding box center [857, 275] width 28 height 28
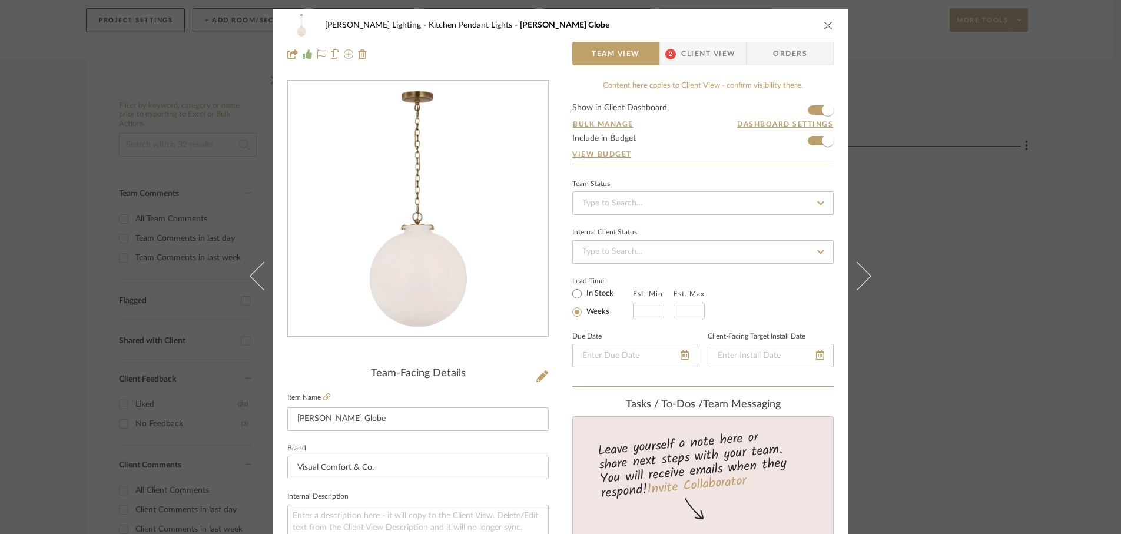
click at [863, 273] on icon at bounding box center [857, 275] width 28 height 28
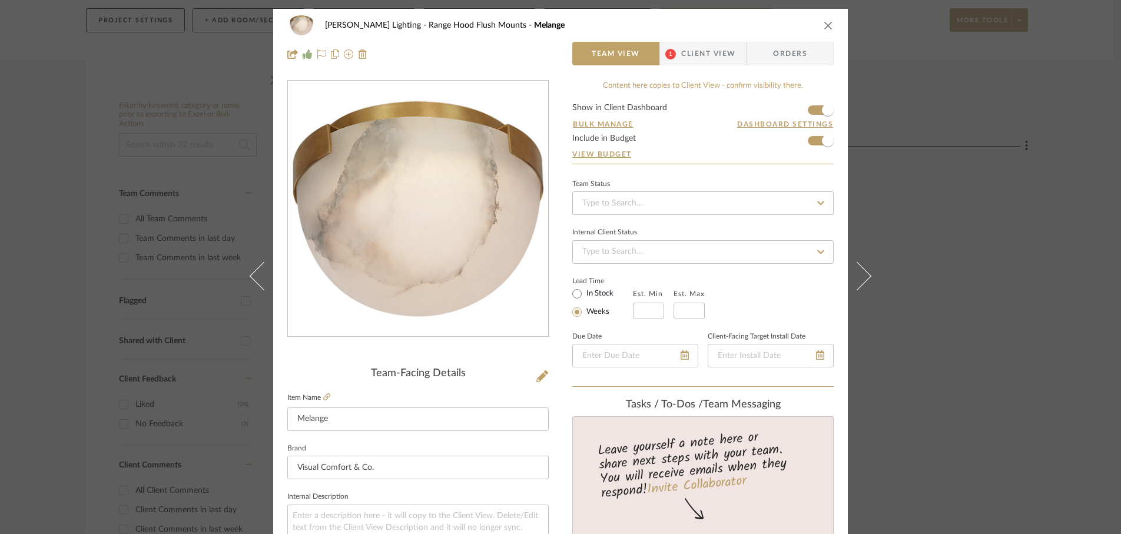
click at [863, 273] on icon at bounding box center [857, 275] width 28 height 28
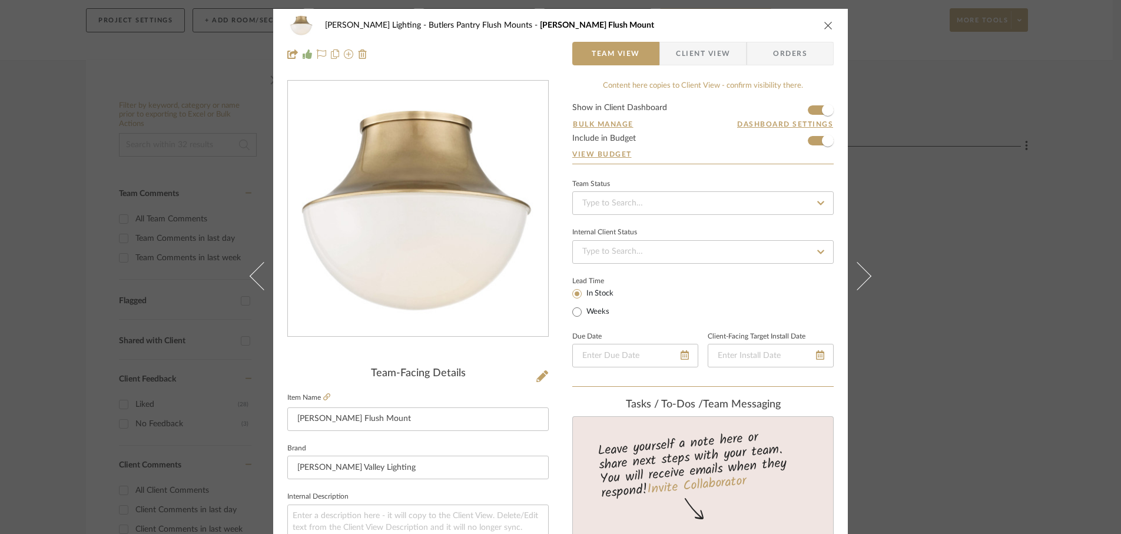
click at [863, 273] on icon at bounding box center [857, 275] width 28 height 28
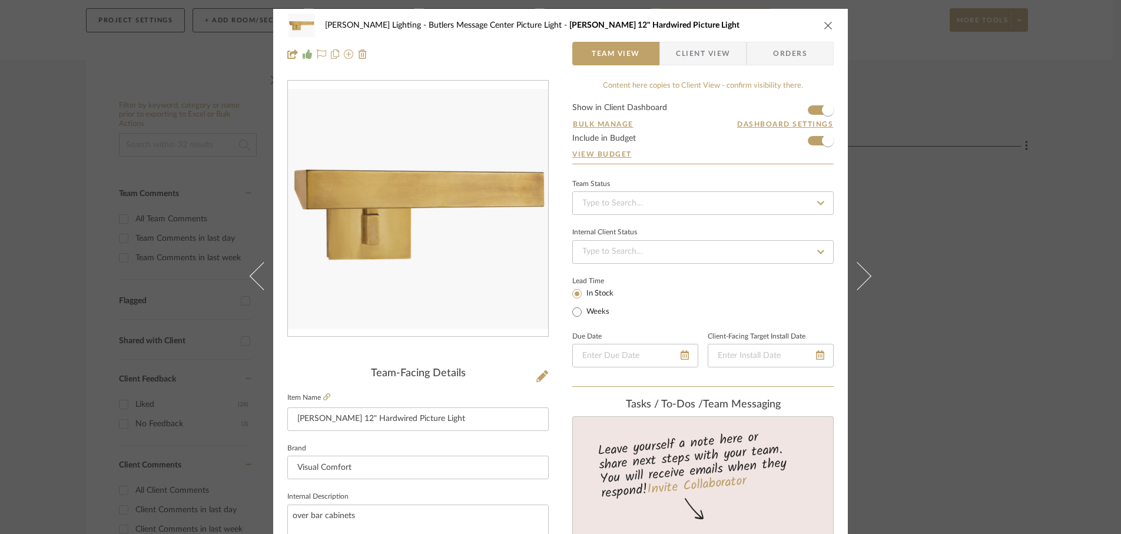
click at [863, 273] on icon at bounding box center [857, 275] width 28 height 28
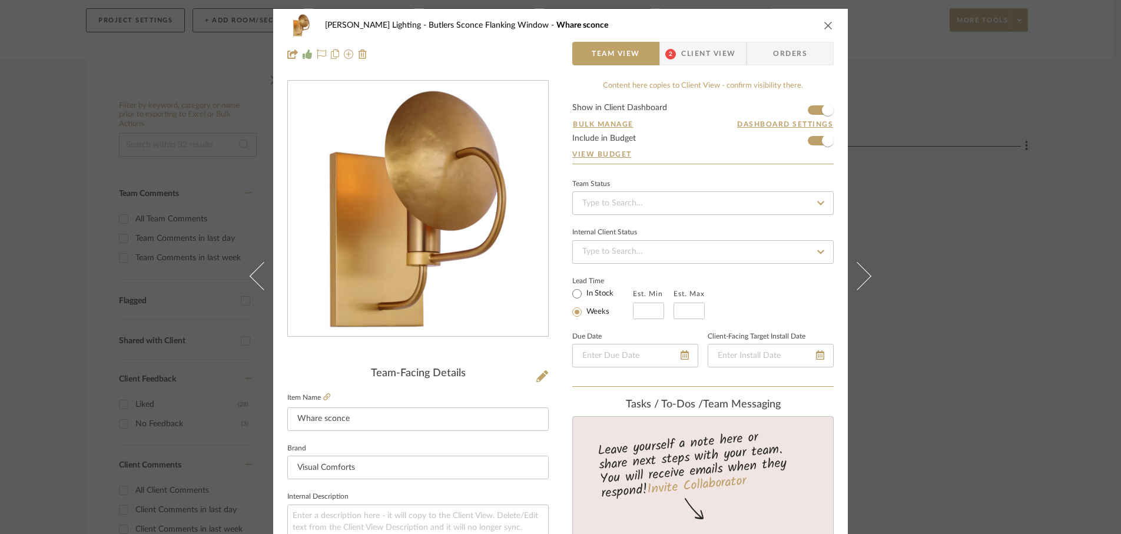
click at [863, 273] on icon at bounding box center [857, 275] width 28 height 28
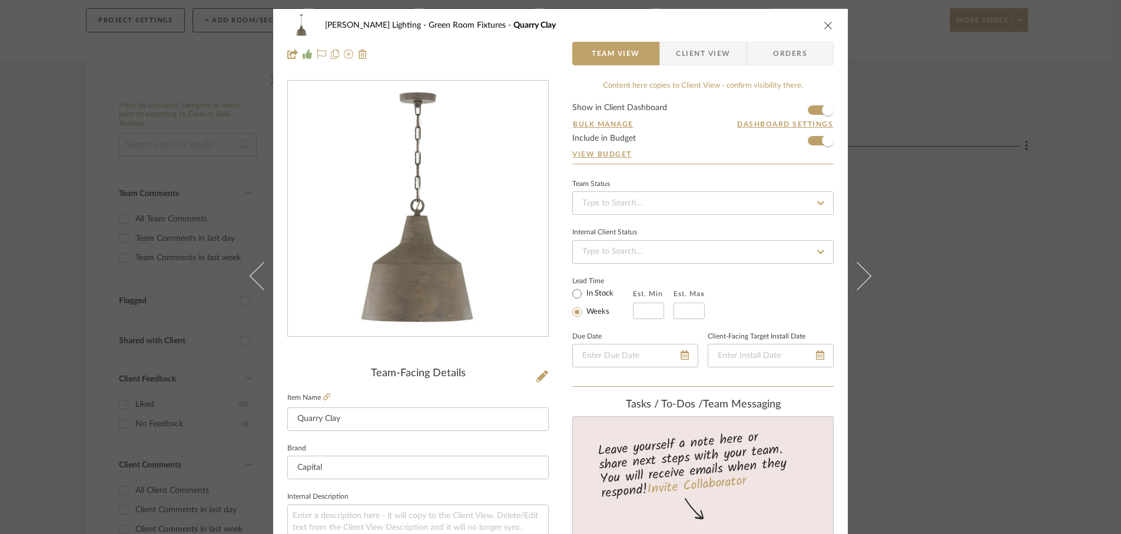
click at [863, 273] on icon at bounding box center [857, 275] width 28 height 28
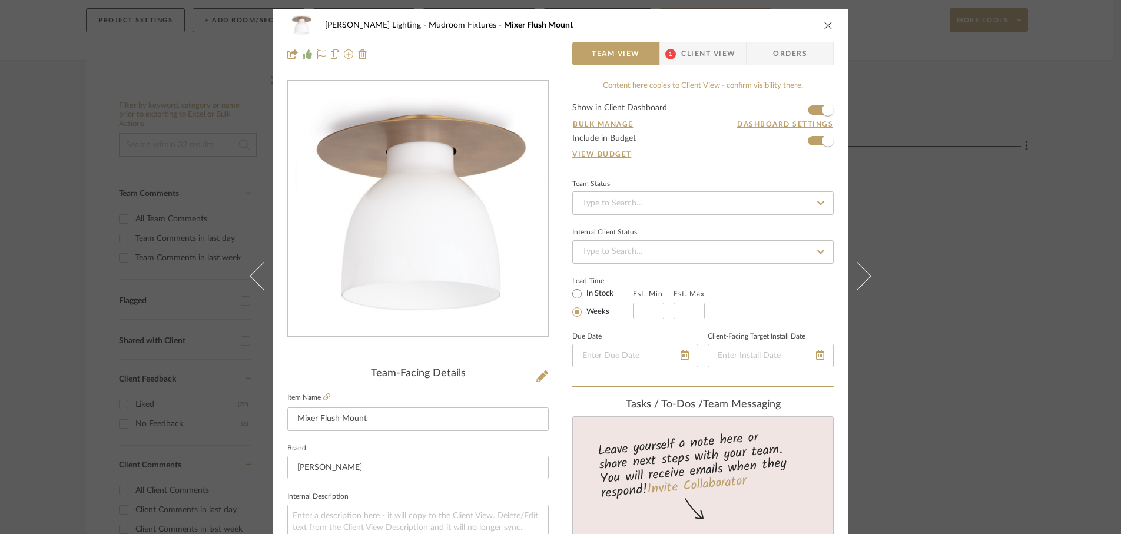
click at [863, 273] on icon at bounding box center [857, 275] width 28 height 28
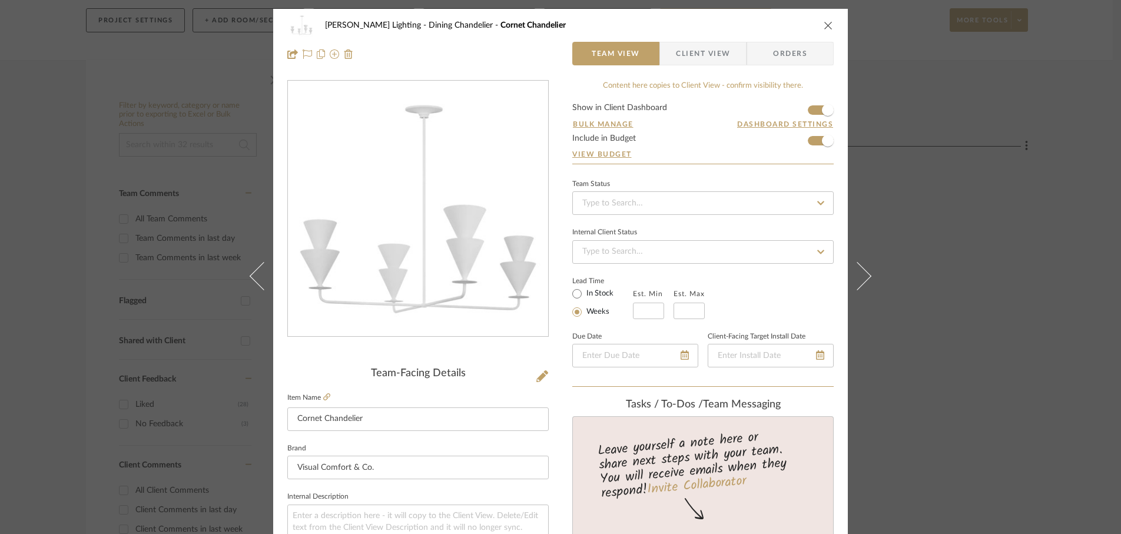
click at [863, 273] on icon at bounding box center [857, 275] width 28 height 28
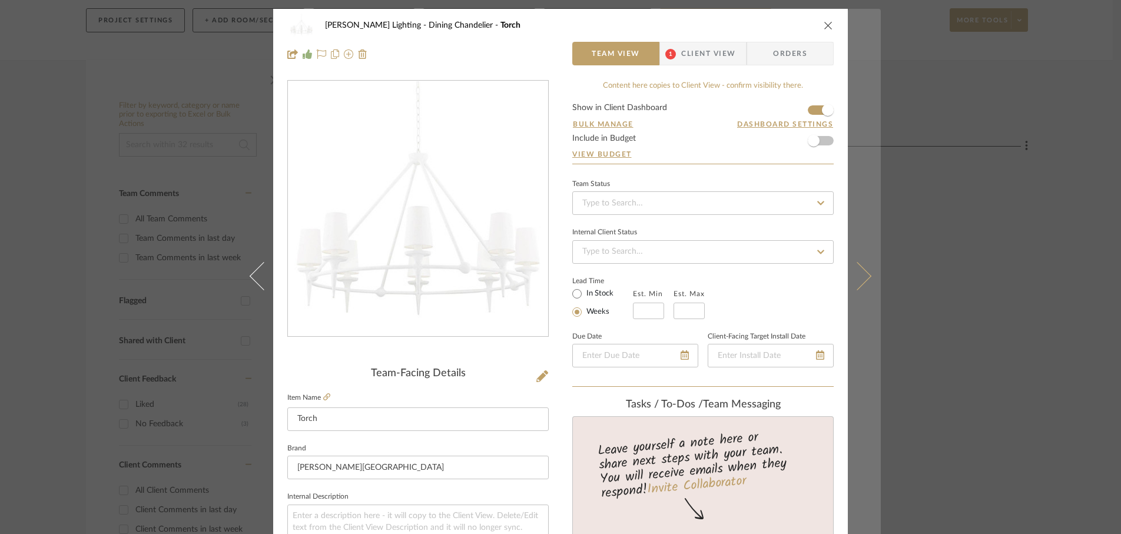
click at [862, 267] on button at bounding box center [864, 276] width 33 height 534
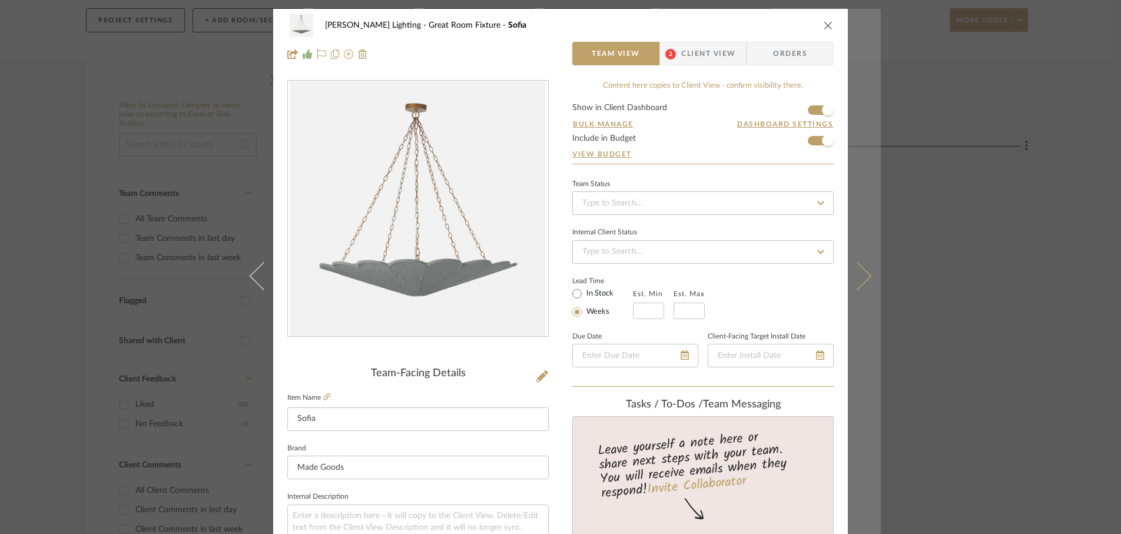
click at [861, 272] on icon at bounding box center [857, 275] width 28 height 28
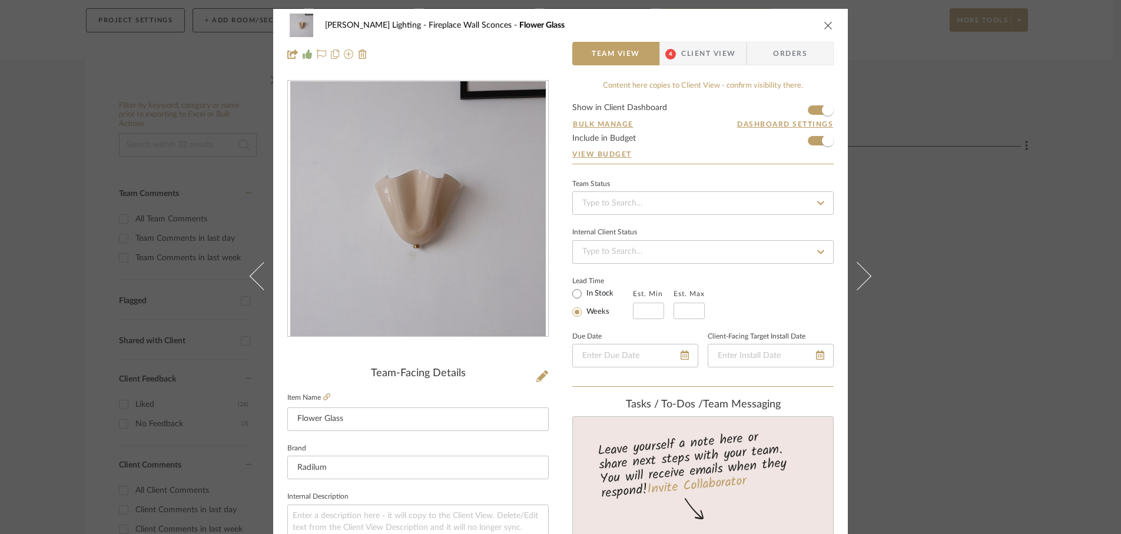
click at [861, 272] on icon at bounding box center [857, 275] width 28 height 28
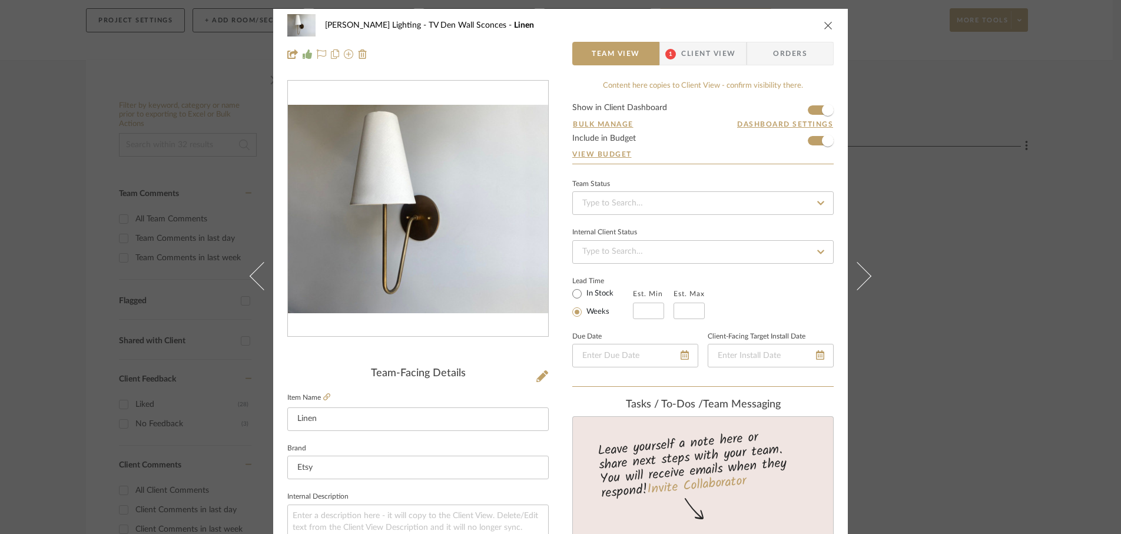
click at [861, 272] on icon at bounding box center [857, 275] width 28 height 28
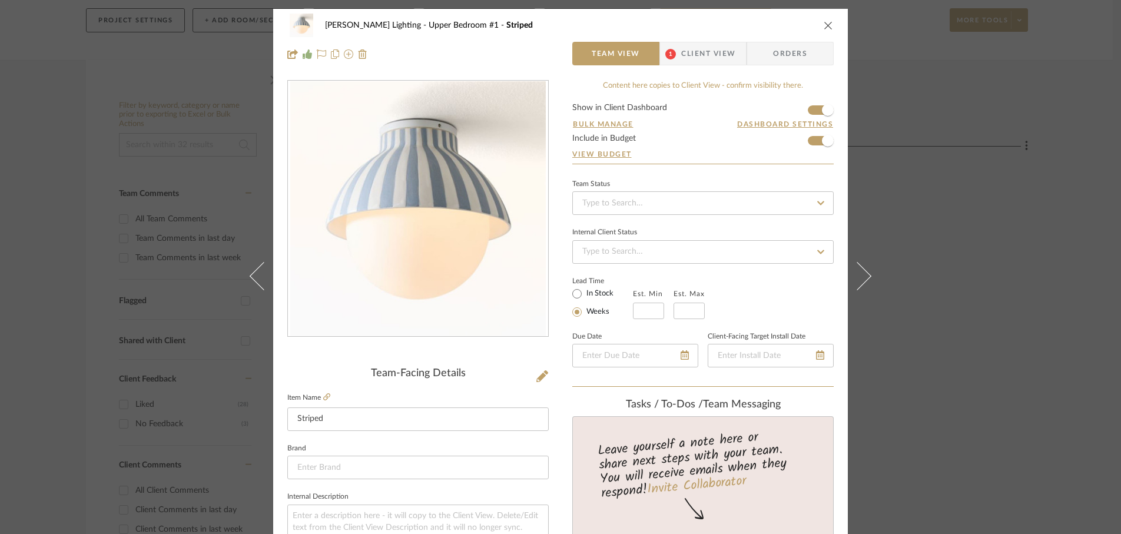
click at [861, 272] on icon at bounding box center [857, 275] width 28 height 28
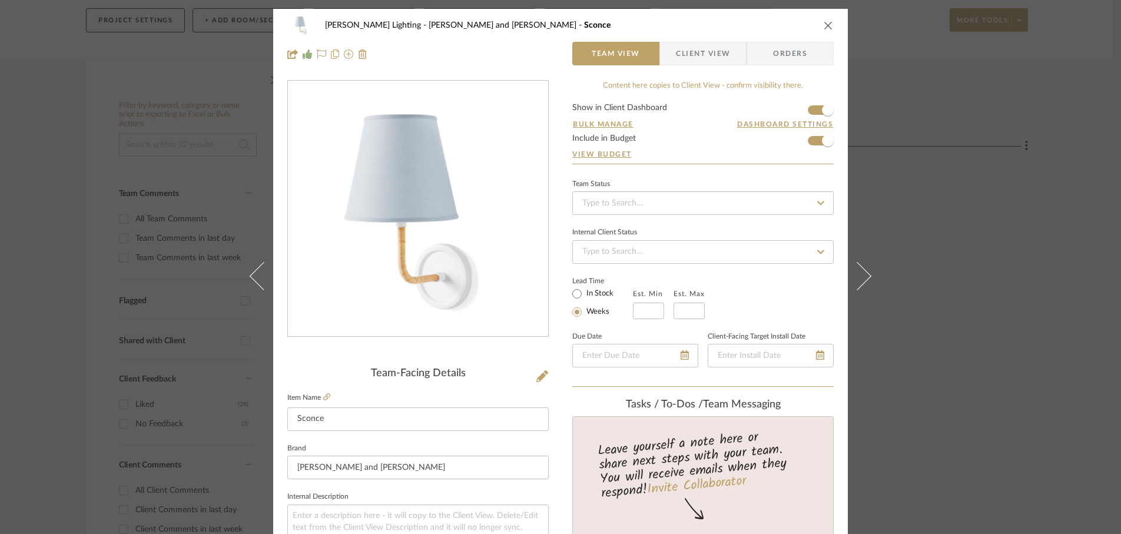
click at [861, 272] on icon at bounding box center [857, 275] width 28 height 28
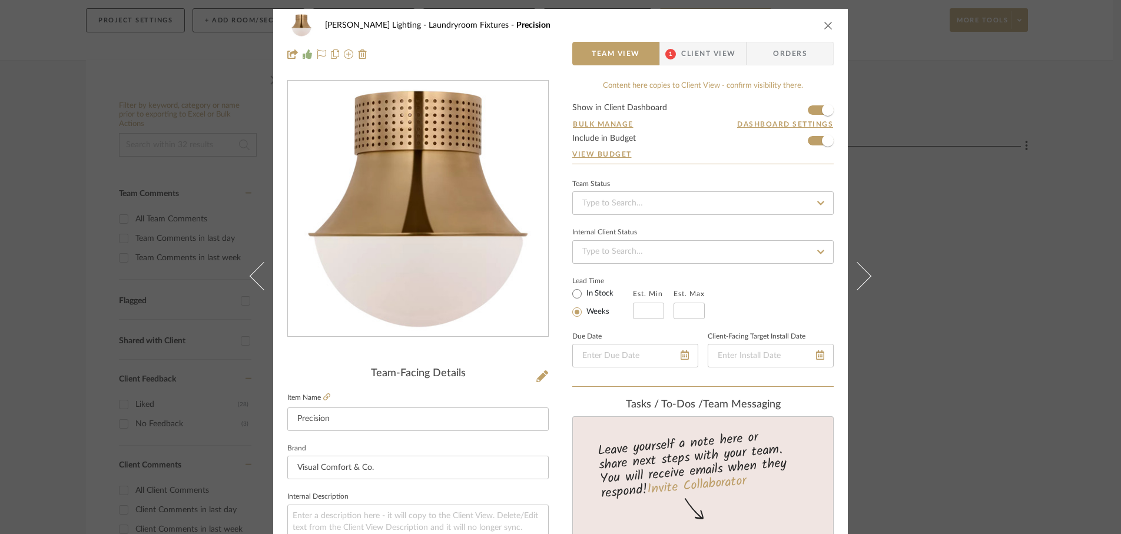
click at [861, 272] on icon at bounding box center [857, 275] width 28 height 28
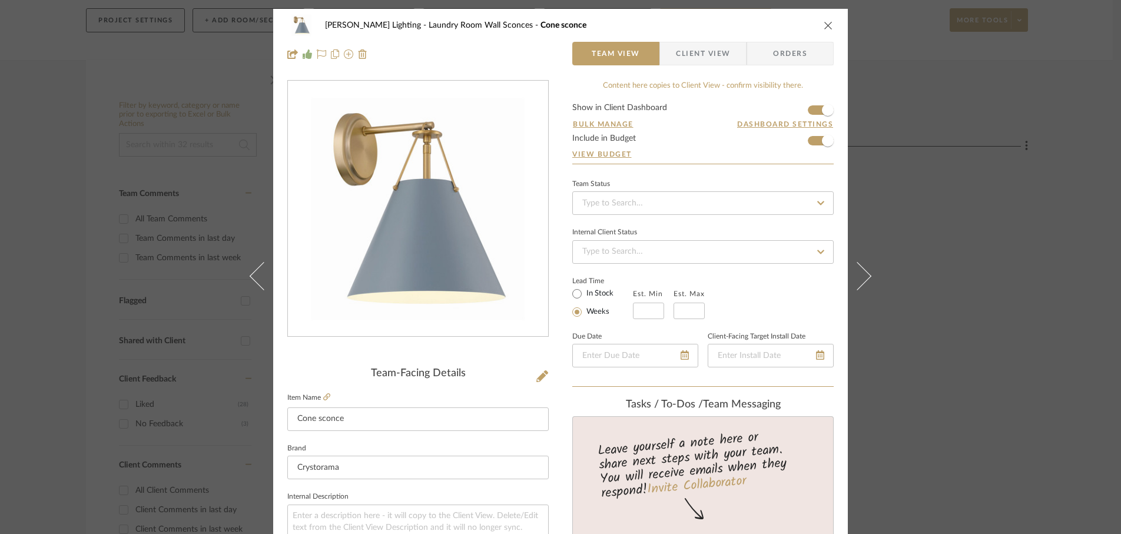
click at [861, 272] on icon at bounding box center [857, 275] width 28 height 28
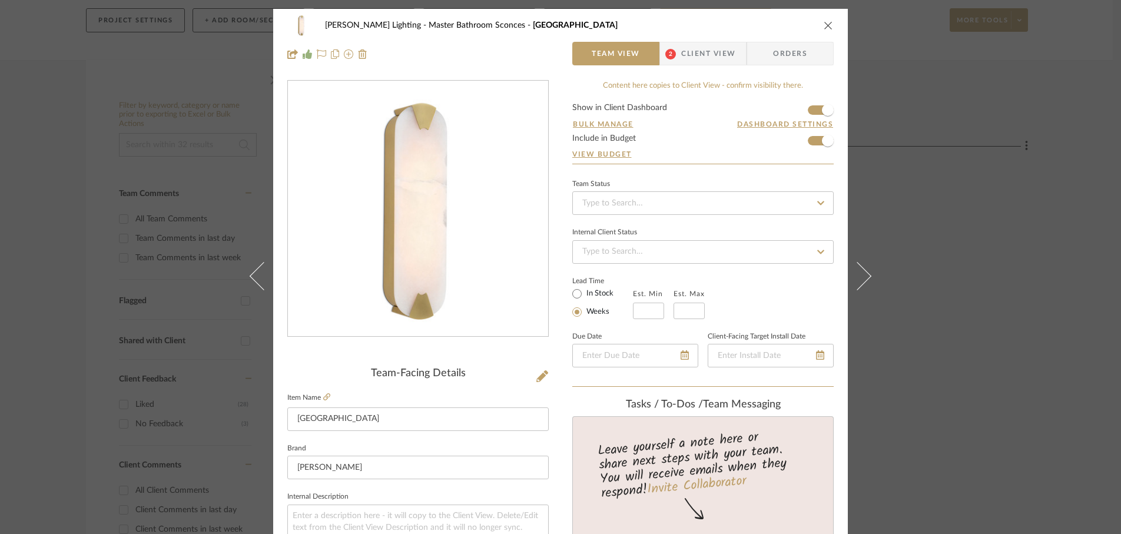
click at [861, 272] on icon at bounding box center [857, 275] width 28 height 28
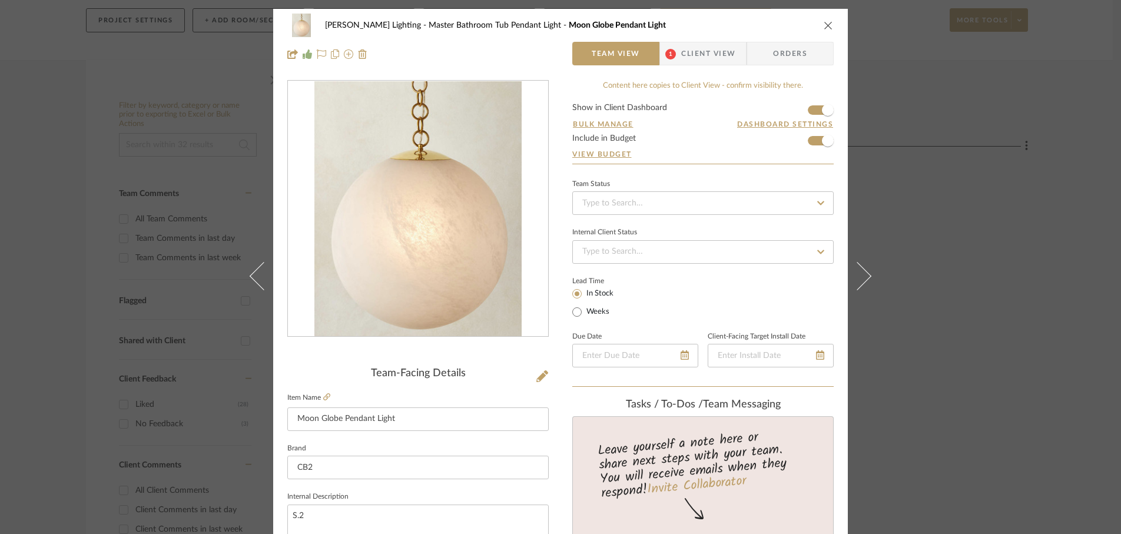
click at [861, 272] on icon at bounding box center [857, 275] width 28 height 28
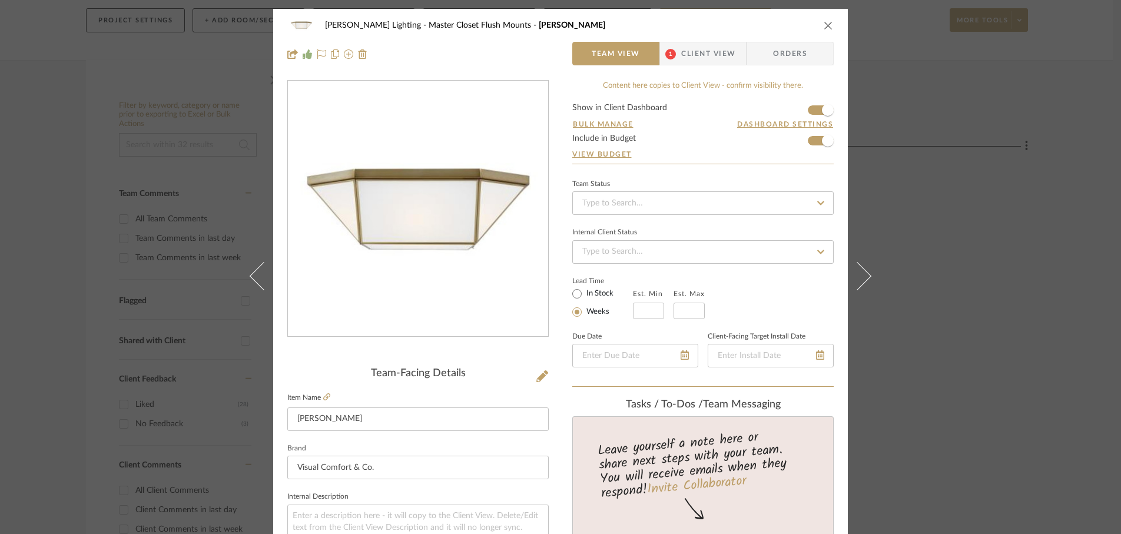
click at [861, 272] on icon at bounding box center [857, 275] width 28 height 28
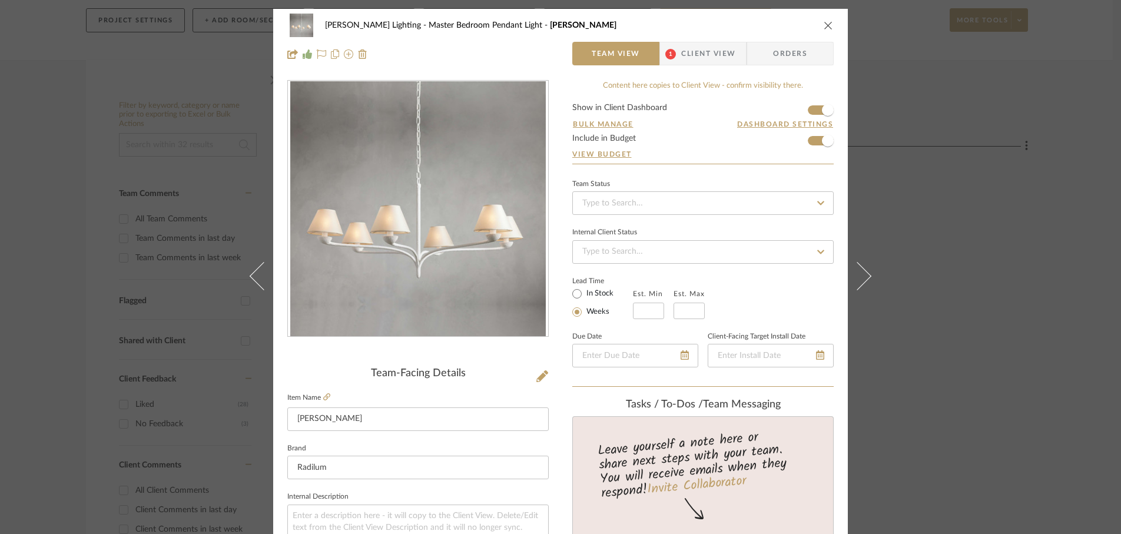
click at [861, 272] on icon at bounding box center [857, 275] width 28 height 28
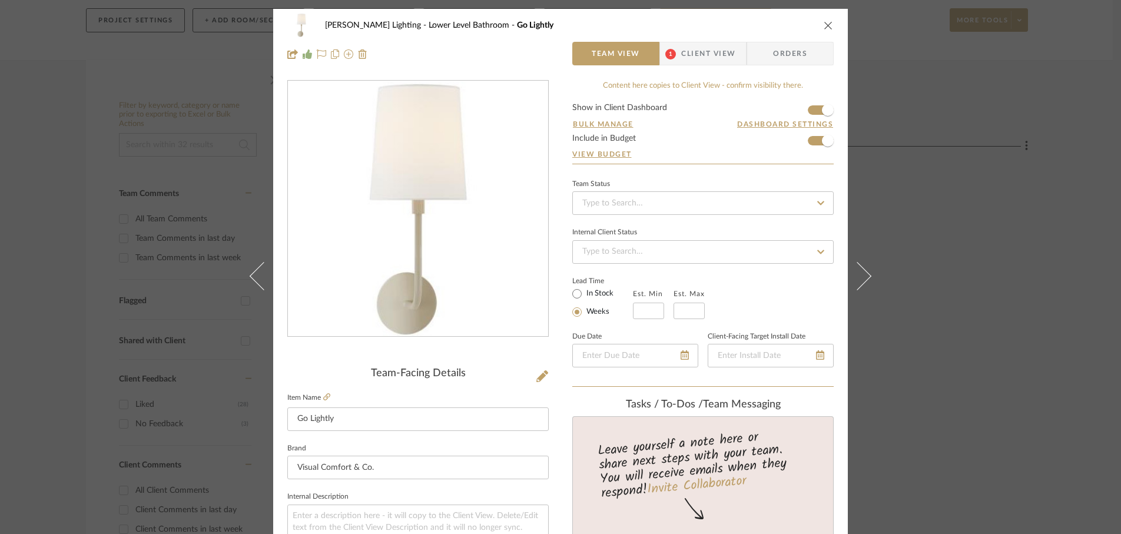
click at [861, 272] on icon at bounding box center [857, 275] width 28 height 28
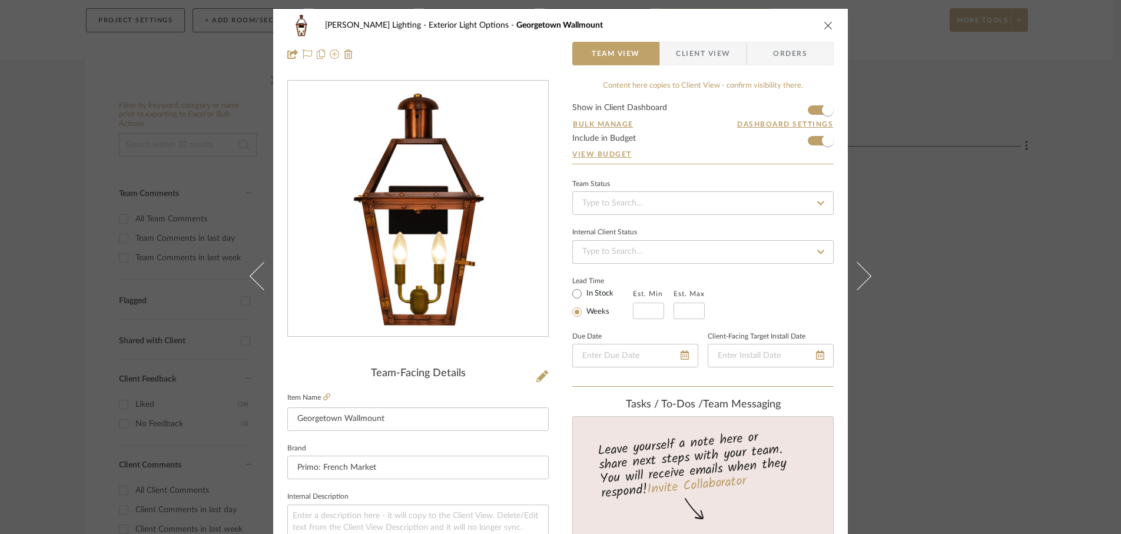
click at [861, 272] on icon at bounding box center [857, 275] width 28 height 28
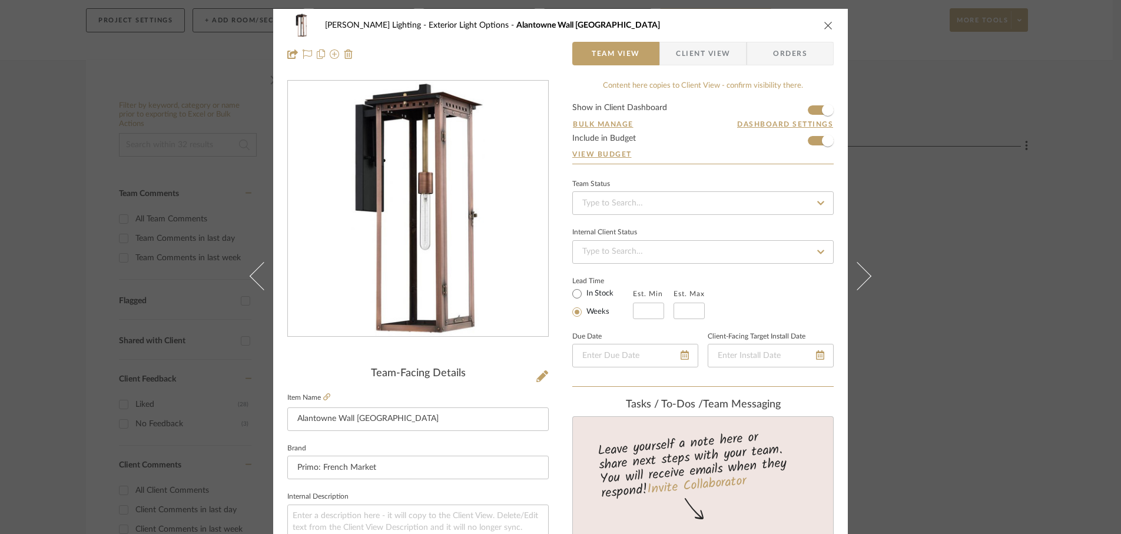
click at [861, 272] on icon at bounding box center [857, 275] width 28 height 28
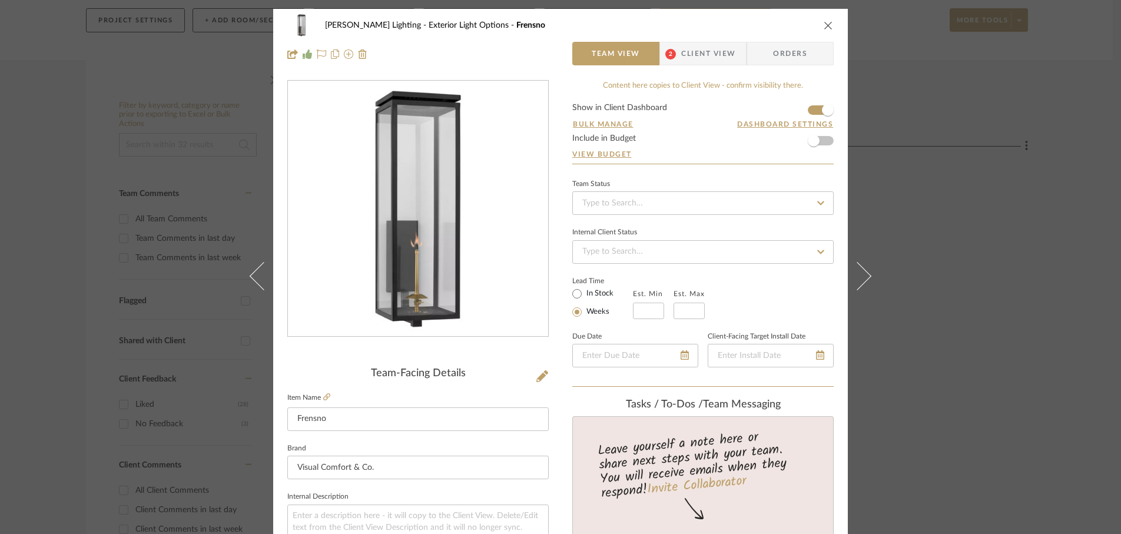
click at [825, 24] on icon "close" at bounding box center [828, 25] width 9 height 9
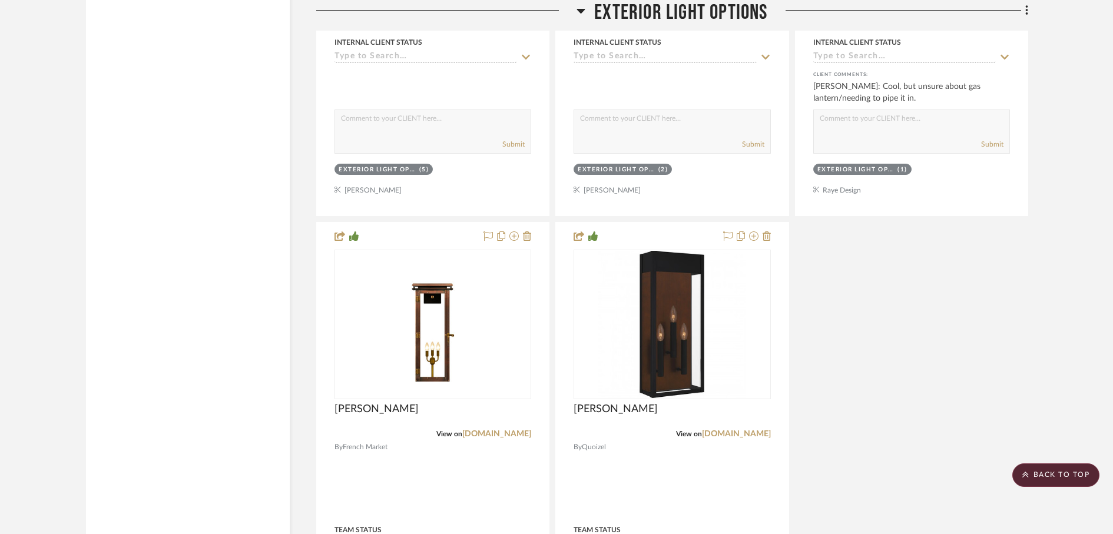
scroll to position [15587, 0]
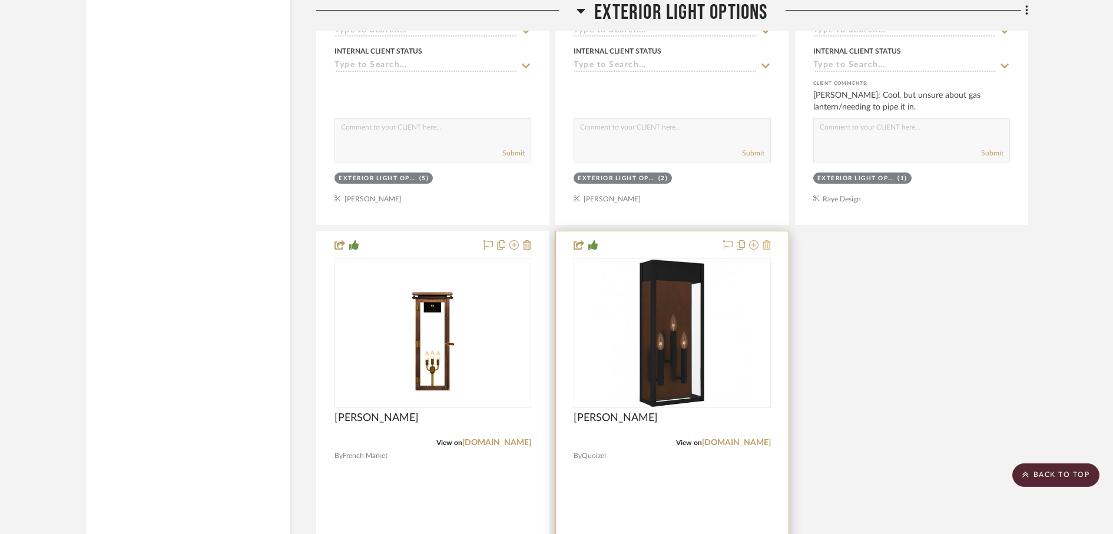
click at [767, 246] on icon at bounding box center [766, 244] width 8 height 9
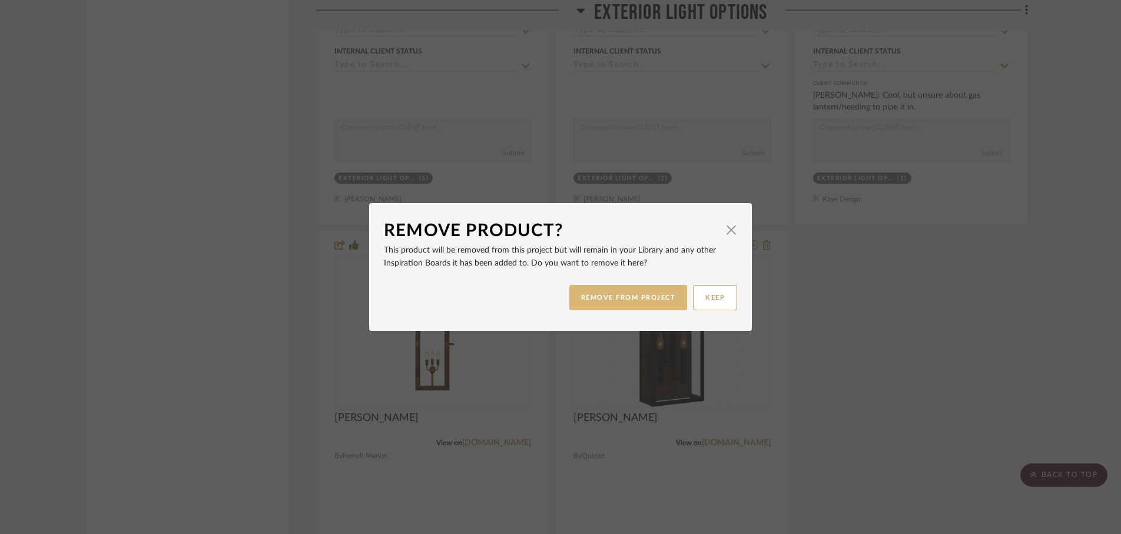
click at [644, 299] on button "REMOVE FROM PROJECT" at bounding box center [628, 297] width 118 height 25
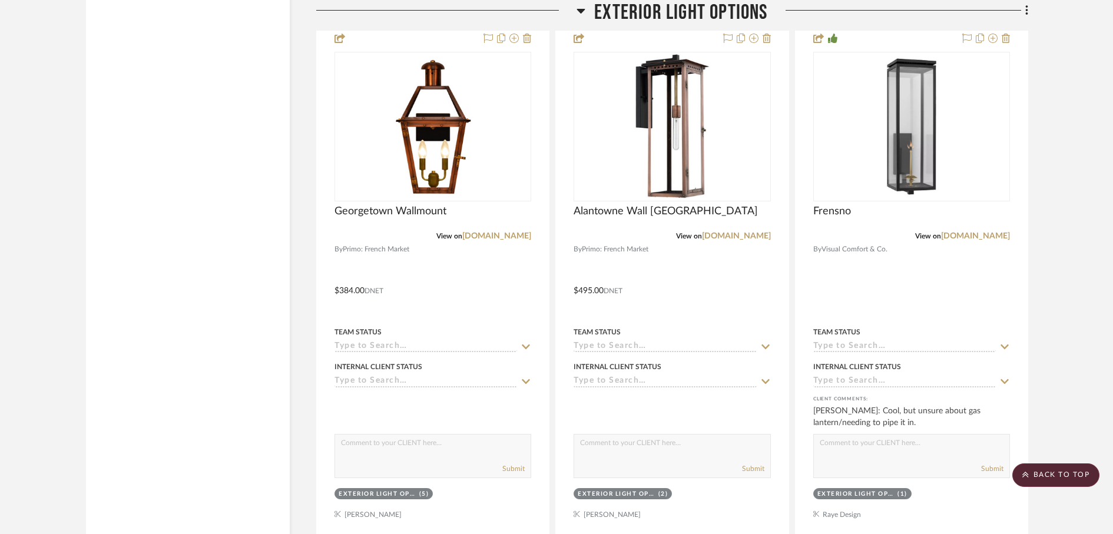
scroll to position [15266, 0]
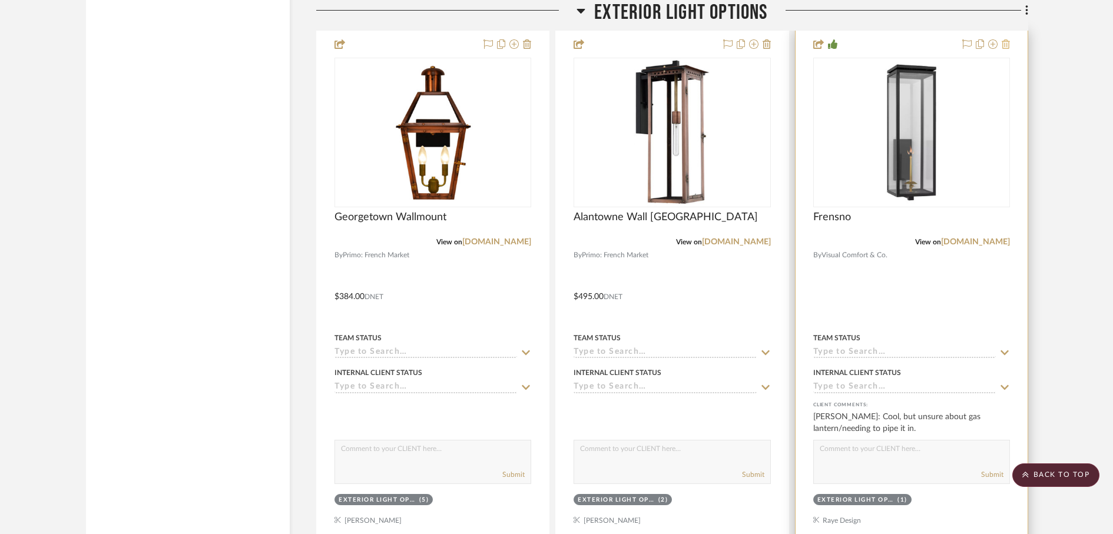
click at [1009, 44] on icon at bounding box center [1006, 43] width 8 height 9
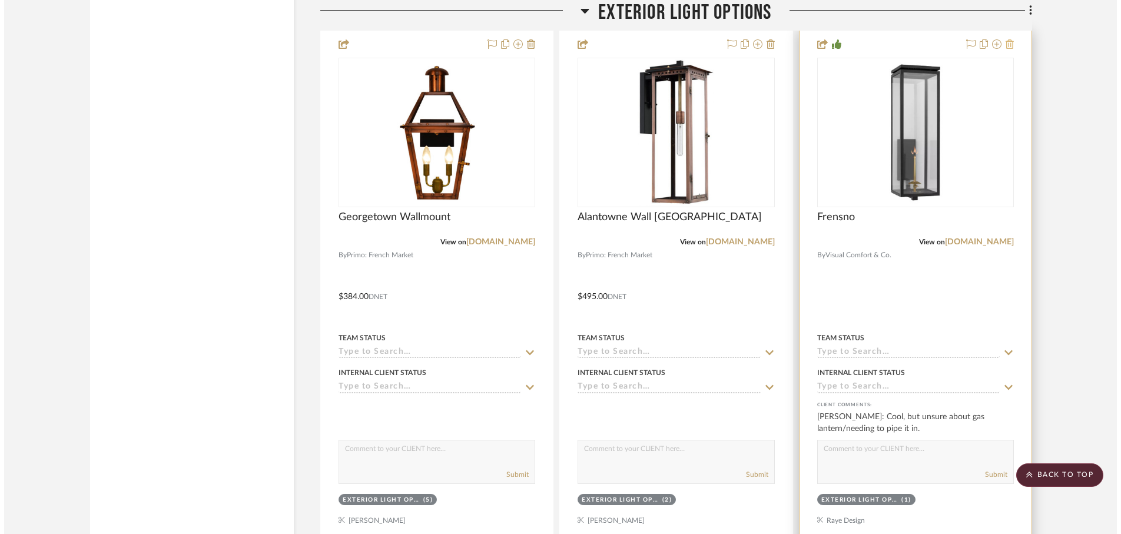
scroll to position [0, 0]
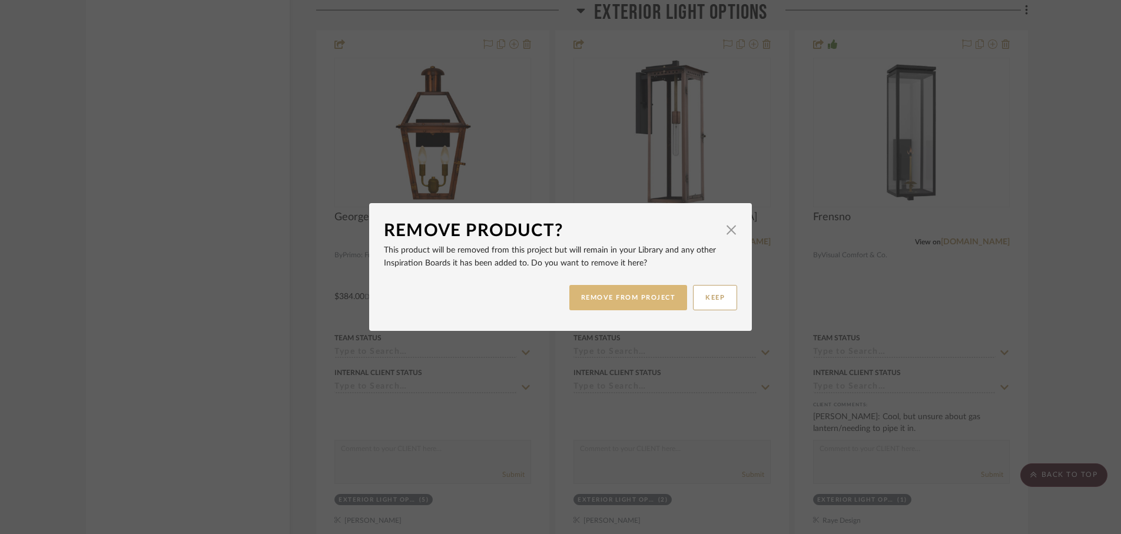
click at [652, 297] on button "REMOVE FROM PROJECT" at bounding box center [628, 297] width 118 height 25
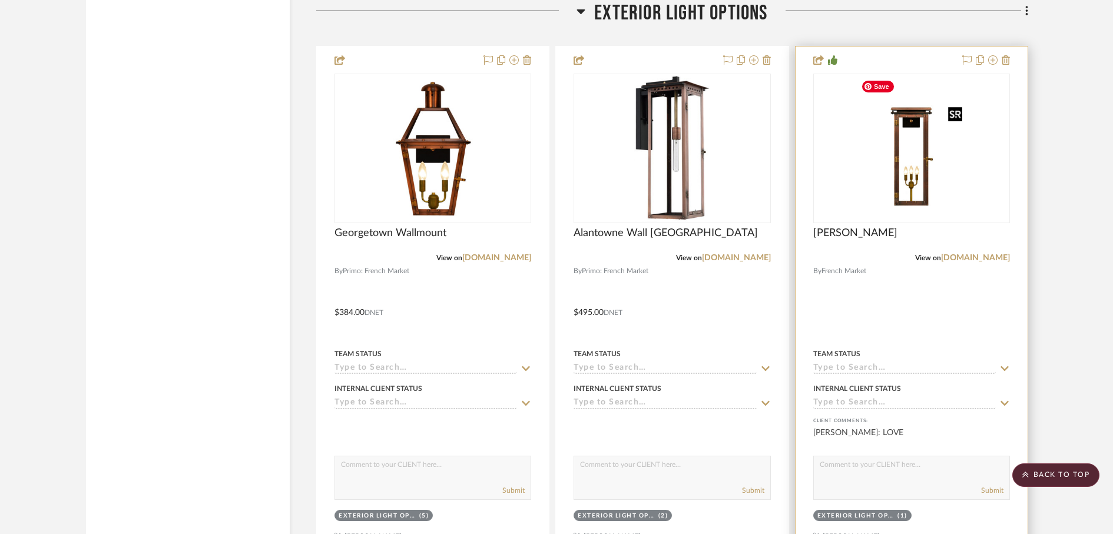
scroll to position [15232, 0]
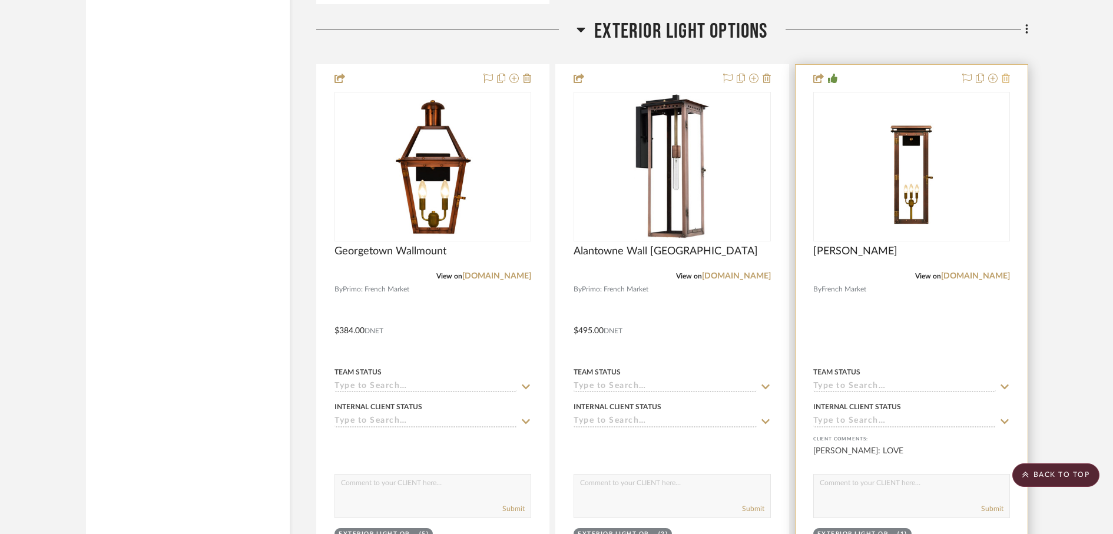
click at [1007, 77] on icon at bounding box center [1006, 78] width 8 height 9
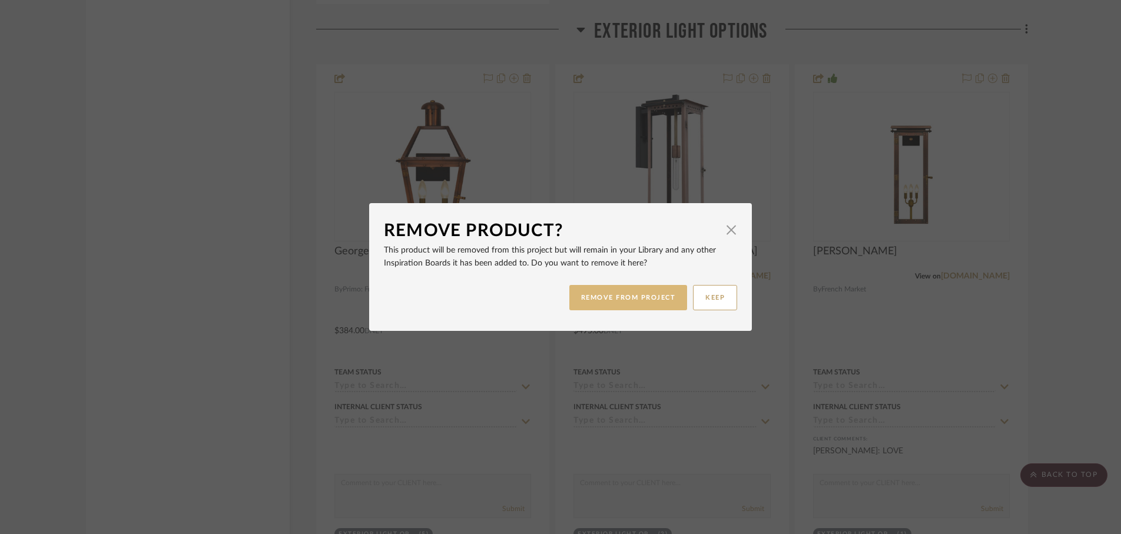
click at [633, 307] on button "REMOVE FROM PROJECT" at bounding box center [628, 297] width 118 height 25
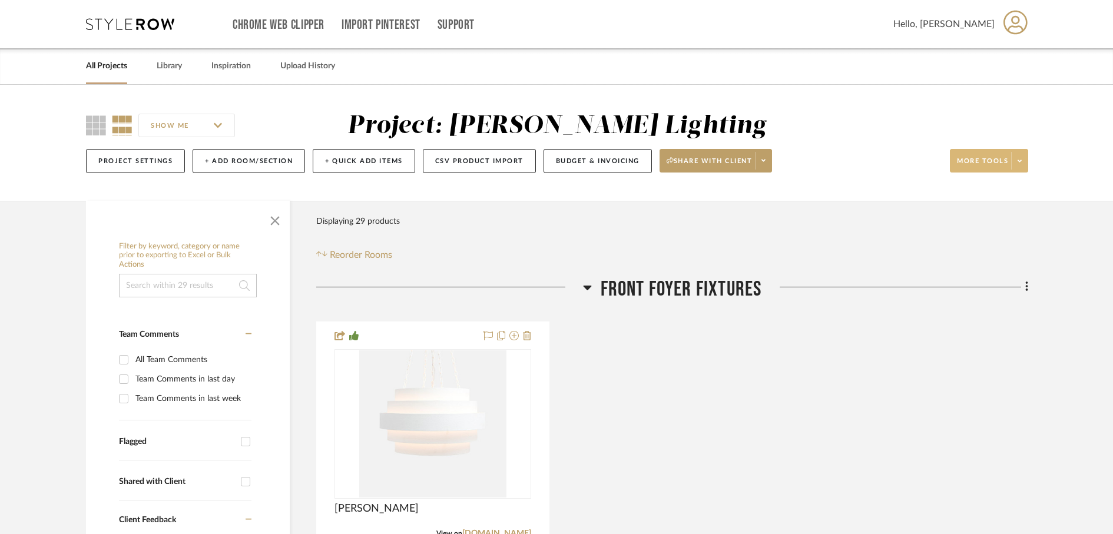
click at [1022, 162] on span at bounding box center [1019, 161] width 16 height 18
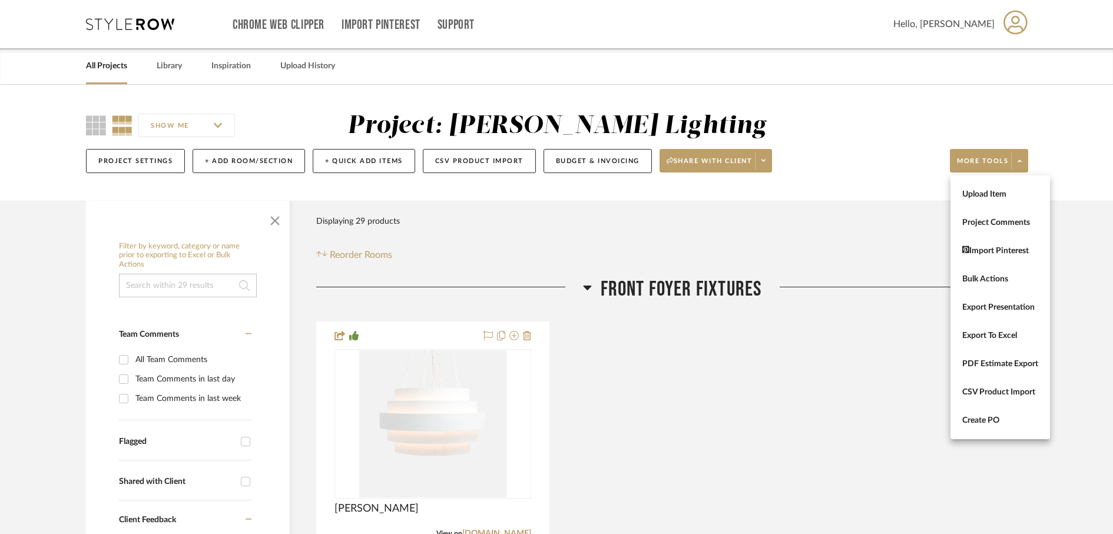
click at [866, 175] on div at bounding box center [556, 267] width 1113 height 534
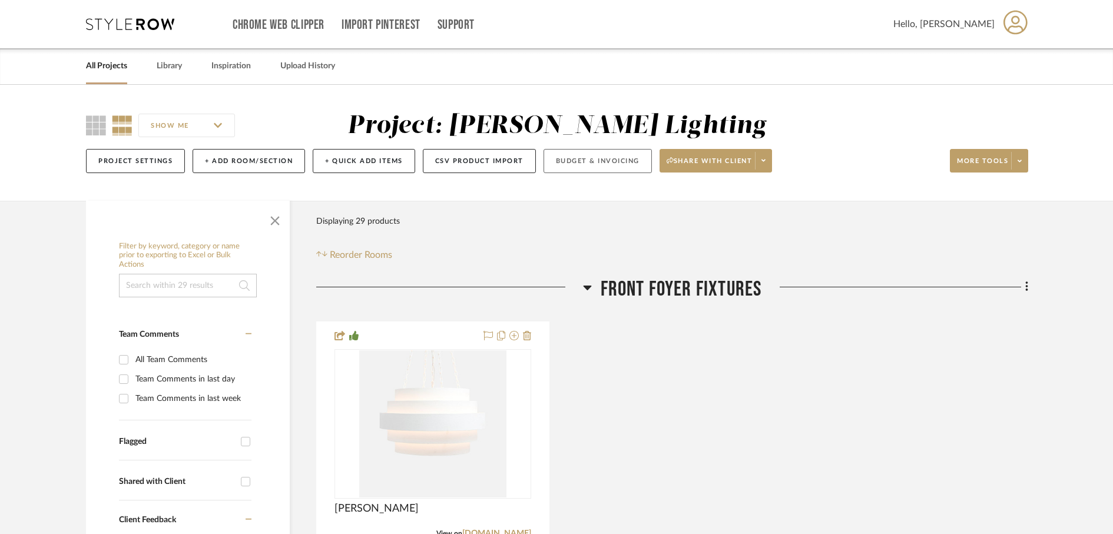
click at [622, 160] on button "Budget & Invoicing" at bounding box center [597, 161] width 108 height 24
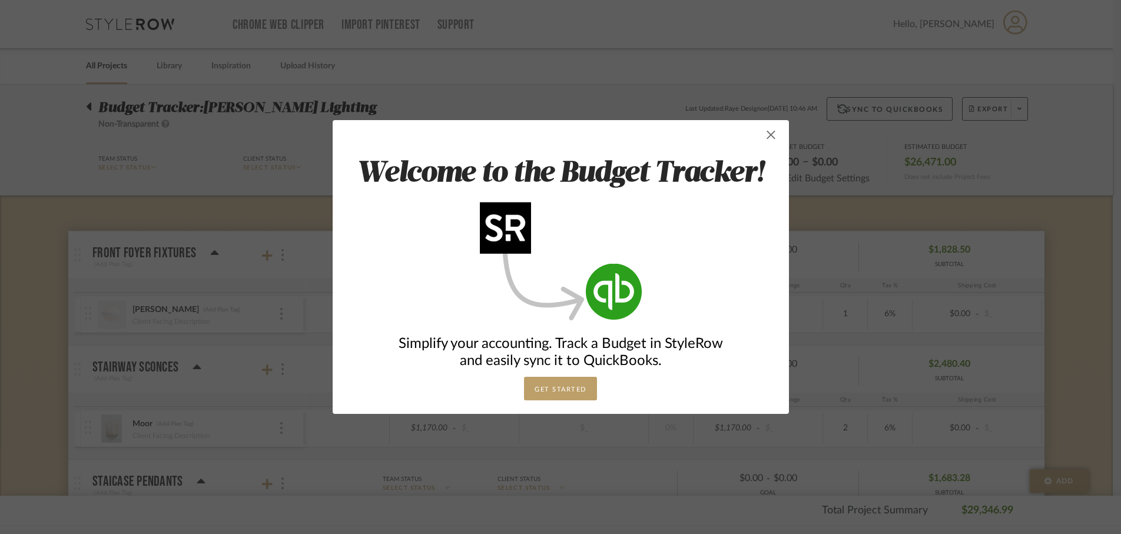
click at [770, 137] on span "button" at bounding box center [772, 135] width 24 height 24
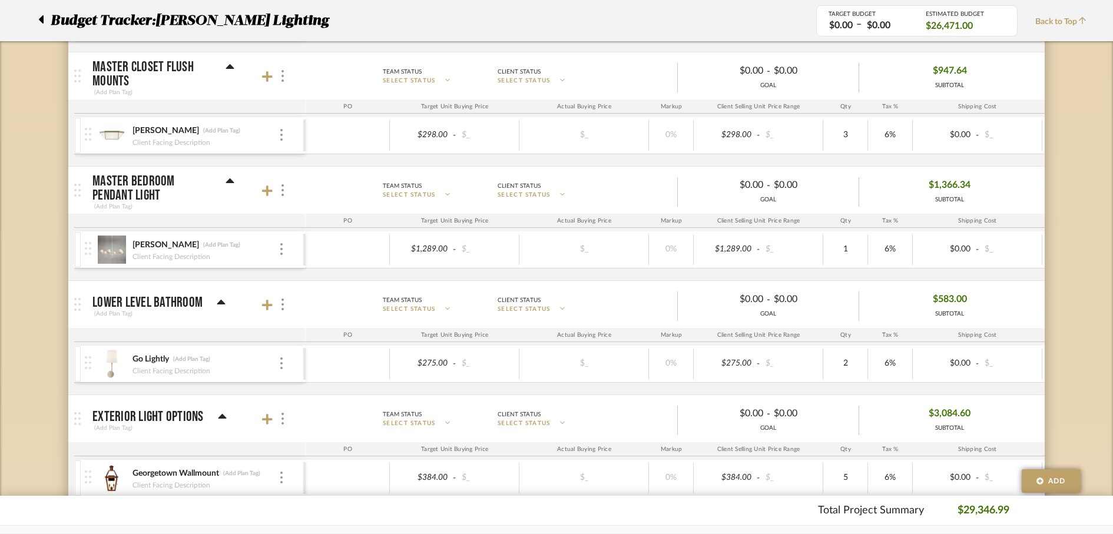
scroll to position [2806, 0]
type input "250"
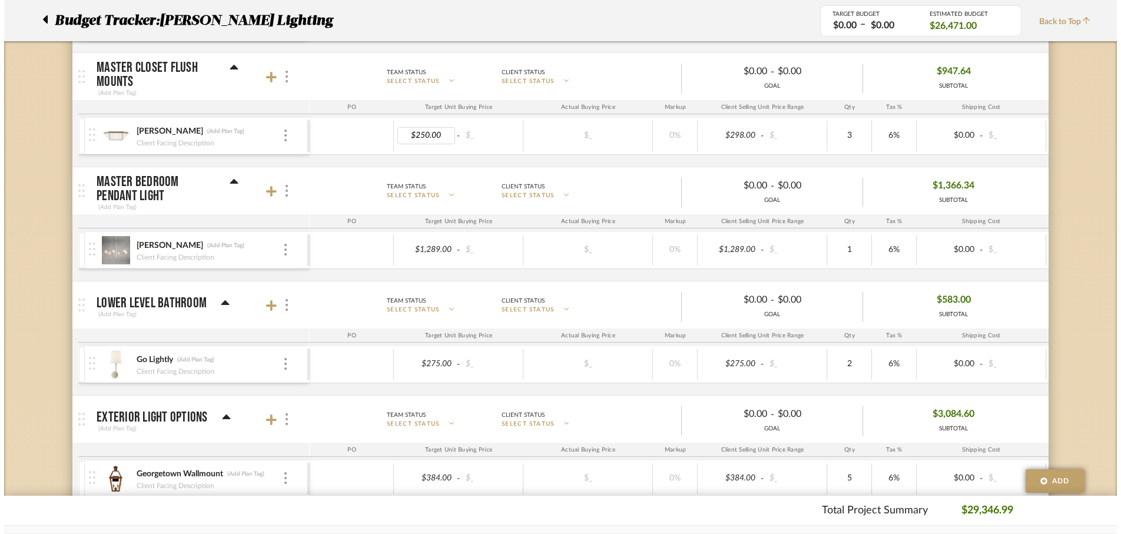
scroll to position [0, 0]
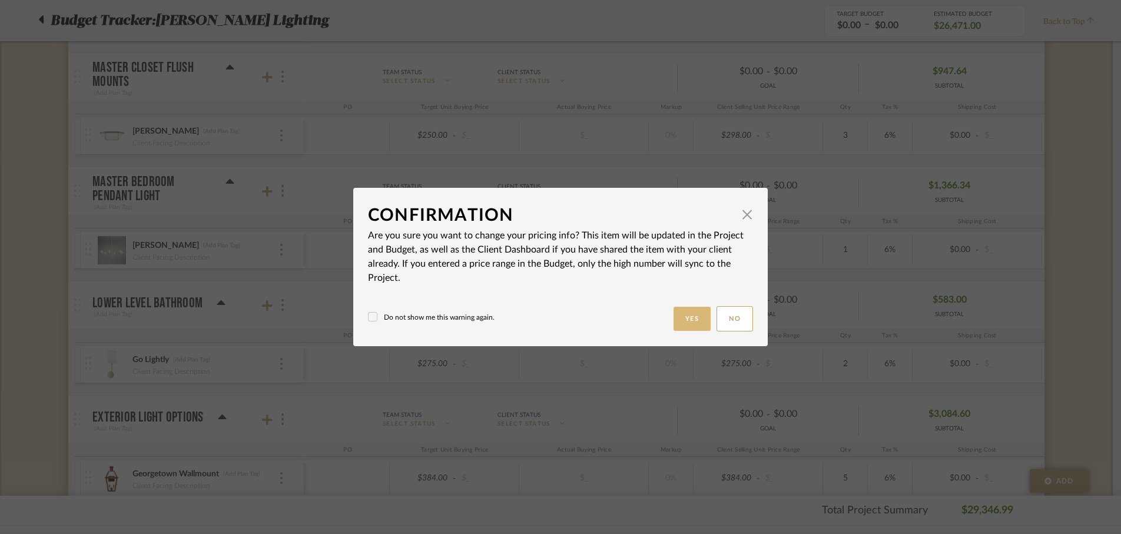
click at [687, 319] on button "Yes" at bounding box center [693, 319] width 38 height 24
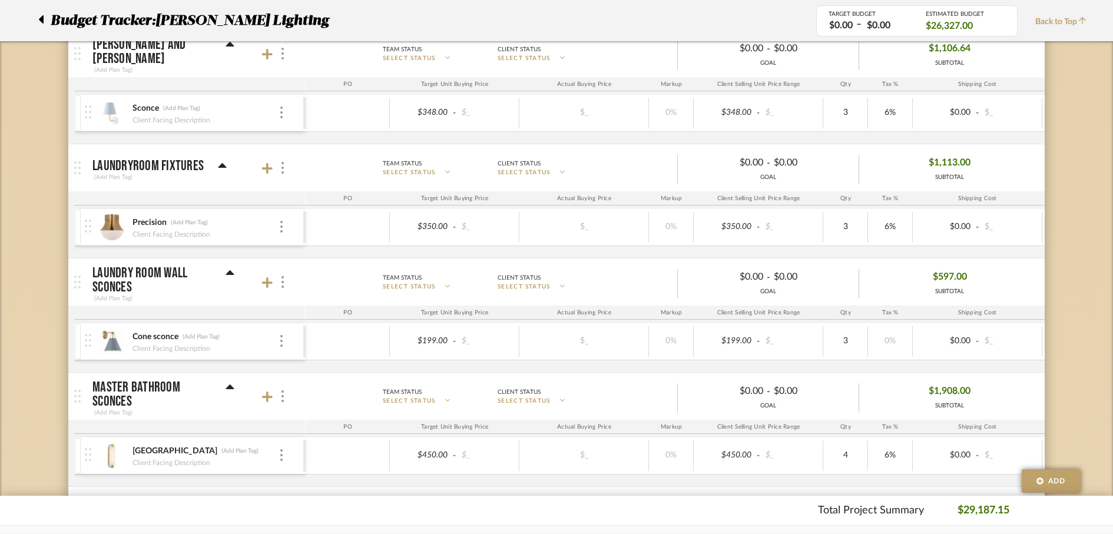
scroll to position [2257, 0]
type input "312"
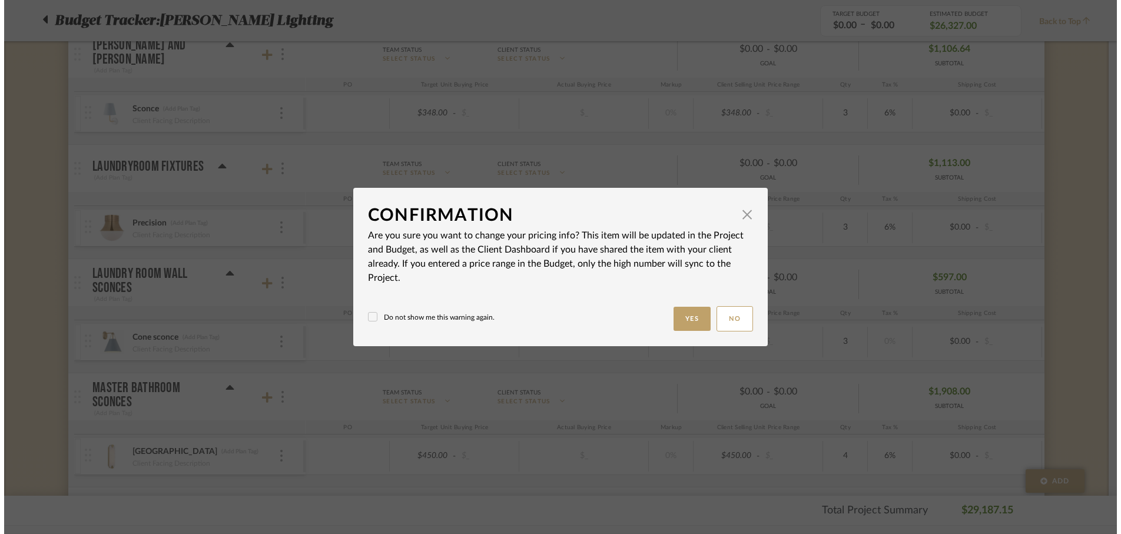
scroll to position [0, 0]
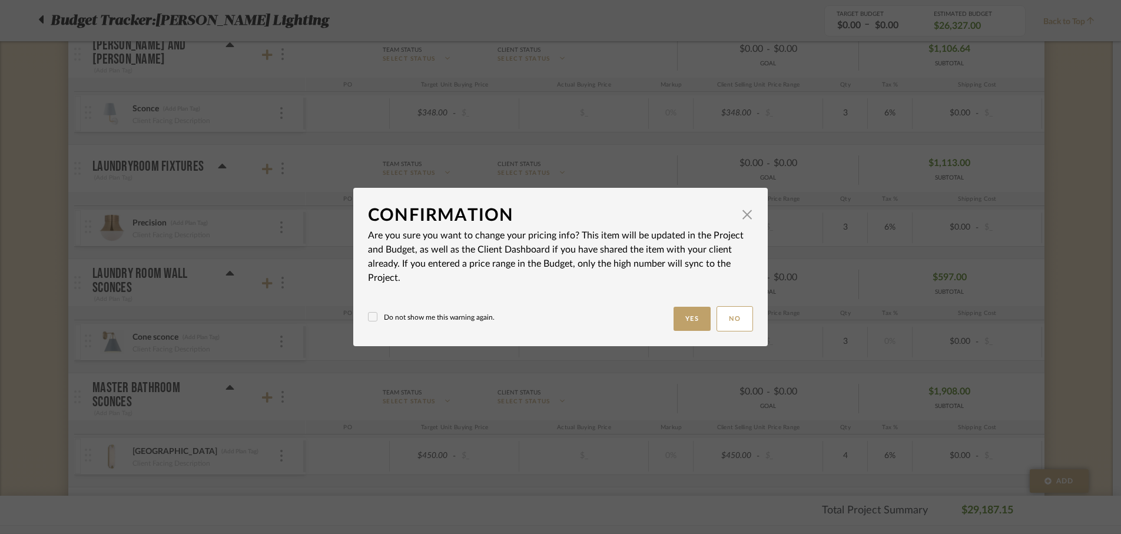
click at [679, 320] on button "Yes" at bounding box center [693, 319] width 38 height 24
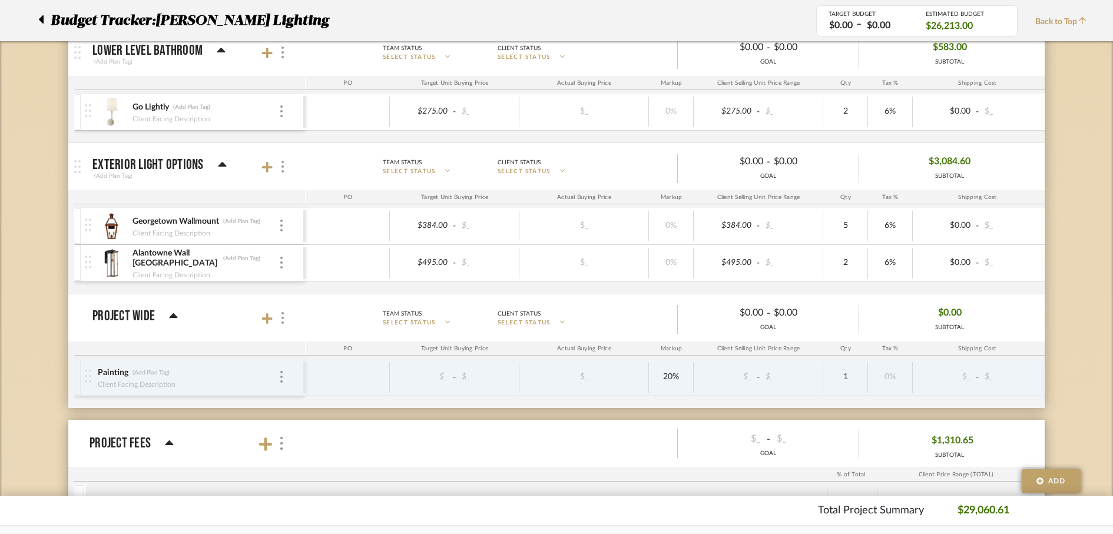
scroll to position [3354, 0]
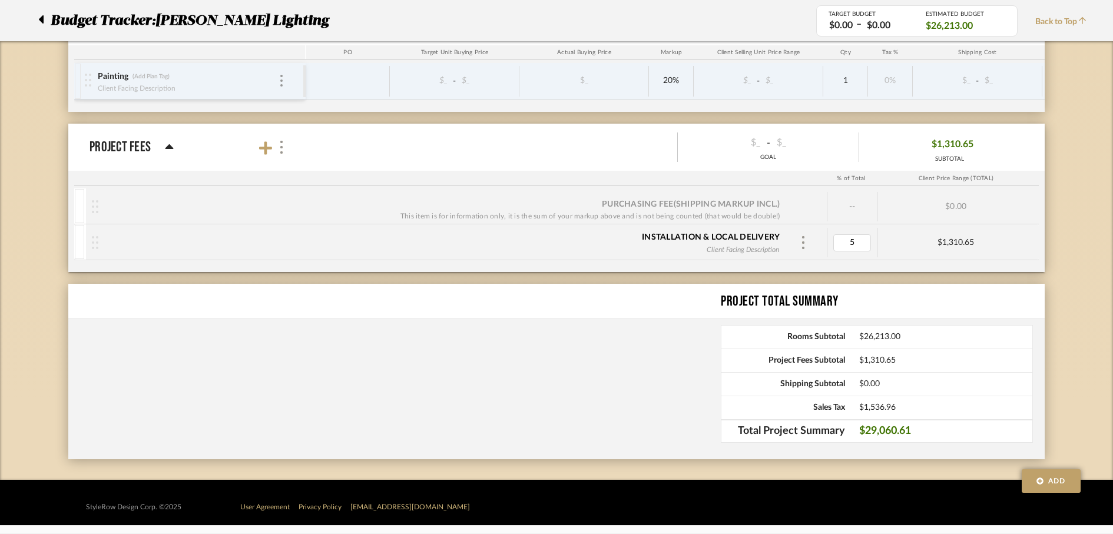
type input "0"
click at [834, 257] on div "Installation & Local Delivery Client Facing Description 0% $1,310.65" at bounding box center [560, 242] width 948 height 35
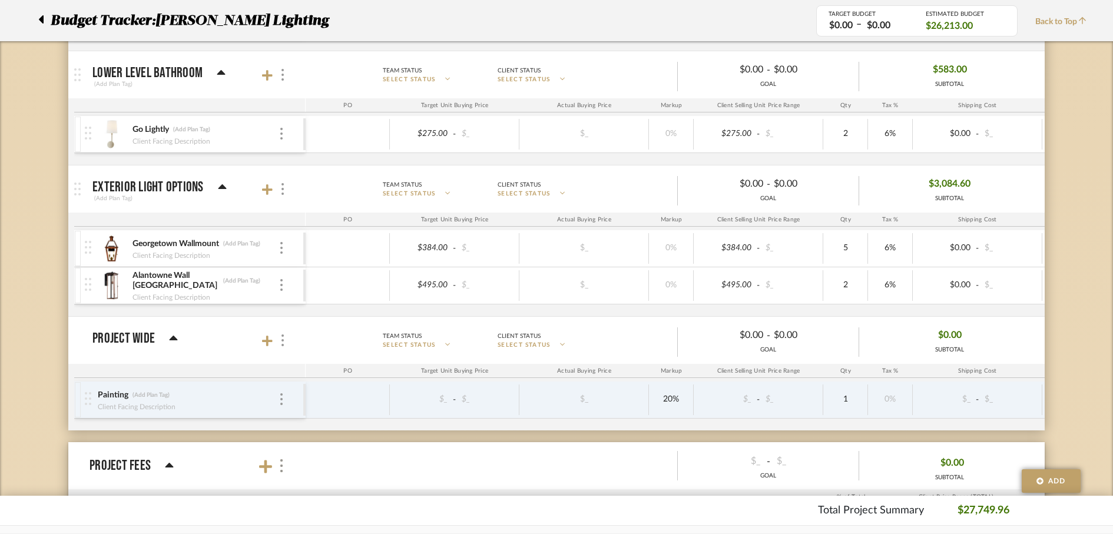
scroll to position [3035, 0]
type input "4"
click at [841, 309] on div "Georgetown Wallmount (Add Plan Tag) Client Facing Description $384.00 - $_ $_ 0…" at bounding box center [683, 274] width 1218 height 86
click at [841, 305] on budget-room-product-item "Alantowne Wall [GEOGRAPHIC_DATA] (Add Plan Tag) Client Facing Description $495.…" at bounding box center [680, 286] width 1212 height 37
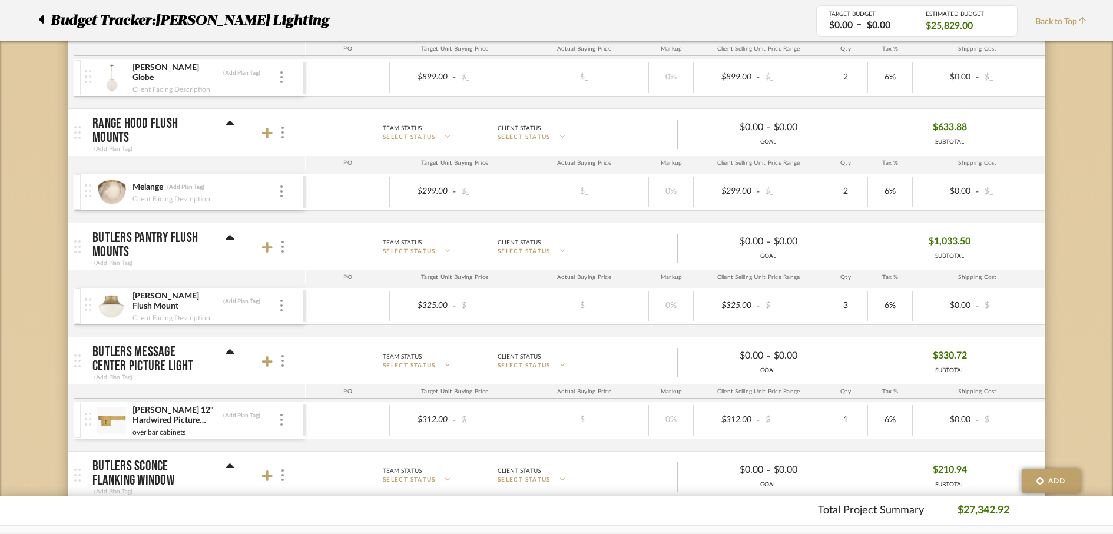
scroll to position [0, 0]
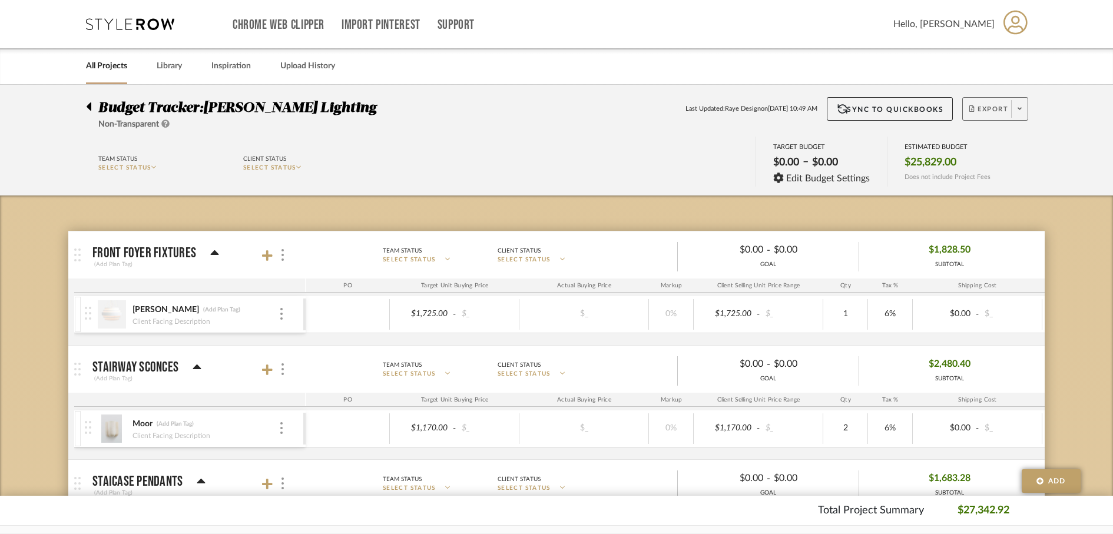
click at [1019, 115] on span at bounding box center [1019, 109] width 16 height 18
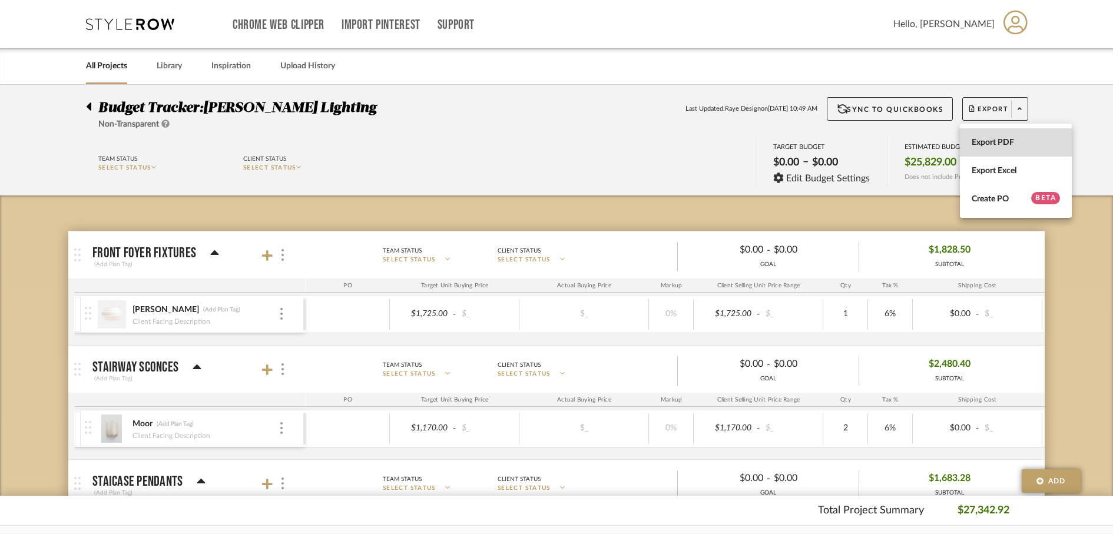
click at [1005, 138] on span "Export PDF" at bounding box center [1015, 143] width 88 height 10
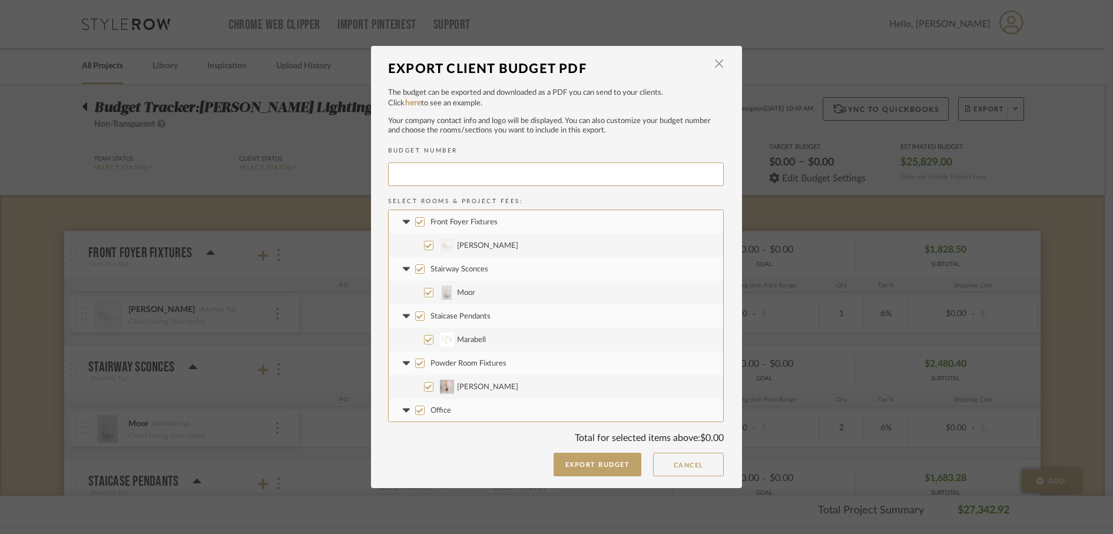
type input "SPOELH-001"
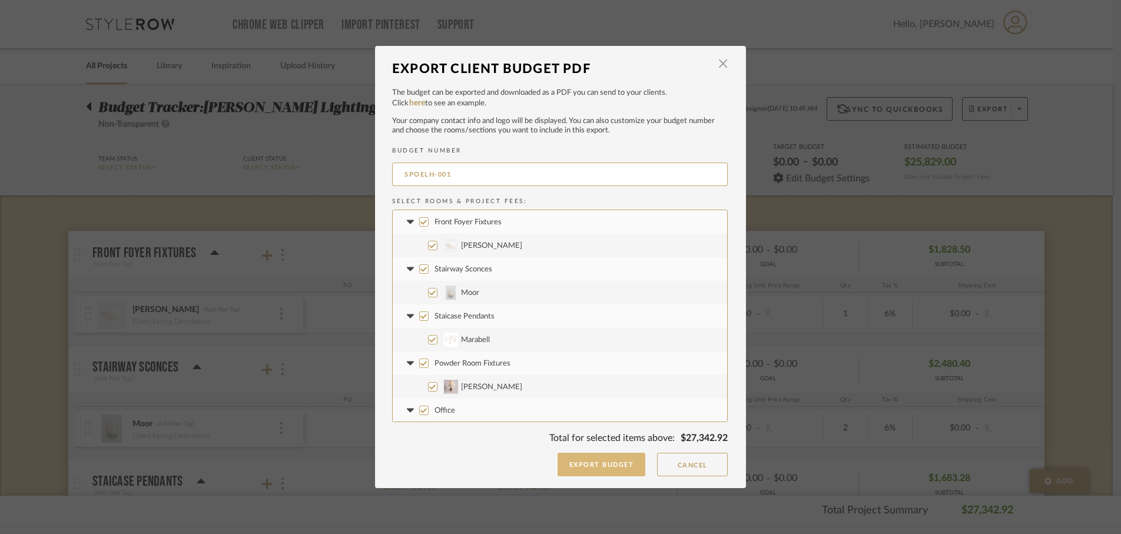
click at [581, 463] on button "Export Budget" at bounding box center [602, 465] width 88 height 24
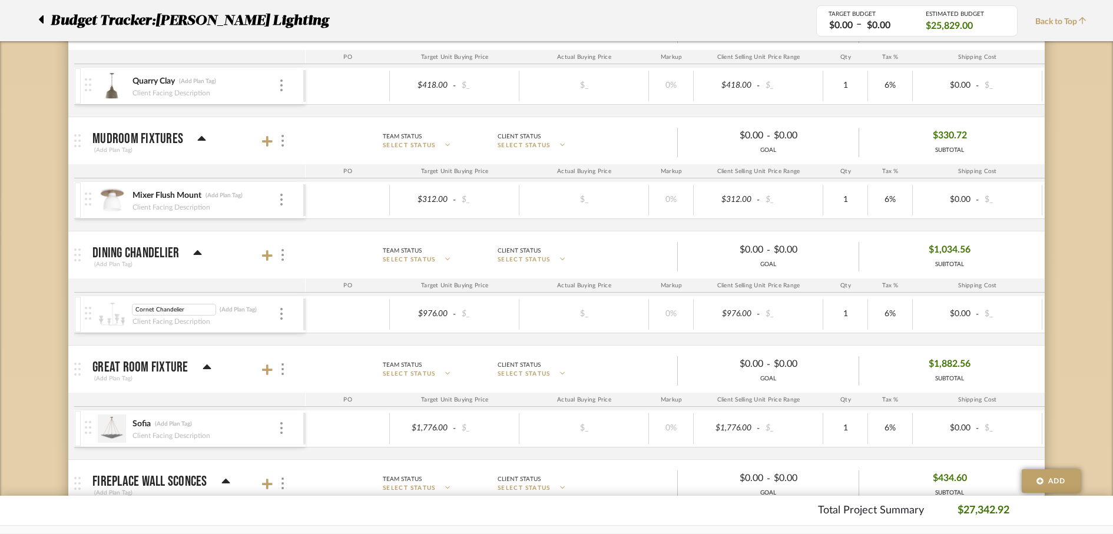
click at [220, 340] on div "Cornet Chandelier Cornet Chandelier (Add Plan Tag) Client Facing Description $9…" at bounding box center [683, 320] width 1218 height 49
